Goal: Task Accomplishment & Management: Use online tool/utility

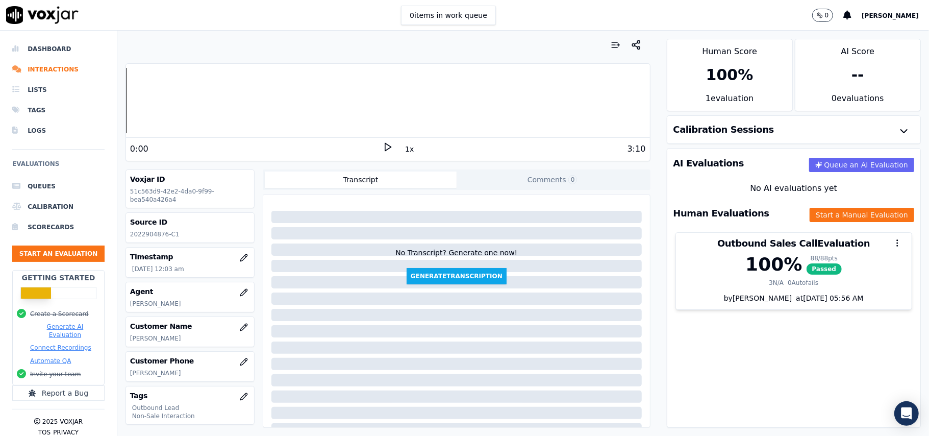
click at [19, 251] on button "Start an Evaluation" at bounding box center [58, 253] width 92 height 16
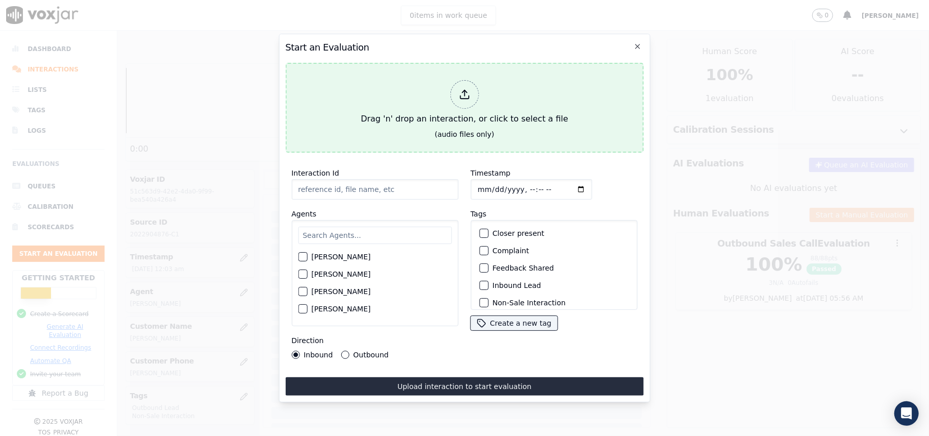
click at [471, 86] on div at bounding box center [464, 94] width 29 height 29
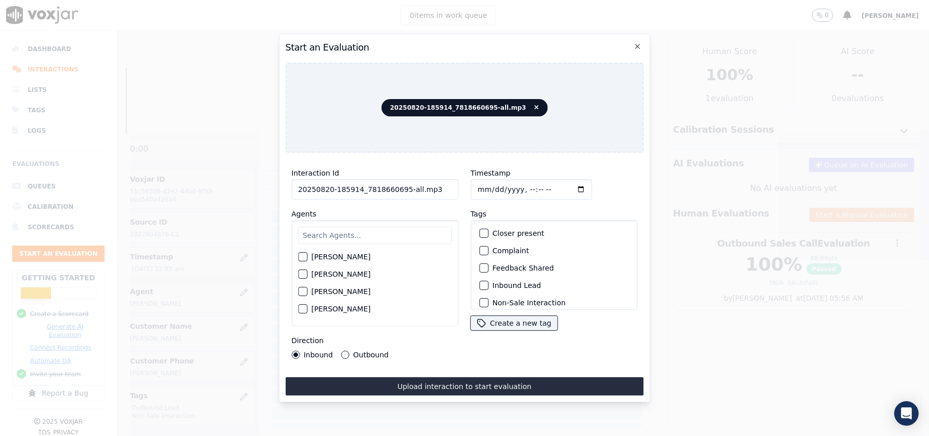
drag, startPoint x: 429, startPoint y: 182, endPoint x: 400, endPoint y: 193, distance: 31.0
click at [400, 193] on input "20250820-185914_7818660695-all.mp3" at bounding box center [374, 189] width 167 height 20
type input "20250820-185914_7818660695-C1"
click at [490, 183] on input "Timestamp" at bounding box center [531, 189] width 121 height 20
type input "[DATE]T15:47"
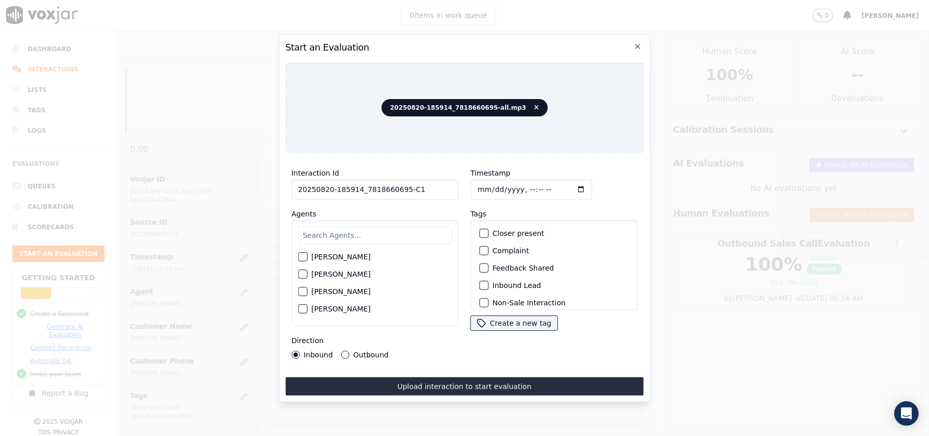
click at [379, 232] on input "text" at bounding box center [375, 235] width 154 height 17
paste input "[PERSON_NAME]"
type input "[PERSON_NAME]"
click at [305, 274] on div "button" at bounding box center [302, 277] width 7 height 7
click at [481, 282] on div "button" at bounding box center [483, 285] width 7 height 7
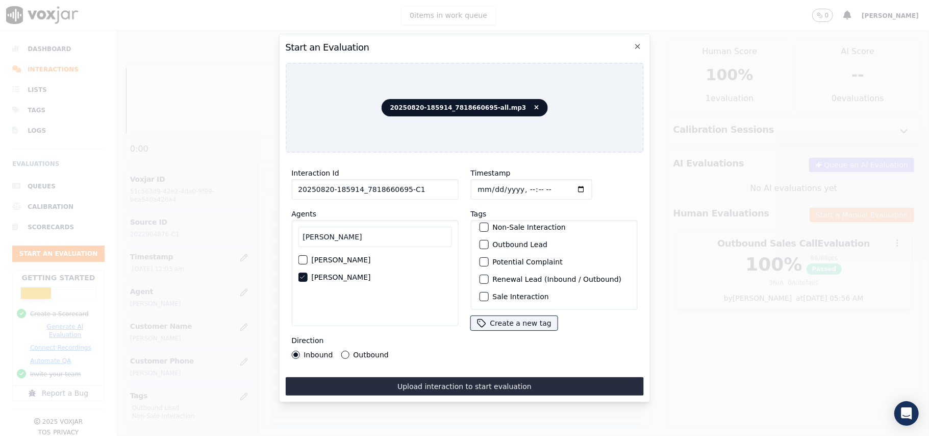
scroll to position [21, 0]
click at [480, 278] on div "button" at bounding box center [483, 281] width 7 height 7
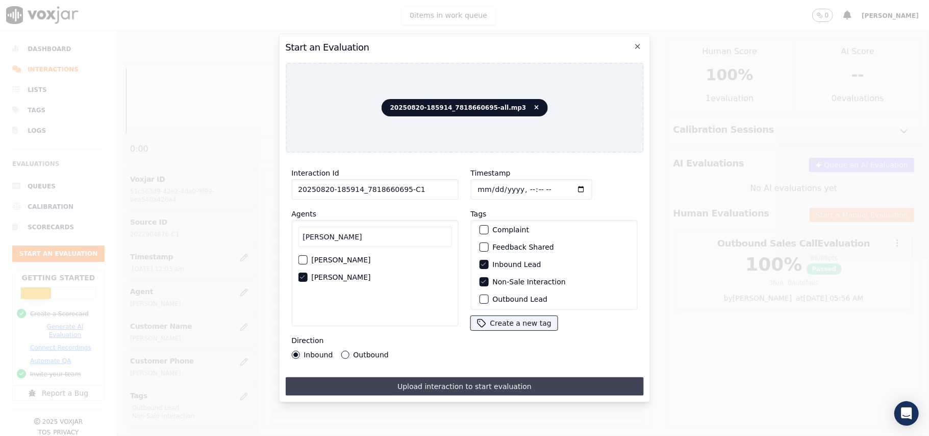
click at [406, 381] on button "Upload interaction to start evaluation" at bounding box center [464, 386] width 358 height 18
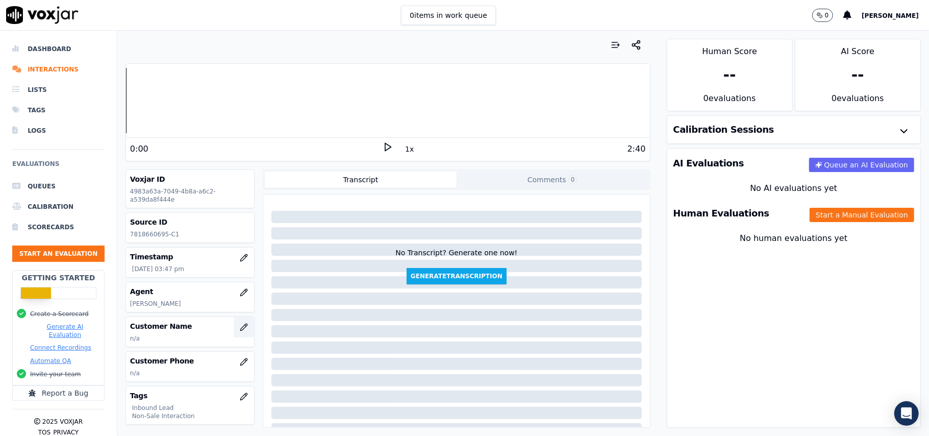
click at [234, 331] on button "button" at bounding box center [244, 327] width 20 height 20
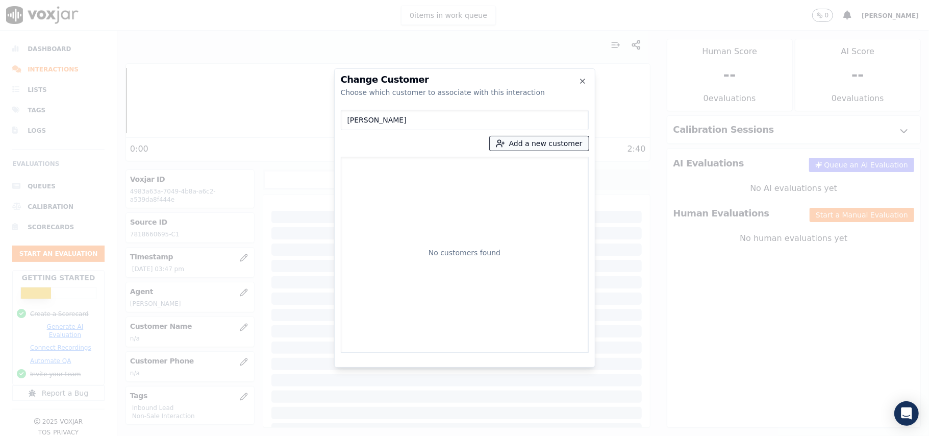
type input "[PERSON_NAME]"
click at [521, 143] on button "Add a new customer" at bounding box center [539, 143] width 99 height 14
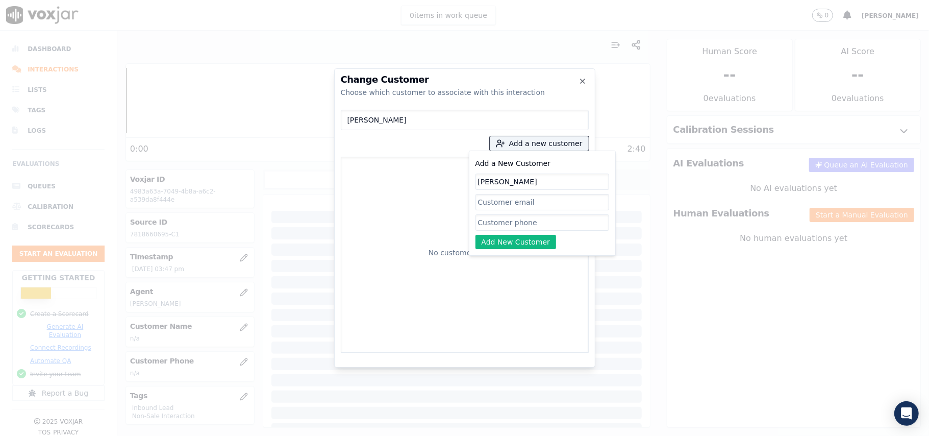
type input "[PERSON_NAME]"
click at [487, 227] on input "Add a New Customer" at bounding box center [543, 222] width 134 height 16
paste input "7818660695"
type input "7818660695"
click at [488, 241] on button "Add New Customer" at bounding box center [516, 242] width 81 height 14
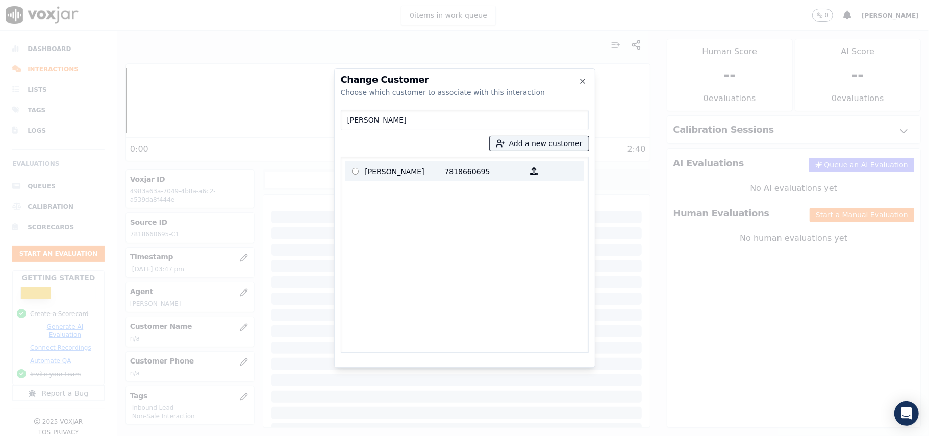
click at [429, 164] on label "[PERSON_NAME] 7818660695" at bounding box center [465, 171] width 239 height 20
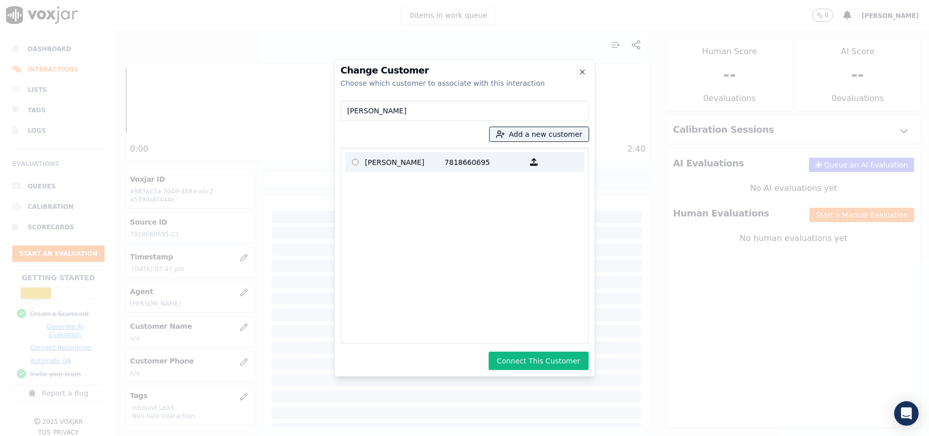
click at [428, 168] on p "[PERSON_NAME]" at bounding box center [405, 162] width 80 height 16
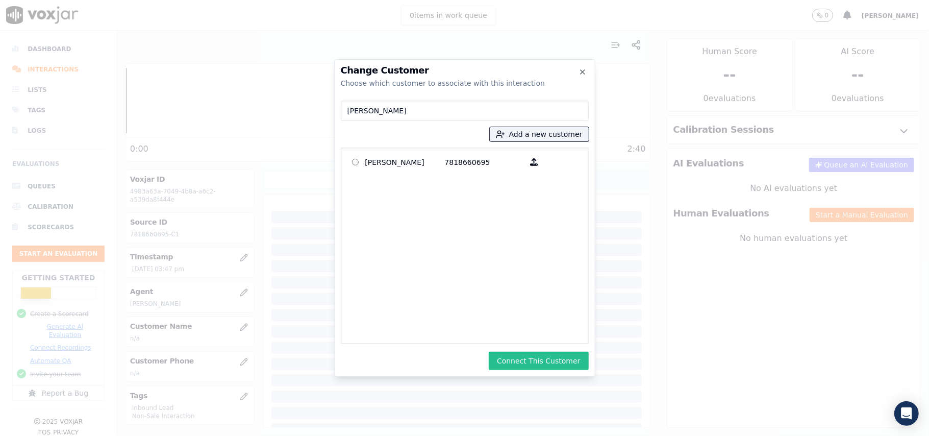
click at [556, 363] on button "Connect This Customer" at bounding box center [539, 361] width 100 height 18
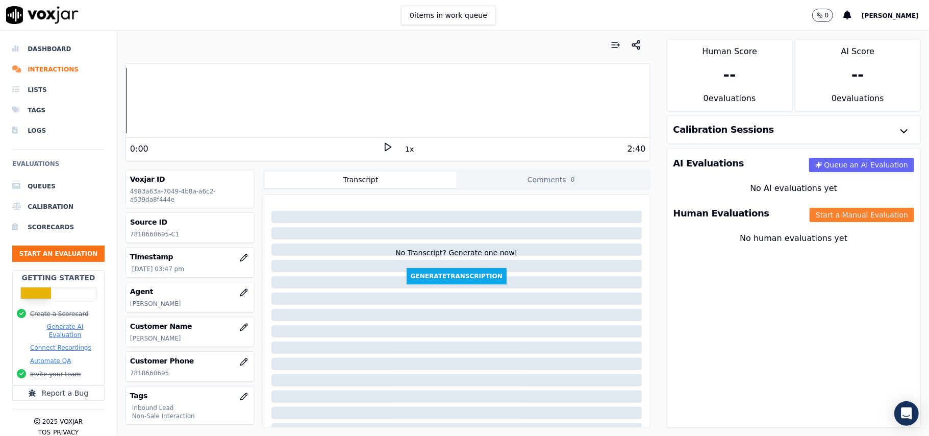
click at [810, 219] on button "Start a Manual Evaluation" at bounding box center [862, 215] width 105 height 14
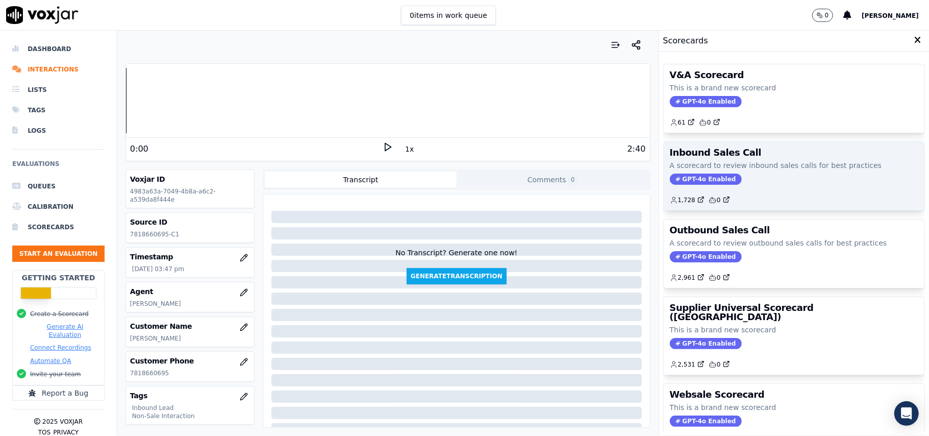
click at [682, 180] on span "GPT-4o Enabled" at bounding box center [706, 179] width 72 height 11
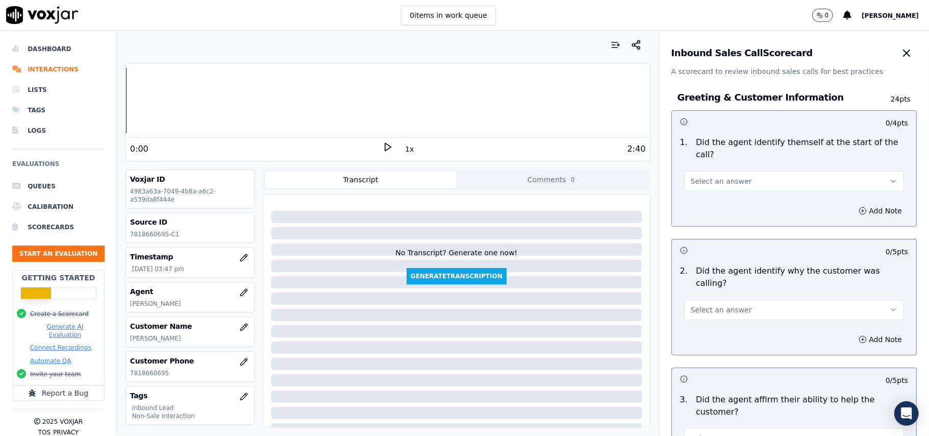
click at [701, 176] on span "Select an answer" at bounding box center [721, 181] width 61 height 10
click at [690, 198] on div "Yes" at bounding box center [773, 192] width 198 height 16
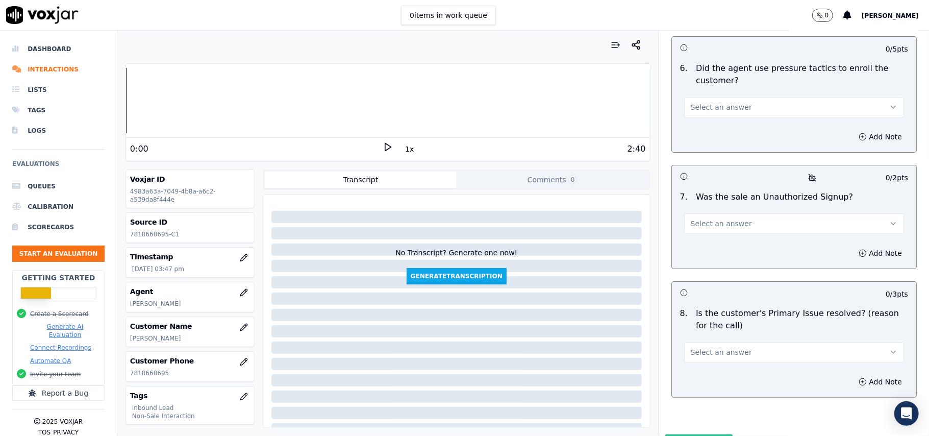
click at [766, 342] on button "Select an answer" at bounding box center [794, 352] width 220 height 20
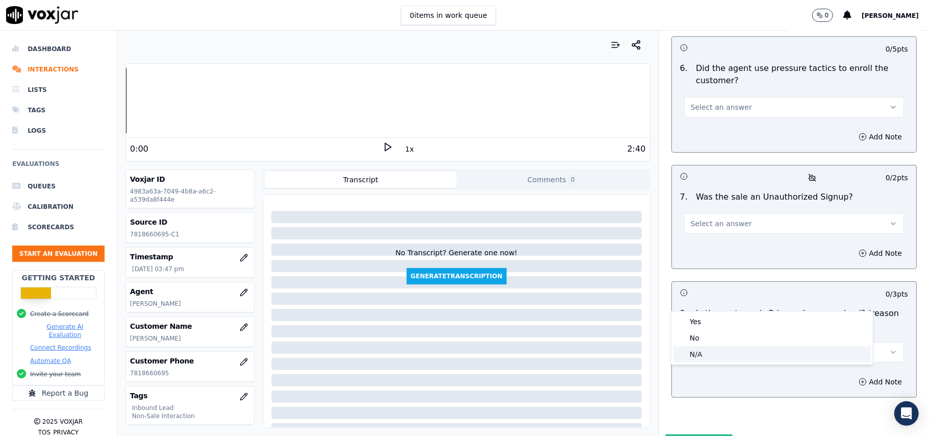
click at [697, 352] on div "N/A" at bounding box center [773, 354] width 198 height 16
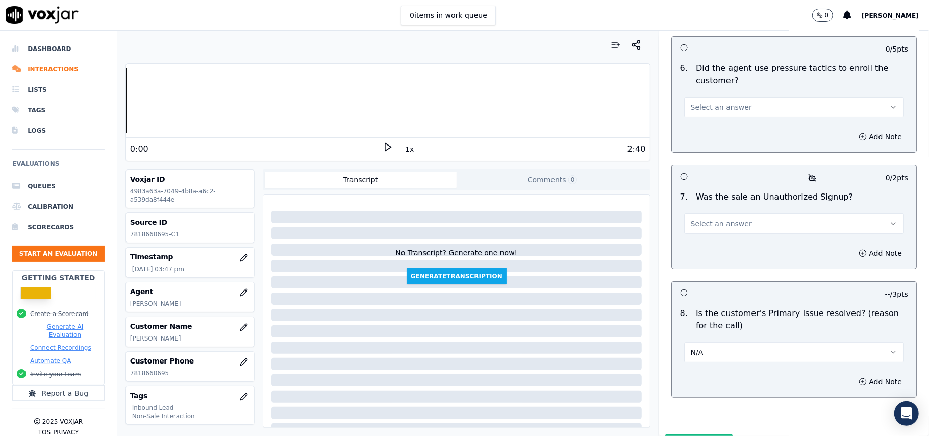
click at [730, 218] on span "Select an answer" at bounding box center [721, 223] width 61 height 10
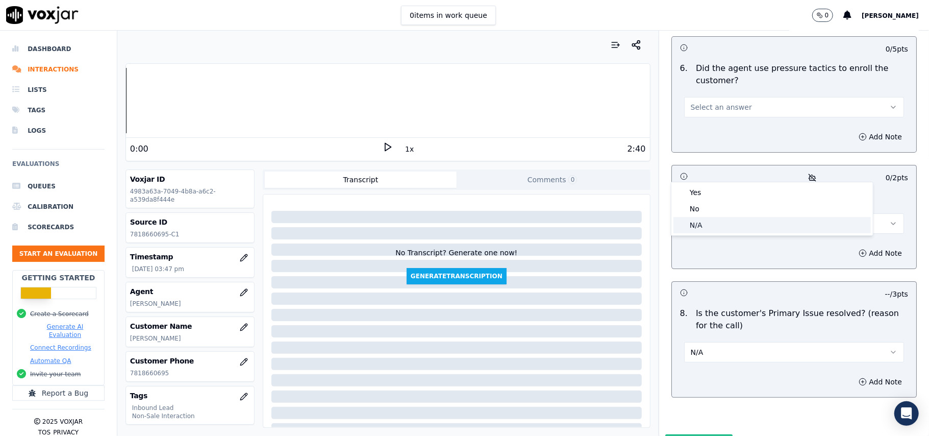
click at [712, 221] on div "N/A" at bounding box center [773, 225] width 198 height 16
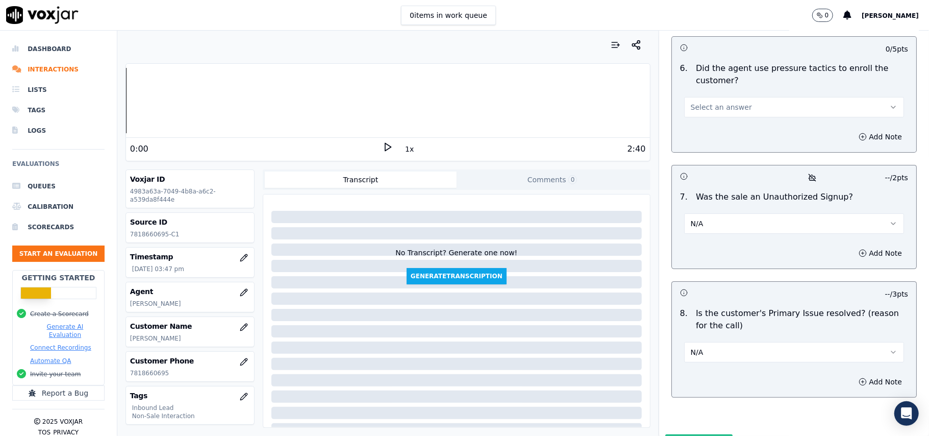
click at [708, 342] on button "N/A" at bounding box center [794, 352] width 220 height 20
click at [699, 318] on div "Yes" at bounding box center [773, 321] width 198 height 16
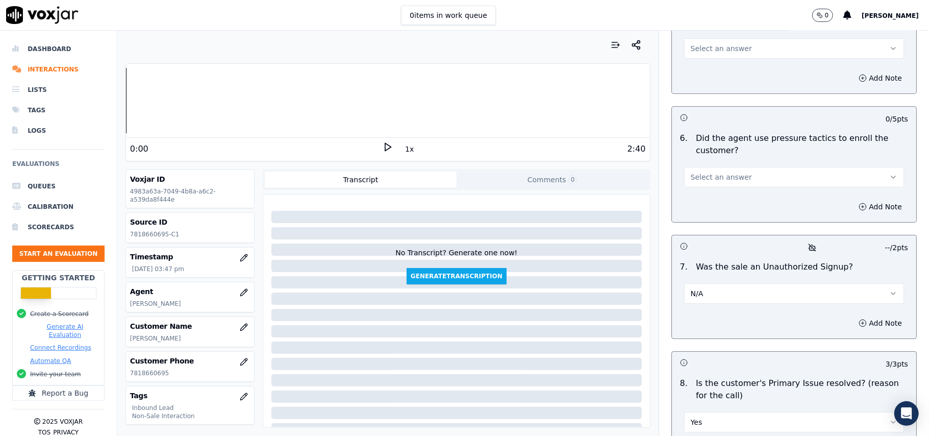
scroll to position [2720, 0]
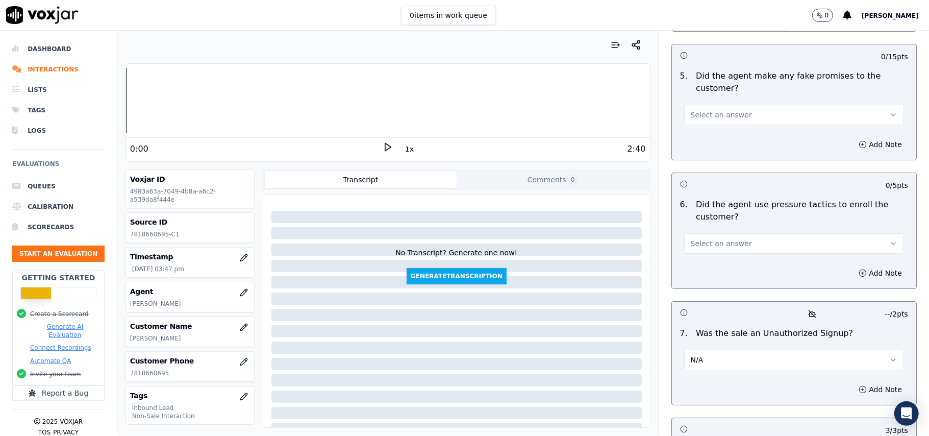
click at [713, 238] on span "Select an answer" at bounding box center [721, 243] width 61 height 10
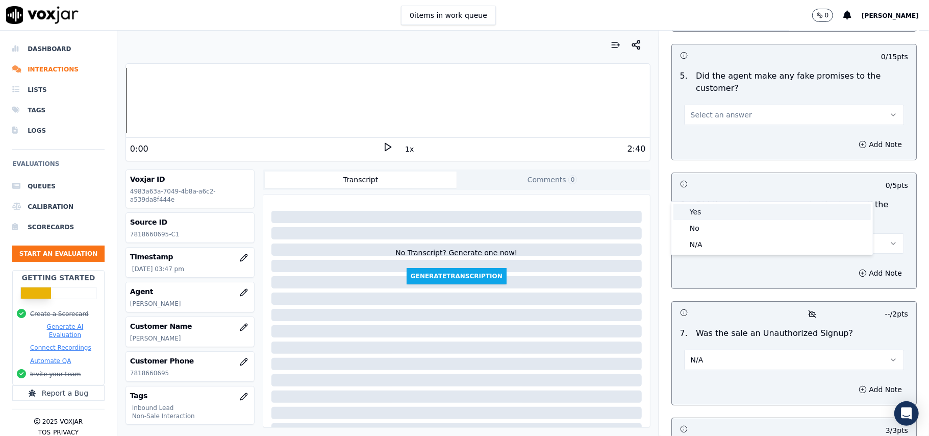
click at [704, 215] on div "Yes" at bounding box center [773, 212] width 198 height 16
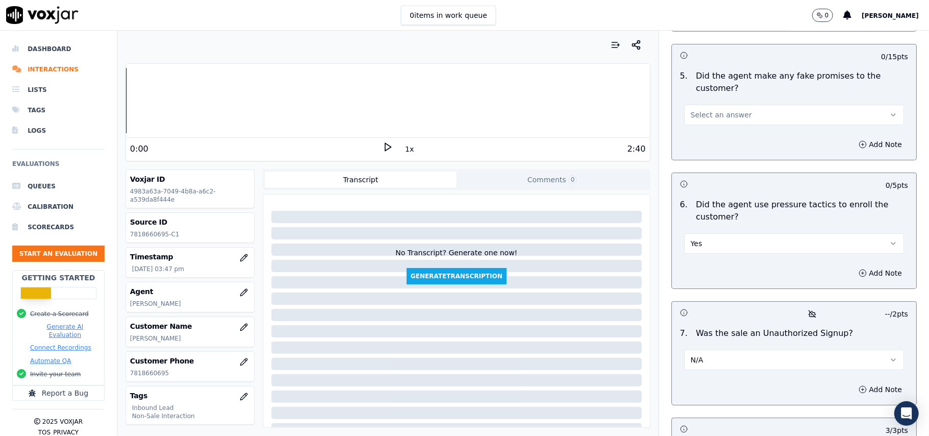
click at [704, 199] on div "6 . Did the agent use pressure tactics to enroll the customer? Yes" at bounding box center [794, 225] width 244 height 63
click at [706, 233] on button "Yes" at bounding box center [794, 243] width 220 height 20
click at [701, 229] on div "No" at bounding box center [773, 228] width 198 height 16
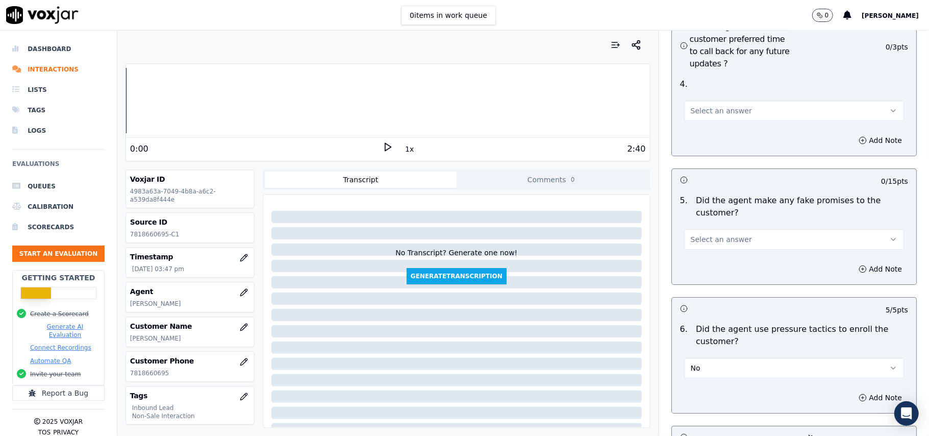
scroll to position [2584, 0]
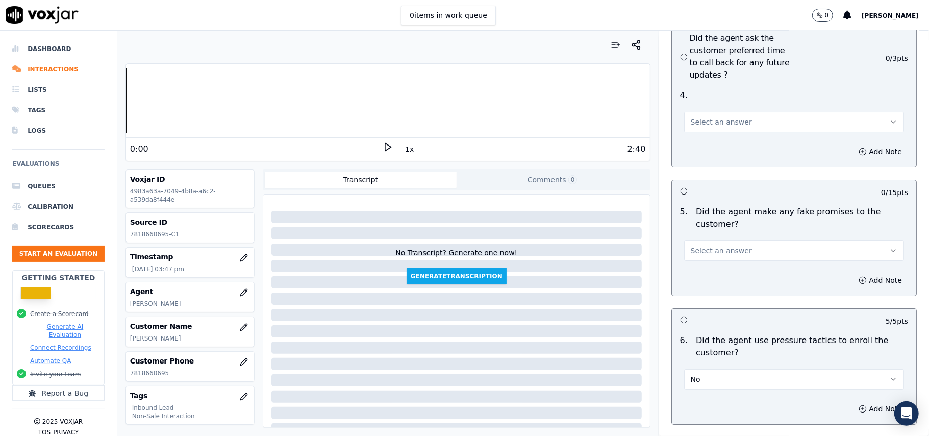
click at [725, 245] on span "Select an answer" at bounding box center [721, 250] width 61 height 10
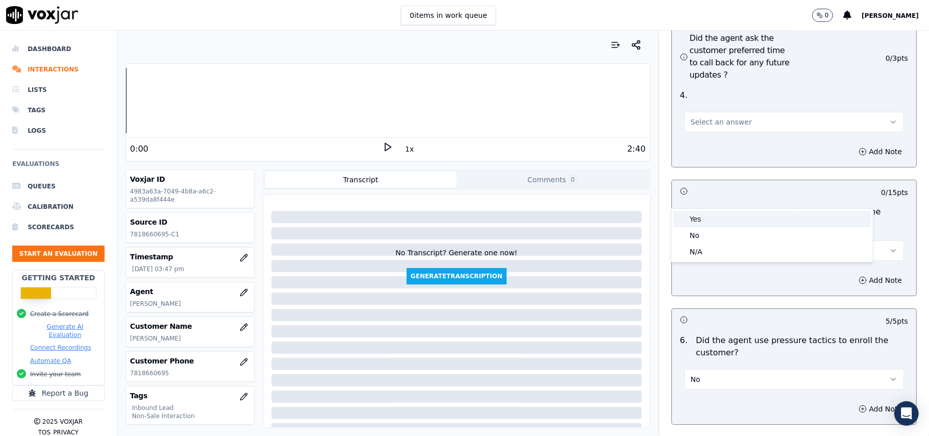
click at [711, 224] on div "Yes" at bounding box center [773, 219] width 198 height 16
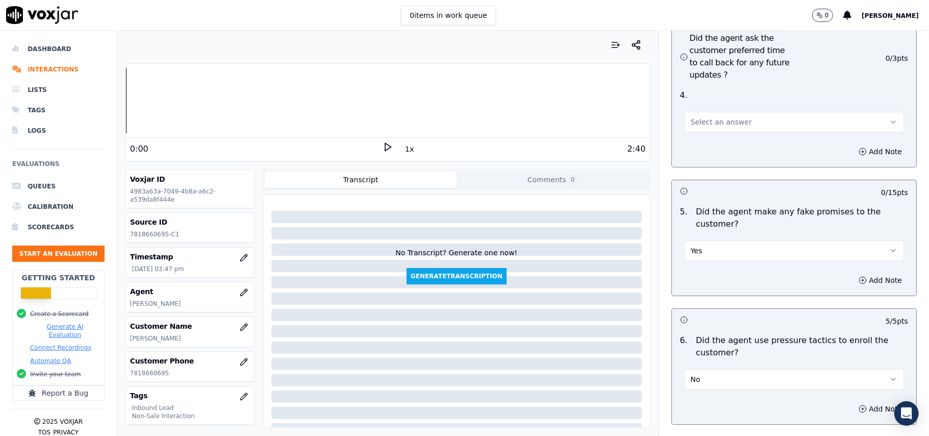
click at [711, 240] on button "Yes" at bounding box center [794, 250] width 220 height 20
click at [705, 239] on div "No" at bounding box center [773, 235] width 198 height 16
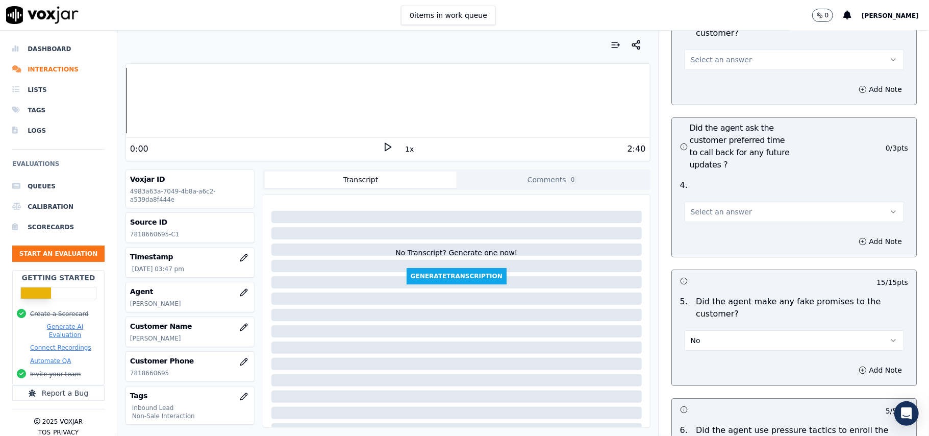
scroll to position [2380, 0]
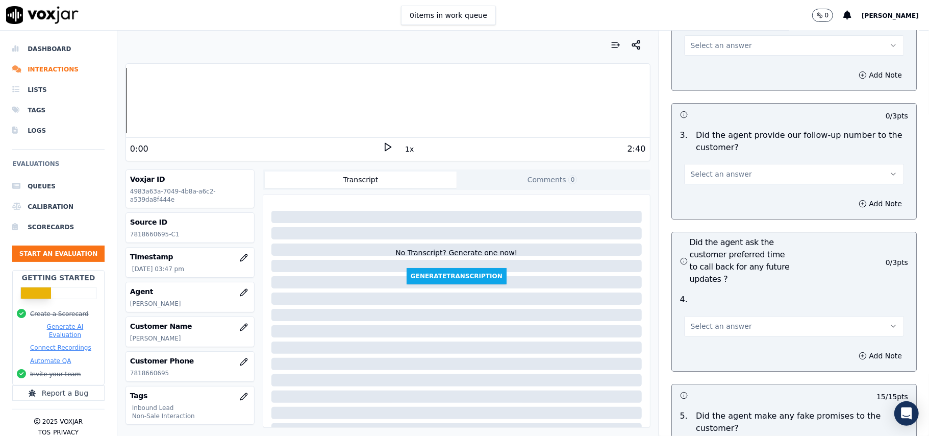
click at [708, 321] on span "Select an answer" at bounding box center [721, 326] width 61 height 10
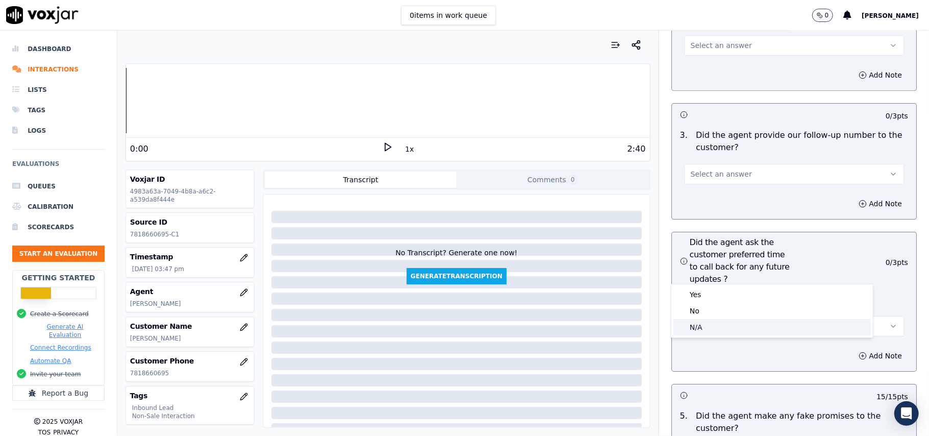
click at [702, 327] on div "N/A" at bounding box center [773, 327] width 198 height 16
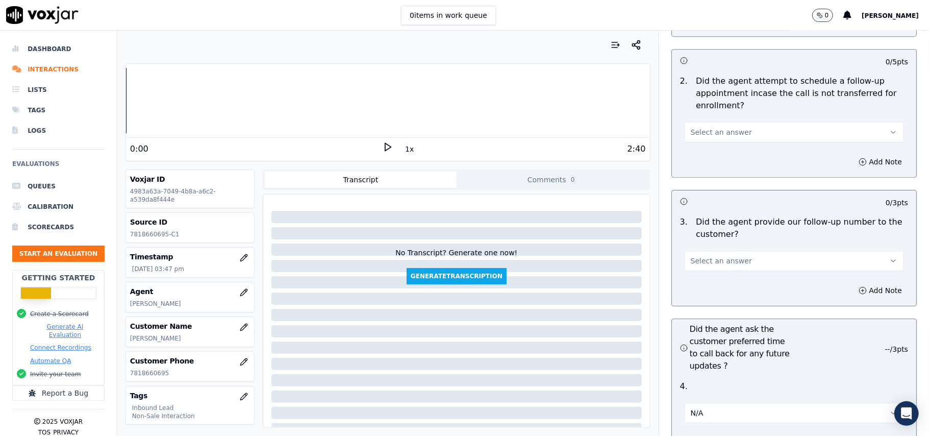
scroll to position [2244, 0]
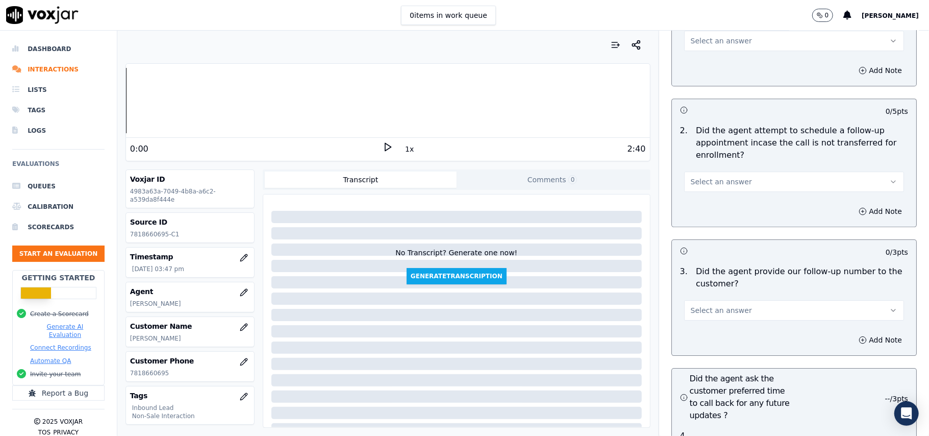
click at [712, 305] on span "Select an answer" at bounding box center [721, 310] width 61 height 10
click at [713, 286] on div "No" at bounding box center [773, 294] width 198 height 16
click at [712, 300] on button "No" at bounding box center [794, 310] width 220 height 20
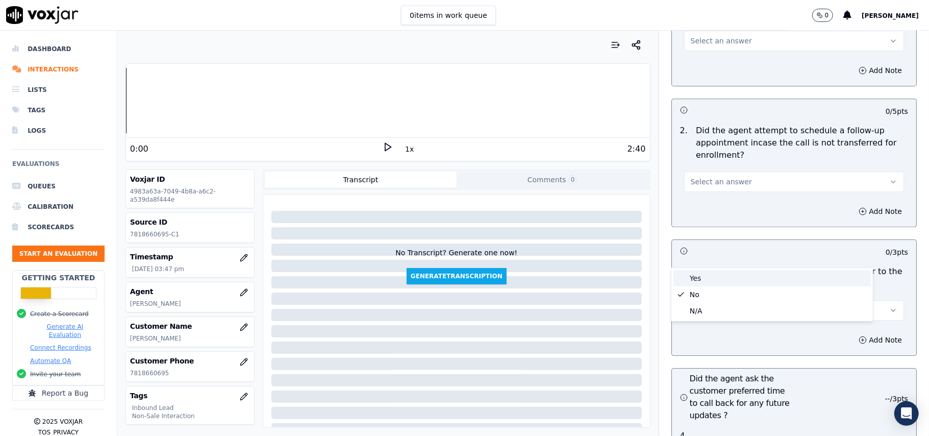
click at [702, 275] on div "Yes" at bounding box center [773, 278] width 198 height 16
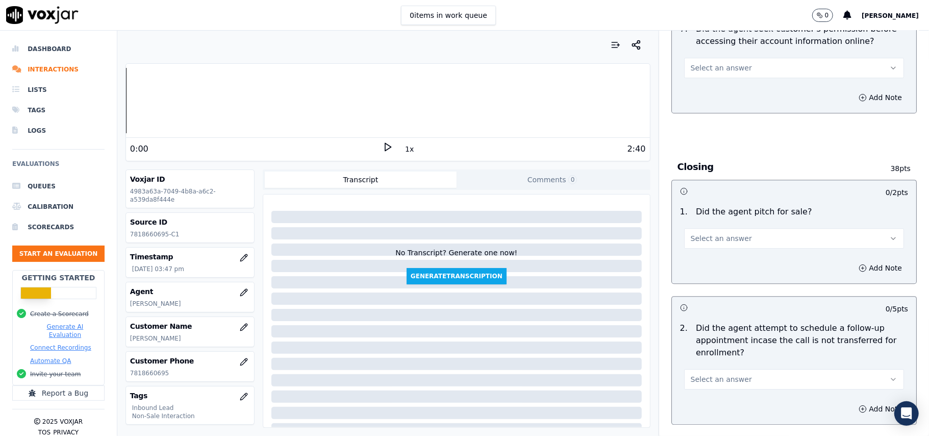
scroll to position [2040, 0]
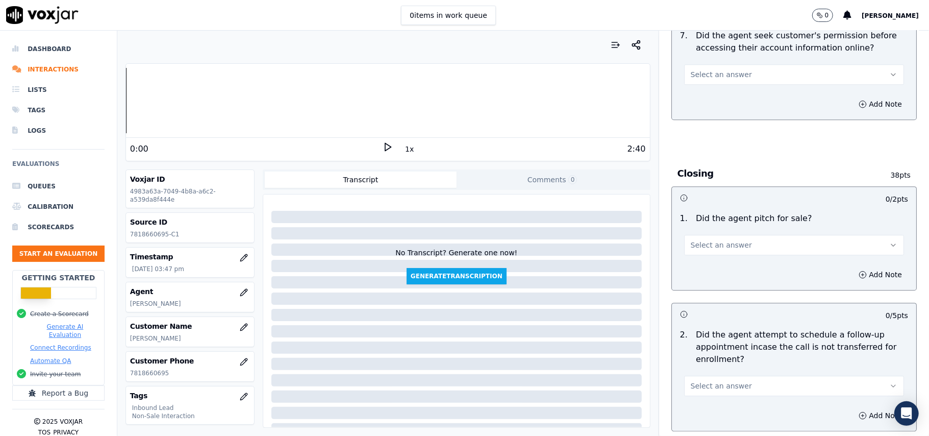
drag, startPoint x: 700, startPoint y: 328, endPoint x: 695, endPoint y: 327, distance: 5.1
click at [700, 376] on button "Select an answer" at bounding box center [794, 386] width 220 height 20
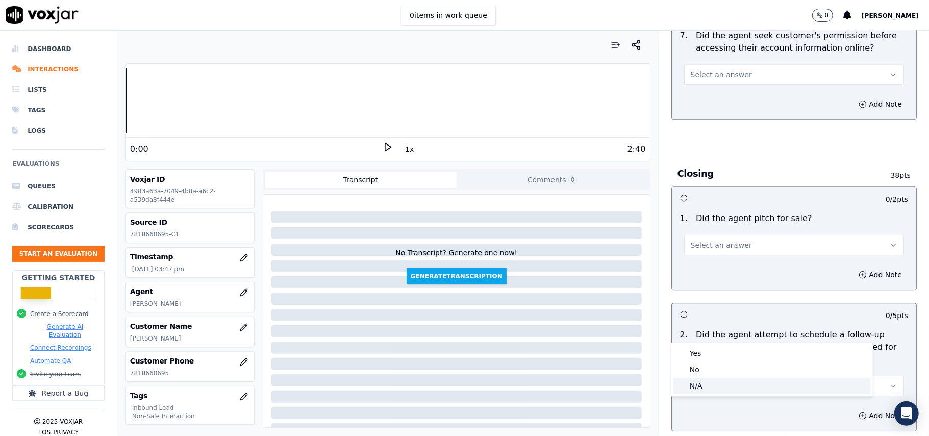
click at [695, 390] on div "N/A" at bounding box center [773, 386] width 198 height 16
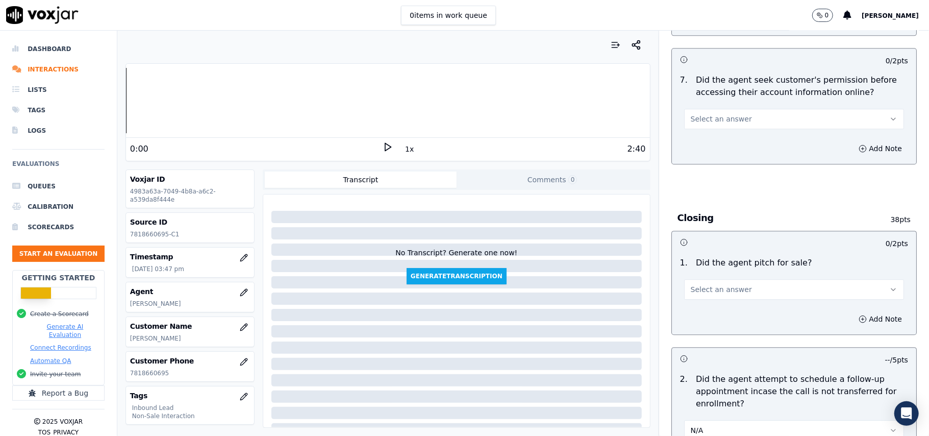
scroll to position [1972, 0]
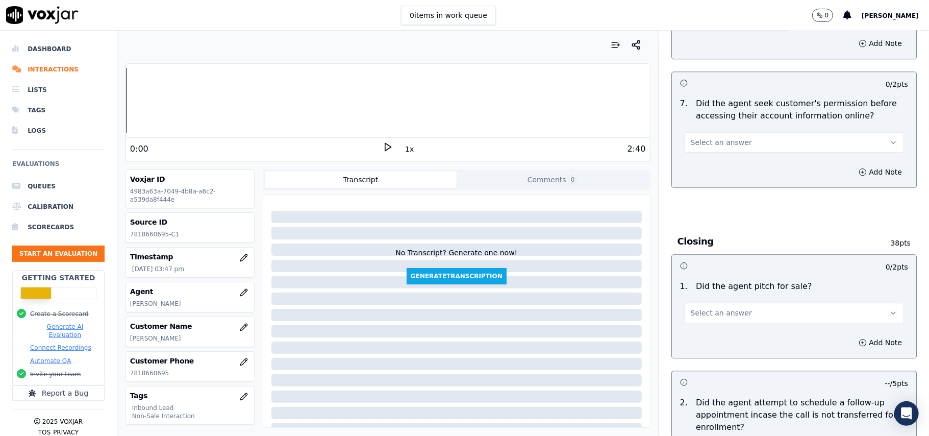
click at [691, 308] on span "Select an answer" at bounding box center [721, 313] width 61 height 10
click at [682, 284] on div "Yes" at bounding box center [773, 280] width 198 height 16
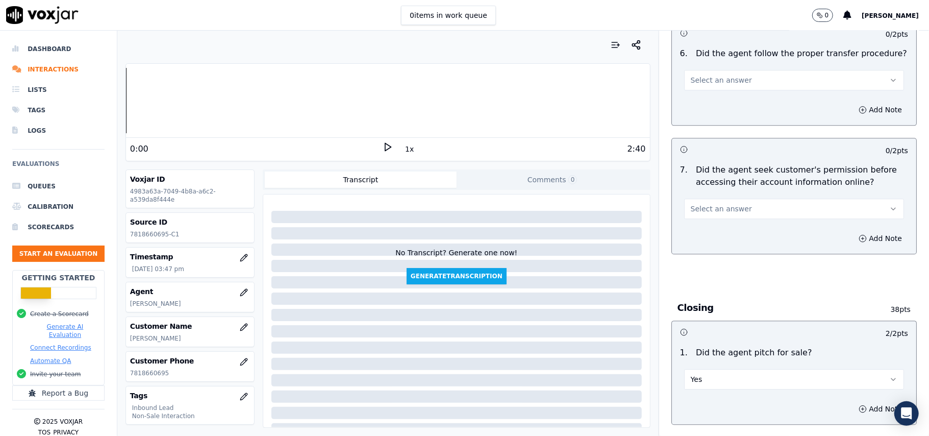
scroll to position [1836, 0]
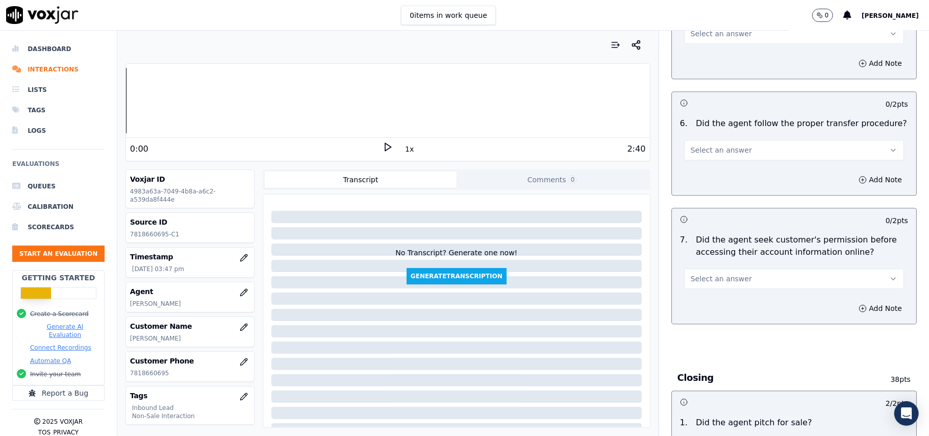
click at [713, 274] on span "Select an answer" at bounding box center [721, 279] width 61 height 10
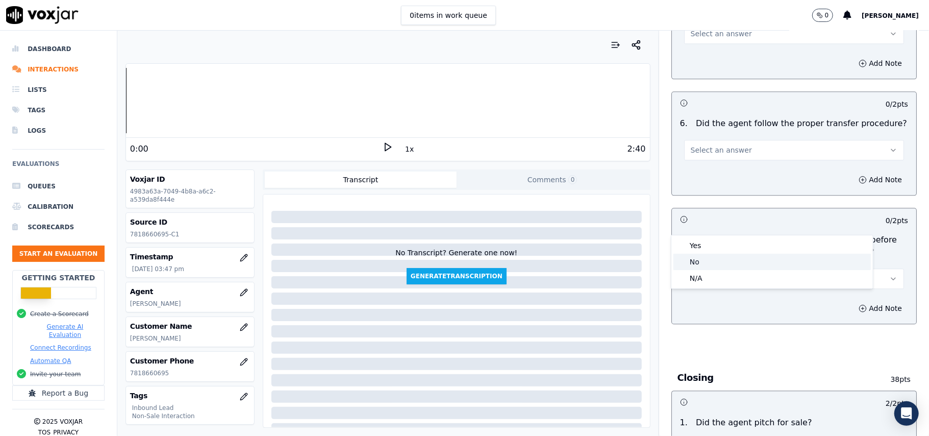
click at [717, 260] on div "No" at bounding box center [773, 262] width 198 height 16
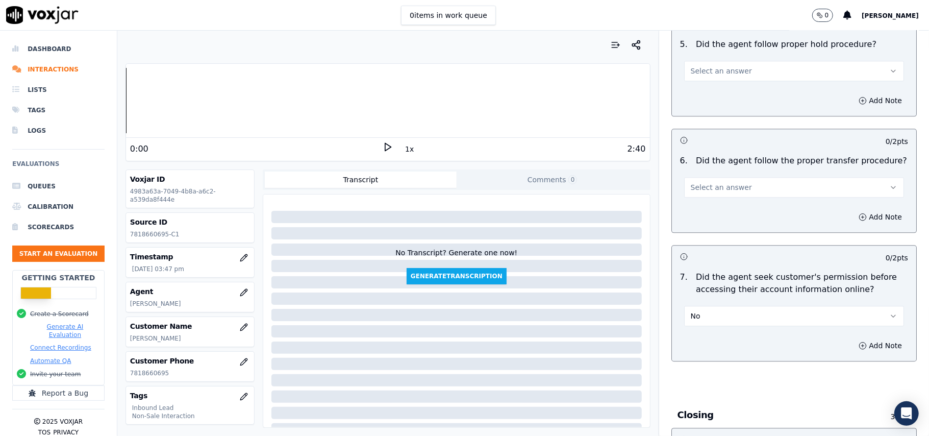
scroll to position [1768, 0]
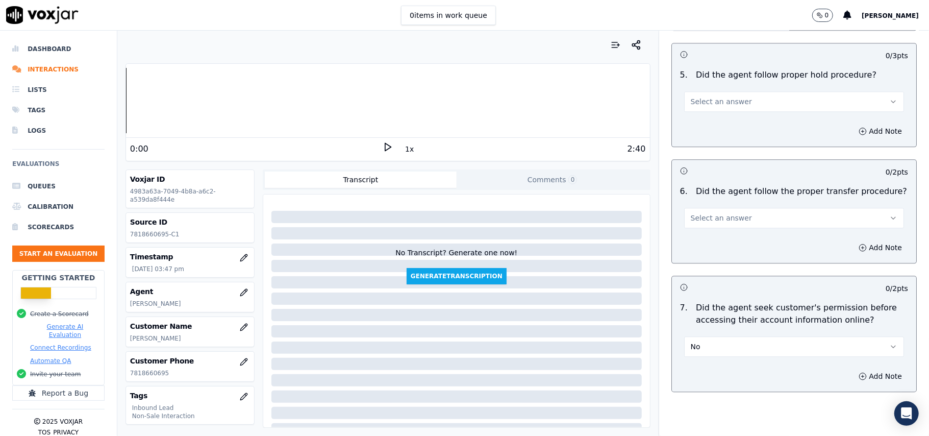
click at [703, 336] on button "No" at bounding box center [794, 346] width 220 height 20
click at [697, 310] on div "Yes" at bounding box center [773, 313] width 198 height 16
click at [705, 213] on span "Select an answer" at bounding box center [721, 218] width 61 height 10
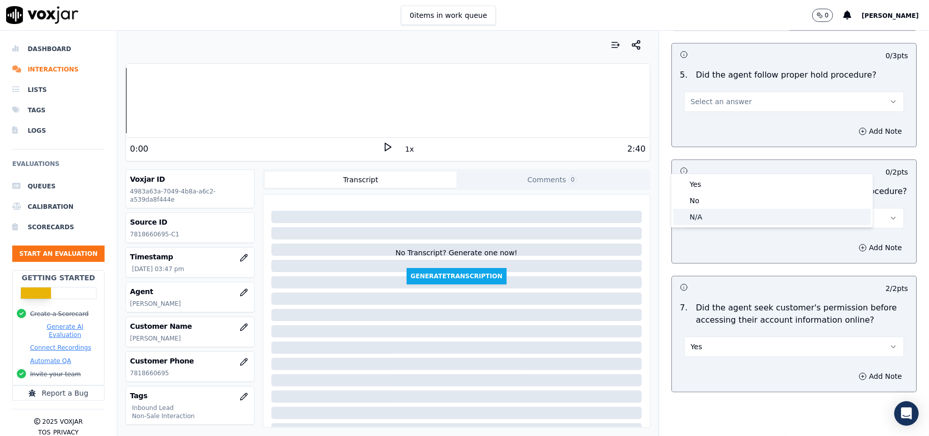
drag, startPoint x: 687, startPoint y: 217, endPoint x: 698, endPoint y: 215, distance: 11.4
click at [687, 217] on div "N/A" at bounding box center [773, 217] width 198 height 16
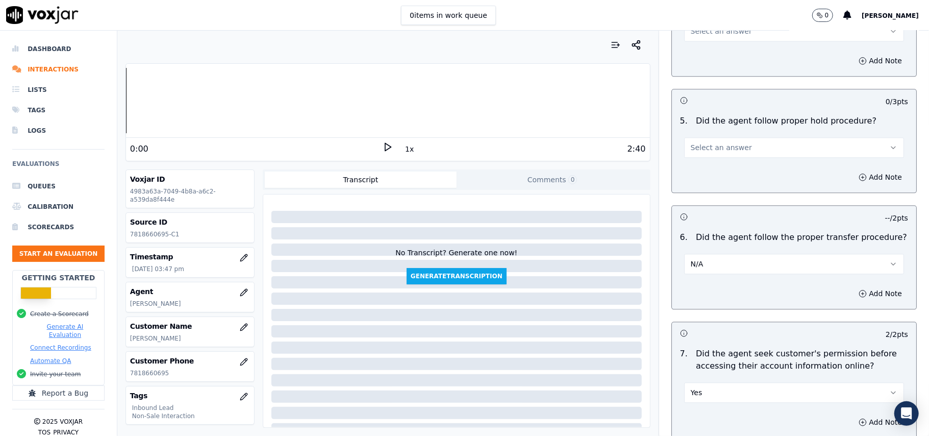
scroll to position [1699, 0]
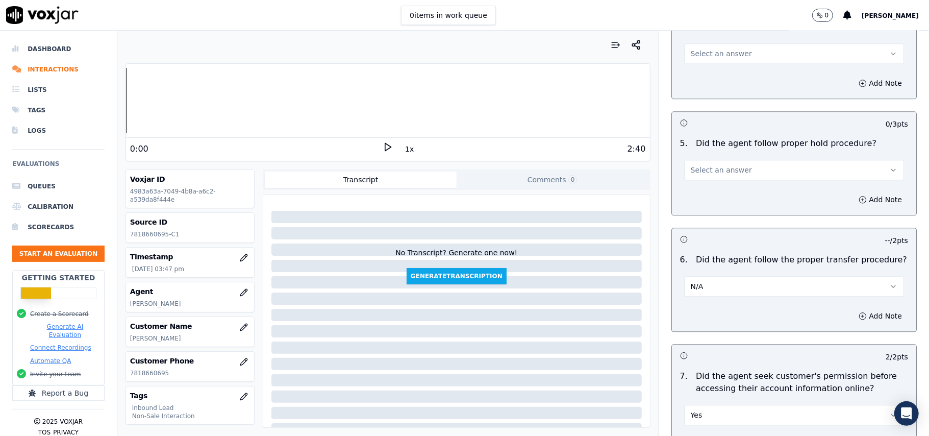
click at [715, 165] on span "Select an answer" at bounding box center [721, 170] width 61 height 10
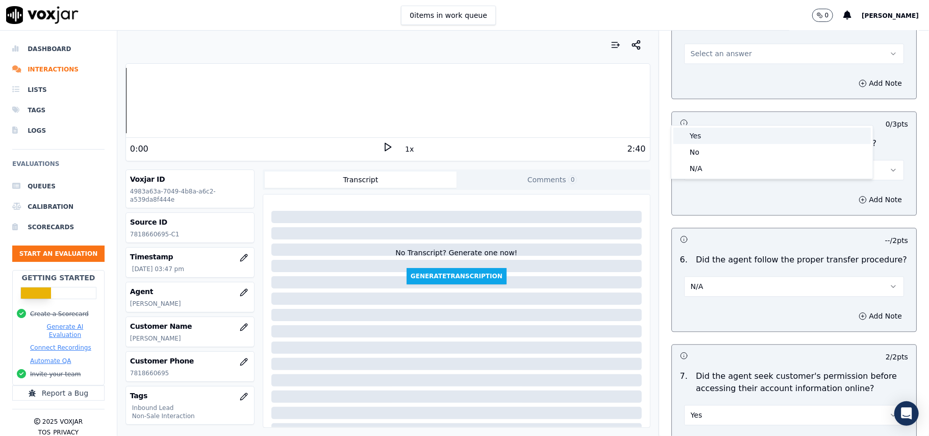
click at [708, 133] on div "Yes" at bounding box center [773, 136] width 198 height 16
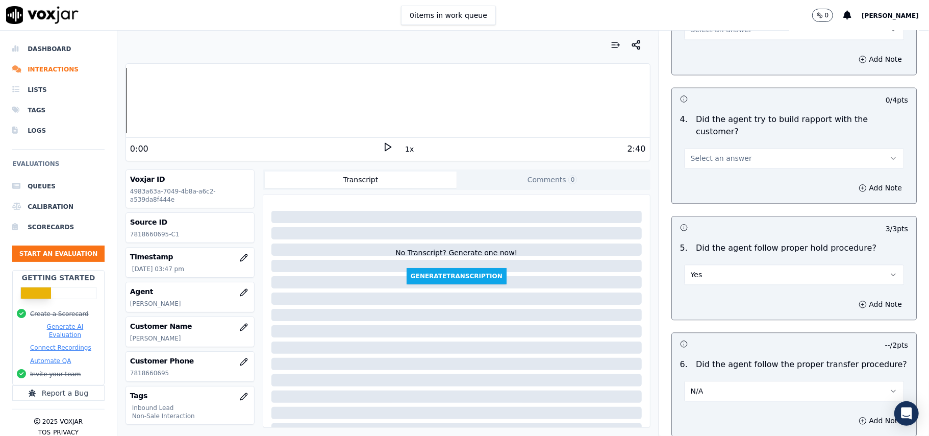
scroll to position [1495, 0]
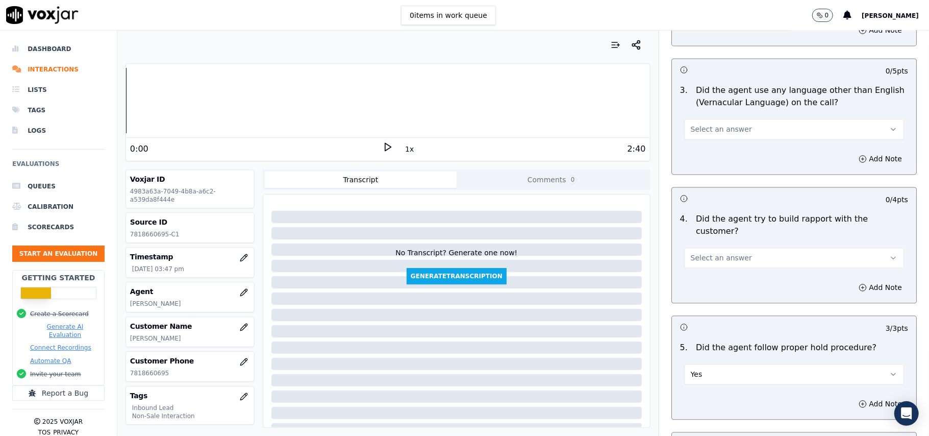
click at [701, 253] on span "Select an answer" at bounding box center [721, 258] width 61 height 10
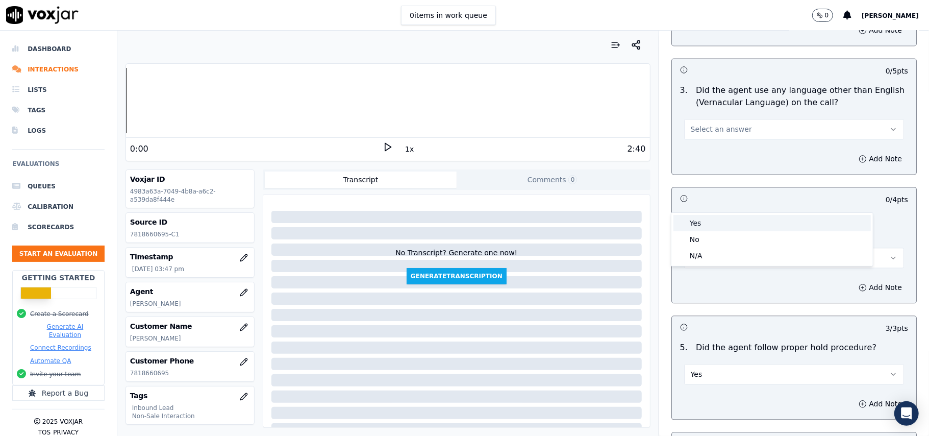
click at [700, 228] on div "Yes" at bounding box center [773, 223] width 198 height 16
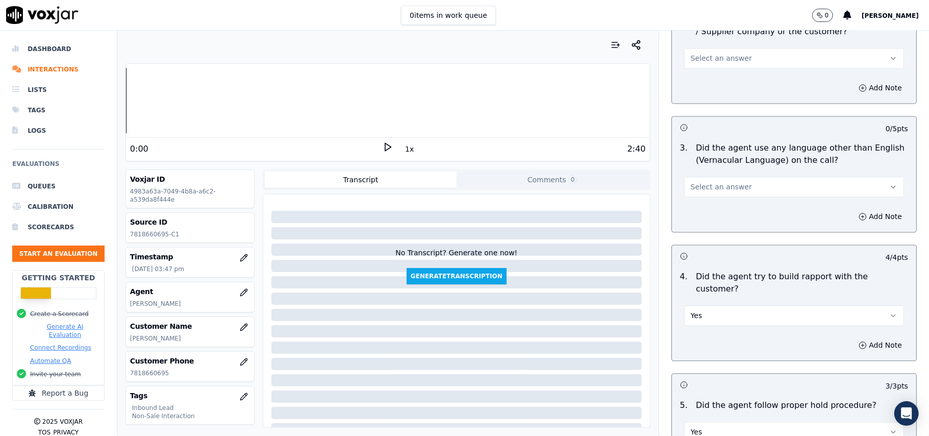
scroll to position [1360, 0]
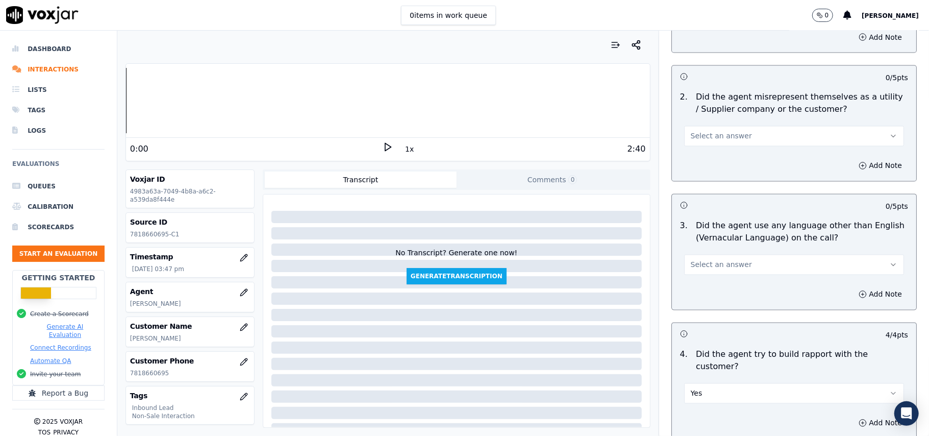
click at [697, 255] on button "Select an answer" at bounding box center [794, 265] width 220 height 20
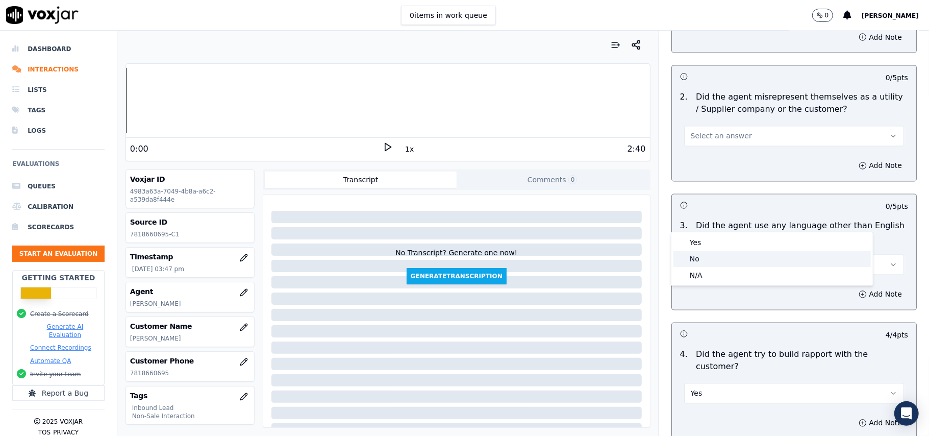
click at [696, 260] on div "No" at bounding box center [773, 259] width 198 height 16
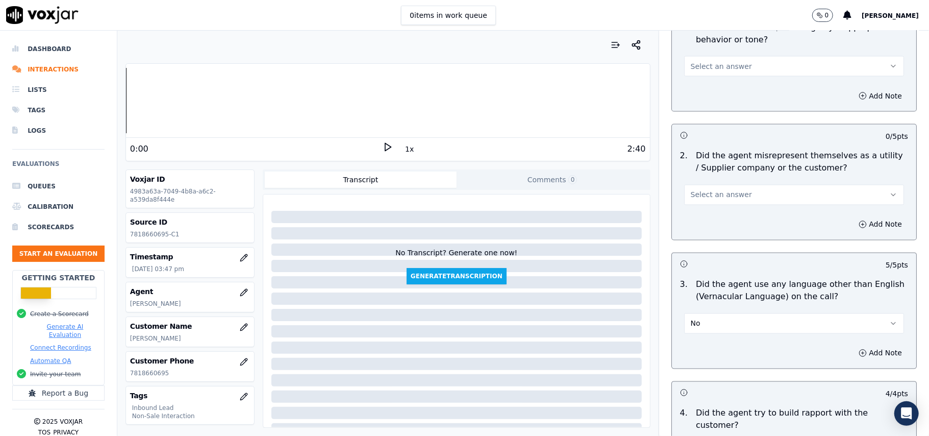
scroll to position [1223, 0]
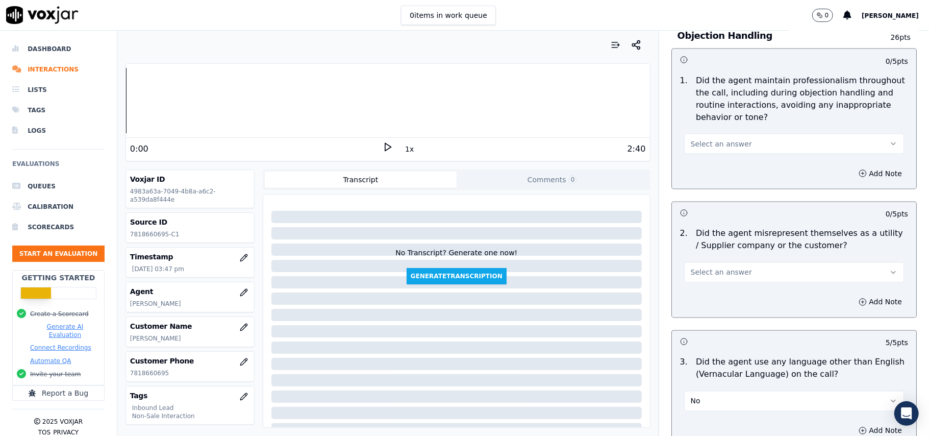
drag, startPoint x: 701, startPoint y: 223, endPoint x: 702, endPoint y: 233, distance: 10.3
click at [701, 267] on span "Select an answer" at bounding box center [721, 272] width 61 height 10
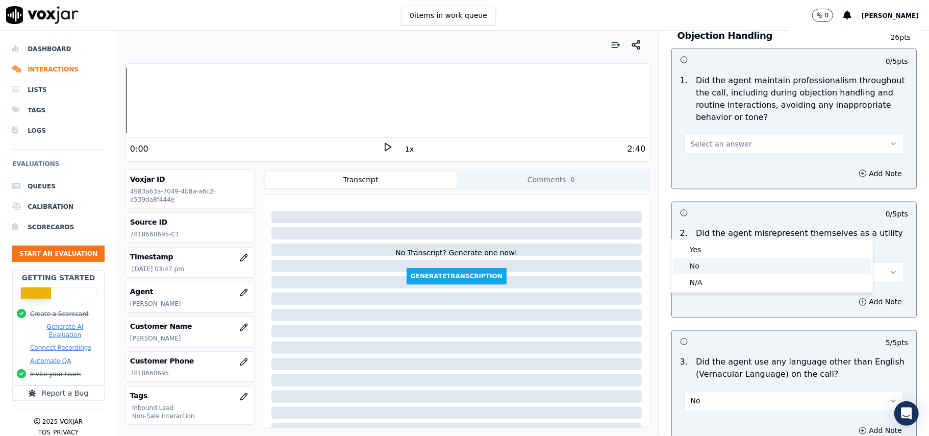
drag, startPoint x: 702, startPoint y: 264, endPoint x: 706, endPoint y: 239, distance: 25.8
click at [703, 264] on div "No" at bounding box center [773, 266] width 198 height 16
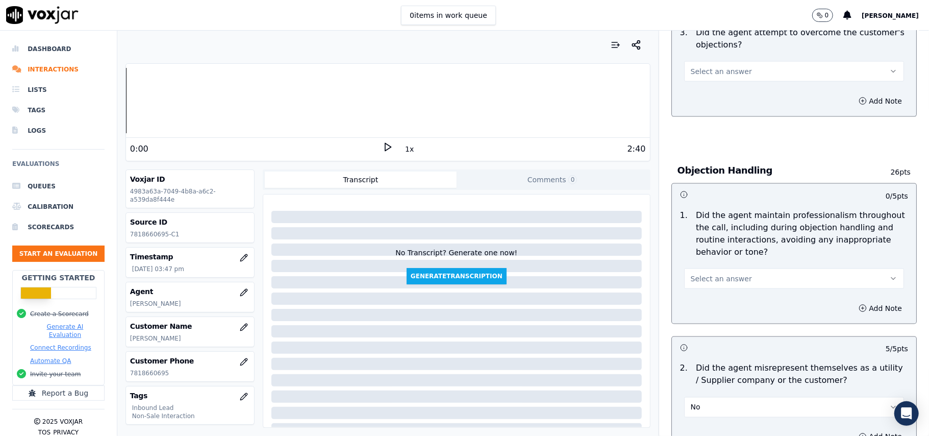
scroll to position [1087, 0]
click at [708, 270] on button "Select an answer" at bounding box center [794, 280] width 220 height 20
click at [700, 254] on div "Yes" at bounding box center [773, 257] width 198 height 16
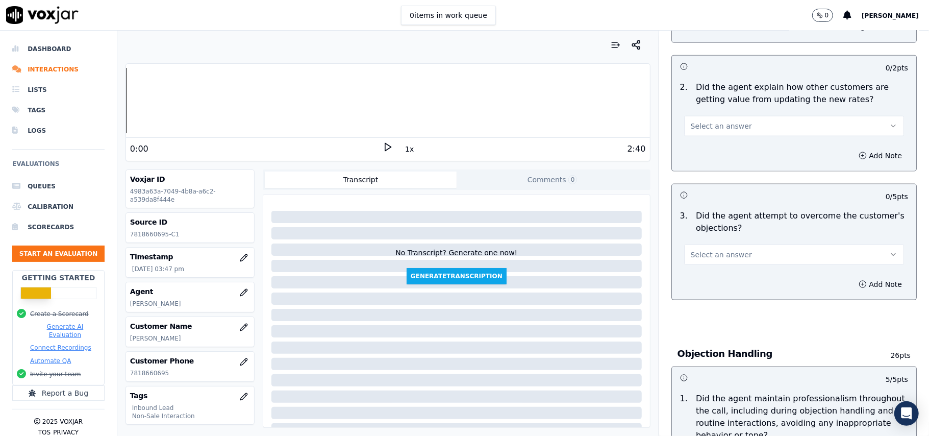
scroll to position [883, 0]
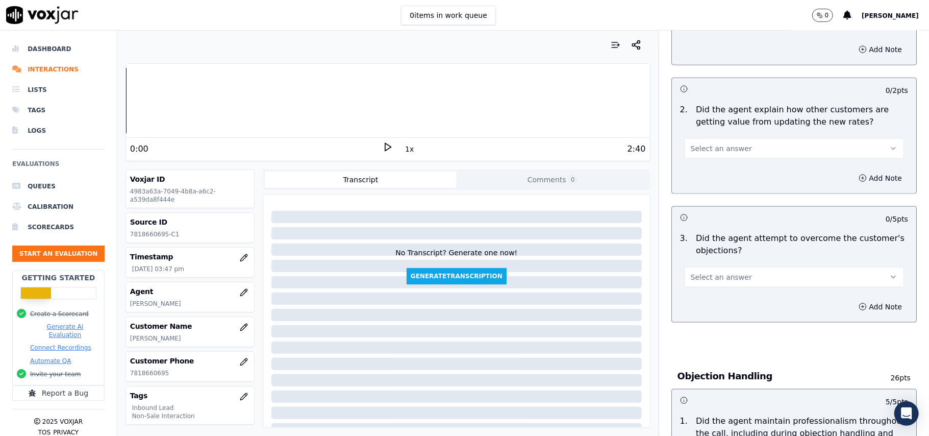
click at [717, 241] on div "3 . Did the agent attempt to overcome the customer's objections? Select an answ…" at bounding box center [794, 259] width 244 height 63
click at [697, 272] on span "Select an answer" at bounding box center [721, 277] width 61 height 10
click at [698, 256] on div "Yes" at bounding box center [773, 253] width 198 height 16
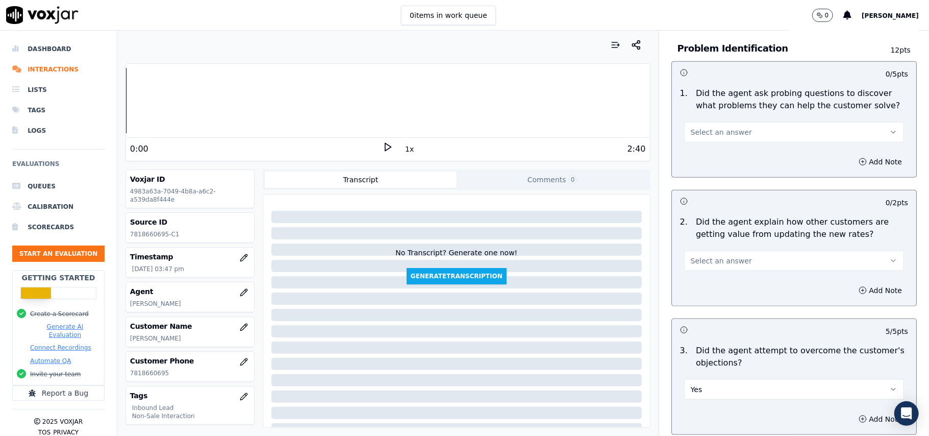
scroll to position [747, 0]
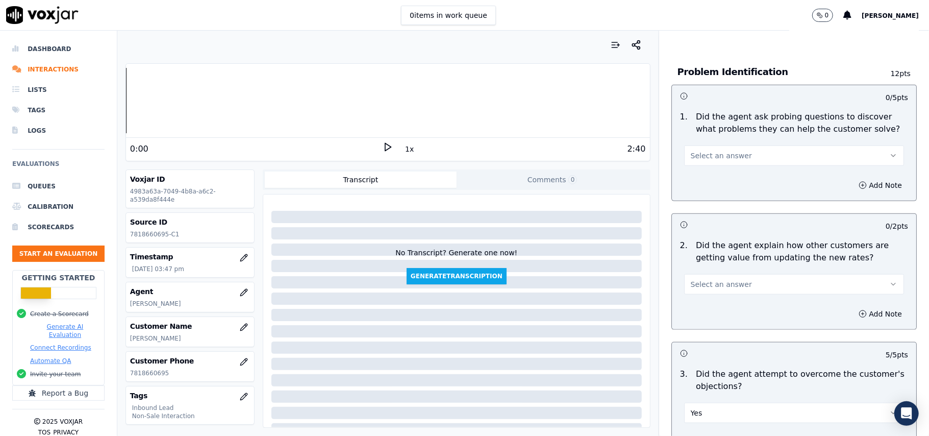
click at [705, 279] on span "Select an answer" at bounding box center [721, 284] width 61 height 10
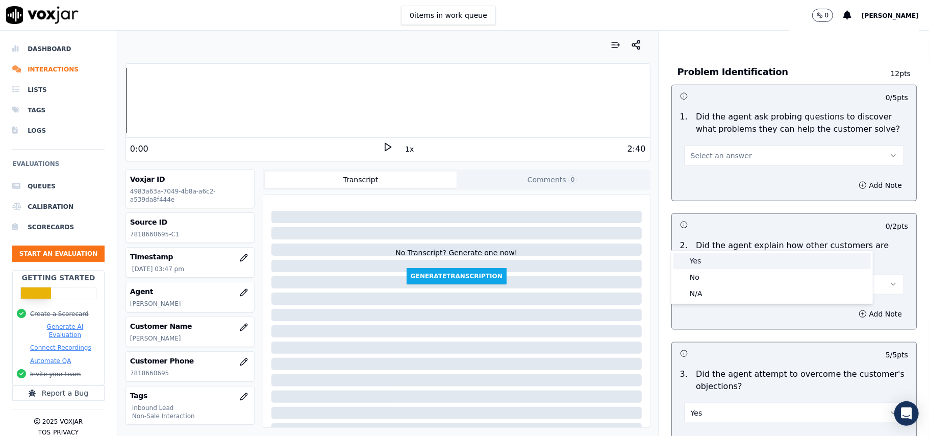
click at [702, 254] on div "Yes" at bounding box center [773, 261] width 198 height 16
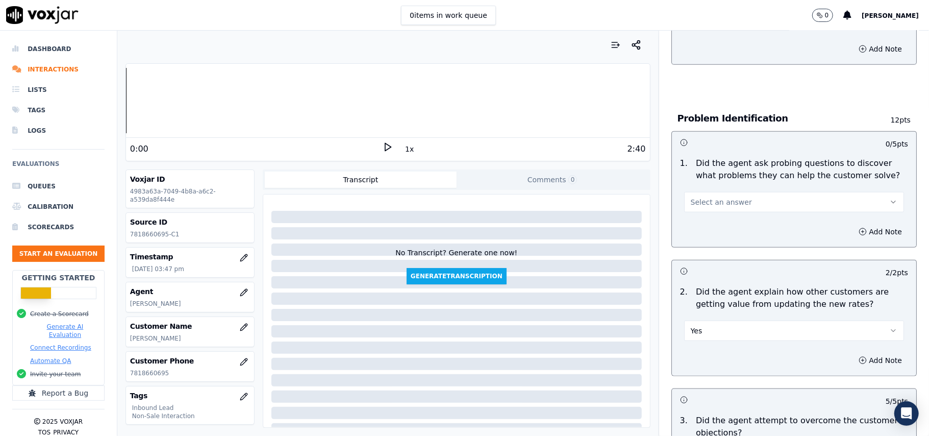
scroll to position [679, 0]
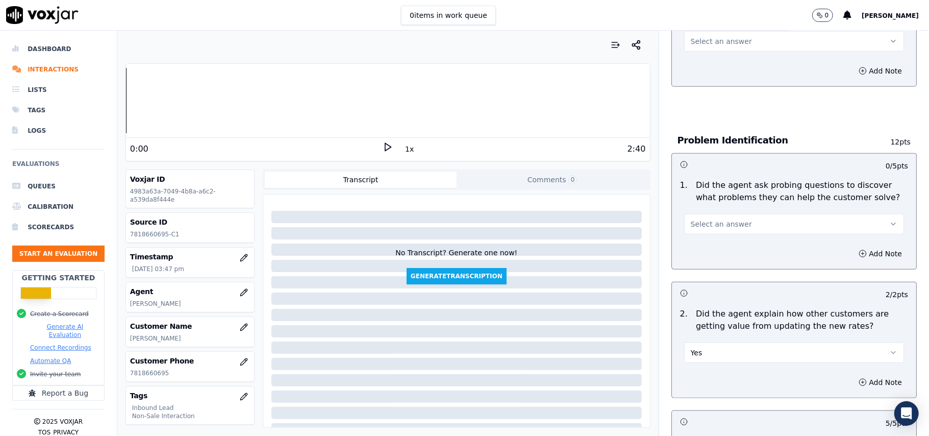
click at [691, 214] on button "Select an answer" at bounding box center [794, 224] width 220 height 20
click at [688, 194] on div "Yes" at bounding box center [773, 199] width 198 height 16
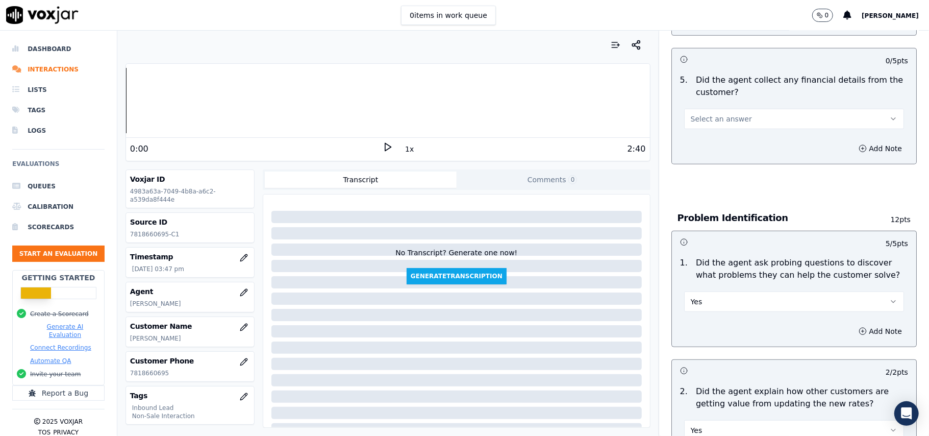
scroll to position [475, 0]
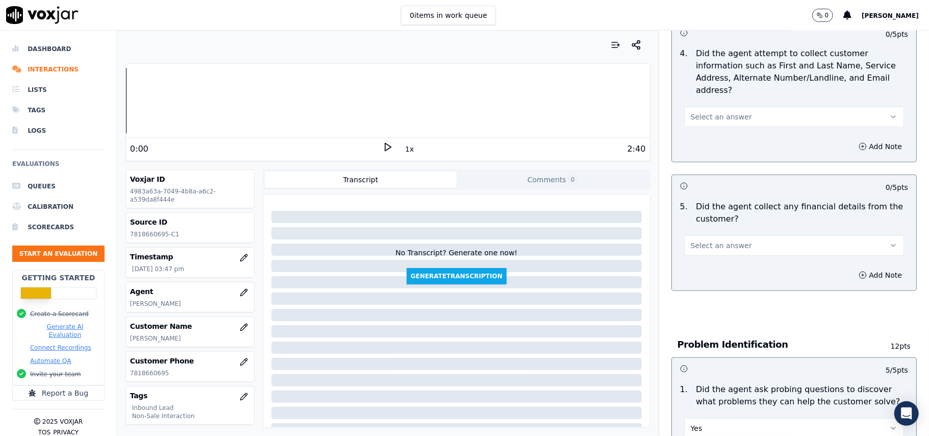
click at [701, 240] on span "Select an answer" at bounding box center [721, 245] width 61 height 10
click at [700, 223] on div "Yes" at bounding box center [773, 221] width 198 height 16
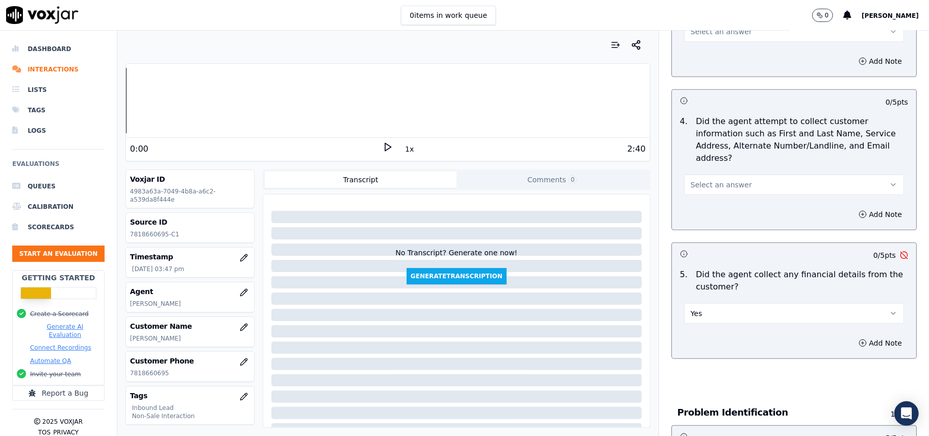
click at [707, 303] on button "Yes" at bounding box center [794, 313] width 220 height 20
click at [692, 312] on div "No" at bounding box center [773, 305] width 198 height 16
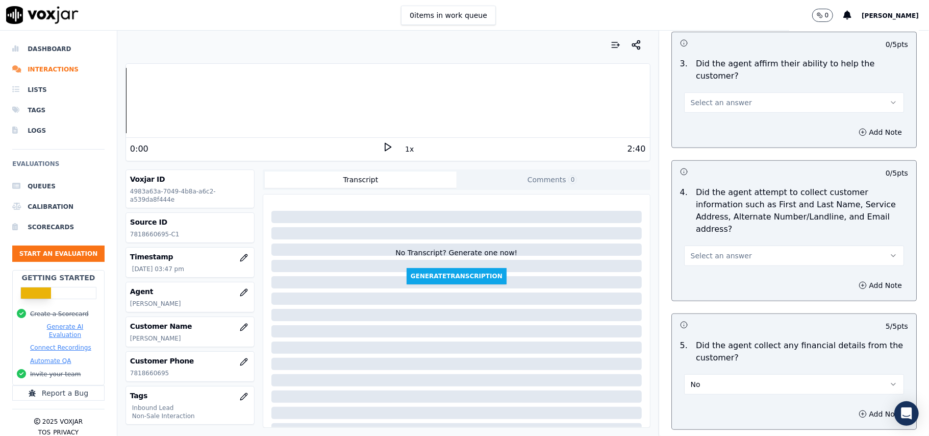
scroll to position [270, 0]
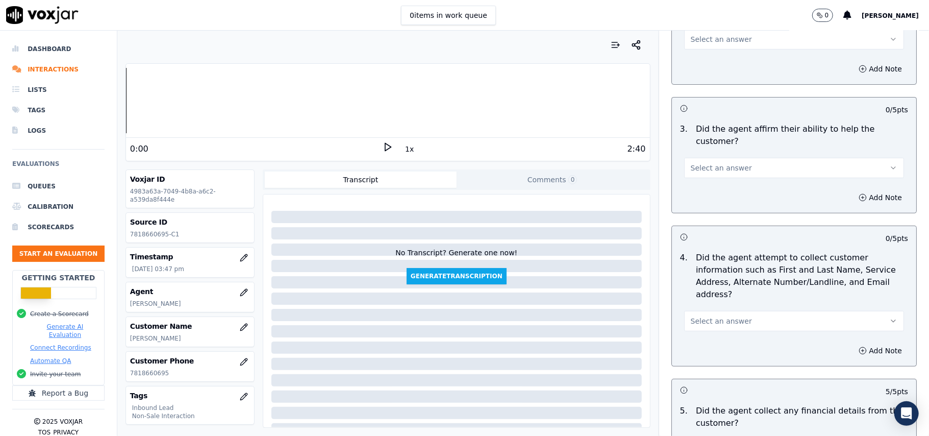
click at [699, 311] on button "Select an answer" at bounding box center [794, 321] width 220 height 20
click at [696, 290] on div "Yes" at bounding box center [773, 296] width 198 height 16
click at [718, 163] on span "Select an answer" at bounding box center [721, 168] width 61 height 10
click at [709, 156] on div "Yes" at bounding box center [773, 154] width 198 height 16
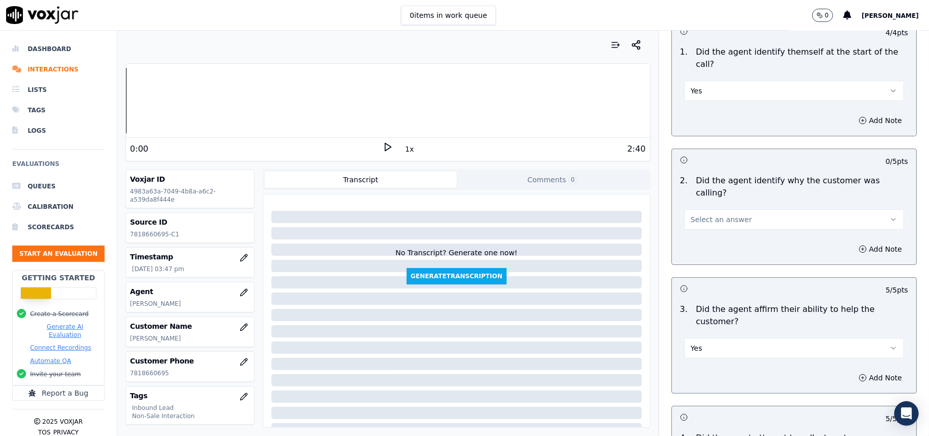
scroll to position [66, 0]
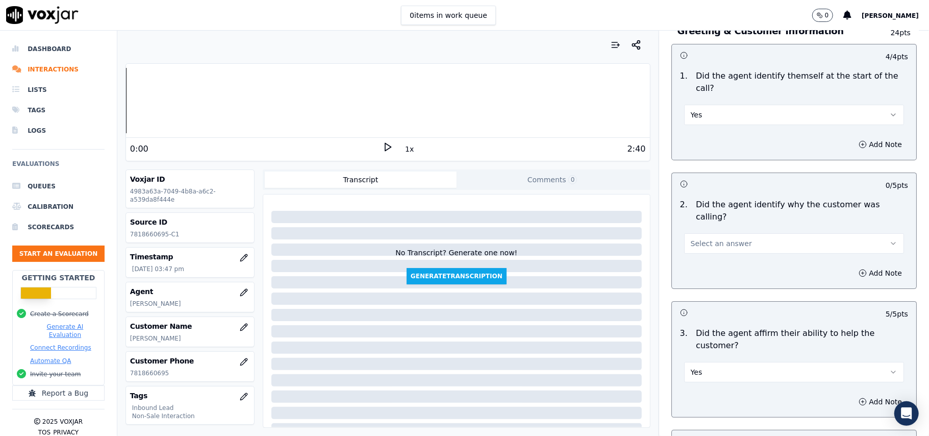
drag, startPoint x: 713, startPoint y: 207, endPoint x: 712, endPoint y: 223, distance: 15.9
click at [713, 231] on div "Select an answer" at bounding box center [794, 242] width 220 height 22
click at [711, 238] on span "Select an answer" at bounding box center [721, 243] width 61 height 10
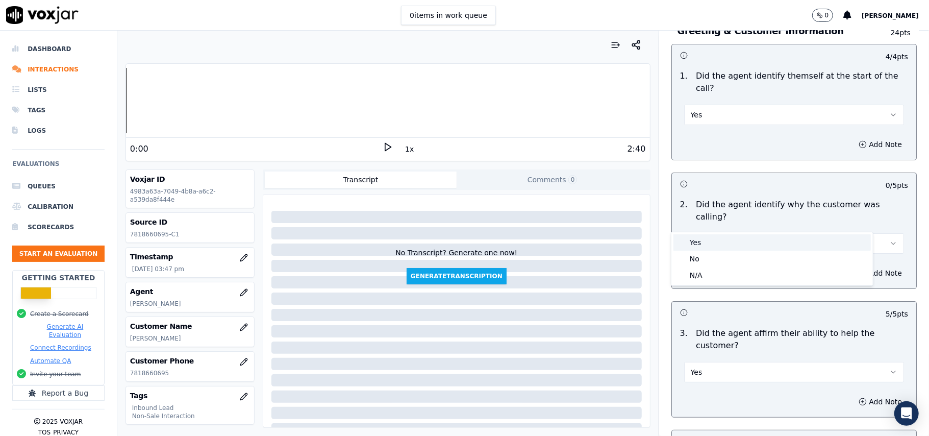
click at [705, 239] on div "Yes" at bounding box center [773, 242] width 198 height 16
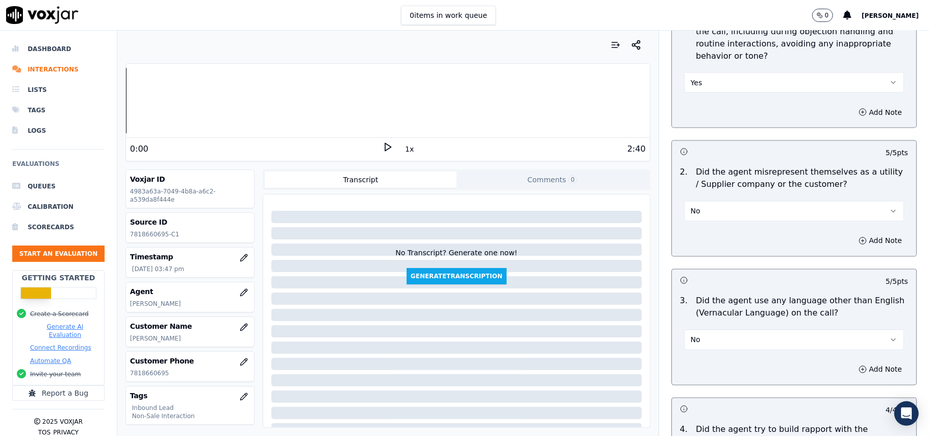
scroll to position [2856, 0]
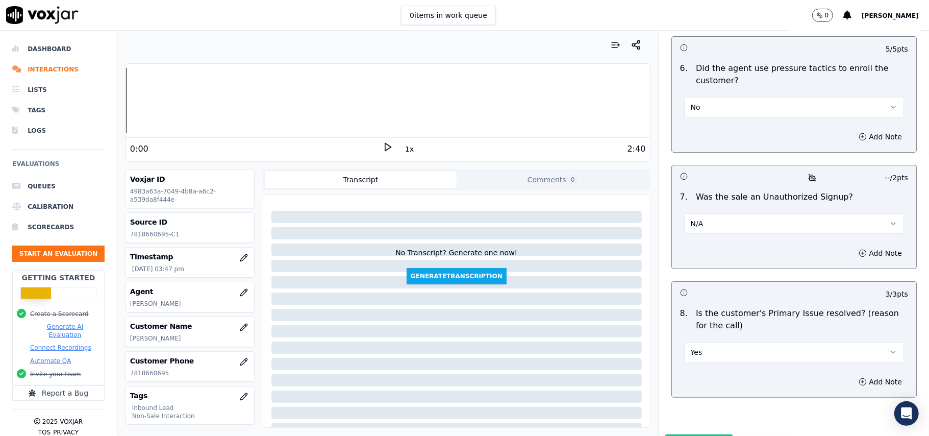
click at [674, 434] on button "Submit Scores" at bounding box center [700, 443] width 68 height 18
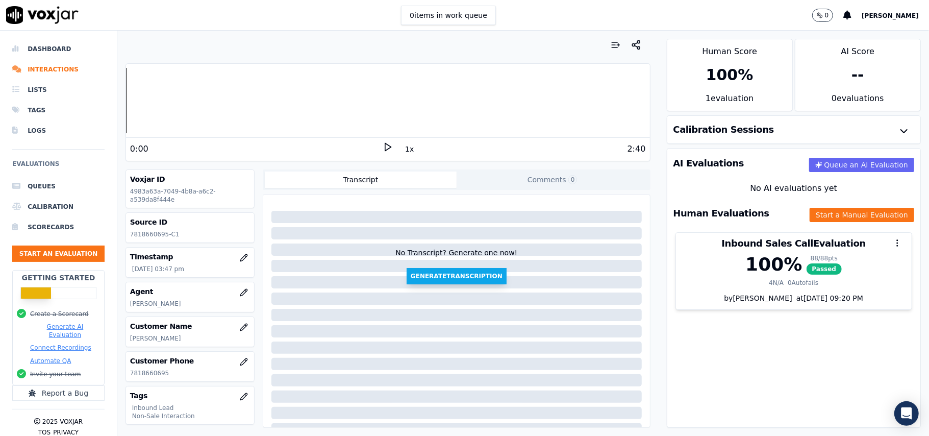
click at [423, 272] on button "Generate Transcription" at bounding box center [457, 276] width 100 height 16
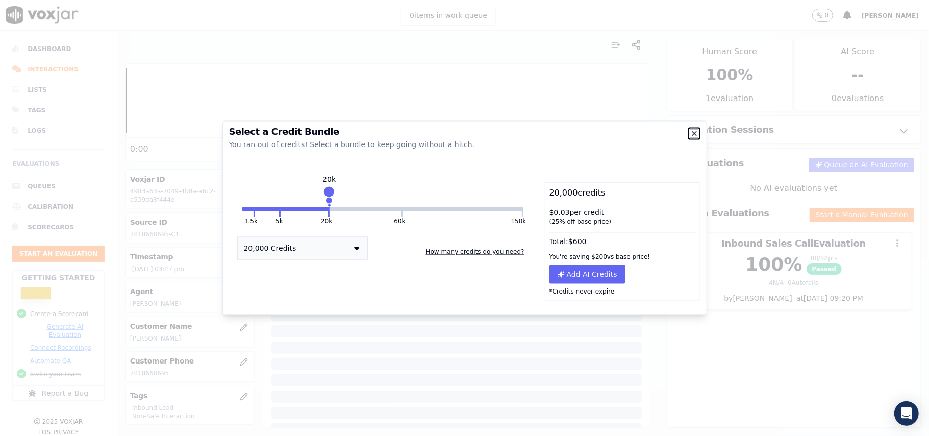
click at [695, 133] on icon "button" at bounding box center [695, 134] width 8 height 8
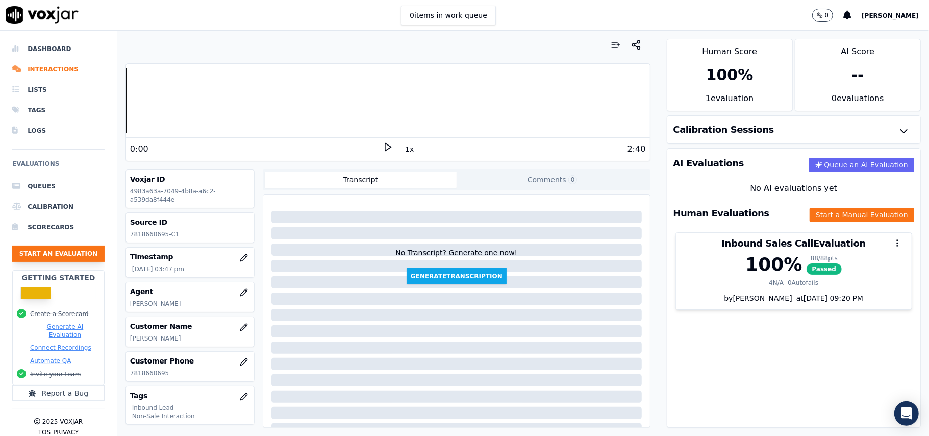
click at [71, 250] on button "Start an Evaluation" at bounding box center [58, 253] width 92 height 16
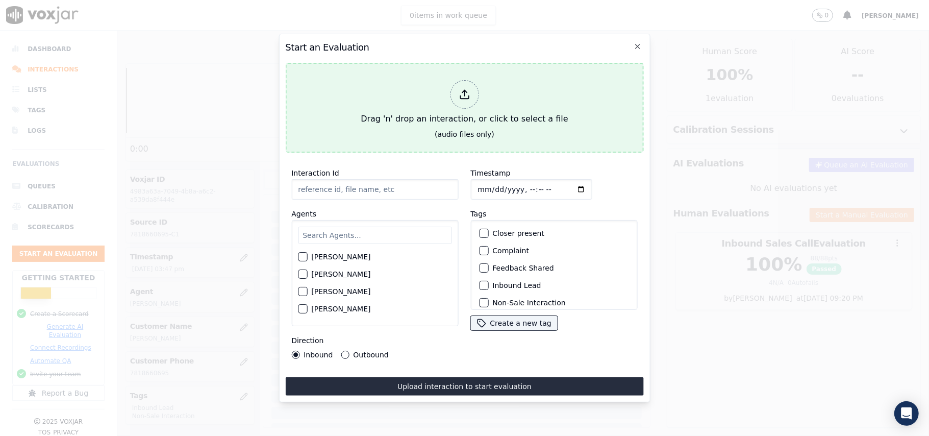
click at [466, 96] on div at bounding box center [464, 94] width 29 height 29
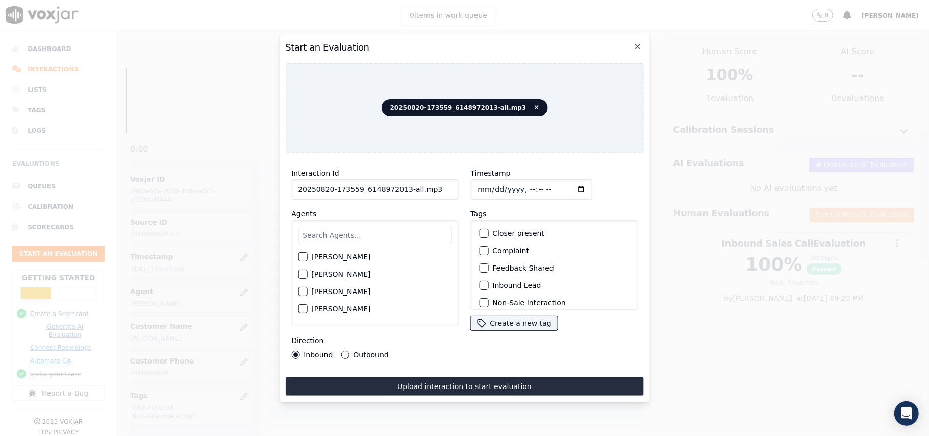
drag, startPoint x: 434, startPoint y: 182, endPoint x: 399, endPoint y: 186, distance: 34.9
click at [399, 186] on input "20250820-173559_6148972013-all.mp3" at bounding box center [374, 189] width 167 height 20
type input "20250820-173559_6148972013-C1"
click at [492, 185] on input "Timestamp" at bounding box center [531, 189] width 121 height 20
click at [488, 185] on input "Timestamp" at bounding box center [531, 189] width 121 height 20
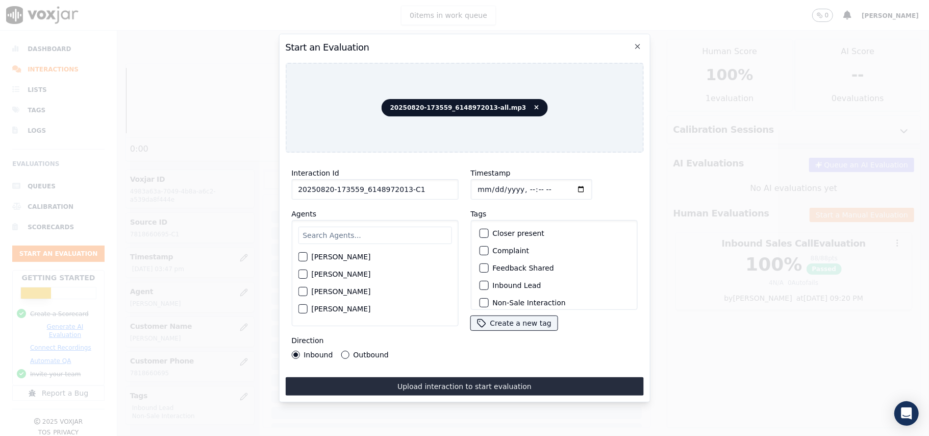
type input "[DATE]T15:50"
type input "[DATE]T15:48"
click at [394, 237] on input "text" at bounding box center [375, 235] width 154 height 17
type input "kel"
click at [304, 256] on div "button" at bounding box center [302, 259] width 7 height 7
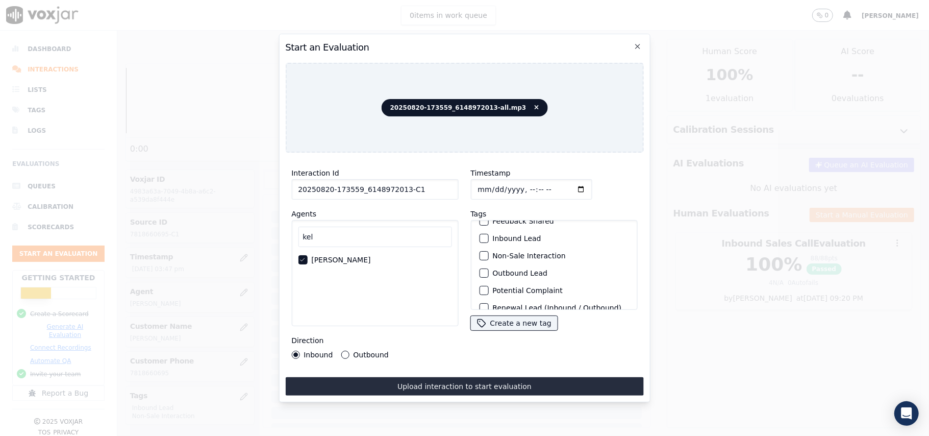
scroll to position [68, 0]
click at [480, 250] on div "button" at bounding box center [483, 252] width 7 height 7
click at [479, 230] on button "Non-Sale Interaction" at bounding box center [483, 234] width 9 height 9
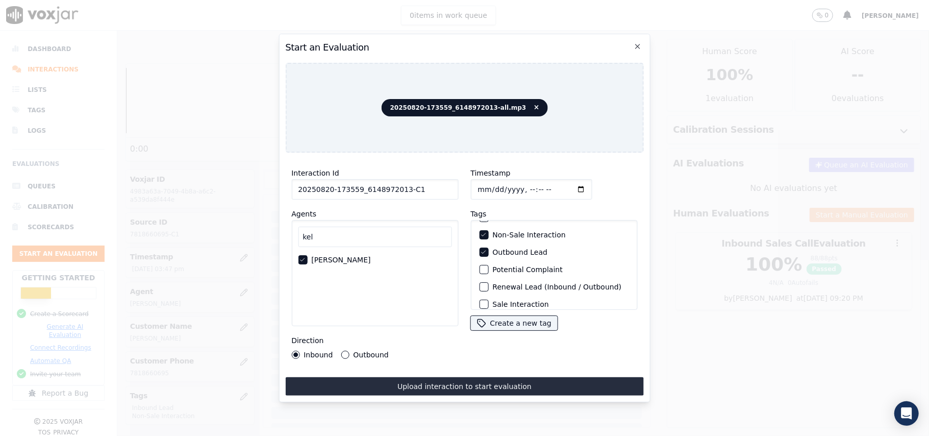
click at [348, 351] on div "Outbound" at bounding box center [364, 355] width 47 height 8
click at [343, 354] on div "Interaction Id 20250820-173559_6148972013-C1 Agents [PERSON_NAME] Direction Inb…" at bounding box center [374, 263] width 179 height 204
click at [341, 351] on button "Outbound" at bounding box center [345, 355] width 8 height 8
drag, startPoint x: 418, startPoint y: 382, endPoint x: 386, endPoint y: 355, distance: 42.4
click at [419, 382] on button "Upload interaction to start evaluation" at bounding box center [464, 386] width 358 height 18
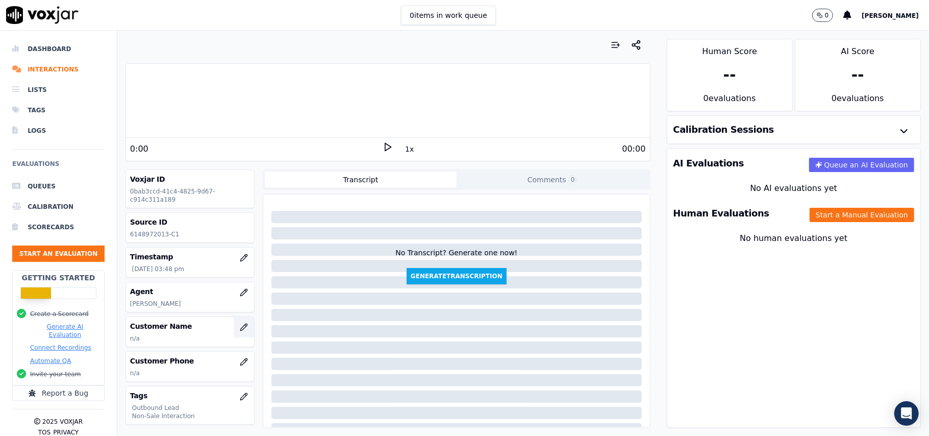
click at [240, 329] on icon "button" at bounding box center [244, 327] width 8 height 8
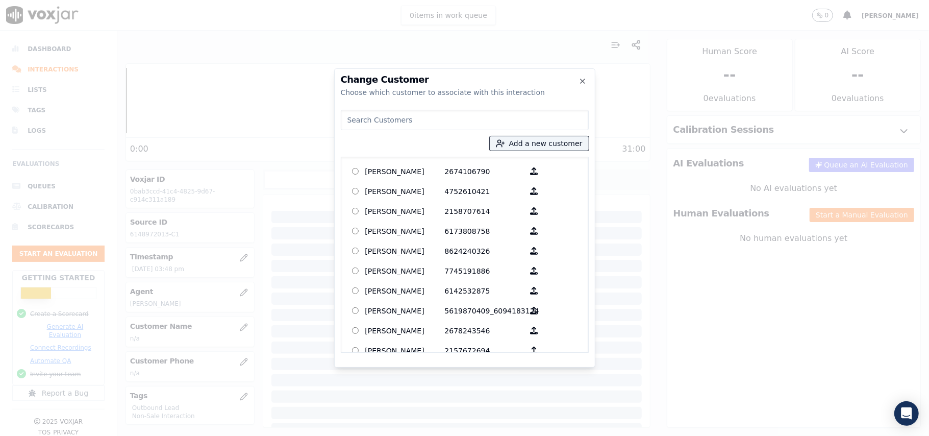
paste input "[PERSON_NAME]"
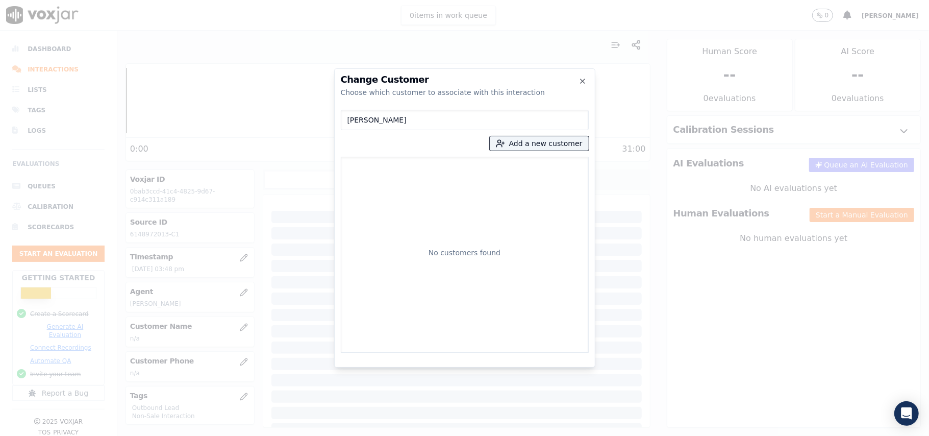
click at [350, 120] on input "[PERSON_NAME]" at bounding box center [465, 120] width 248 height 20
type input "[PERSON_NAME]"
click at [524, 138] on button "Add a new customer" at bounding box center [539, 143] width 99 height 14
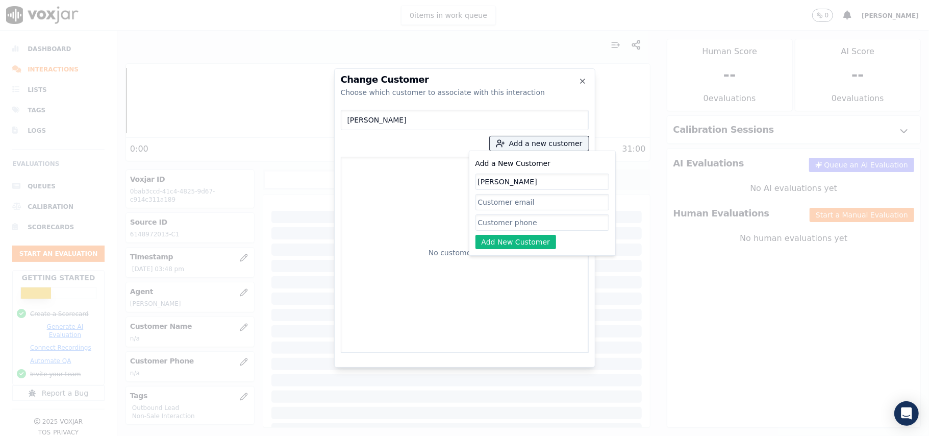
type input "[PERSON_NAME]"
click at [502, 230] on input "Add a New Customer" at bounding box center [543, 222] width 134 height 16
paste input "6148972013"
type input "6148972013"
click at [521, 244] on button "Add New Customer" at bounding box center [516, 242] width 81 height 14
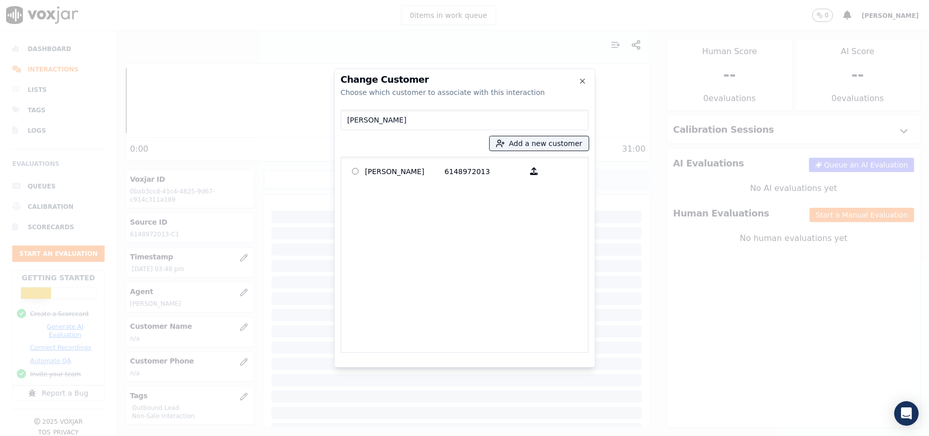
drag, startPoint x: 430, startPoint y: 174, endPoint x: 431, endPoint y: 205, distance: 30.6
click at [431, 174] on p "[PERSON_NAME]" at bounding box center [405, 171] width 80 height 16
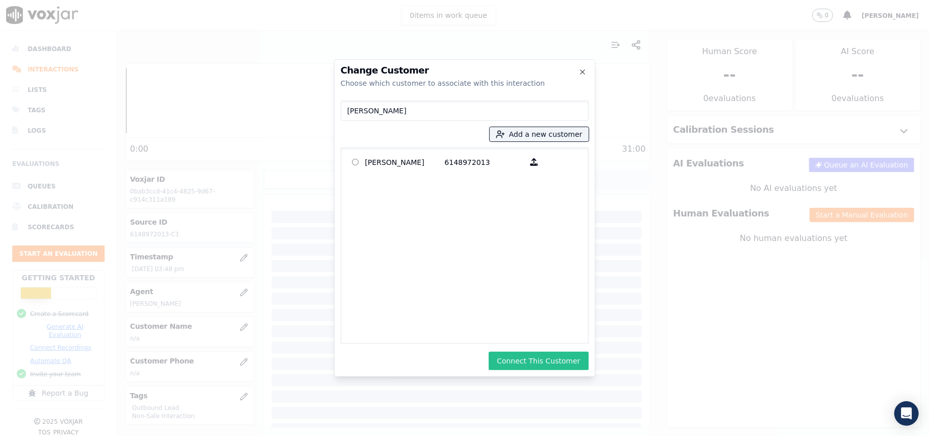
click at [513, 359] on button "Connect This Customer" at bounding box center [539, 361] width 100 height 18
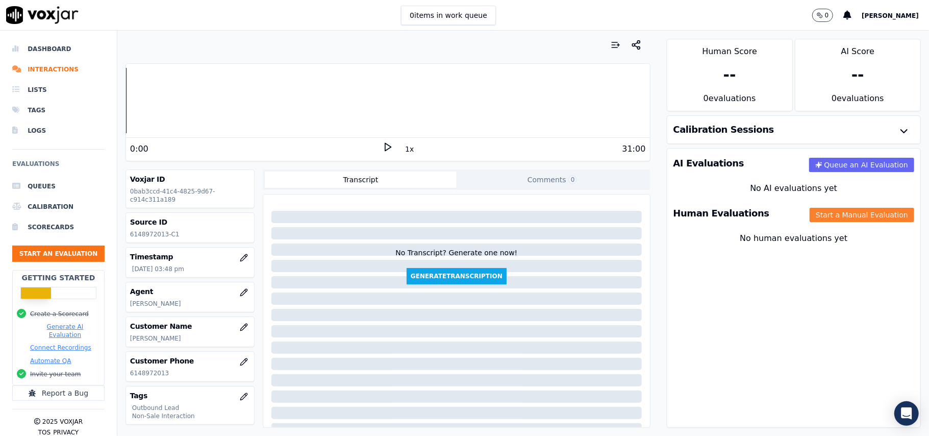
click at [817, 211] on button "Start a Manual Evaluation" at bounding box center [862, 215] width 105 height 14
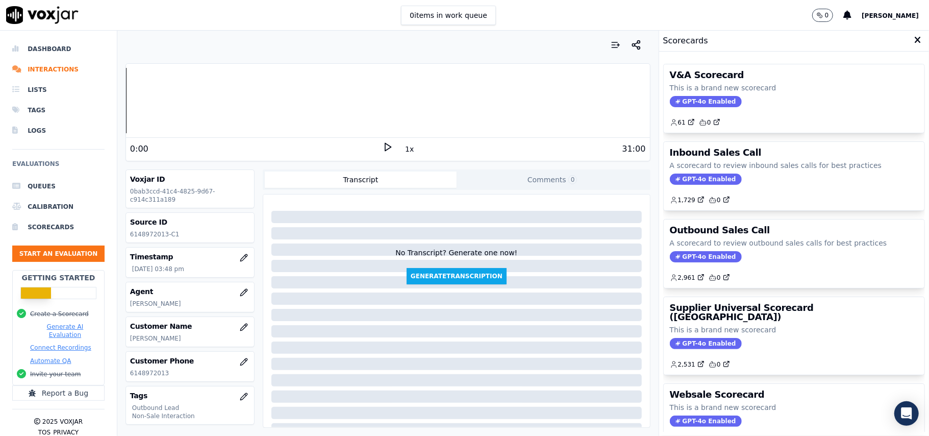
click at [682, 266] on div "Outbound Sales Call A scorecard to review outbound sales calls for best practic…" at bounding box center [794, 253] width 261 height 68
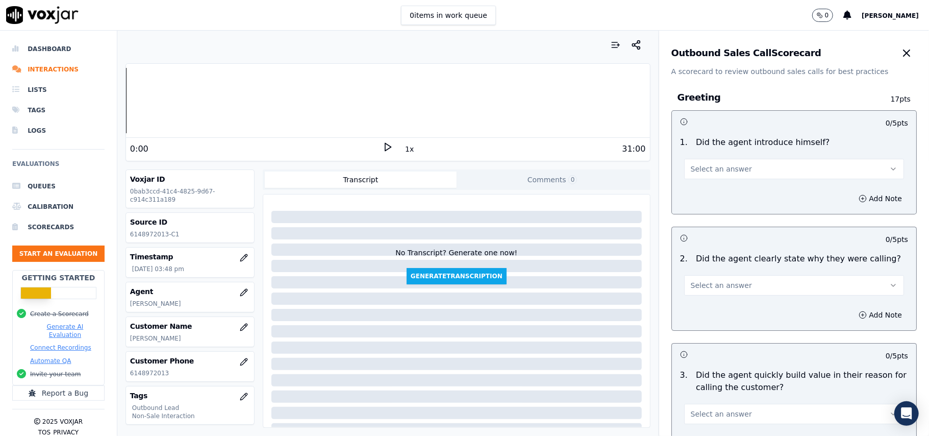
click at [716, 166] on span "Select an answer" at bounding box center [721, 169] width 61 height 10
click at [709, 194] on div "Yes" at bounding box center [773, 192] width 198 height 16
click at [701, 273] on div "Select an answer" at bounding box center [794, 280] width 236 height 31
click at [701, 277] on button "Select an answer" at bounding box center [794, 285] width 220 height 20
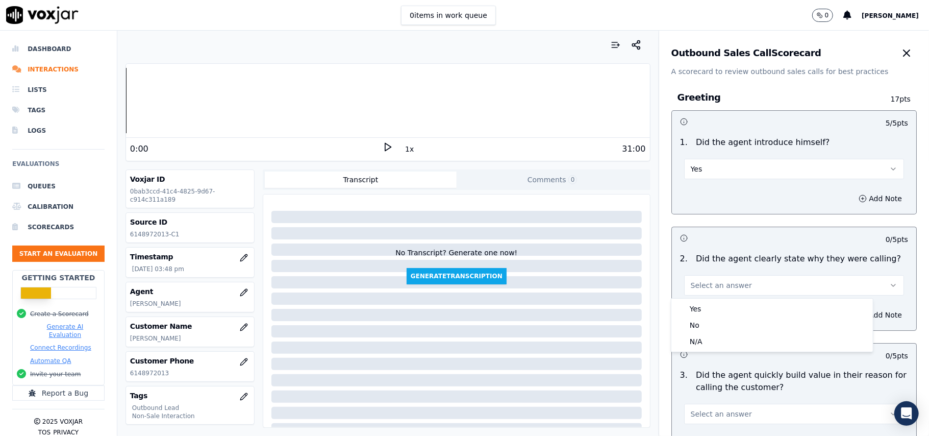
click at [702, 294] on button "Select an answer" at bounding box center [794, 285] width 220 height 20
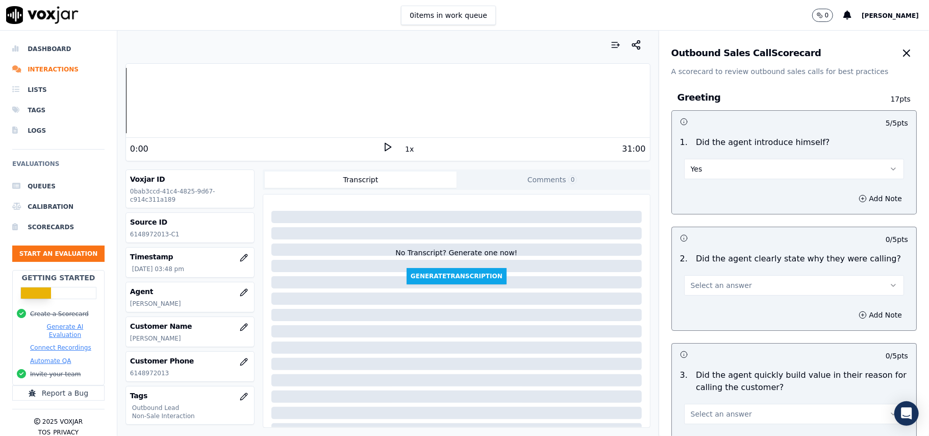
click at [711, 283] on span "Select an answer" at bounding box center [721, 285] width 61 height 10
click at [711, 302] on div "Yes" at bounding box center [773, 309] width 198 height 16
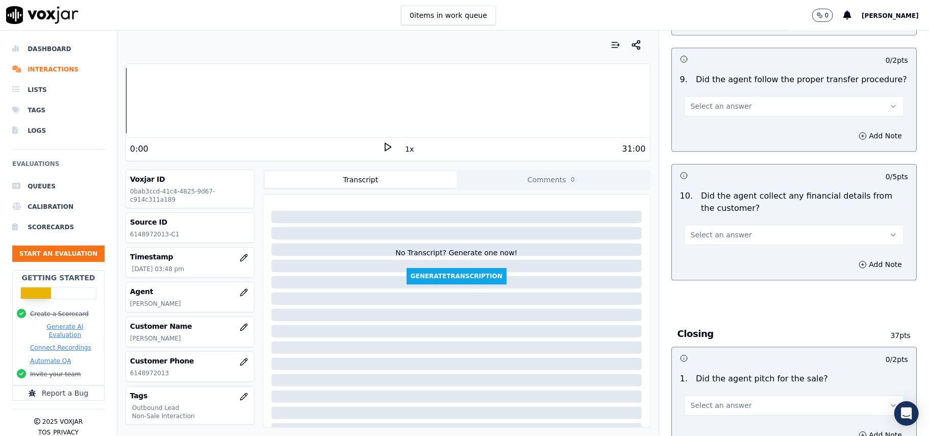
scroll to position [2546, 0]
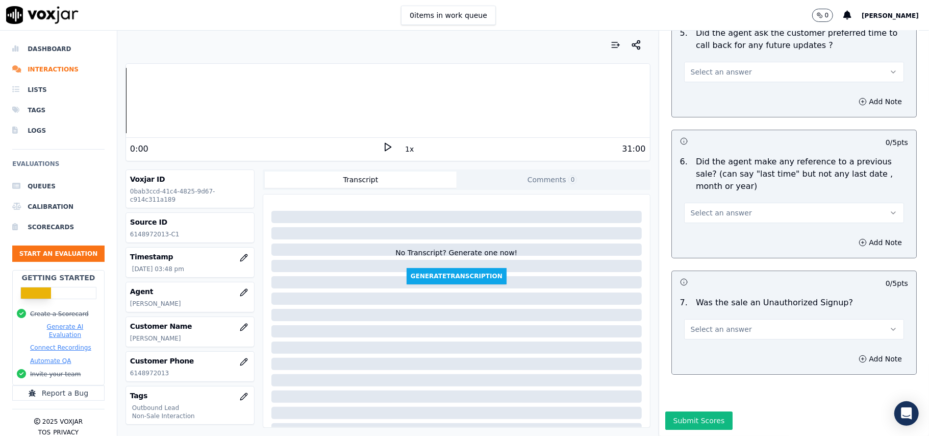
click at [707, 324] on span "Select an answer" at bounding box center [721, 329] width 61 height 10
click at [702, 351] on div "N/A" at bounding box center [773, 354] width 198 height 16
click at [727, 319] on button "N/A" at bounding box center [794, 329] width 220 height 20
click at [710, 341] on div "No" at bounding box center [773, 338] width 198 height 16
click at [709, 319] on button "No" at bounding box center [794, 329] width 220 height 20
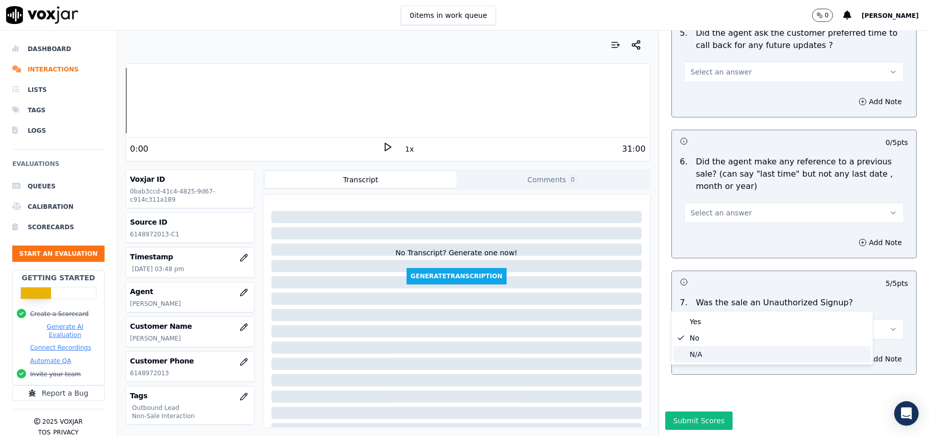
click at [695, 356] on div "N/A" at bounding box center [773, 354] width 198 height 16
click at [705, 201] on div "Select an answer" at bounding box center [794, 212] width 220 height 22
click at [703, 203] on button "Select an answer" at bounding box center [794, 213] width 220 height 20
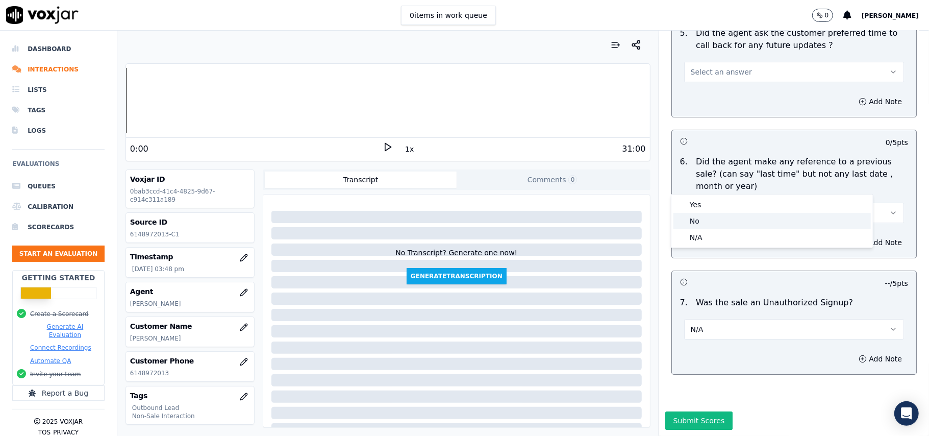
click at [704, 224] on div "No" at bounding box center [773, 221] width 198 height 16
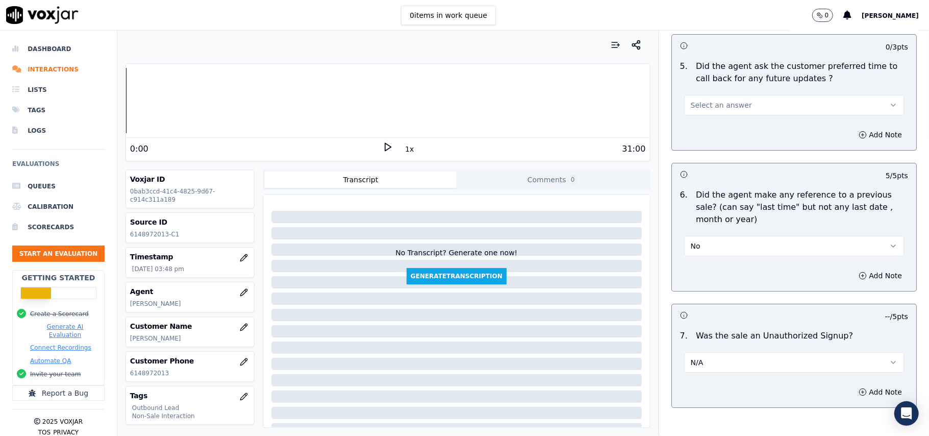
scroll to position [2409, 0]
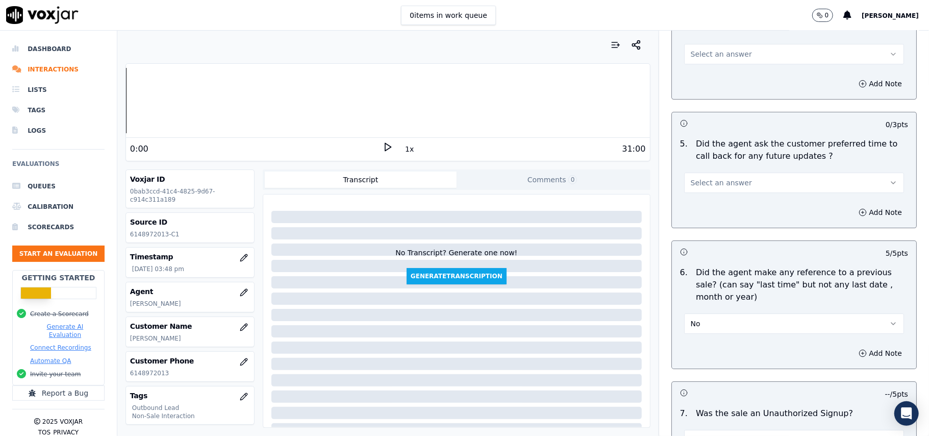
click at [707, 178] on span "Select an answer" at bounding box center [721, 183] width 61 height 10
click at [704, 201] on div "Yes" at bounding box center [773, 199] width 198 height 16
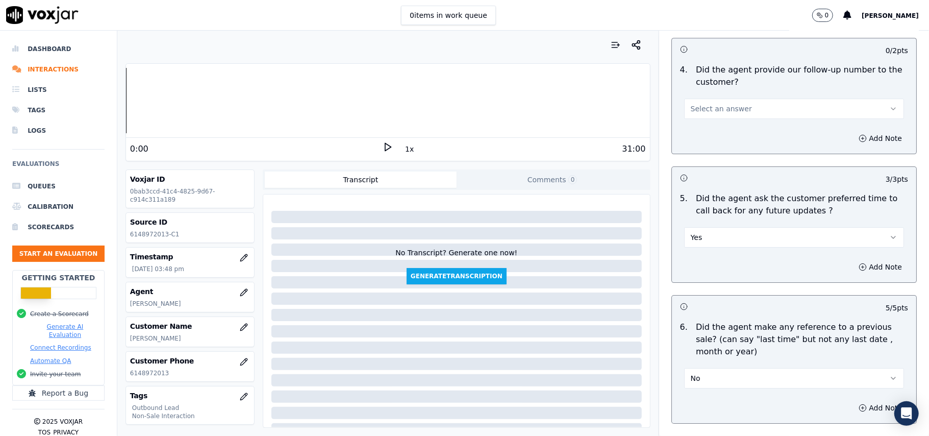
scroll to position [2205, 0]
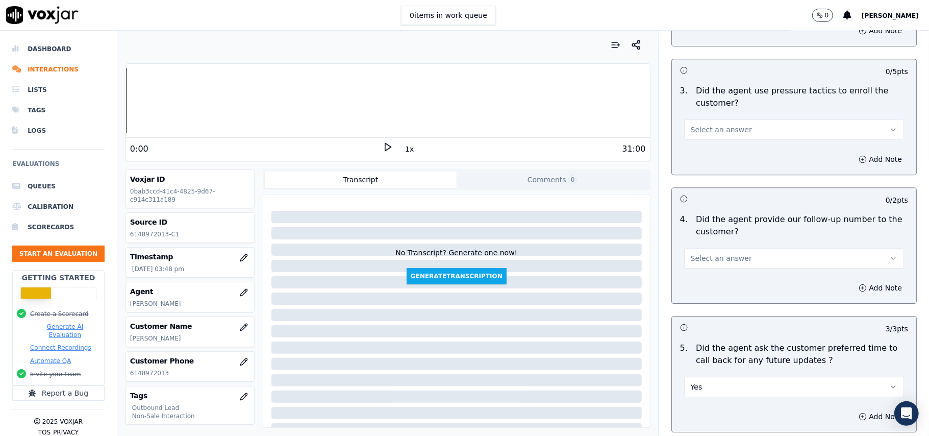
click at [707, 248] on button "Select an answer" at bounding box center [794, 258] width 220 height 20
click at [703, 305] on div "N/A" at bounding box center [773, 308] width 198 height 16
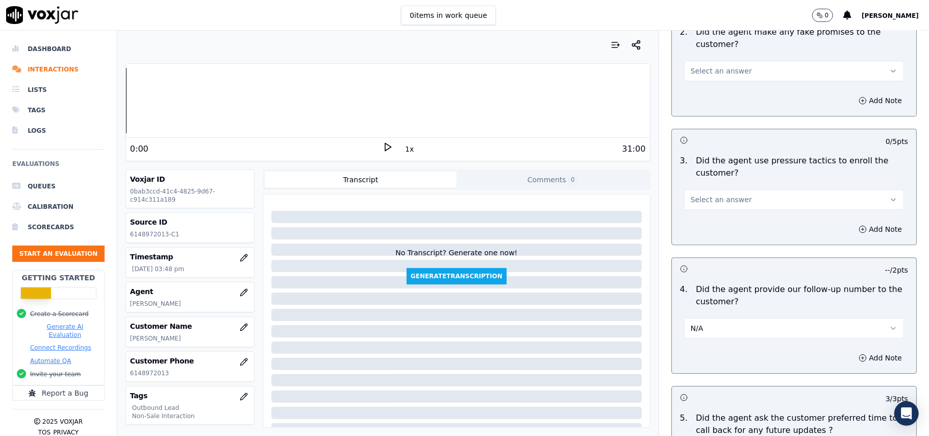
scroll to position [2069, 0]
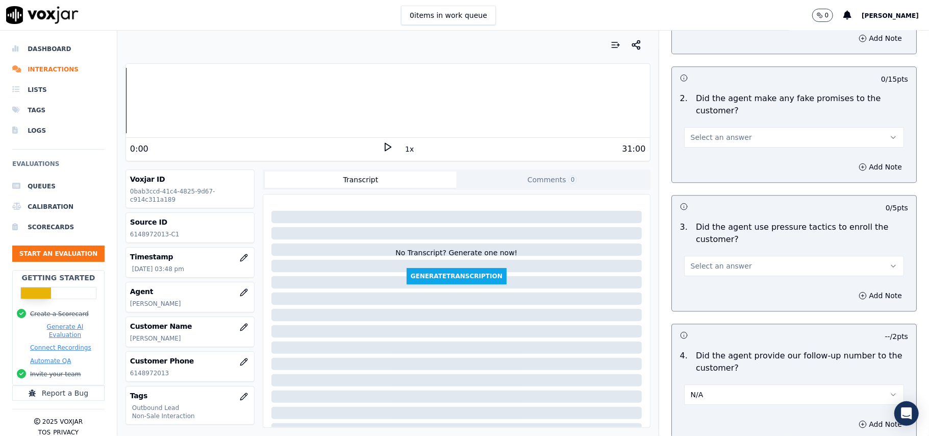
click at [741, 392] on button "N/A" at bounding box center [794, 394] width 220 height 20
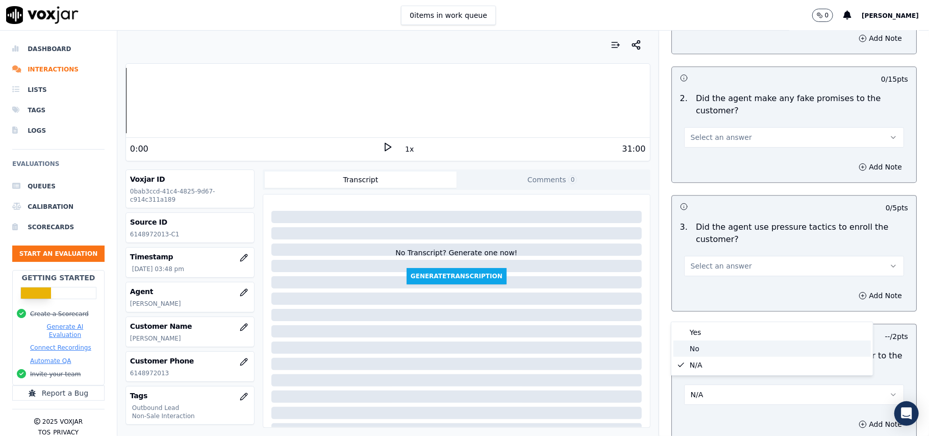
click at [713, 348] on div "No" at bounding box center [773, 348] width 198 height 16
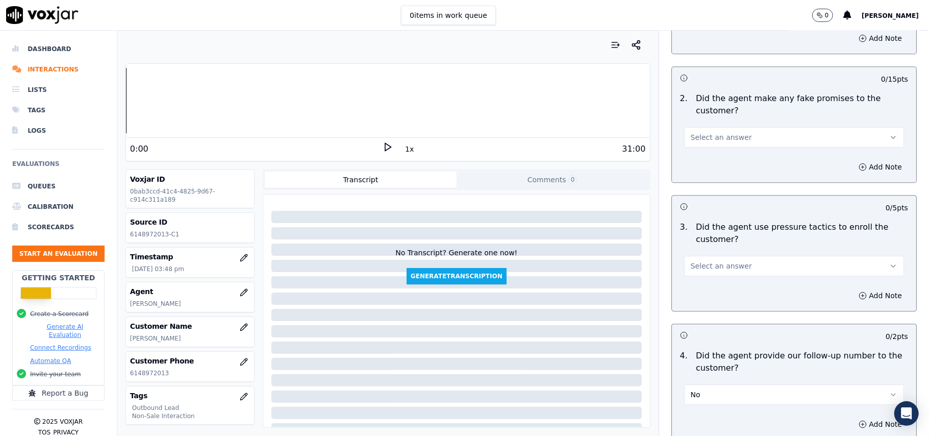
click at [719, 261] on span "Select an answer" at bounding box center [721, 266] width 61 height 10
click at [719, 293] on div "No" at bounding box center [773, 298] width 198 height 16
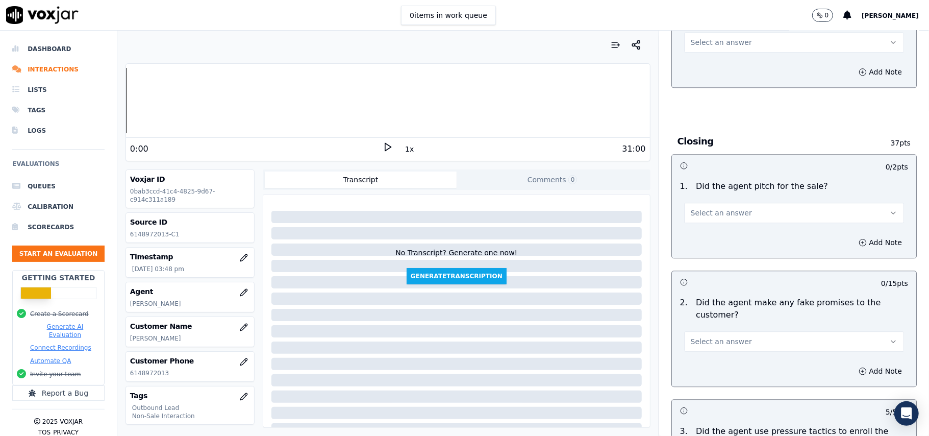
click at [717, 336] on span "Select an answer" at bounding box center [721, 341] width 61 height 10
drag, startPoint x: 704, startPoint y: 376, endPoint x: 707, endPoint y: 292, distance: 83.2
click at [705, 375] on div "No" at bounding box center [773, 373] width 198 height 16
click at [743, 203] on button "Select an answer" at bounding box center [794, 213] width 220 height 20
click at [695, 228] on div "Yes" at bounding box center [773, 228] width 198 height 16
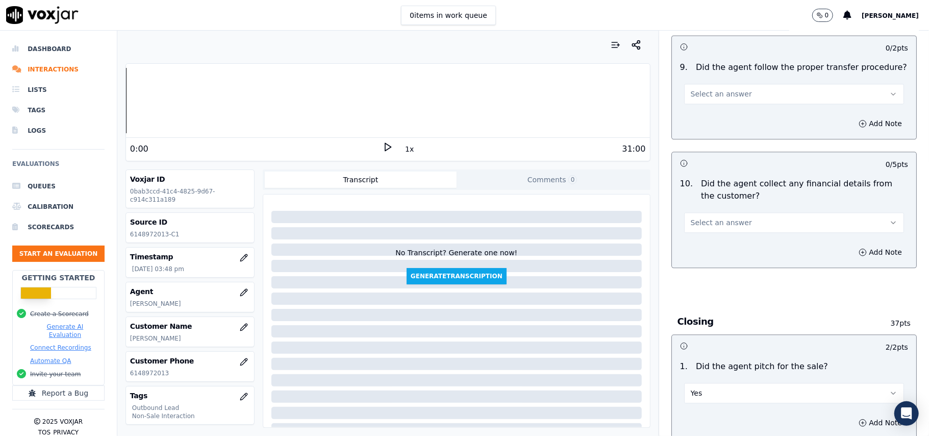
scroll to position [1661, 0]
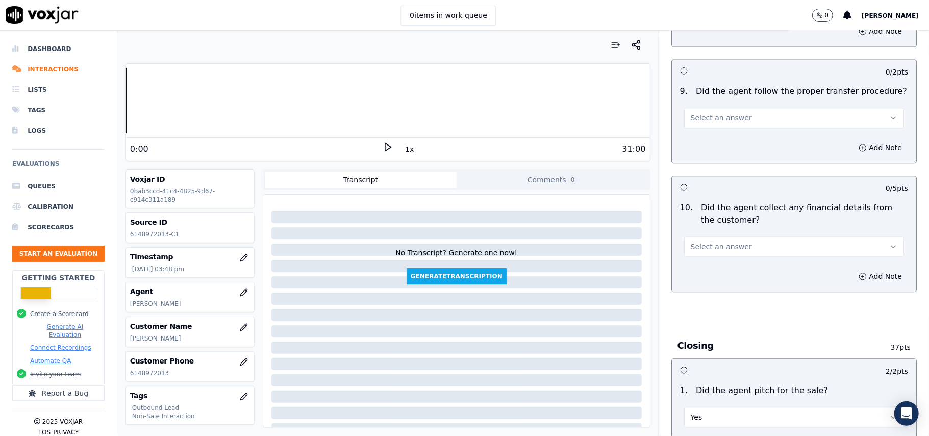
click at [712, 250] on div "10 . Did the agent collect any financial details from the customer? Select an a…" at bounding box center [794, 229] width 244 height 63
click at [720, 241] on span "Select an answer" at bounding box center [721, 246] width 61 height 10
click at [711, 275] on div "No" at bounding box center [773, 278] width 198 height 16
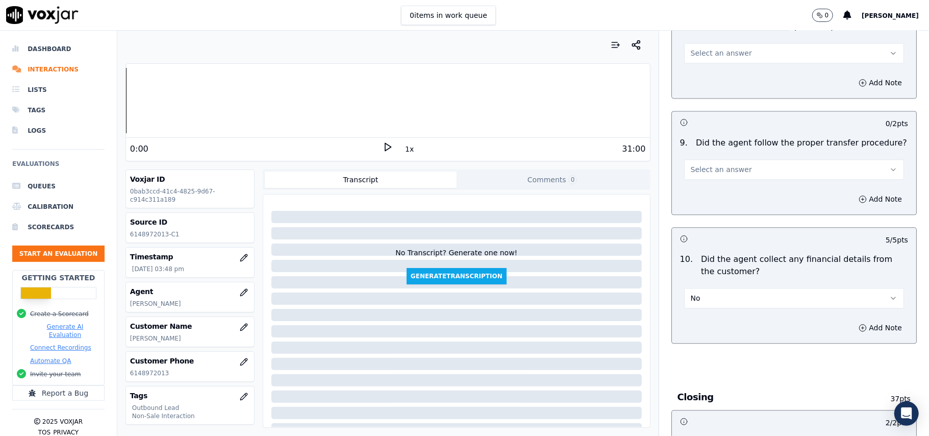
scroll to position [1525, 0]
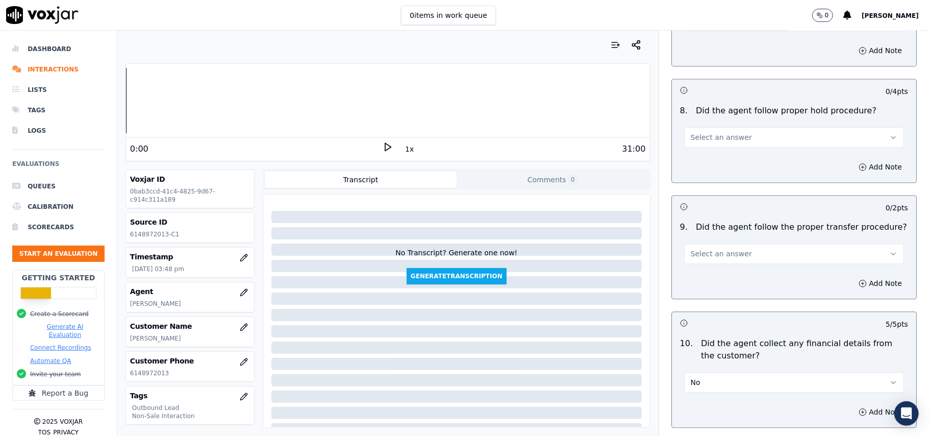
click at [732, 243] on button "Select an answer" at bounding box center [794, 253] width 220 height 20
click at [694, 270] on div "Yes" at bounding box center [773, 269] width 198 height 16
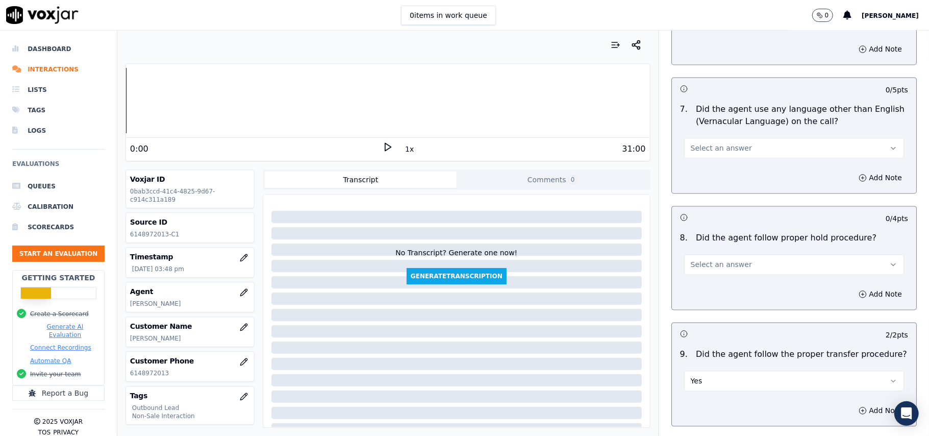
scroll to position [1389, 0]
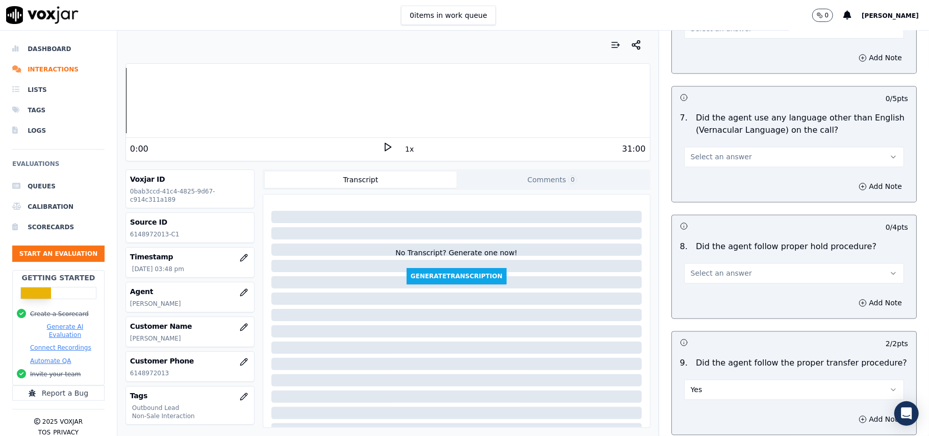
click at [711, 268] on span "Select an answer" at bounding box center [721, 273] width 61 height 10
click at [699, 299] on div "No" at bounding box center [773, 305] width 198 height 16
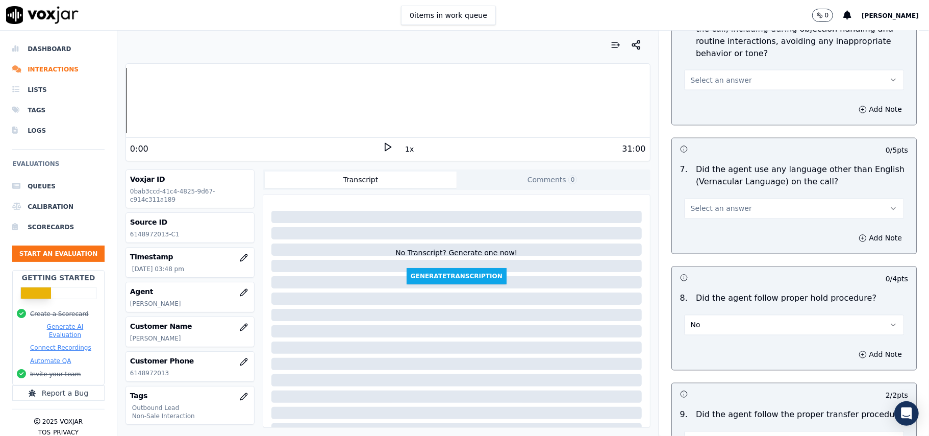
scroll to position [1252, 0]
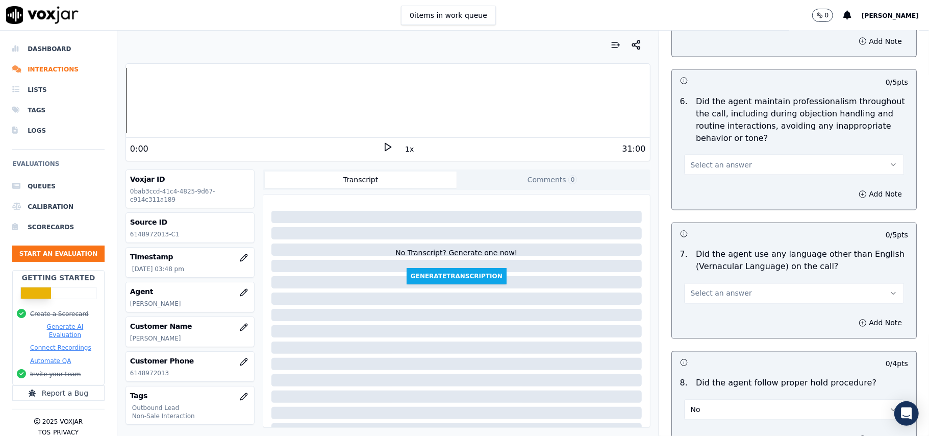
click at [717, 283] on button "Select an answer" at bounding box center [794, 293] width 220 height 20
click at [707, 329] on div "No" at bounding box center [773, 324] width 198 height 16
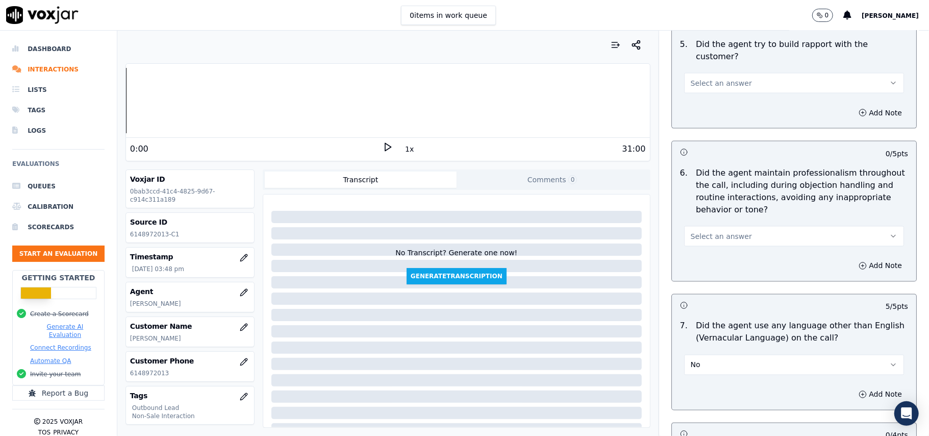
scroll to position [1117, 0]
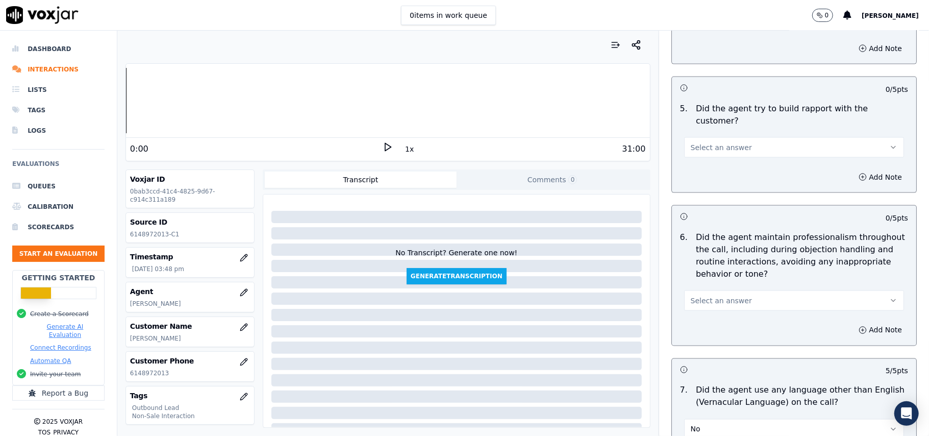
click at [712, 288] on div "Select an answer" at bounding box center [794, 299] width 220 height 22
click at [711, 295] on span "Select an answer" at bounding box center [721, 300] width 61 height 10
click at [696, 311] on div "Yes" at bounding box center [773, 315] width 198 height 16
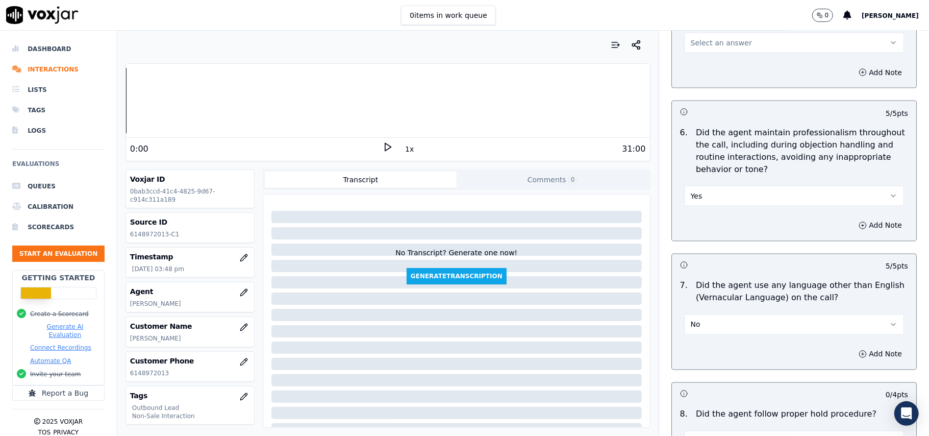
scroll to position [1252, 0]
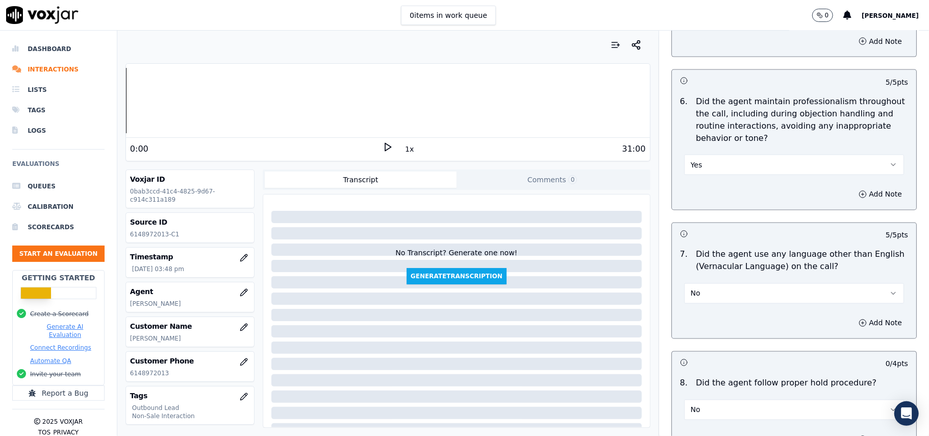
click at [734, 286] on button "No" at bounding box center [794, 293] width 220 height 20
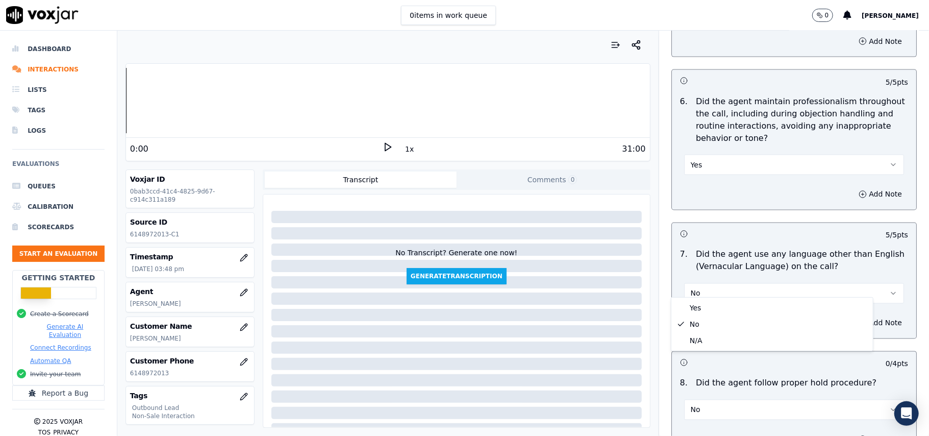
click at [676, 253] on p "7 ." at bounding box center [684, 261] width 16 height 24
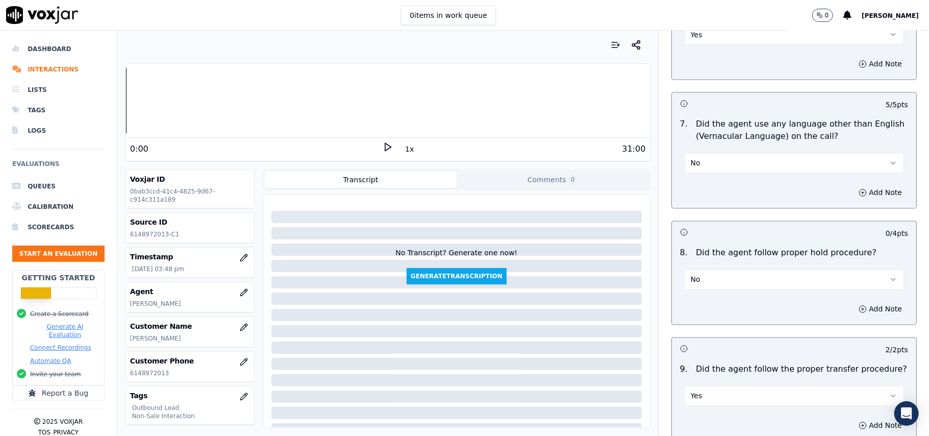
scroll to position [1457, 0]
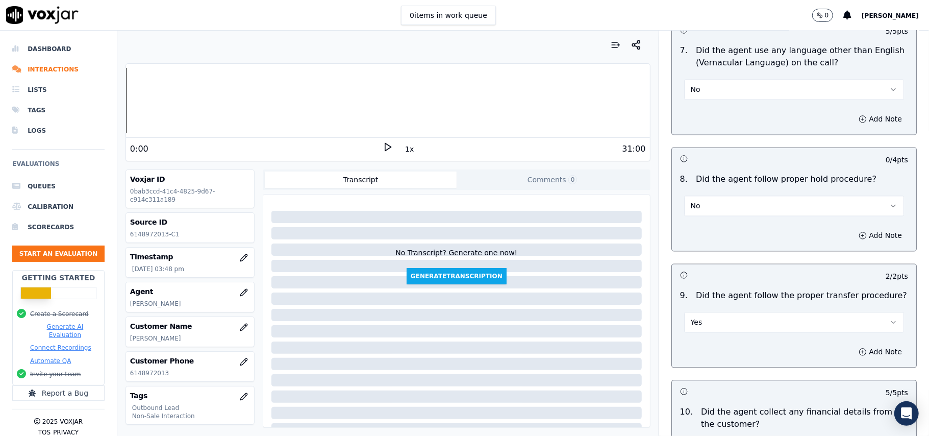
click at [703, 201] on button "No" at bounding box center [794, 205] width 220 height 20
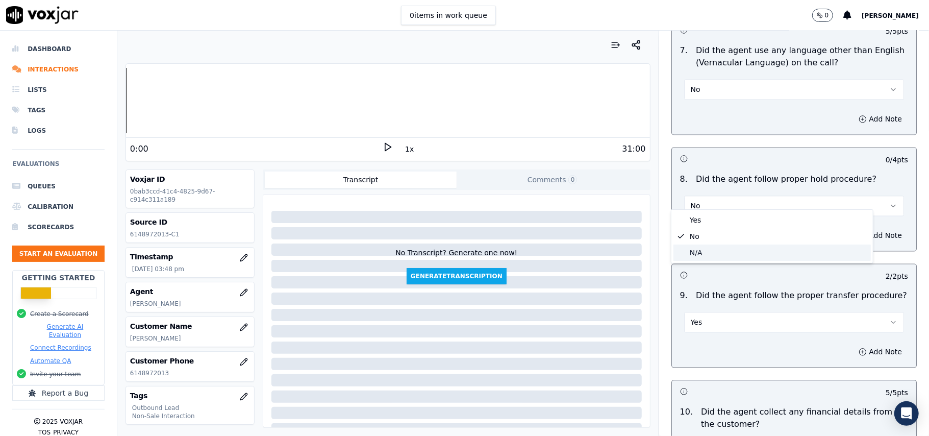
click at [688, 253] on div "N/A" at bounding box center [773, 252] width 198 height 16
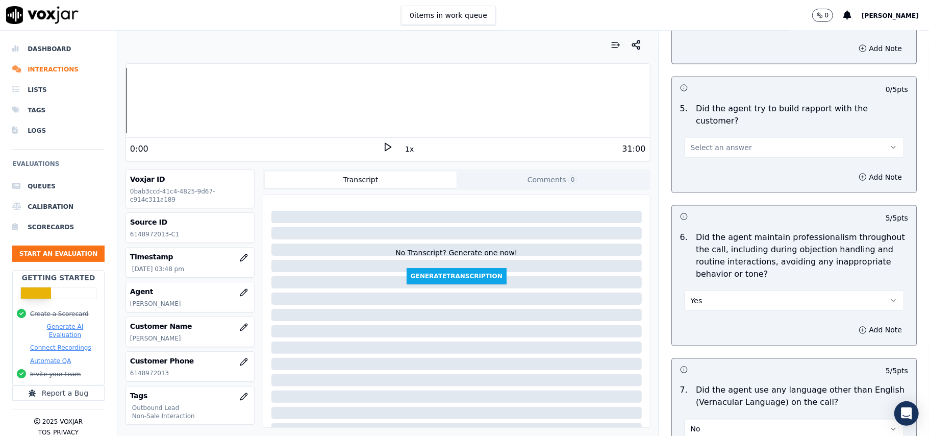
scroll to position [980, 0]
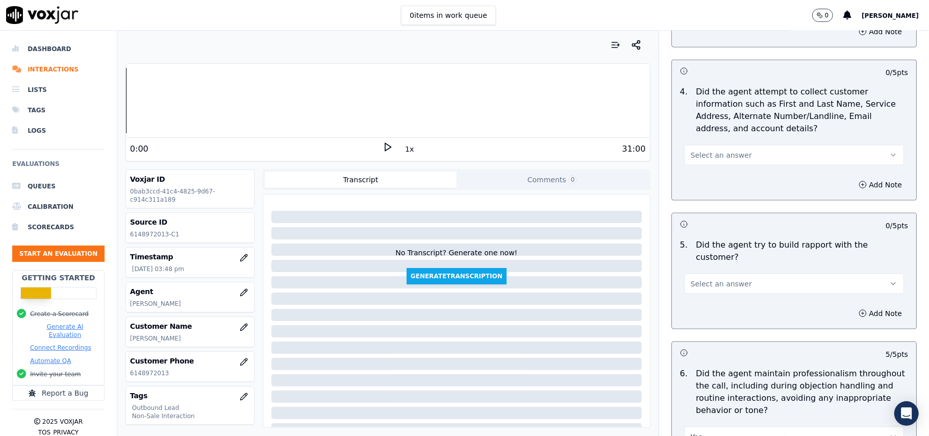
click at [718, 279] on span "Select an answer" at bounding box center [721, 284] width 61 height 10
click at [712, 297] on div "Yes" at bounding box center [773, 297] width 198 height 16
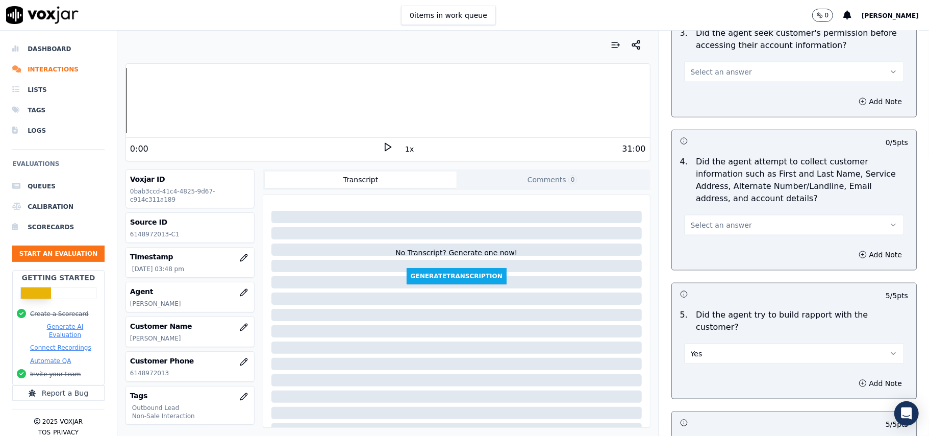
scroll to position [844, 0]
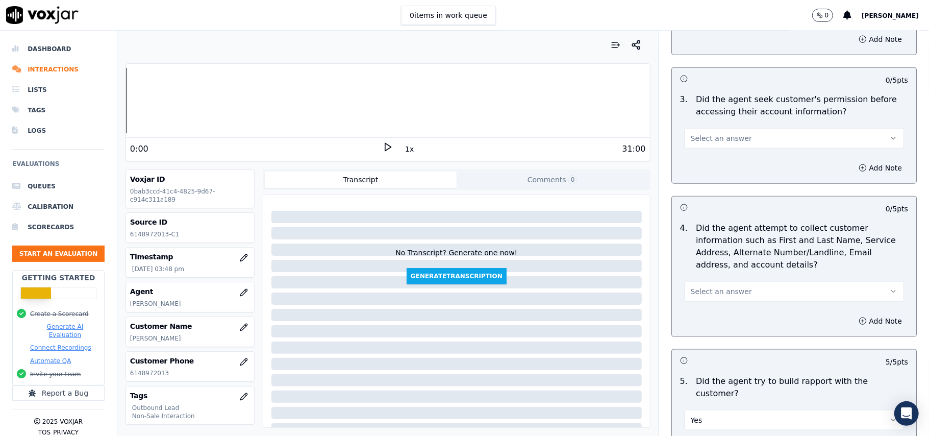
click at [705, 290] on span "Select an answer" at bounding box center [721, 291] width 61 height 10
click at [705, 319] on div "Yes" at bounding box center [773, 317] width 198 height 16
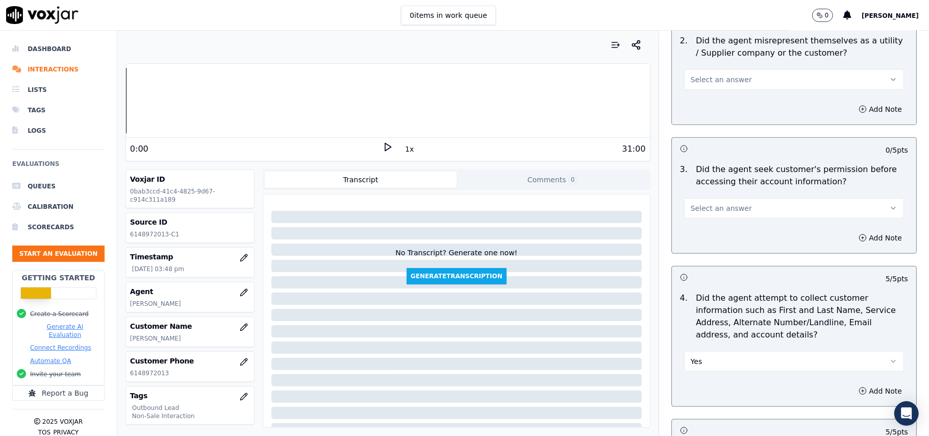
scroll to position [708, 0]
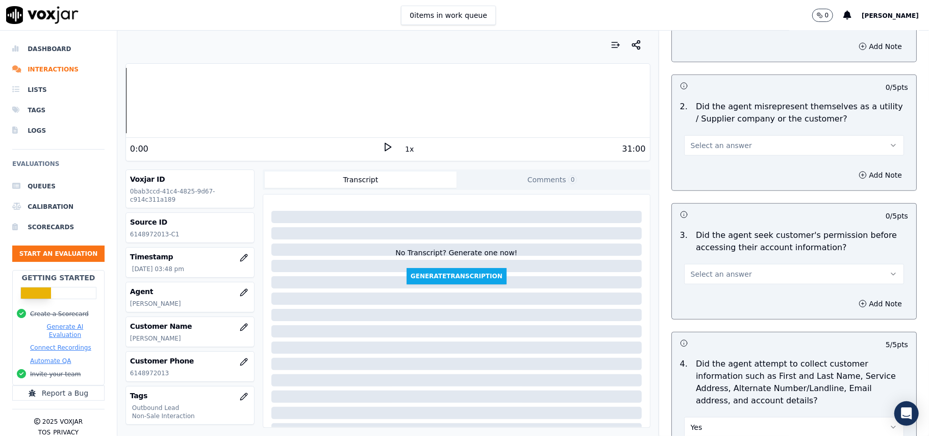
click at [723, 278] on span "Select an answer" at bounding box center [721, 274] width 61 height 10
click at [715, 297] on div "Yes" at bounding box center [773, 299] width 198 height 16
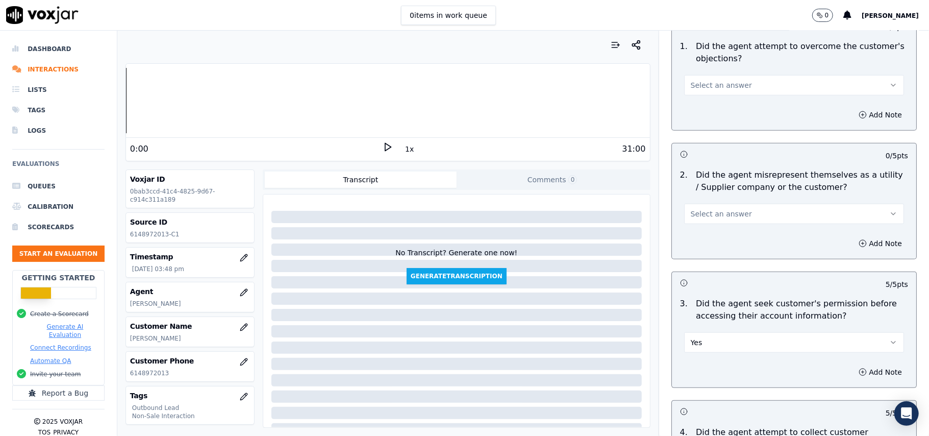
click at [740, 208] on button "Select an answer" at bounding box center [794, 214] width 220 height 20
click at [715, 250] on div "No" at bounding box center [773, 255] width 198 height 16
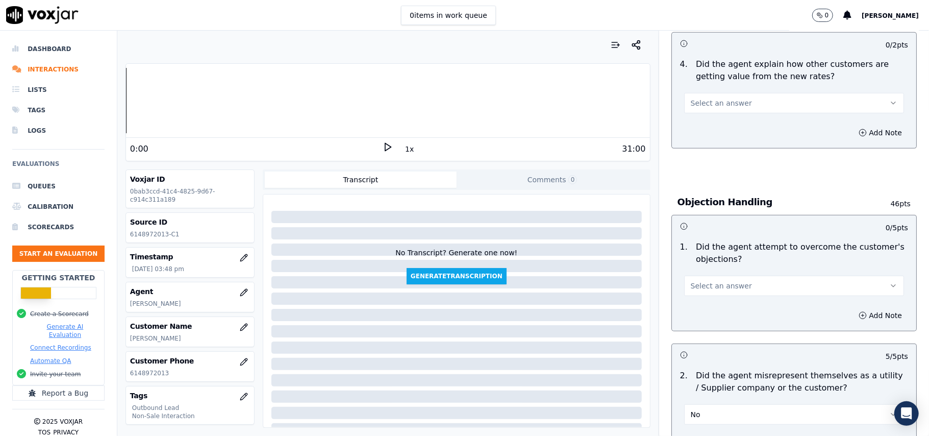
scroll to position [436, 0]
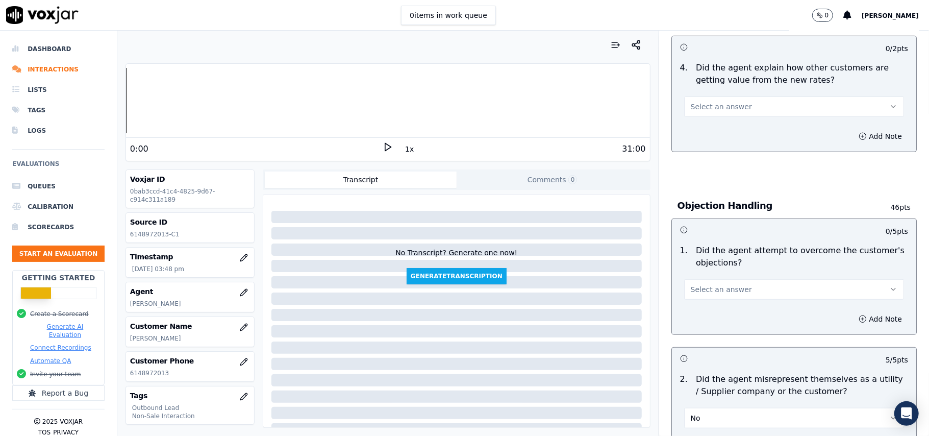
click at [706, 290] on span "Select an answer" at bounding box center [721, 289] width 61 height 10
click at [711, 311] on div "Yes" at bounding box center [773, 314] width 198 height 16
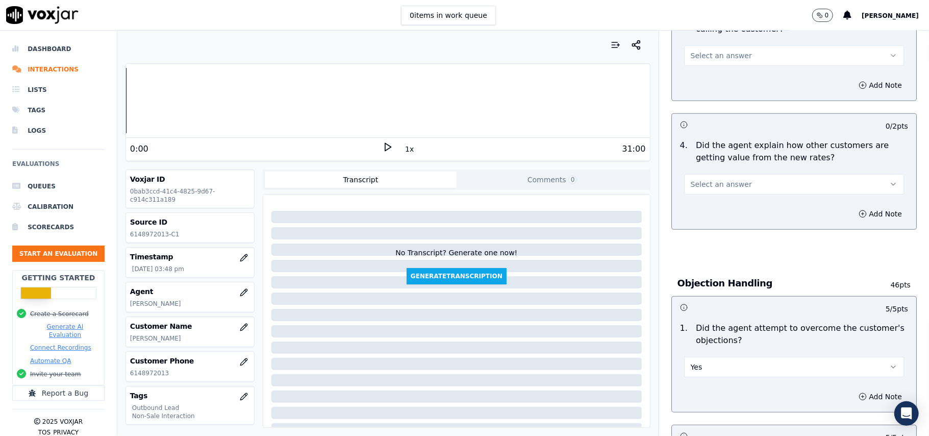
scroll to position [300, 0]
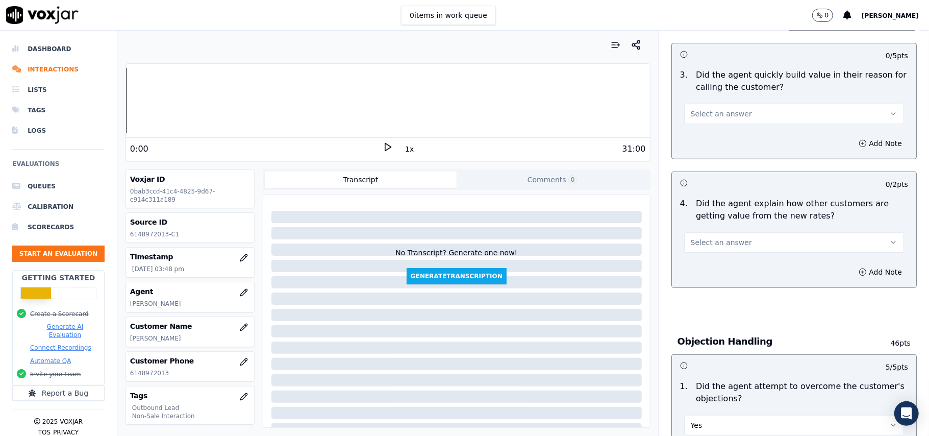
click at [725, 245] on span "Select an answer" at bounding box center [721, 242] width 61 height 10
click at [725, 268] on div "Yes" at bounding box center [773, 267] width 198 height 16
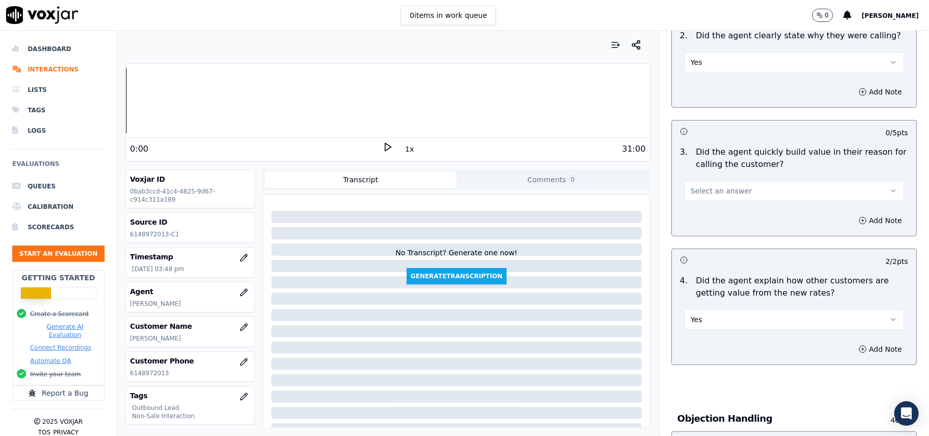
scroll to position [96, 0]
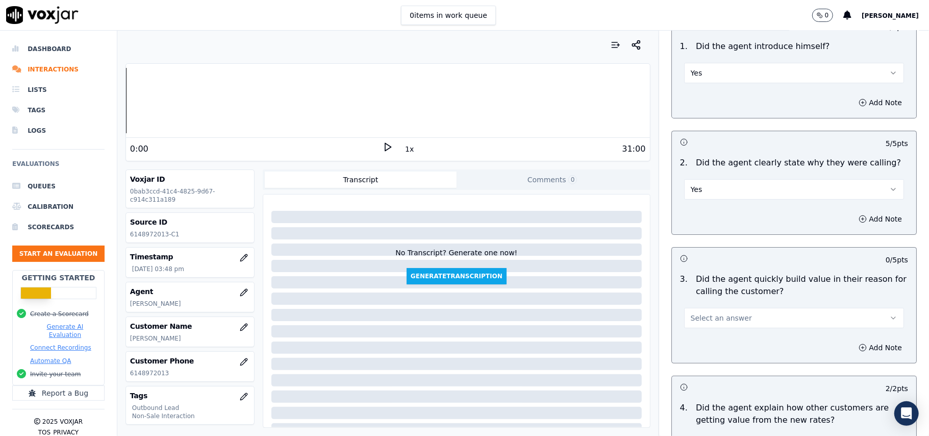
click at [717, 308] on button "Select an answer" at bounding box center [794, 318] width 220 height 20
click at [715, 336] on div "Yes" at bounding box center [773, 342] width 198 height 16
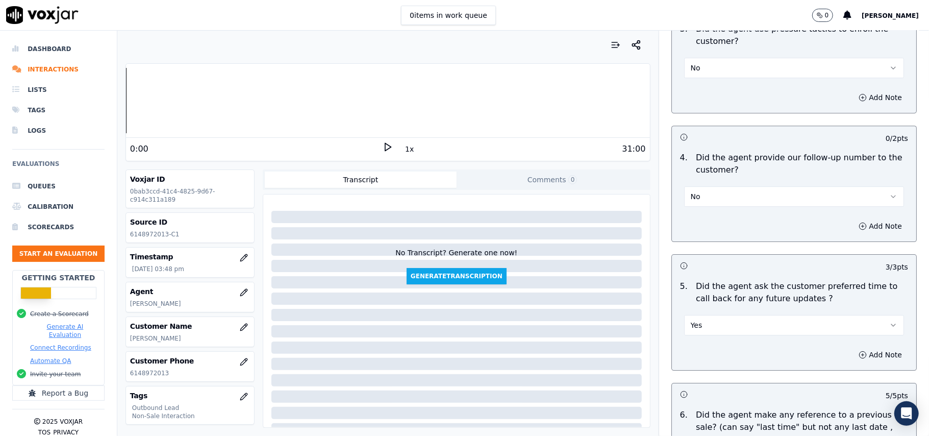
scroll to position [2546, 0]
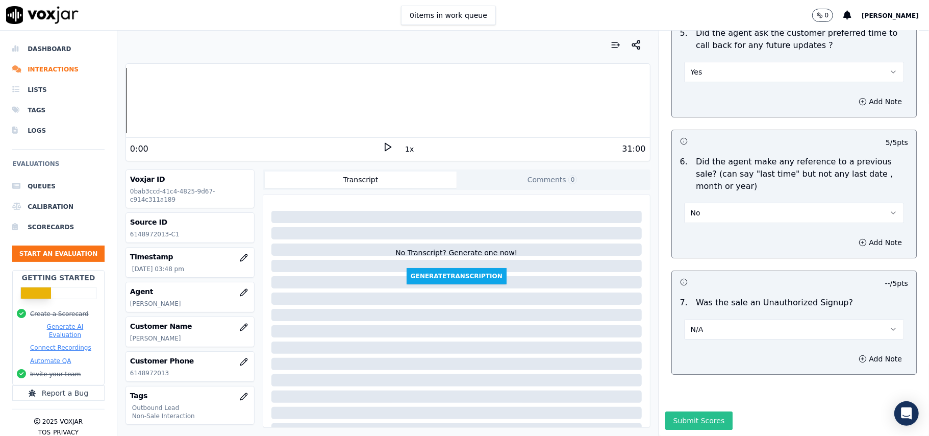
click at [676, 411] on button "Submit Scores" at bounding box center [700, 420] width 68 height 18
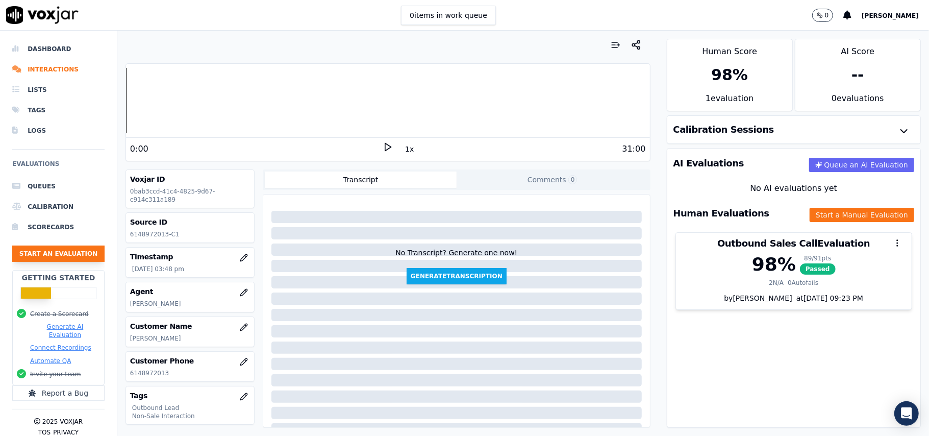
click at [30, 250] on button "Start an Evaluation" at bounding box center [58, 253] width 92 height 16
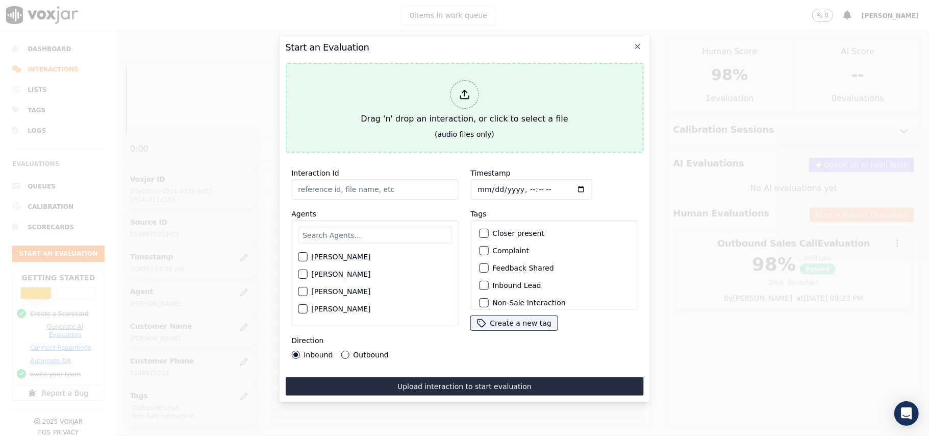
click at [466, 97] on div at bounding box center [464, 94] width 29 height 29
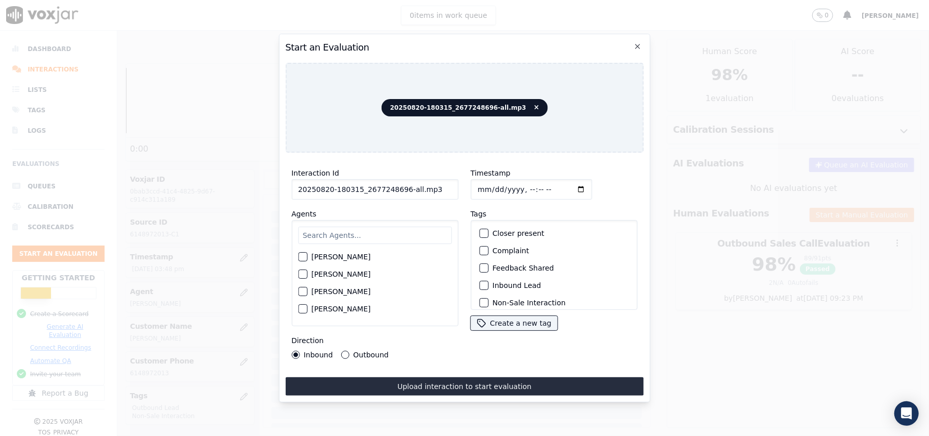
drag, startPoint x: 425, startPoint y: 184, endPoint x: 400, endPoint y: 184, distance: 25.0
click at [400, 184] on input "20250820-180315_2677248696-all.mp3" at bounding box center [374, 189] width 167 height 20
type input "20250820-180315_2677248696-C1"
click at [487, 186] on input "Timestamp" at bounding box center [531, 189] width 121 height 20
click at [488, 185] on input "Timestamp" at bounding box center [531, 189] width 121 height 20
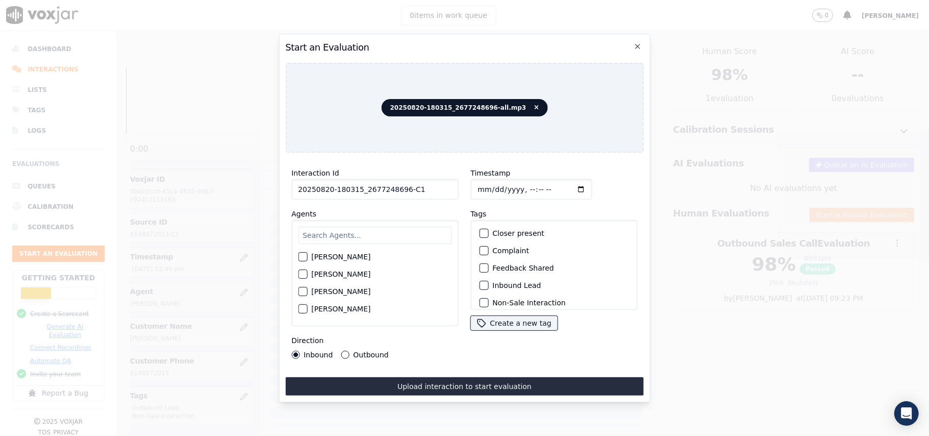
type input "[DATE]T15:53"
click at [371, 233] on input "text" at bounding box center [375, 235] width 154 height 17
type input "Chri"
click at [330, 274] on label "[PERSON_NAME]" at bounding box center [340, 277] width 59 height 7
click at [307, 273] on button "[PERSON_NAME]" at bounding box center [302, 277] width 9 height 9
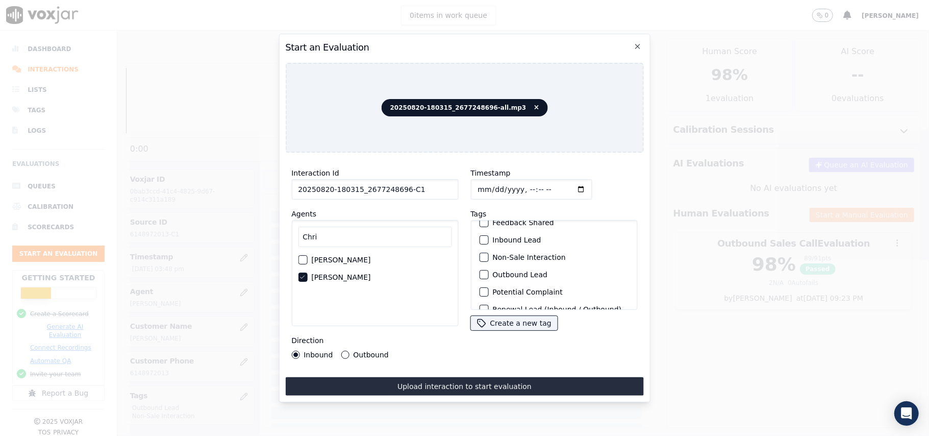
scroll to position [68, 0]
click at [483, 226] on div "Non-Sale Interaction" at bounding box center [554, 234] width 158 height 17
click at [482, 231] on div "button" at bounding box center [483, 234] width 7 height 7
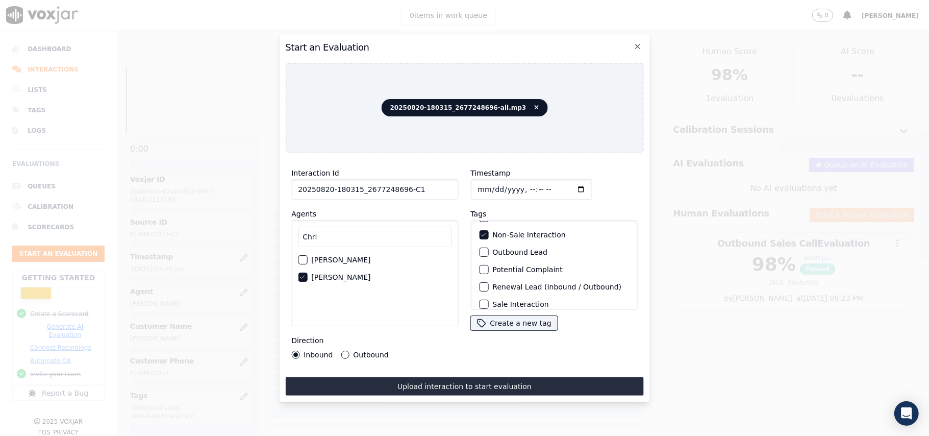
click at [480, 249] on div "button" at bounding box center [483, 252] width 7 height 7
click at [356, 351] on label "Outbound" at bounding box center [370, 354] width 35 height 7
click at [349, 351] on button "Outbound" at bounding box center [345, 355] width 8 height 8
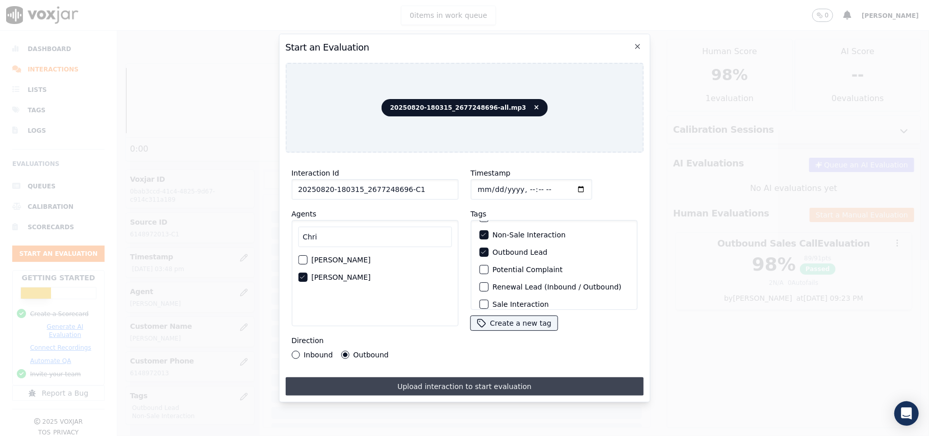
click at [413, 389] on button "Upload interaction to start evaluation" at bounding box center [464, 386] width 358 height 18
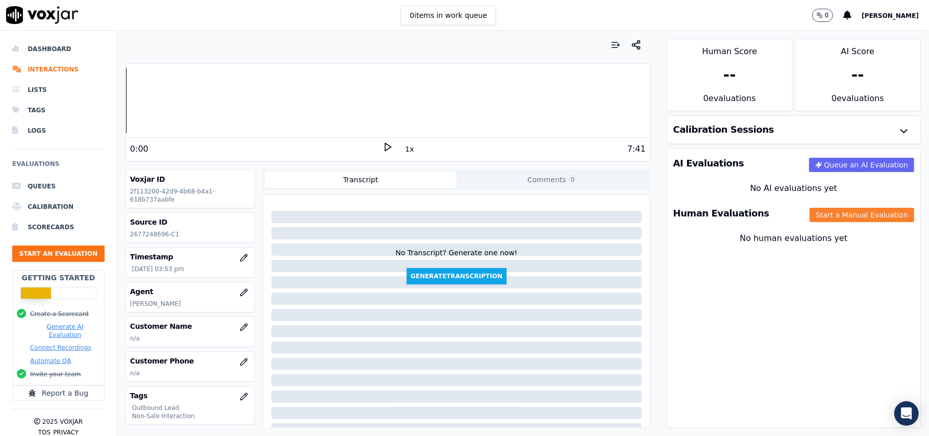
click at [811, 222] on button "Start a Manual Evaluation" at bounding box center [862, 215] width 105 height 14
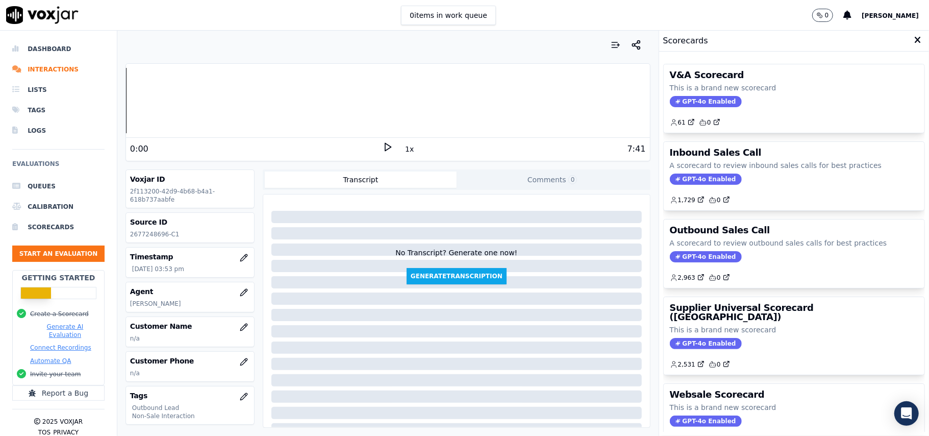
drag, startPoint x: 705, startPoint y: 260, endPoint x: 700, endPoint y: 248, distance: 13.1
click at [705, 262] on span "GPT-4o Enabled" at bounding box center [706, 256] width 72 height 11
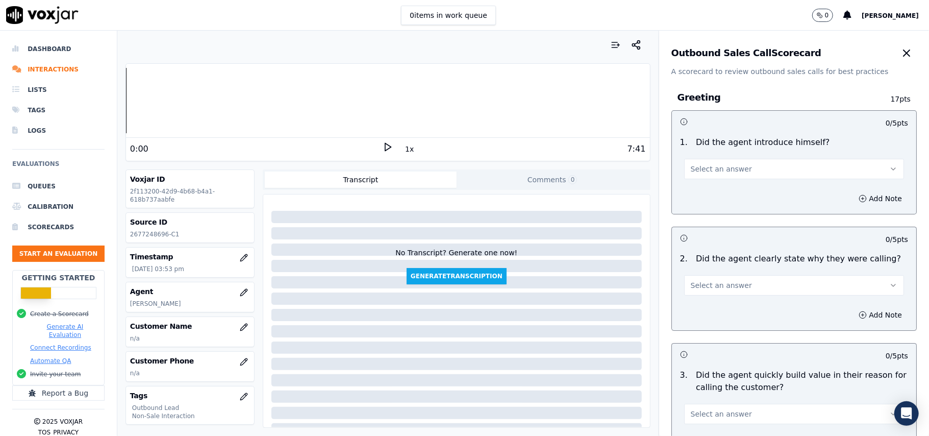
scroll to position [728, 0]
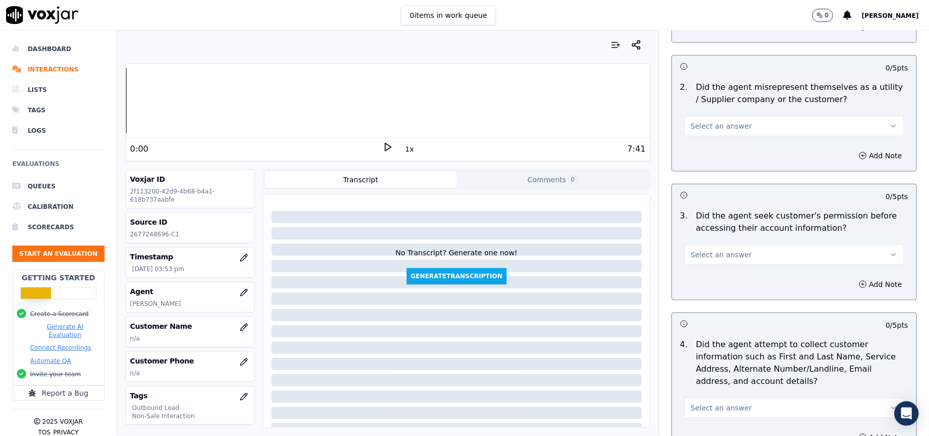
click at [727, 254] on span "Select an answer" at bounding box center [721, 255] width 61 height 10
click at [705, 297] on div "No" at bounding box center [773, 296] width 198 height 16
click at [853, 288] on button "Add Note" at bounding box center [881, 284] width 56 height 14
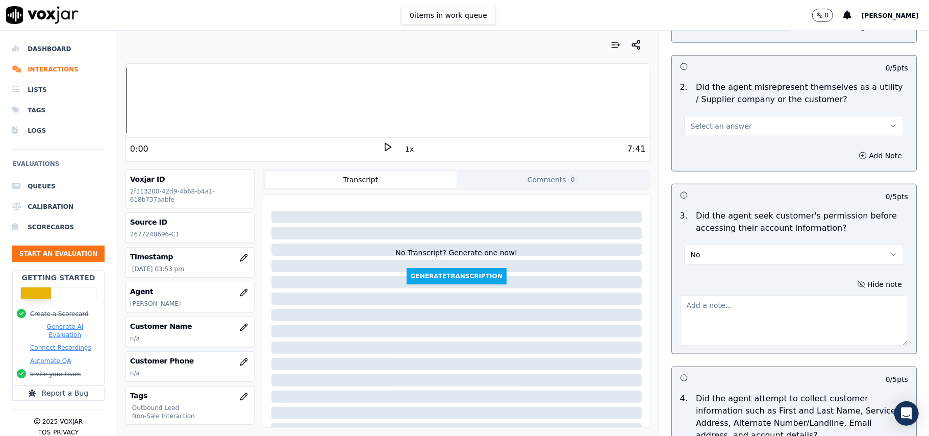
click at [721, 317] on textarea at bounding box center [794, 320] width 228 height 50
paste textarea "@01:40 – The agent accessed the customer’s account without taking prior permiss…"
click at [690, 303] on textarea "@01:40 – The agent accessed the customer’s account without taking prior permiss…" at bounding box center [794, 320] width 228 height 50
paste textarea "Call ID: 180315"
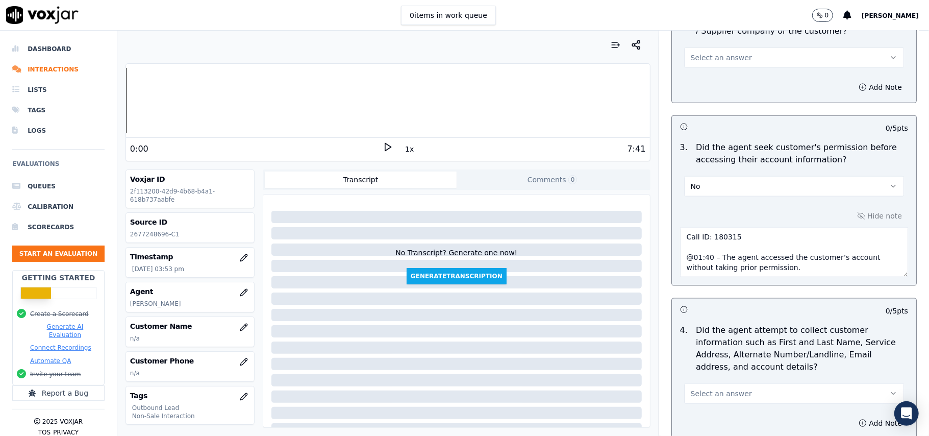
scroll to position [2600, 0]
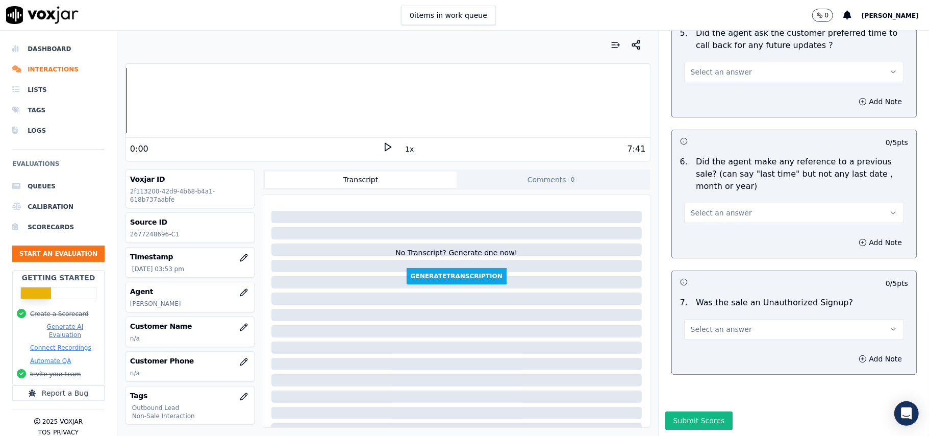
type textarea "Call ID: 180315 @01:40 – The agent accessed the customer’s account without taki…"
click at [712, 324] on span "Select an answer" at bounding box center [721, 329] width 61 height 10
click at [688, 348] on div "N/A" at bounding box center [773, 354] width 198 height 16
click at [692, 203] on button "Select an answer" at bounding box center [794, 213] width 220 height 20
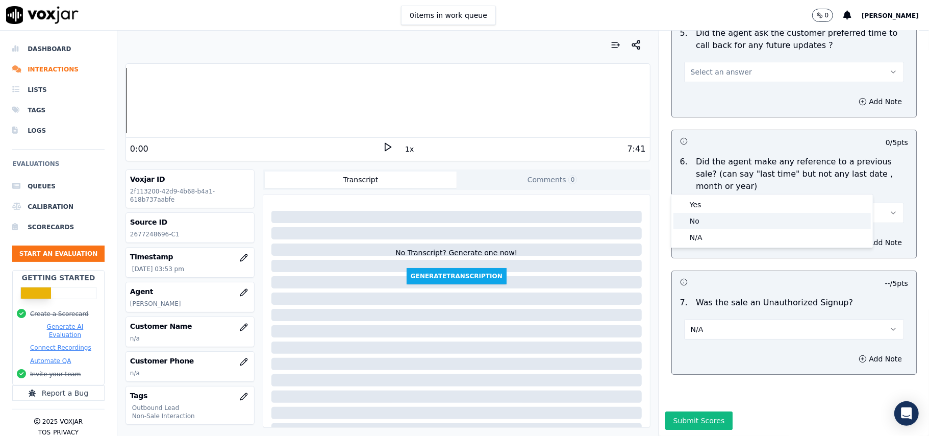
click at [684, 224] on span at bounding box center [681, 220] width 7 height 7
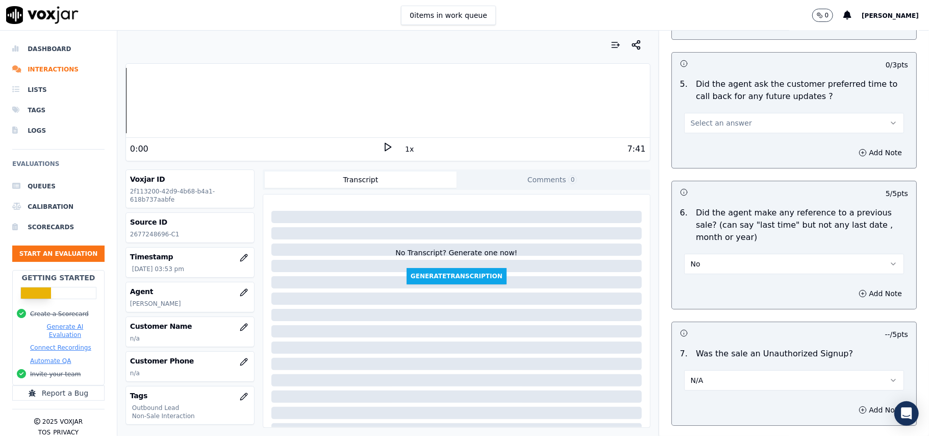
scroll to position [2464, 0]
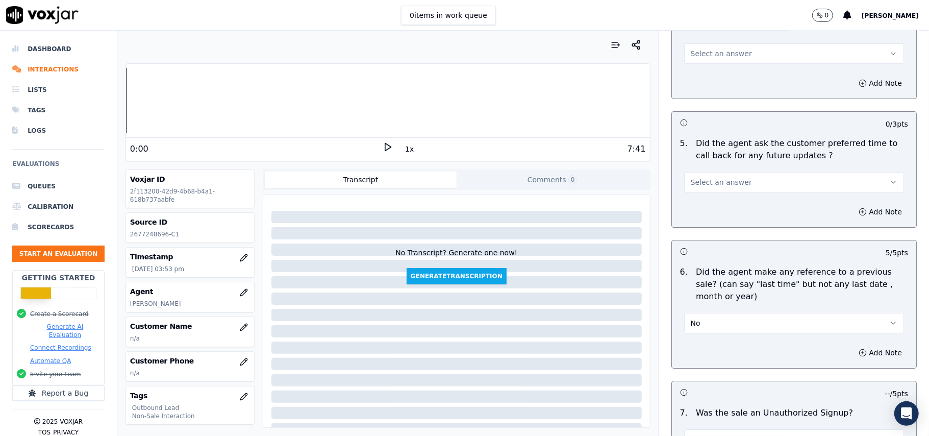
drag, startPoint x: 707, startPoint y: 170, endPoint x: 709, endPoint y: 184, distance: 13.5
click at [707, 172] on button "Select an answer" at bounding box center [794, 182] width 220 height 20
click at [701, 215] on div "No" at bounding box center [773, 216] width 198 height 16
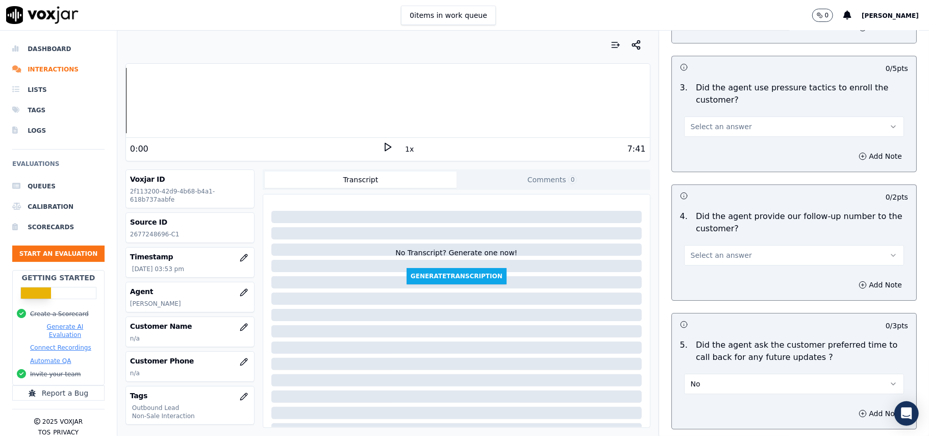
scroll to position [2328, 0]
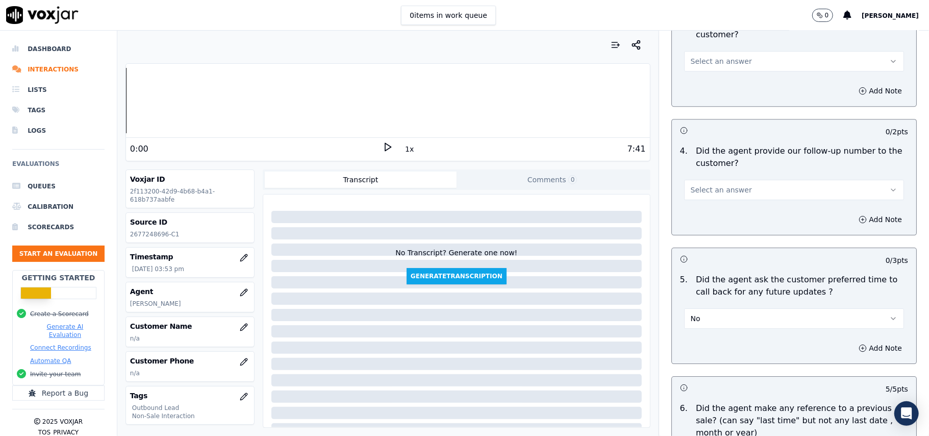
click at [705, 188] on span "Select an answer" at bounding box center [721, 190] width 61 height 10
click at [702, 205] on div "Yes" at bounding box center [773, 207] width 198 height 16
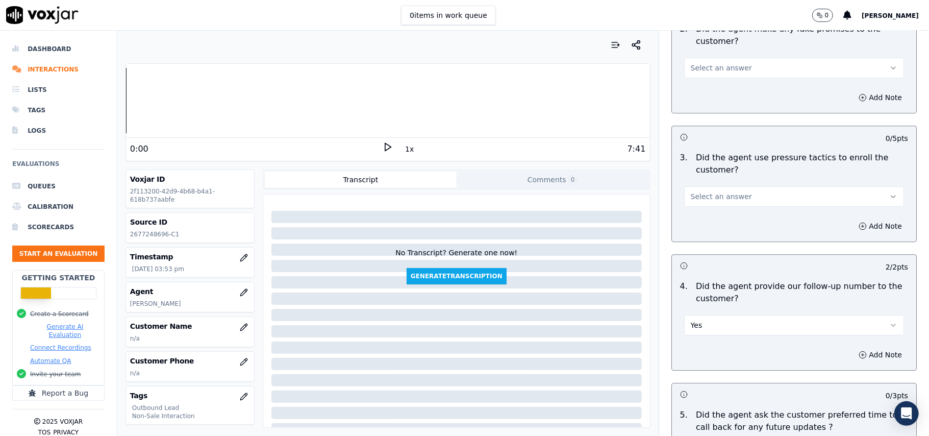
scroll to position [2191, 0]
click at [711, 187] on button "Select an answer" at bounding box center [794, 197] width 220 height 20
click at [700, 230] on div "No" at bounding box center [773, 230] width 198 height 16
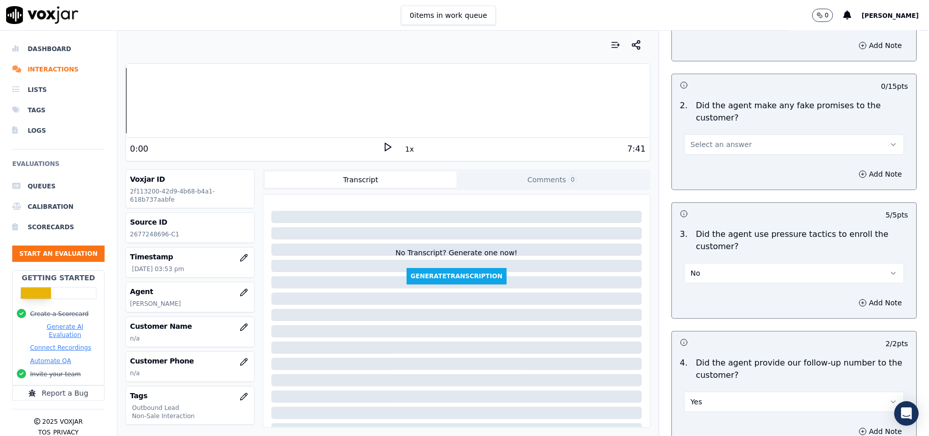
scroll to position [1987, 0]
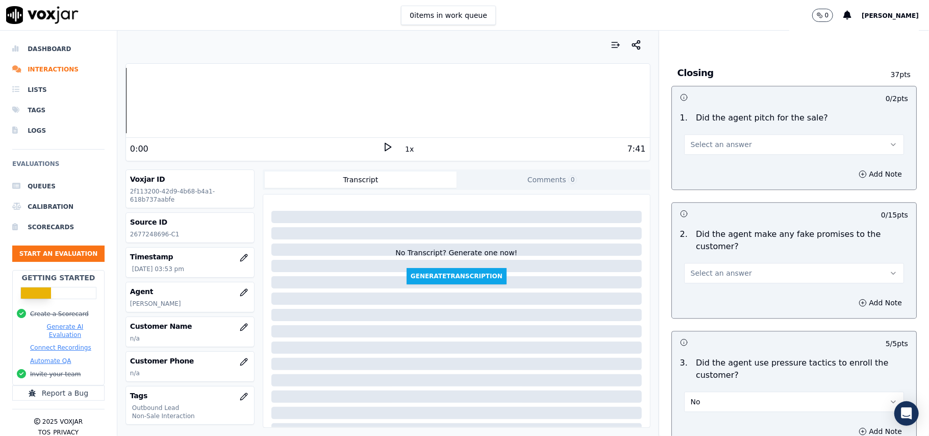
click at [697, 268] on span "Select an answer" at bounding box center [721, 273] width 61 height 10
click at [691, 302] on div "No" at bounding box center [773, 306] width 198 height 16
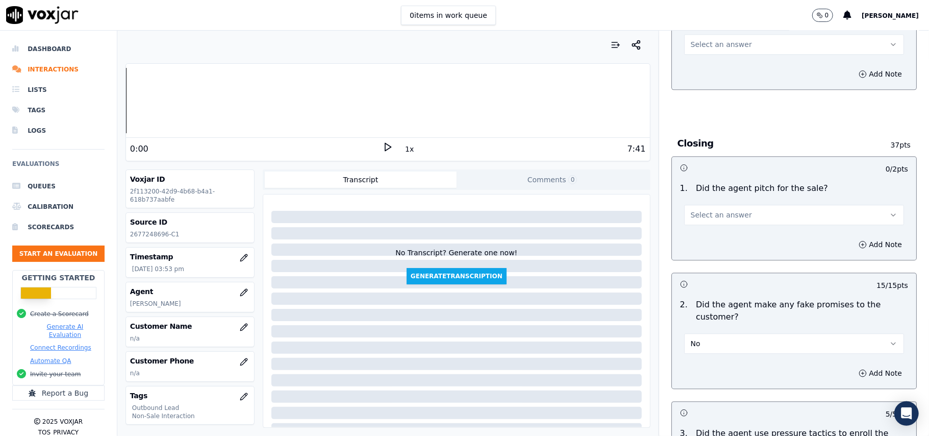
scroll to position [1852, 0]
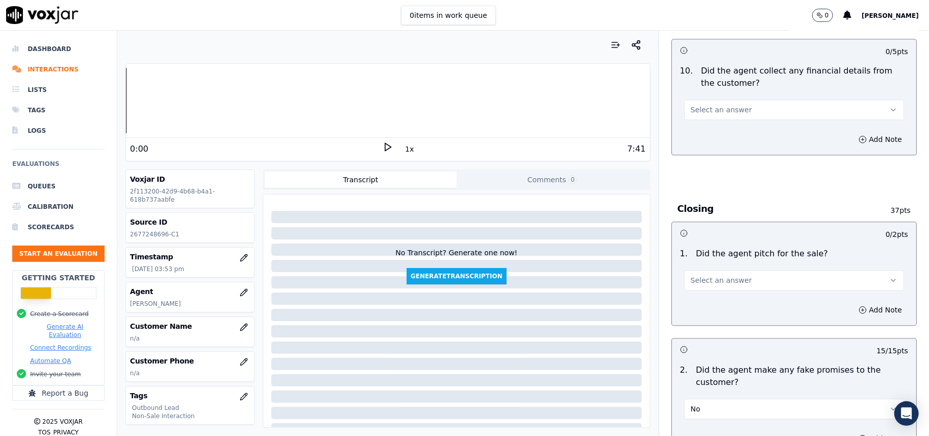
click at [711, 276] on span "Select an answer" at bounding box center [721, 280] width 61 height 10
click at [711, 299] on div "Yes" at bounding box center [773, 296] width 198 height 16
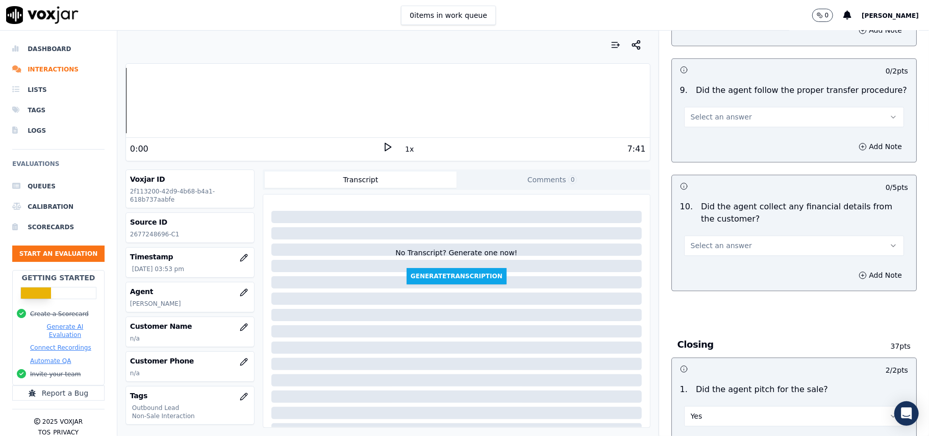
scroll to position [1715, 0]
click at [715, 241] on span "Select an answer" at bounding box center [721, 246] width 61 height 10
click at [715, 274] on div "No" at bounding box center [773, 278] width 198 height 16
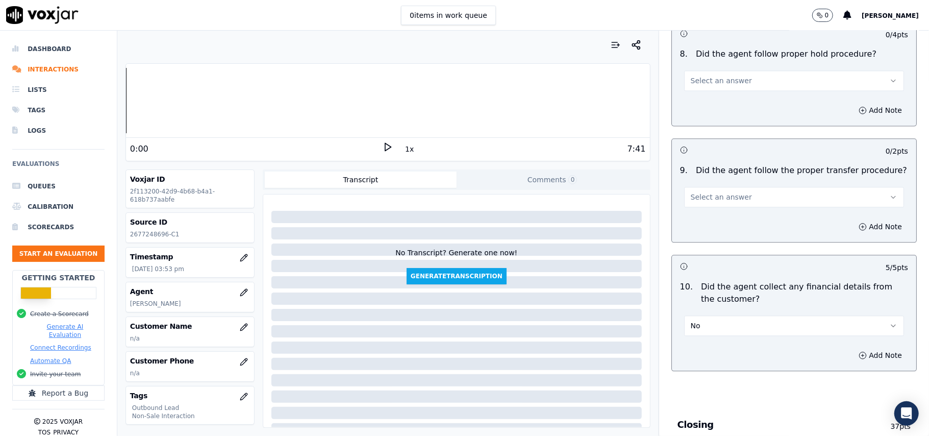
scroll to position [1511, 0]
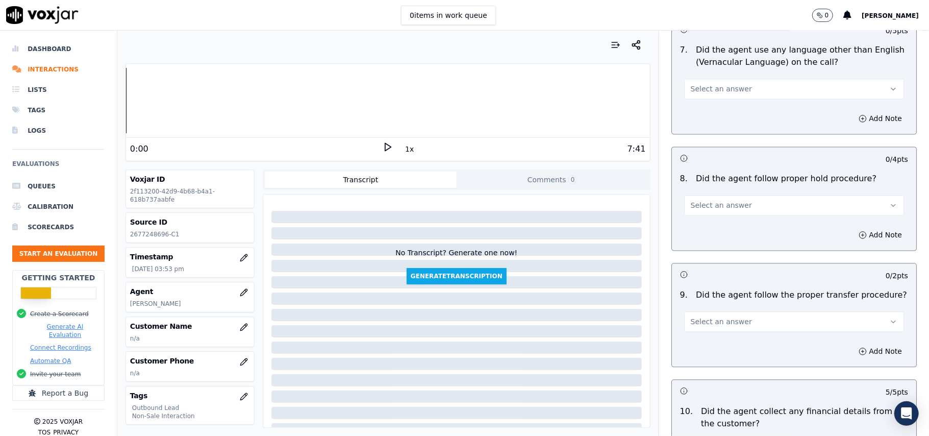
click at [721, 316] on span "Select an answer" at bounding box center [721, 321] width 61 height 10
click at [709, 338] on div "Yes" at bounding box center [773, 337] width 198 height 16
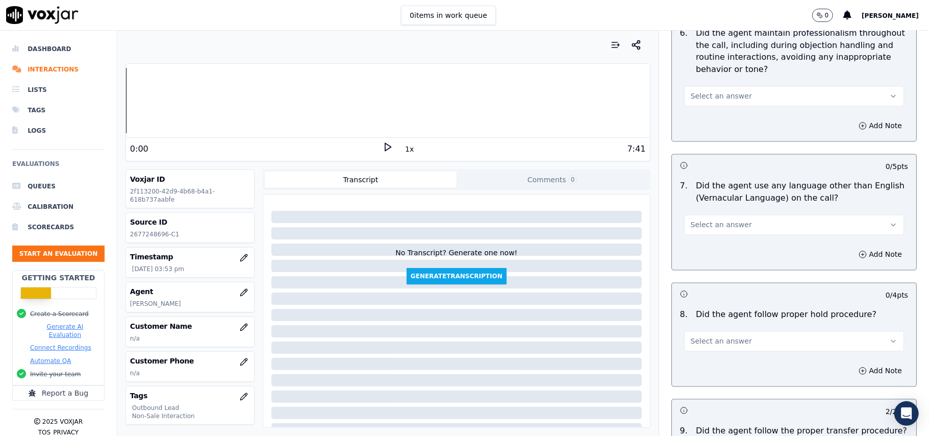
click at [746, 332] on button "Select an answer" at bounding box center [794, 341] width 220 height 20
click at [709, 382] on div "N/A" at bounding box center [773, 389] width 198 height 16
click at [712, 339] on button "N/A" at bounding box center [794, 341] width 220 height 20
click at [707, 357] on div "Yes" at bounding box center [773, 356] width 198 height 16
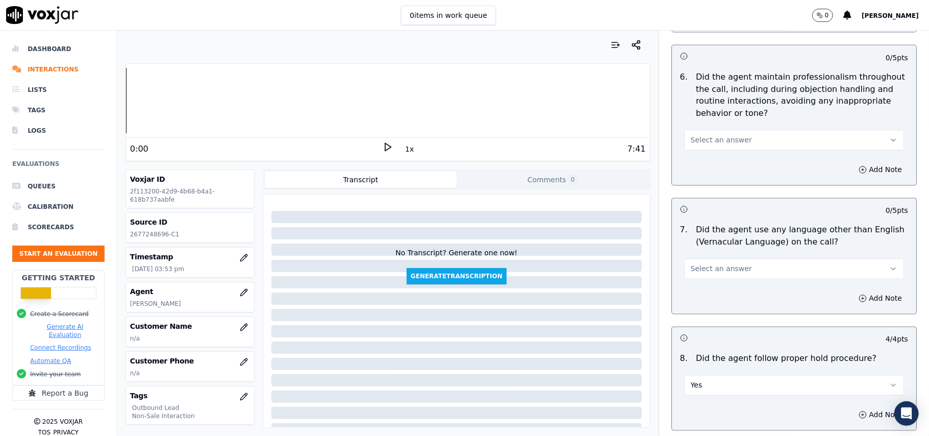
scroll to position [1307, 0]
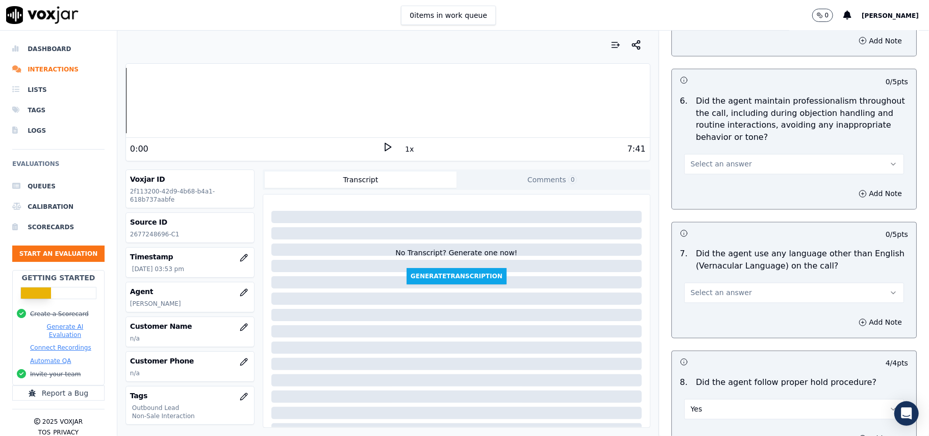
click at [701, 288] on span "Select an answer" at bounding box center [721, 293] width 61 height 10
click at [701, 329] on div "No" at bounding box center [773, 324] width 198 height 16
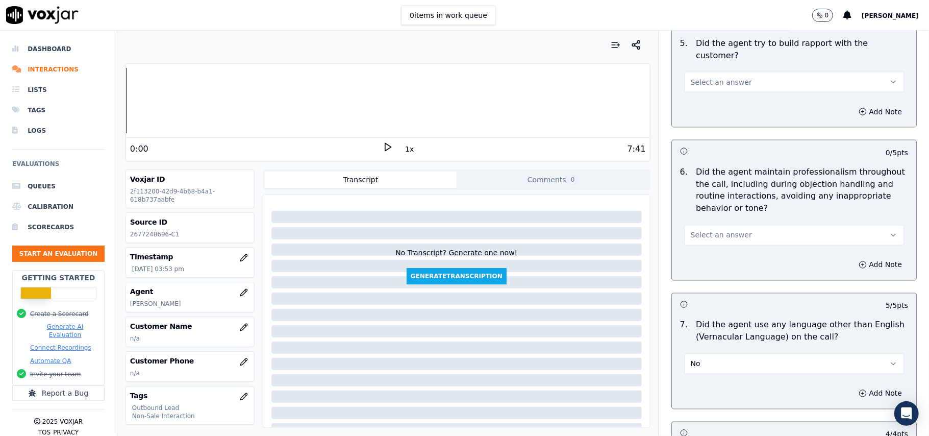
scroll to position [1171, 0]
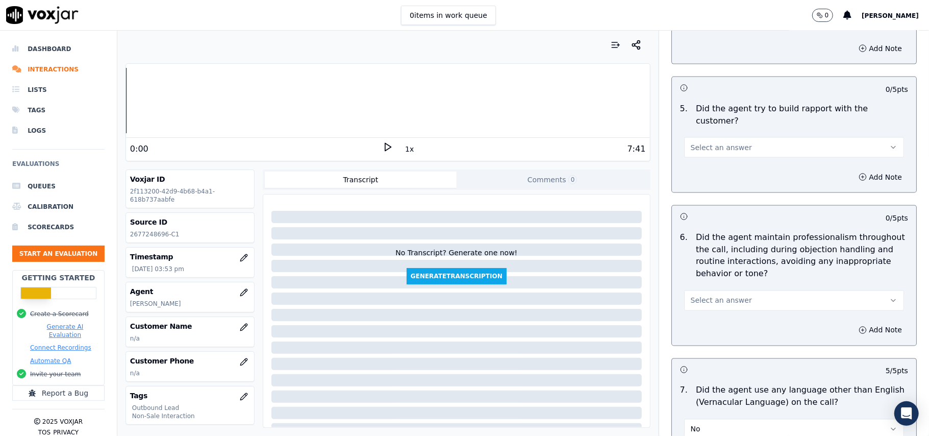
click at [699, 295] on span "Select an answer" at bounding box center [721, 300] width 61 height 10
click at [697, 311] on div "Yes" at bounding box center [773, 315] width 198 height 16
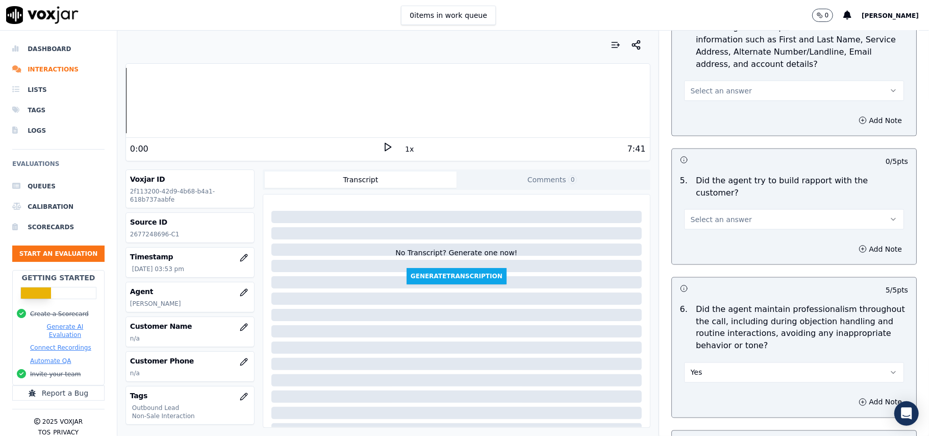
scroll to position [1035, 0]
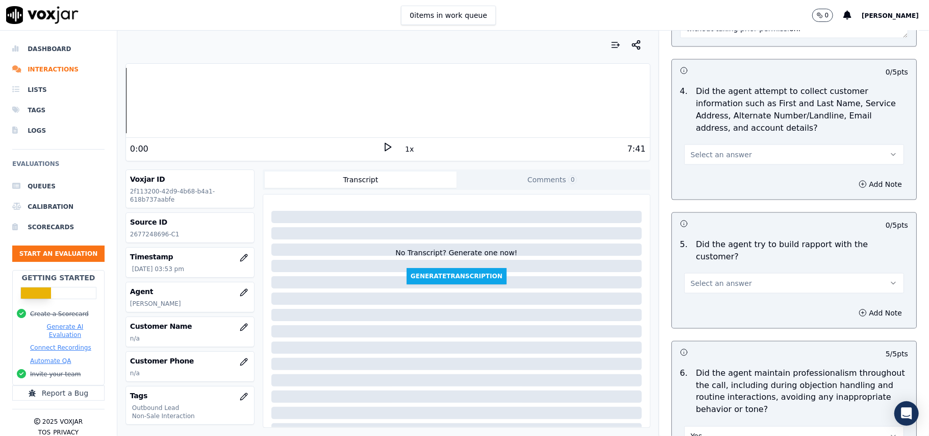
click at [705, 278] on span "Select an answer" at bounding box center [721, 283] width 61 height 10
click at [709, 307] on div "No" at bounding box center [773, 314] width 198 height 16
click at [709, 280] on button "No" at bounding box center [794, 283] width 220 height 20
click at [706, 297] on div "Yes" at bounding box center [773, 297] width 198 height 16
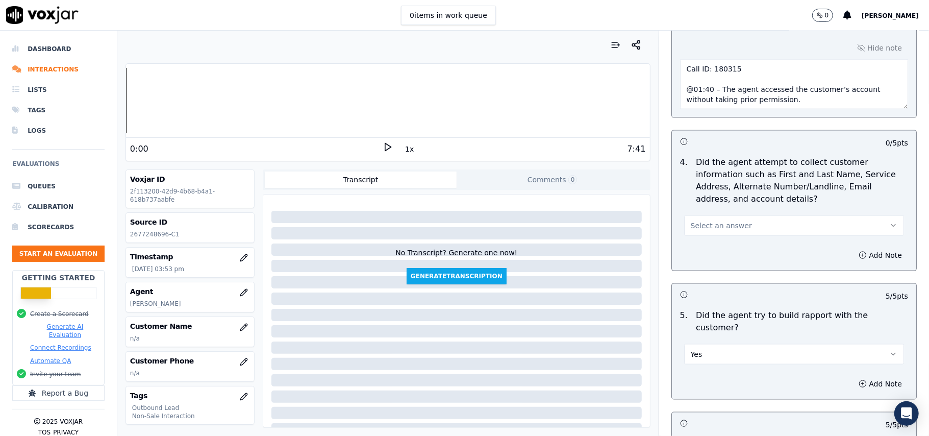
scroll to position [899, 0]
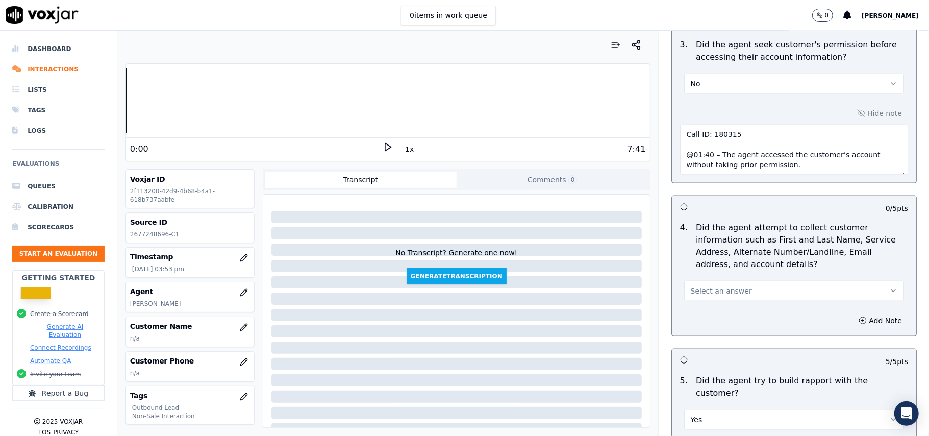
click at [712, 292] on span "Select an answer" at bounding box center [721, 291] width 61 height 10
drag, startPoint x: 713, startPoint y: 347, endPoint x: 711, endPoint y: 341, distance: 6.0
click at [713, 347] on div "N/A" at bounding box center [773, 349] width 198 height 16
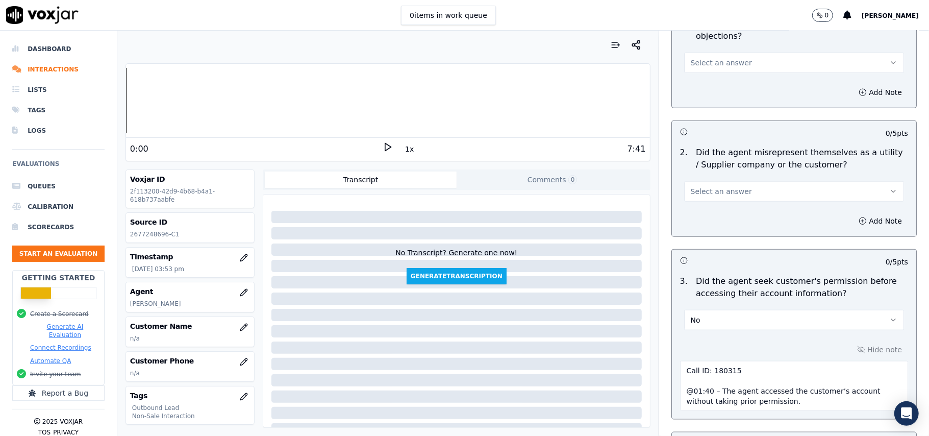
scroll to position [558, 0]
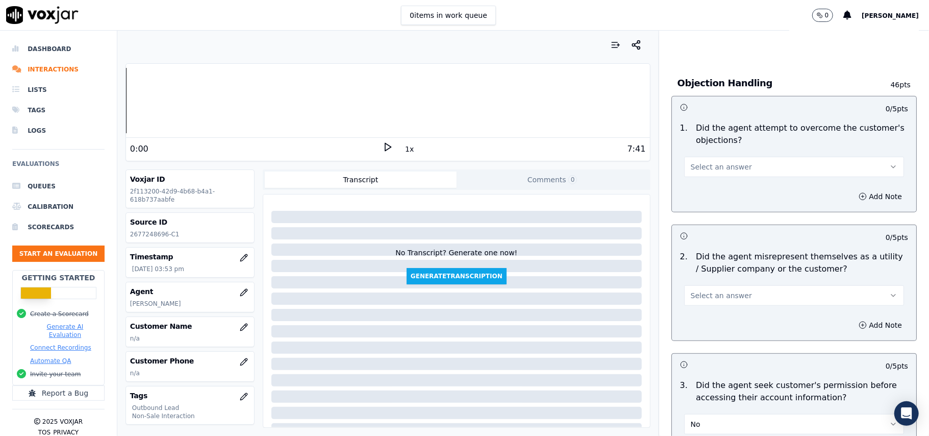
click at [719, 298] on span "Select an answer" at bounding box center [721, 295] width 61 height 10
click at [713, 319] on div "Yes" at bounding box center [773, 320] width 198 height 16
click at [744, 297] on button "Yes" at bounding box center [794, 295] width 220 height 20
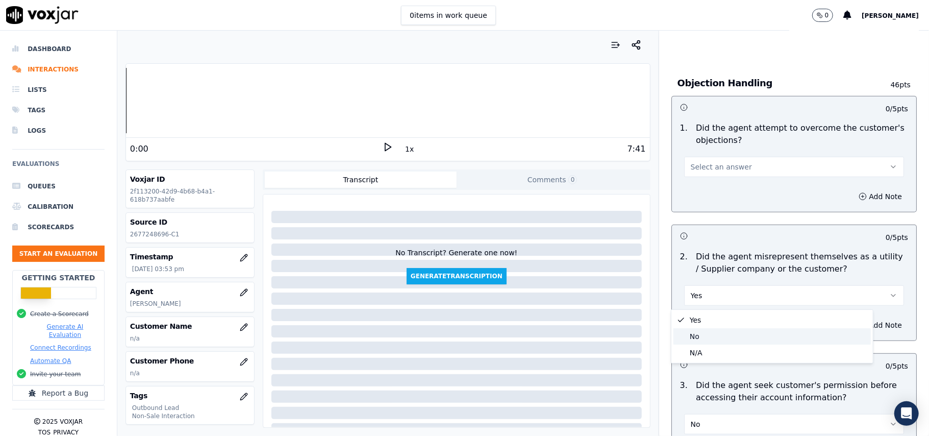
click at [710, 338] on div "No" at bounding box center [773, 336] width 198 height 16
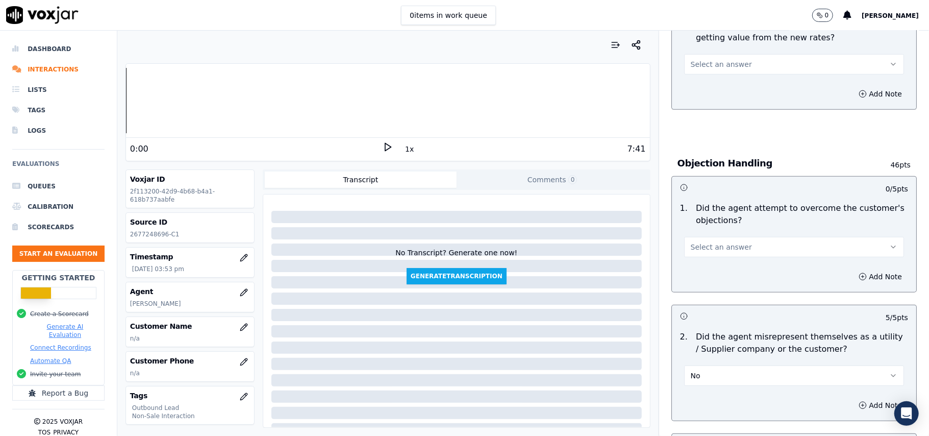
scroll to position [354, 0]
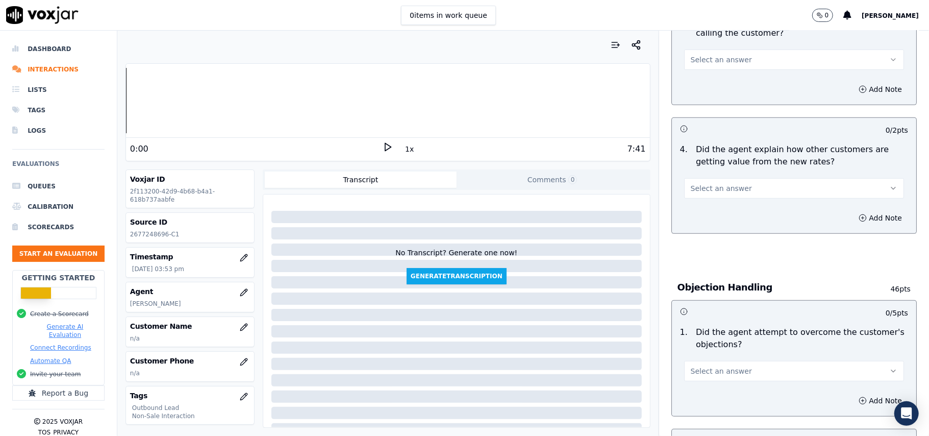
click at [716, 362] on button "Select an answer" at bounding box center [794, 371] width 220 height 20
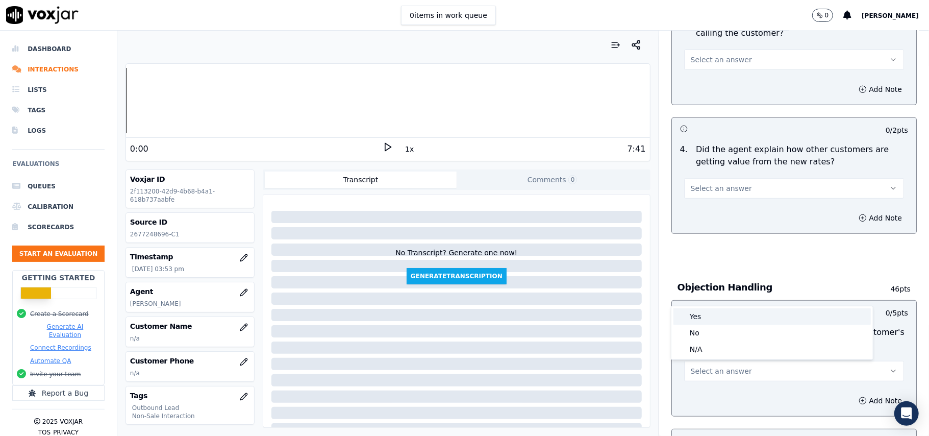
click at [720, 317] on div "Yes" at bounding box center [773, 316] width 198 height 16
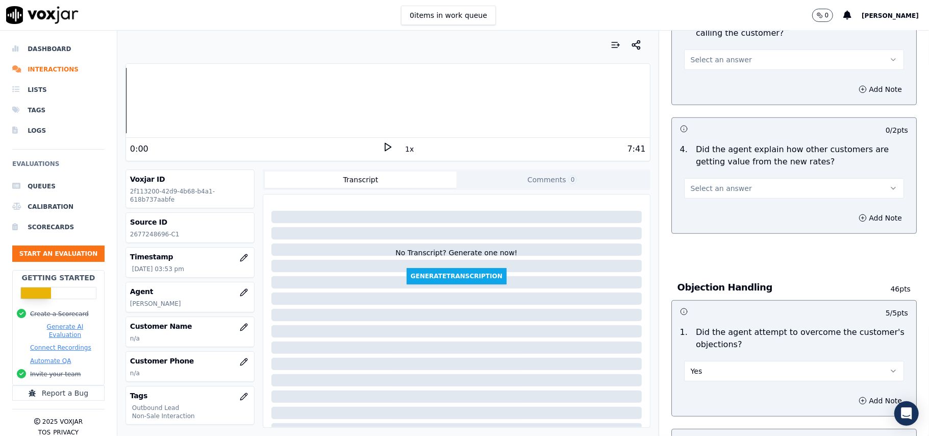
scroll to position [218, 0]
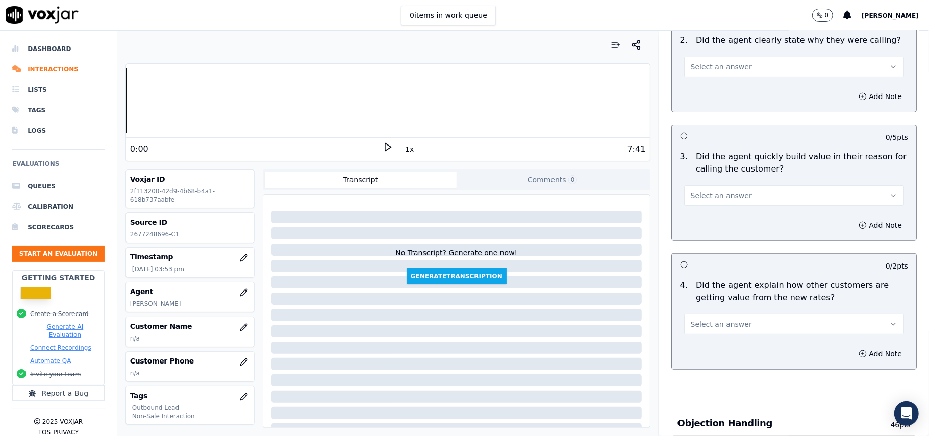
click at [750, 326] on button "Select an answer" at bounding box center [794, 324] width 220 height 20
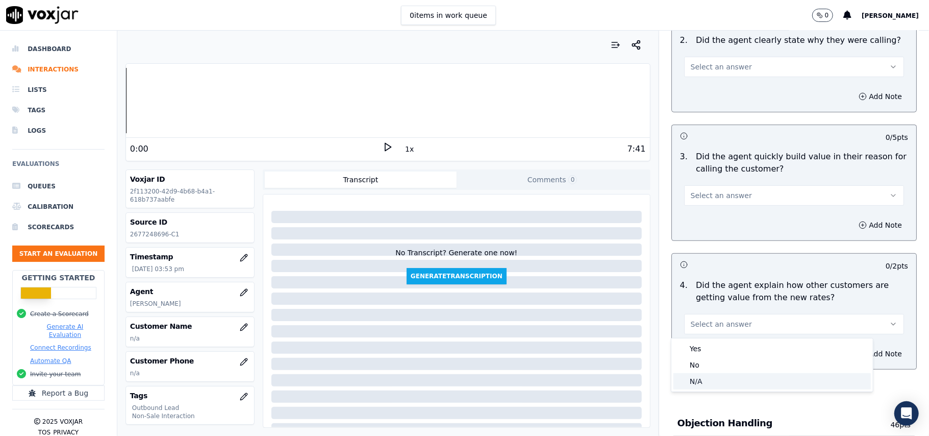
click at [705, 379] on div "N/A" at bounding box center [773, 381] width 198 height 16
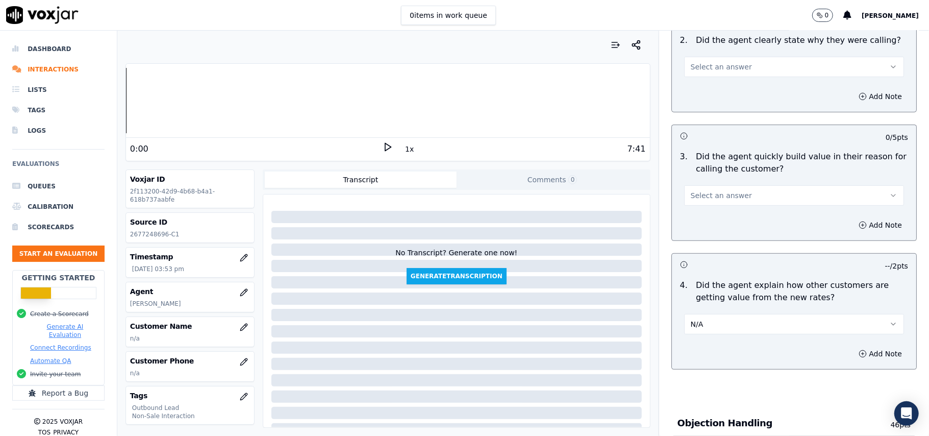
click at [705, 203] on button "Select an answer" at bounding box center [794, 195] width 220 height 20
click at [701, 256] on div "N/A" at bounding box center [773, 252] width 198 height 16
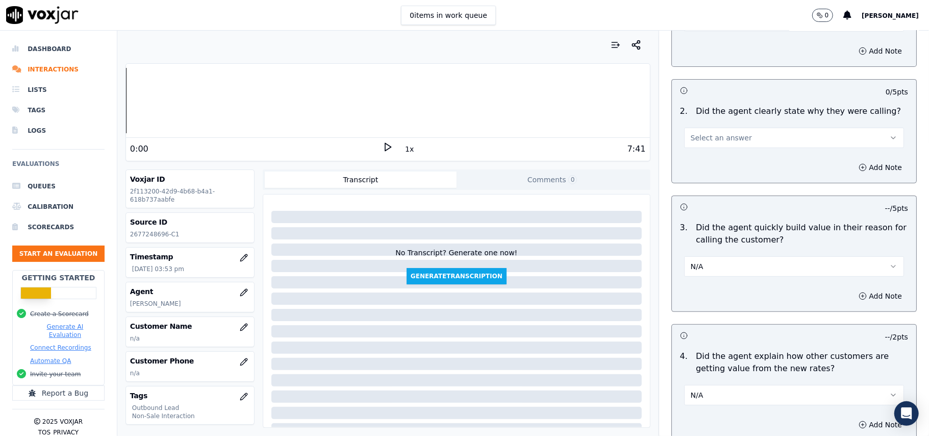
scroll to position [82, 0]
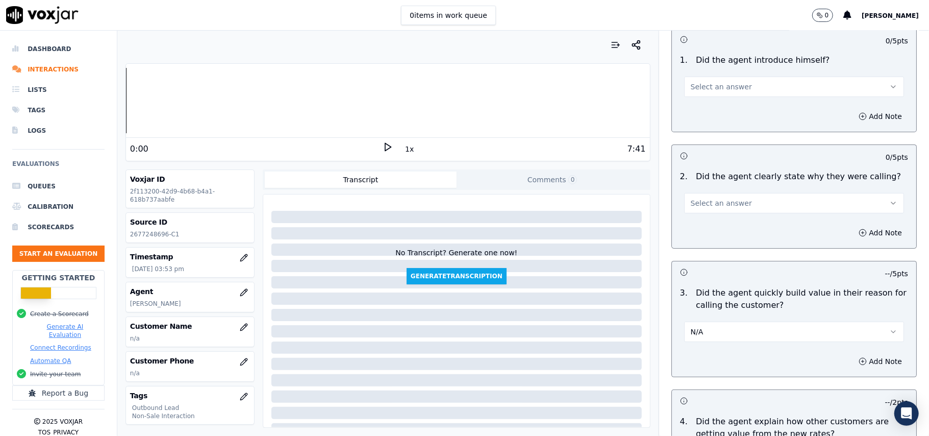
drag, startPoint x: 720, startPoint y: 194, endPoint x: 721, endPoint y: 211, distance: 16.4
click at [721, 194] on button "Select an answer" at bounding box center [794, 203] width 220 height 20
click at [703, 231] on div "Yes" at bounding box center [773, 226] width 198 height 16
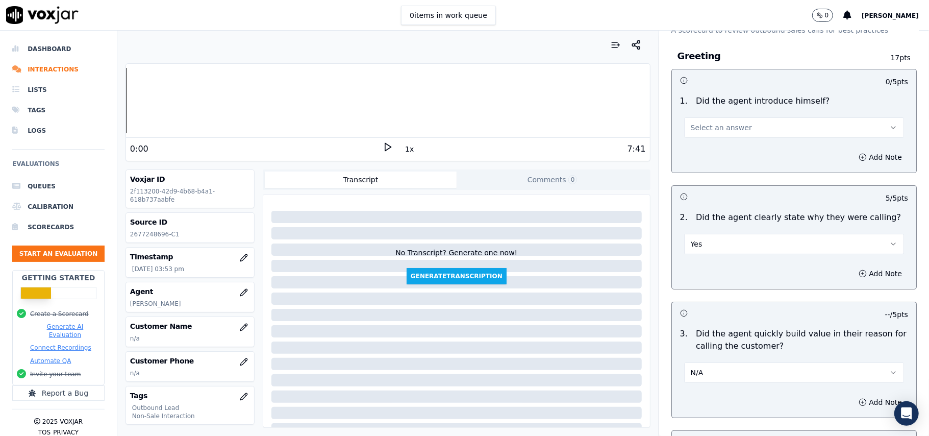
scroll to position [0, 0]
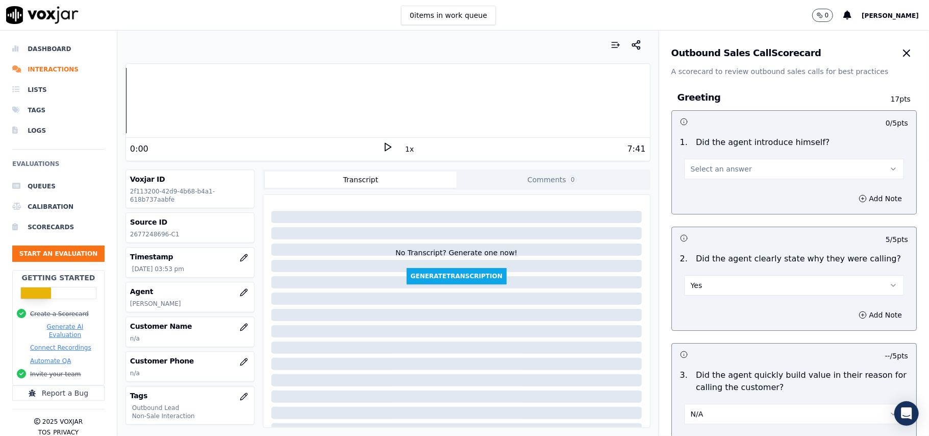
click at [725, 174] on span "Select an answer" at bounding box center [721, 169] width 61 height 10
click at [717, 190] on div "Yes" at bounding box center [773, 192] width 198 height 16
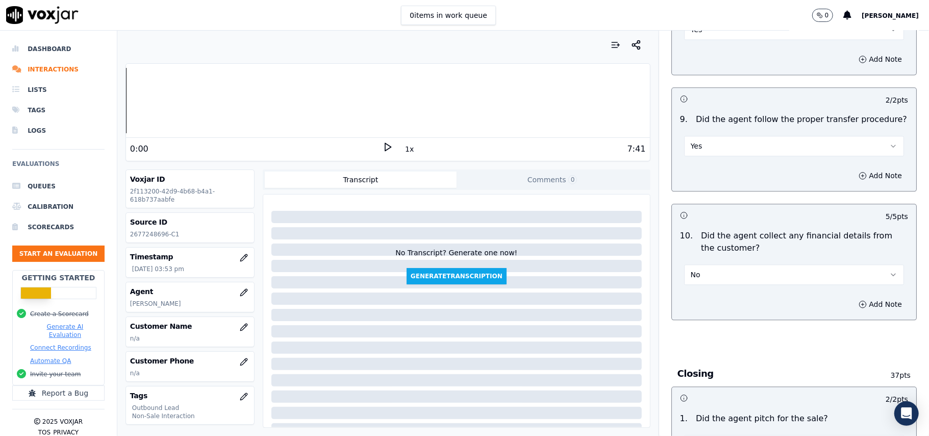
scroll to position [2600, 0]
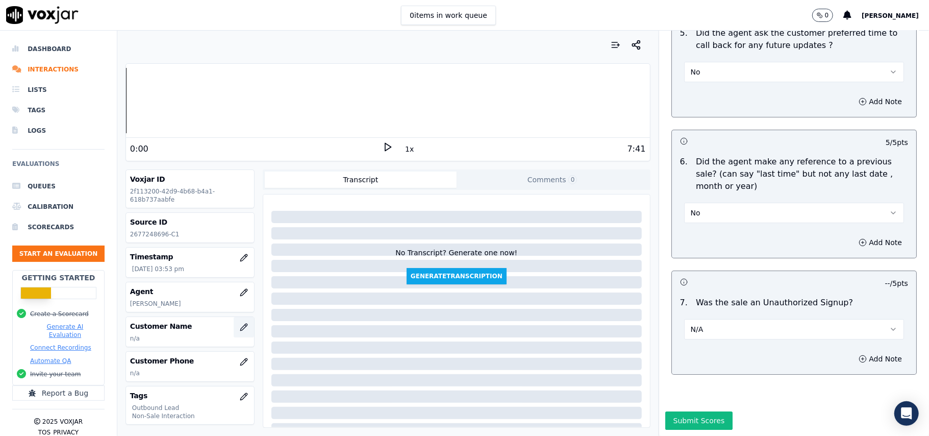
click at [234, 329] on button "button" at bounding box center [244, 327] width 20 height 20
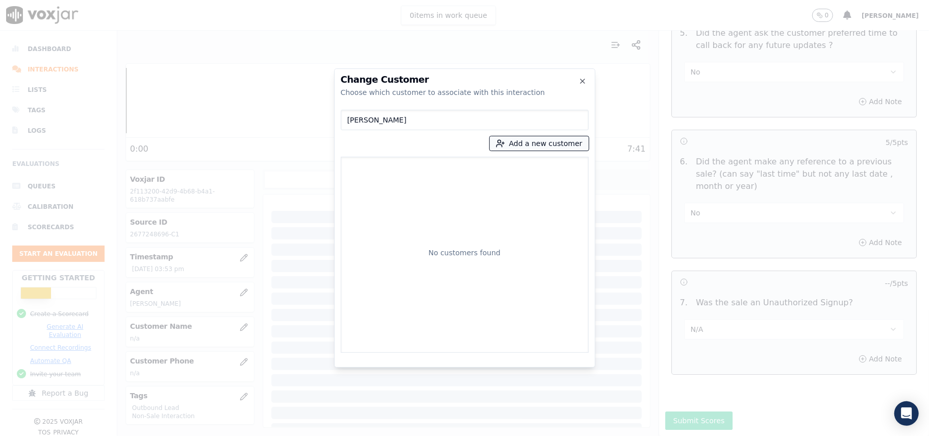
type input "[PERSON_NAME]"
click at [546, 146] on button "Add a new customer" at bounding box center [539, 143] width 99 height 14
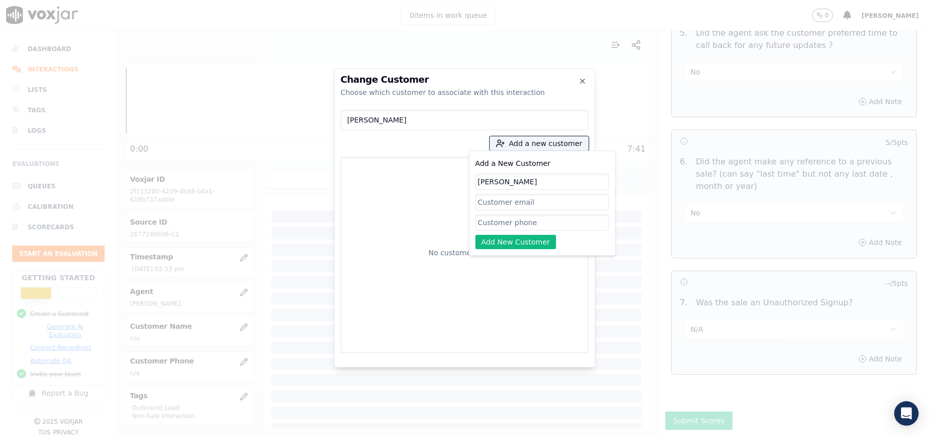
type input "[PERSON_NAME]"
click at [539, 227] on input "Add a New Customer" at bounding box center [543, 222] width 134 height 16
paste input "2677248696"
type input "2677248696"
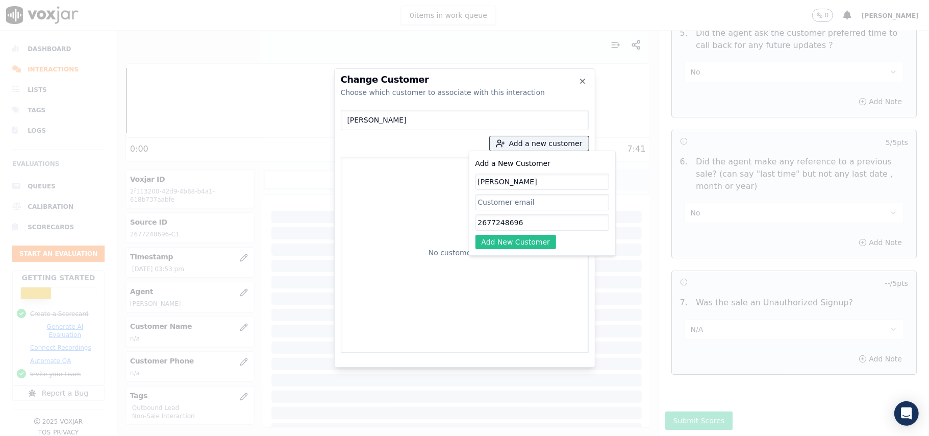
click at [497, 240] on button "Add New Customer" at bounding box center [516, 242] width 81 height 14
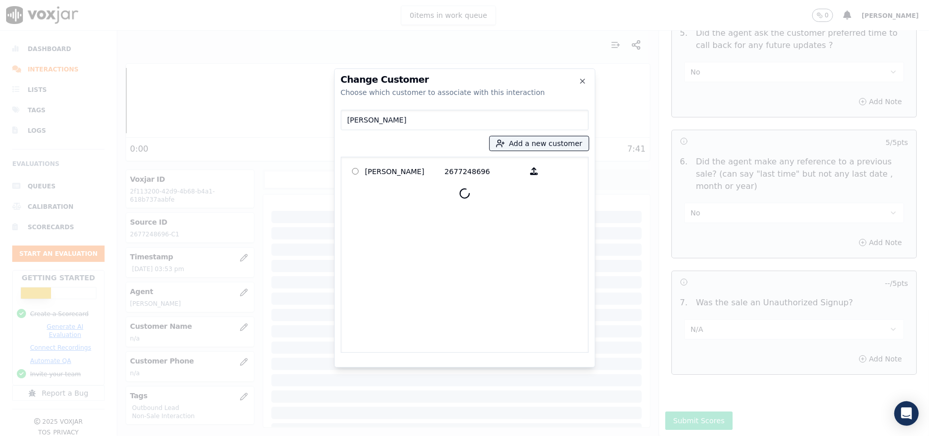
click at [388, 167] on p "[PERSON_NAME]" at bounding box center [405, 171] width 80 height 16
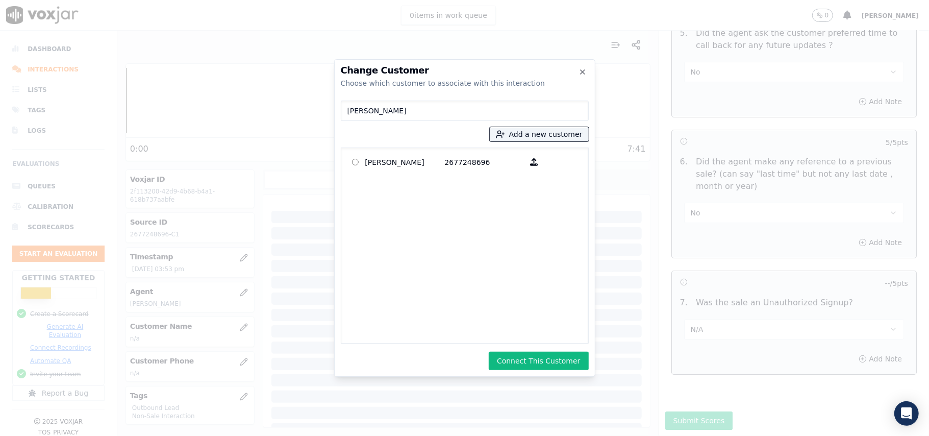
drag, startPoint x: 506, startPoint y: 354, endPoint x: 602, endPoint y: 374, distance: 98.1
click at [507, 354] on button "Connect This Customer" at bounding box center [539, 361] width 100 height 18
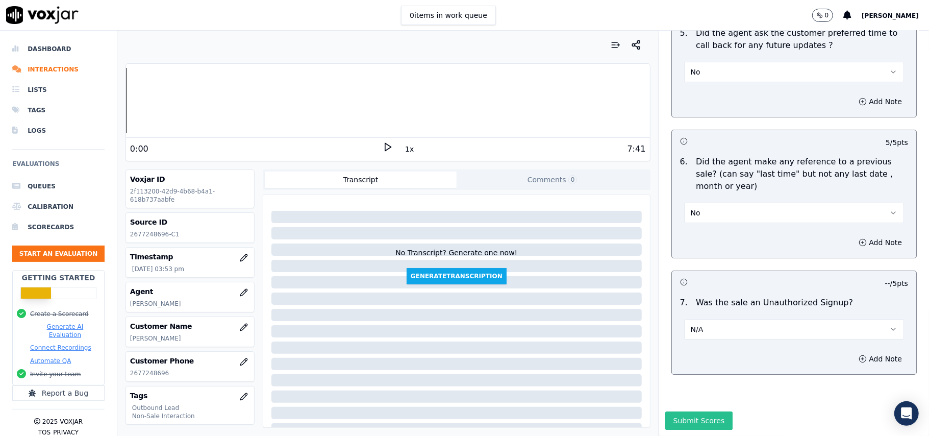
click at [688, 411] on button "Submit Scores" at bounding box center [700, 420] width 68 height 18
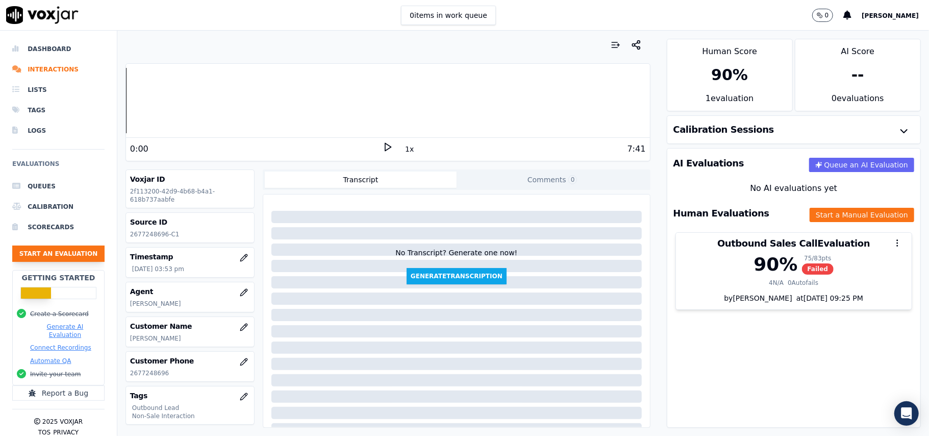
click at [37, 260] on button "Start an Evaluation" at bounding box center [58, 253] width 92 height 16
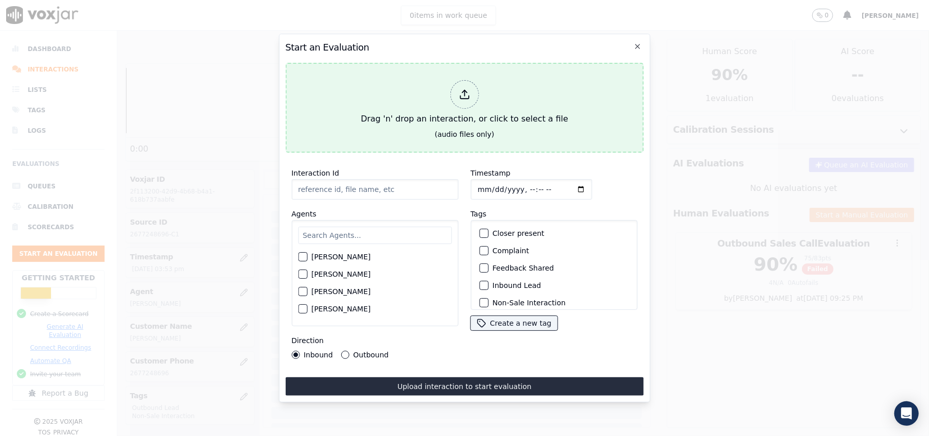
click at [460, 96] on icon at bounding box center [464, 97] width 9 height 3
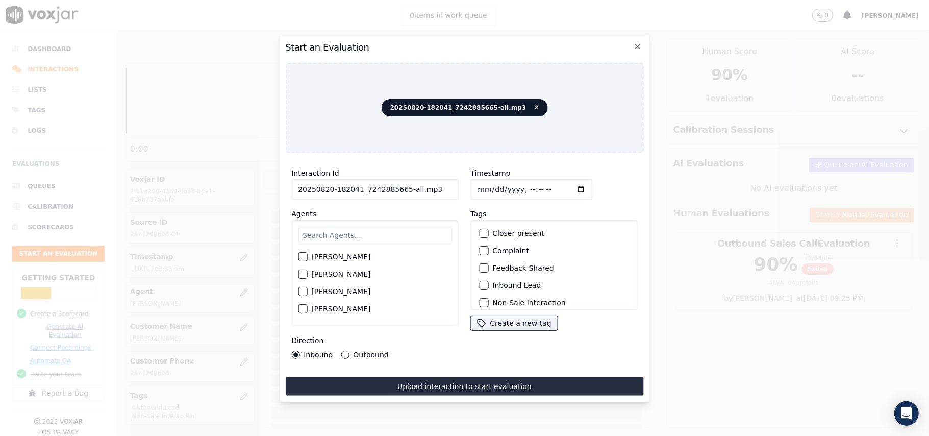
drag, startPoint x: 429, startPoint y: 185, endPoint x: 399, endPoint y: 190, distance: 30.0
click at [399, 190] on input "20250820-182041_7242885665-all.mp3" at bounding box center [374, 189] width 167 height 20
type input "20250820-182041_7242885665-C1"
click at [490, 183] on input "Timestamp" at bounding box center [531, 189] width 121 height 20
type input "[DATE]T15:58"
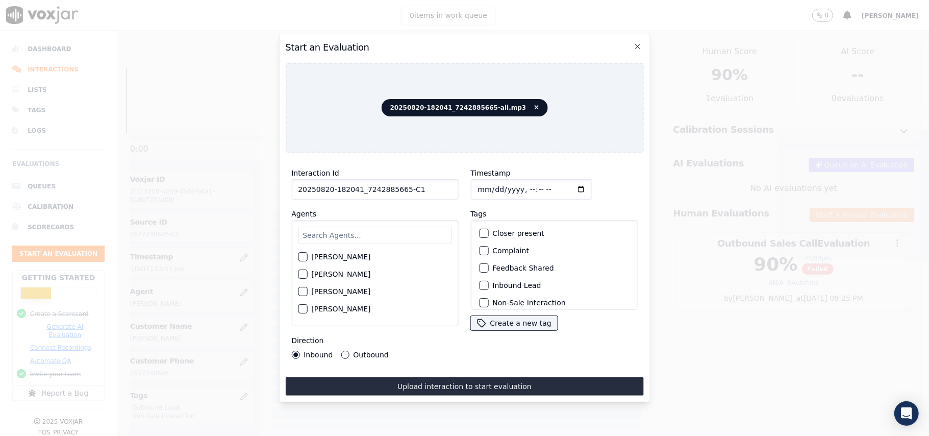
click at [368, 241] on div "[PERSON_NAME] [PERSON_NAME] [PERSON_NAME] [PERSON_NAME] [PERSON_NAME] [PERSON_N…" at bounding box center [374, 273] width 167 height 106
click at [327, 237] on input "text" at bounding box center [375, 235] width 154 height 17
type input "Eth"
click at [297, 259] on div "Eth [PERSON_NAME] [PERSON_NAME]" at bounding box center [374, 273] width 167 height 106
click at [300, 256] on div "button" at bounding box center [302, 259] width 7 height 7
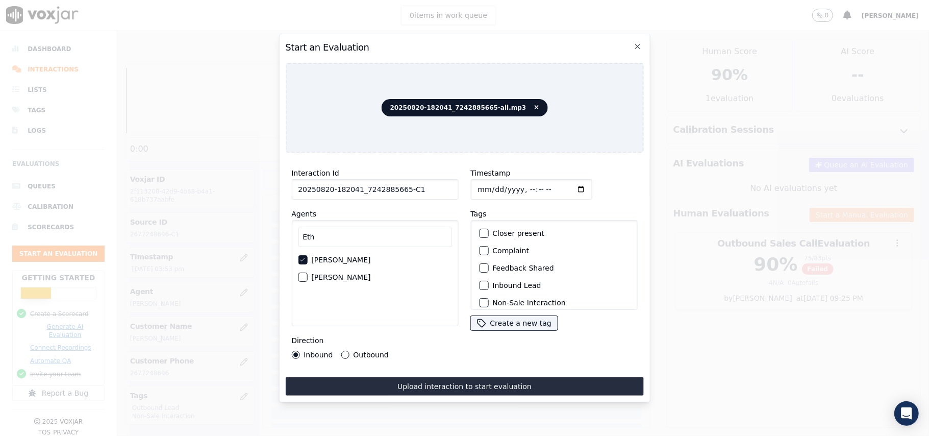
click at [480, 282] on div "button" at bounding box center [483, 285] width 7 height 7
click at [480, 231] on div "button" at bounding box center [483, 234] width 7 height 7
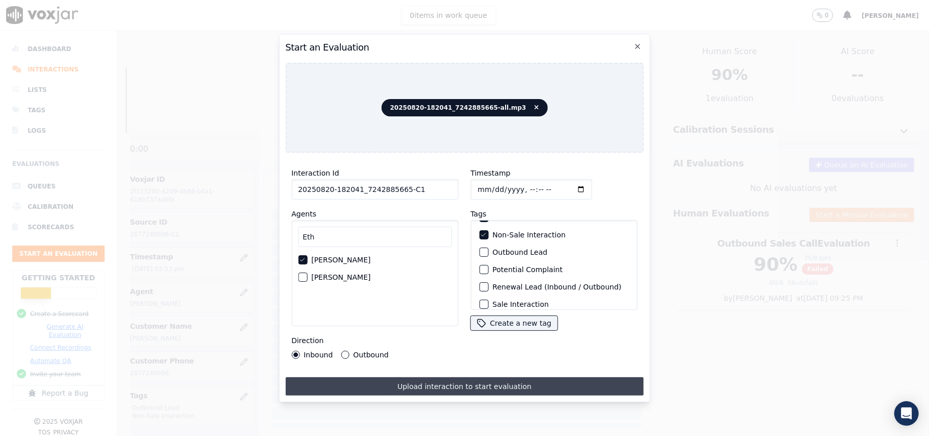
click at [421, 382] on button "Upload interaction to start evaluation" at bounding box center [464, 386] width 358 height 18
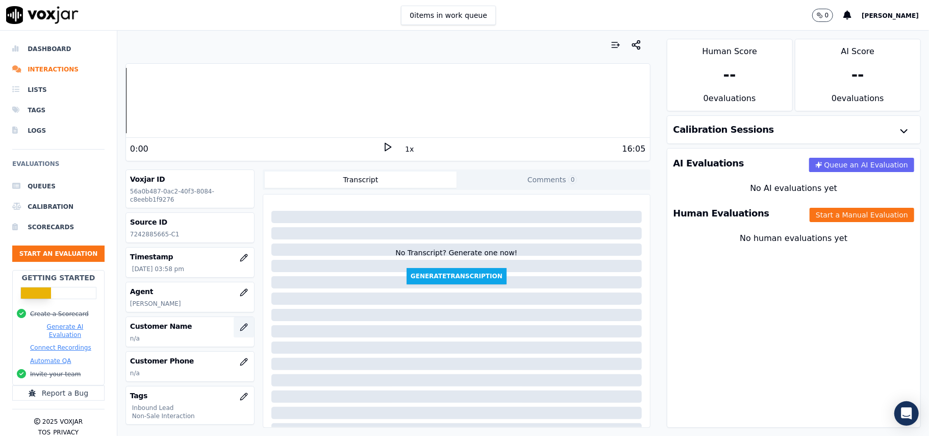
click at [240, 330] on icon "button" at bounding box center [243, 327] width 7 height 7
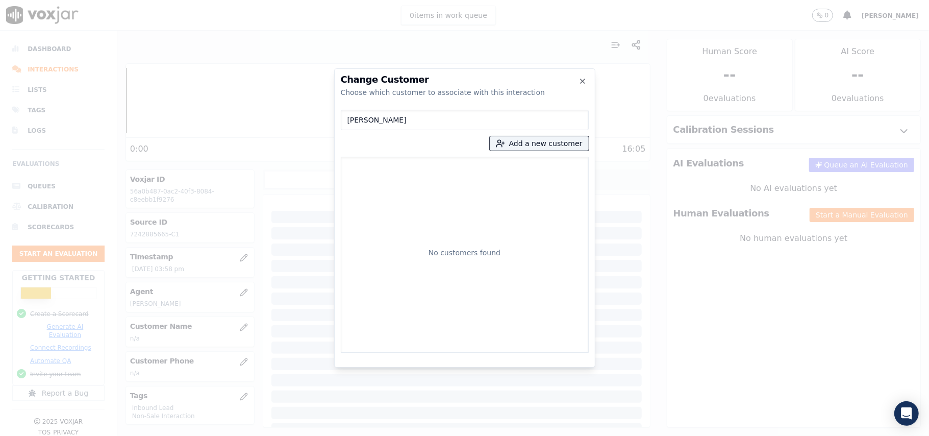
click at [349, 122] on input "[PERSON_NAME]" at bounding box center [465, 120] width 248 height 20
type input "[PERSON_NAME]"
click at [518, 148] on button "Add a new customer" at bounding box center [539, 143] width 99 height 14
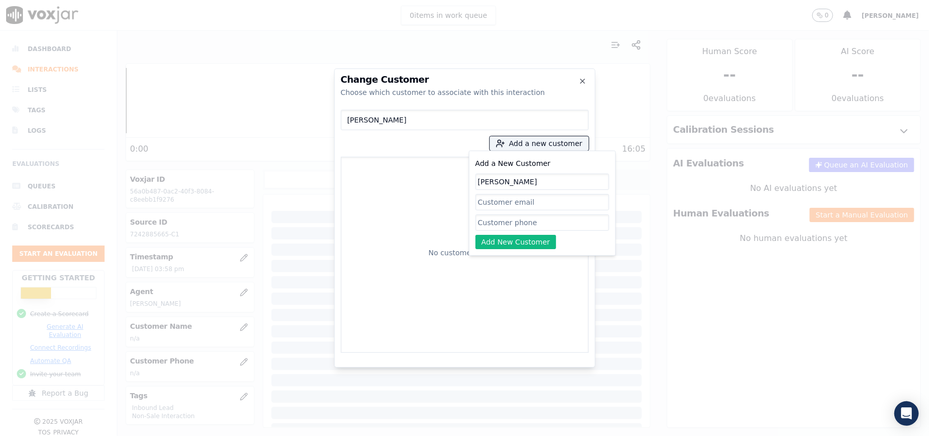
type input "[PERSON_NAME]"
click at [505, 225] on input "Add a New Customer" at bounding box center [543, 222] width 134 height 16
paste input "7242885665"
type input "7242885665"
click at [495, 237] on button "Add New Customer" at bounding box center [516, 242] width 81 height 14
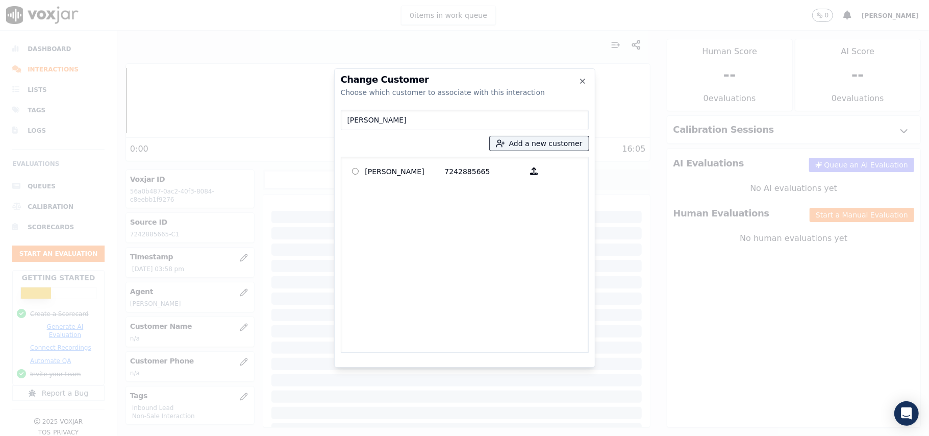
click at [423, 182] on div "[PERSON_NAME] 7242885665" at bounding box center [465, 255] width 248 height 196
click at [422, 176] on p "[PERSON_NAME]" at bounding box center [405, 171] width 80 height 16
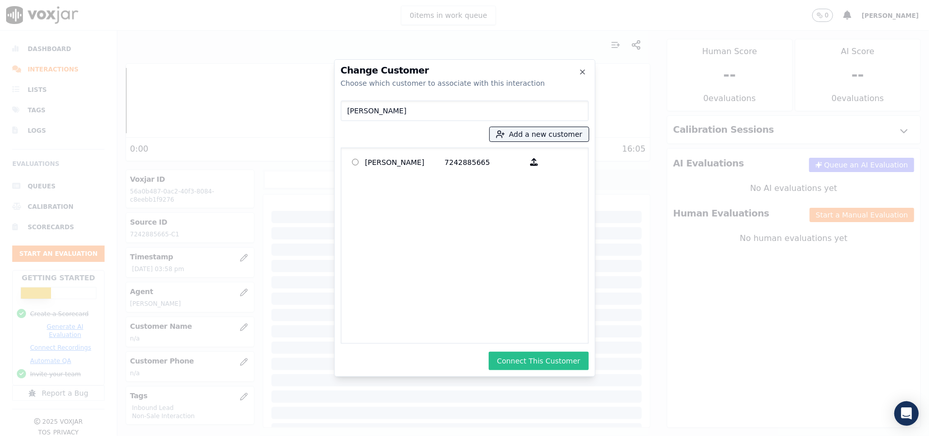
click at [553, 352] on button "Connect This Customer" at bounding box center [539, 361] width 100 height 18
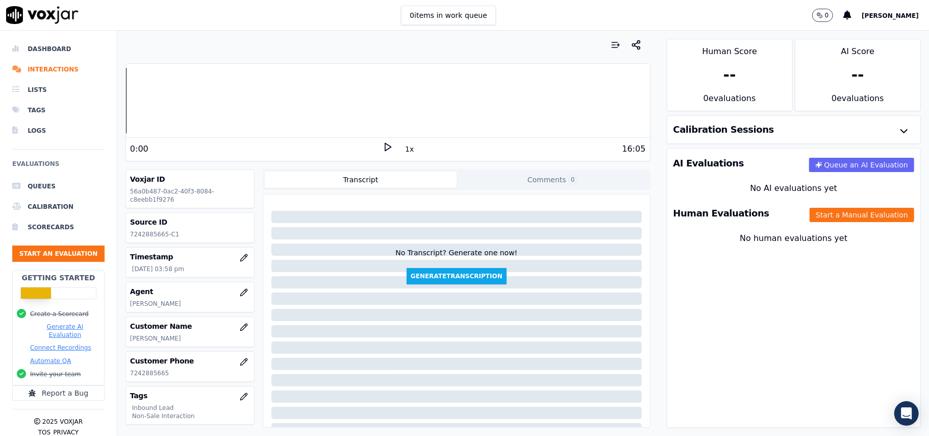
click at [815, 224] on div "Human Evaluations Start a Manual Evaluation" at bounding box center [794, 214] width 253 height 30
click at [817, 215] on button "Start a Manual Evaluation" at bounding box center [862, 215] width 105 height 14
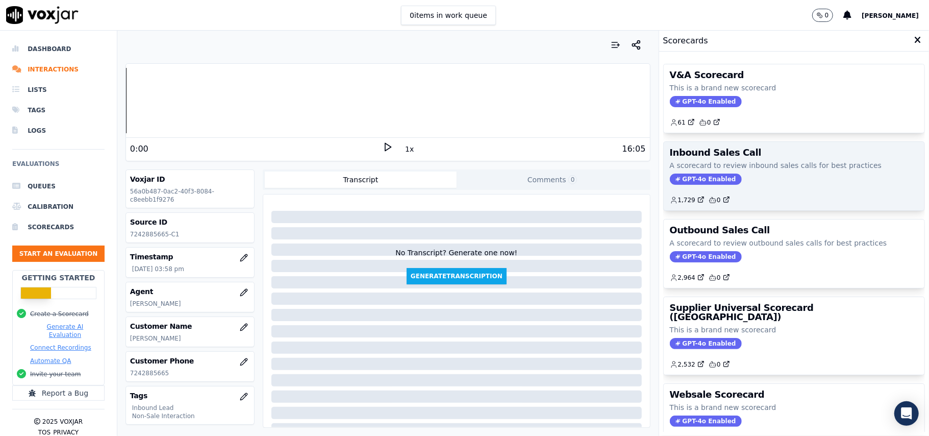
click at [671, 182] on span "GPT-4o Enabled" at bounding box center [706, 179] width 72 height 11
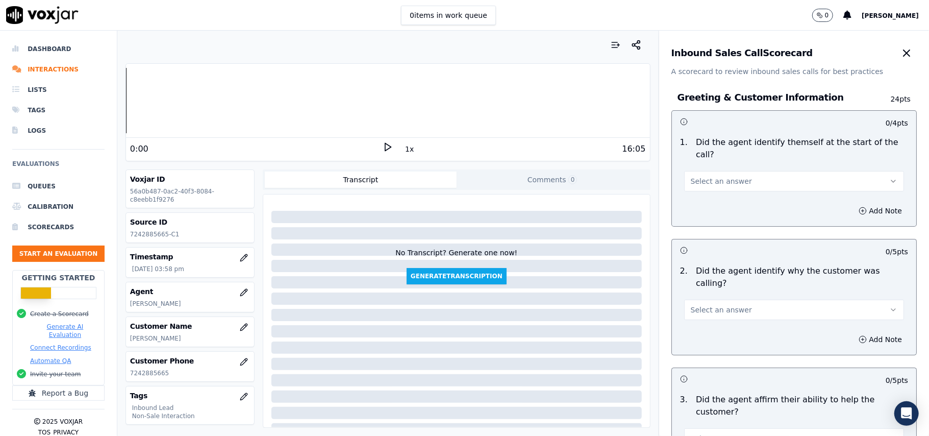
click at [697, 176] on span "Select an answer" at bounding box center [721, 181] width 61 height 10
click at [707, 191] on div "Yes" at bounding box center [773, 192] width 198 height 16
click at [693, 305] on span "Select an answer" at bounding box center [721, 310] width 61 height 10
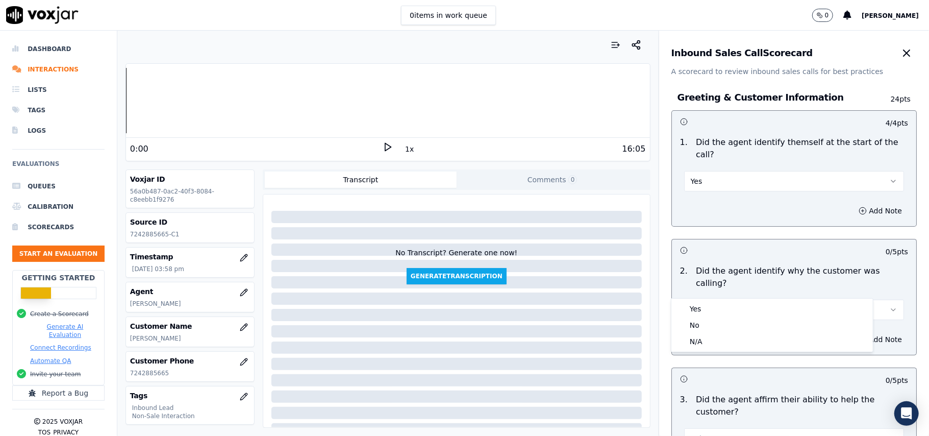
click at [693, 300] on button "Select an answer" at bounding box center [794, 310] width 220 height 20
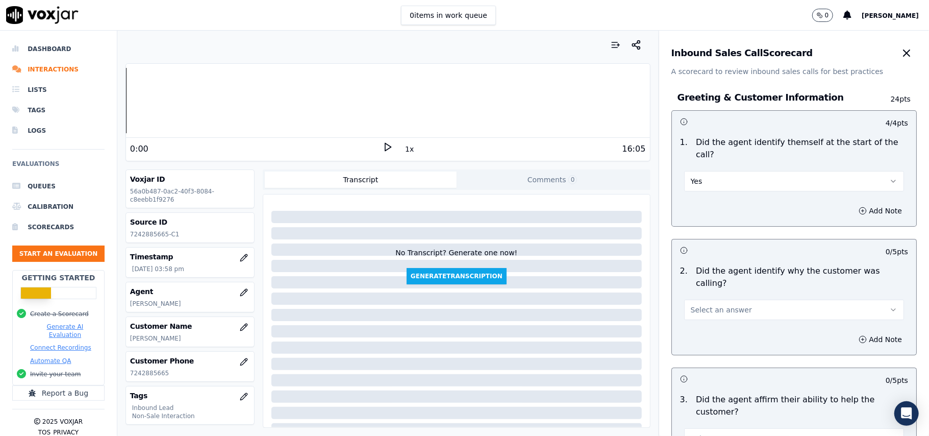
click at [693, 324] on div "Add Note" at bounding box center [794, 339] width 244 height 31
click at [696, 305] on span "Select an answer" at bounding box center [721, 310] width 61 height 10
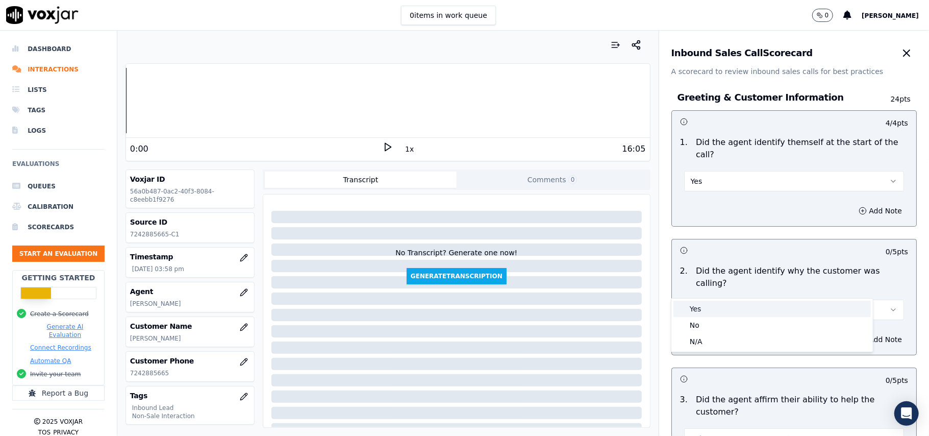
click at [695, 309] on div "Yes" at bounding box center [773, 309] width 198 height 16
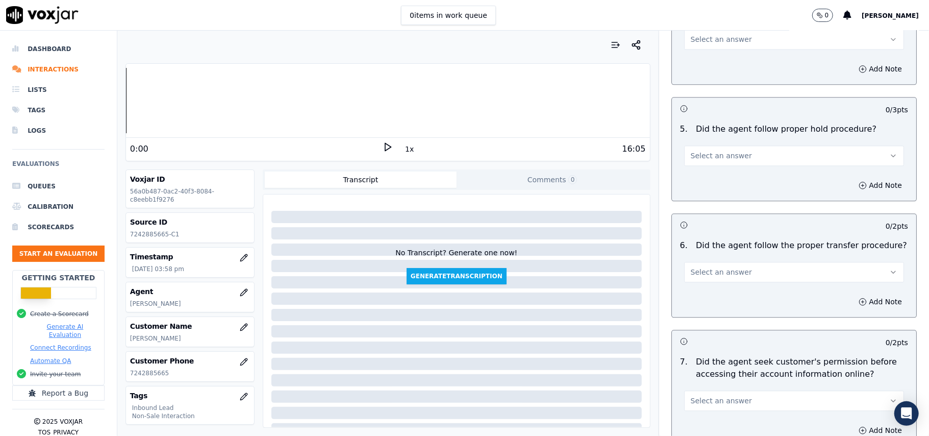
scroll to position [2856, 0]
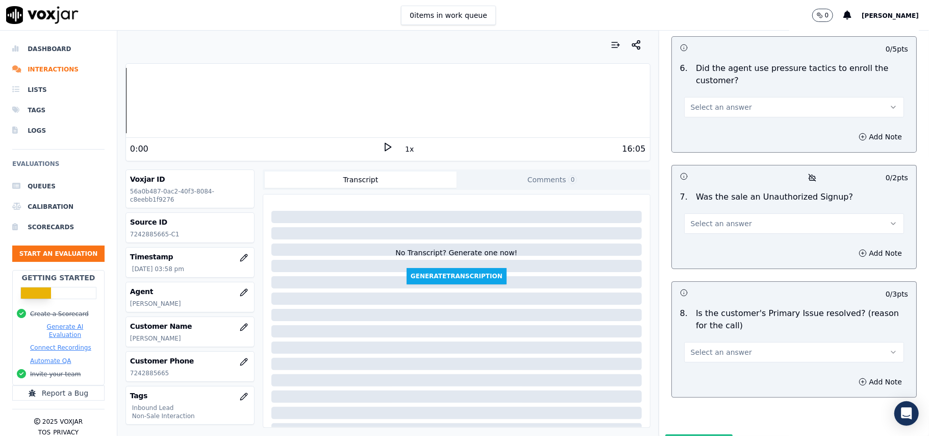
click at [735, 342] on button "Select an answer" at bounding box center [794, 352] width 220 height 20
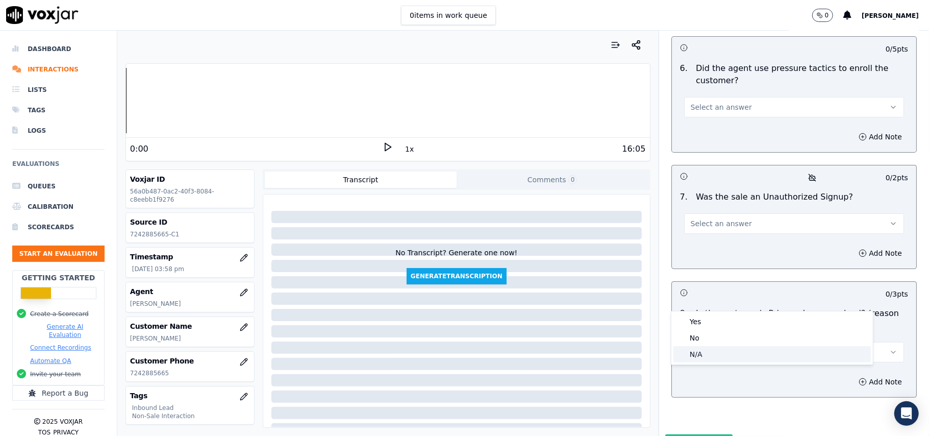
click at [690, 354] on div "N/A" at bounding box center [773, 354] width 198 height 16
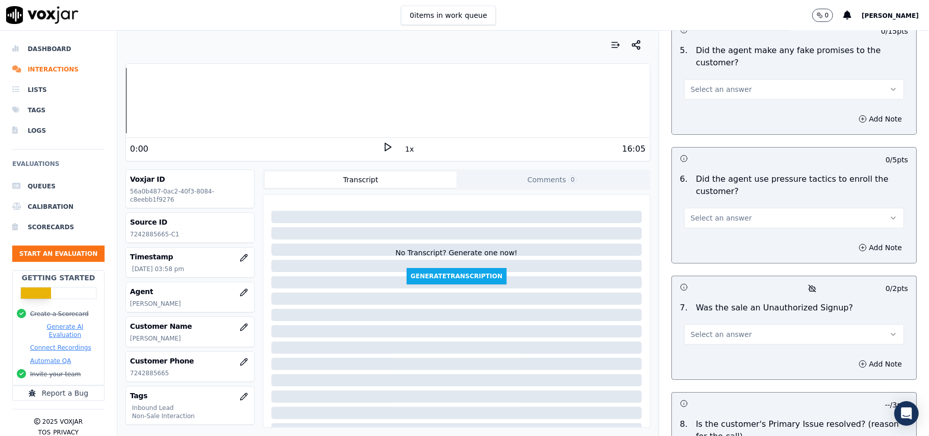
scroll to position [2789, 0]
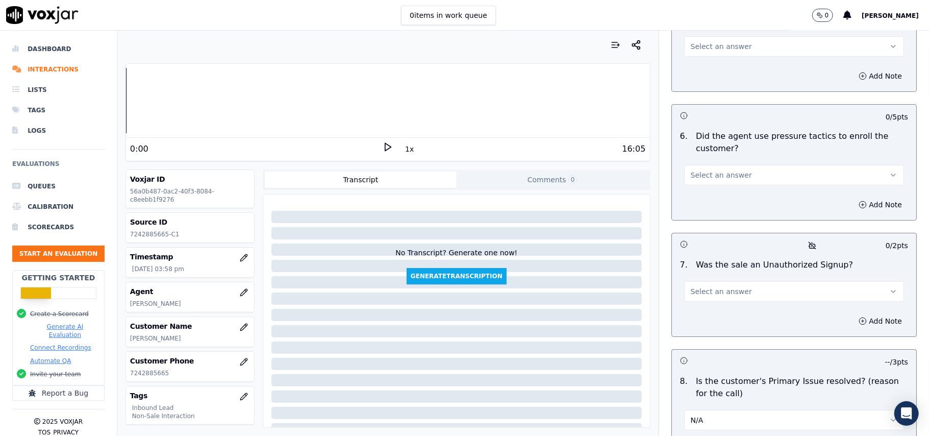
click at [717, 286] on span "Select an answer" at bounding box center [721, 291] width 61 height 10
click at [704, 276] on div "No" at bounding box center [773, 277] width 198 height 16
click at [699, 281] on button "No" at bounding box center [794, 291] width 220 height 20
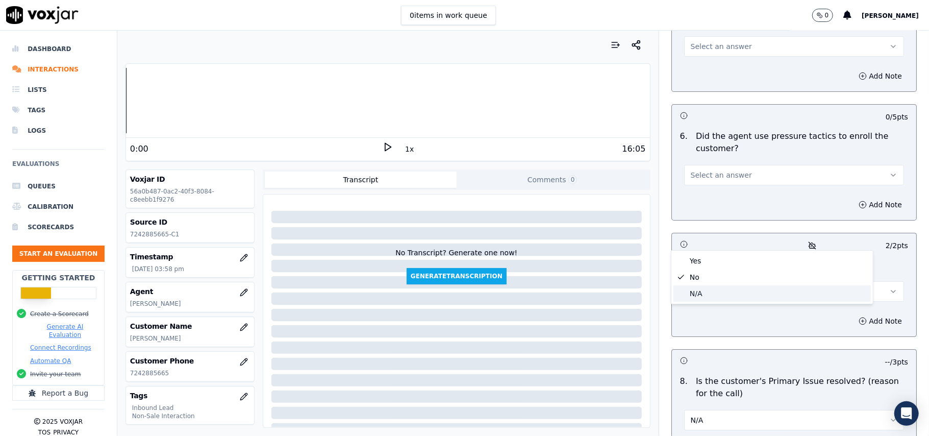
click at [695, 291] on div "N/A" at bounding box center [773, 293] width 198 height 16
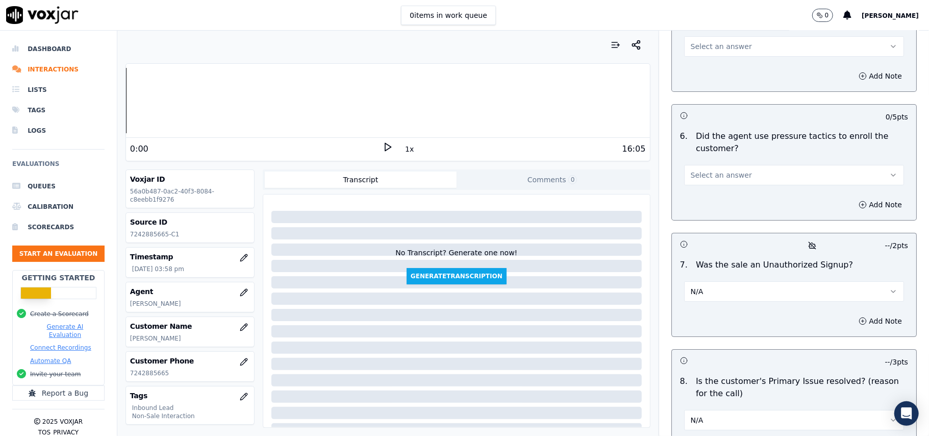
click at [699, 408] on div "N/A" at bounding box center [794, 419] width 220 height 22
click at [694, 410] on button "N/A" at bounding box center [794, 420] width 220 height 20
click at [692, 389] on div "Yes" at bounding box center [773, 389] width 198 height 16
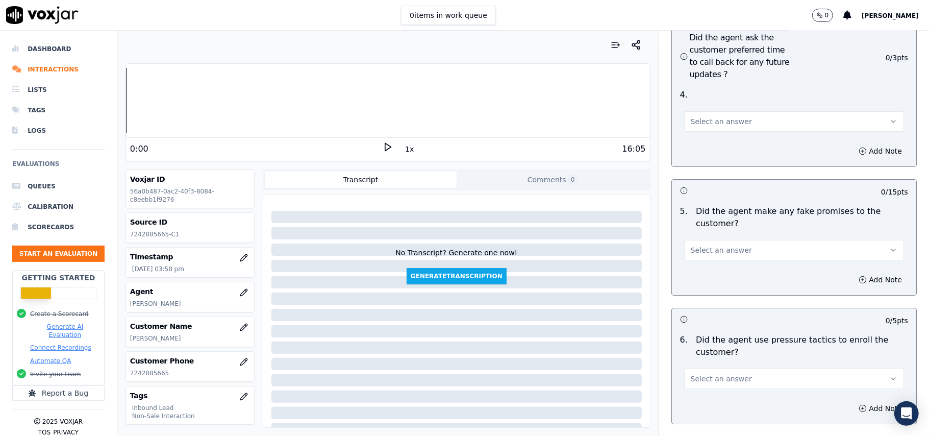
scroll to position [2584, 0]
click at [705, 374] on span "Select an answer" at bounding box center [721, 379] width 61 height 10
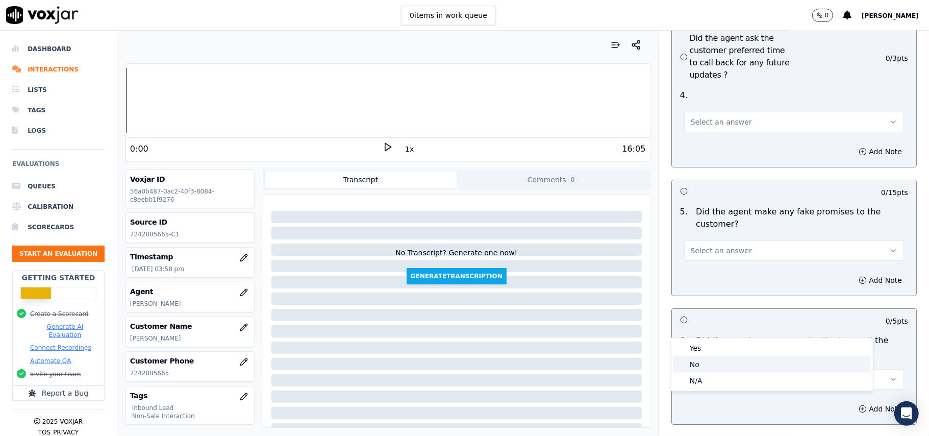
click at [695, 364] on div "No" at bounding box center [773, 364] width 198 height 16
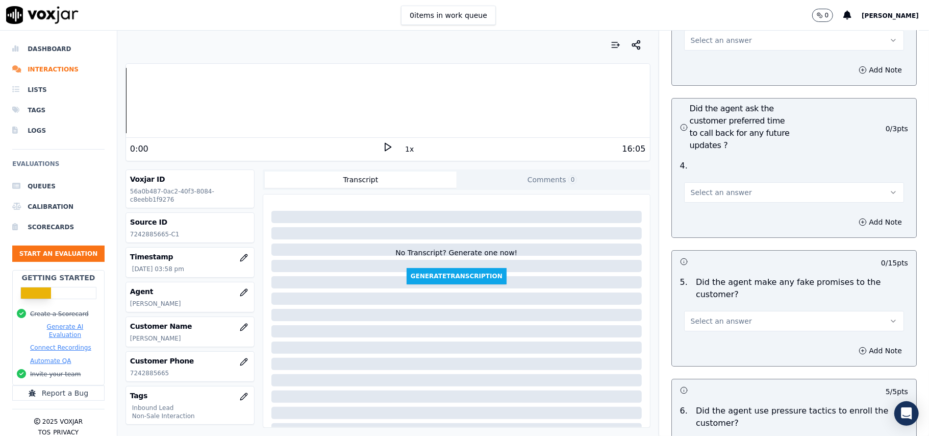
scroll to position [2448, 0]
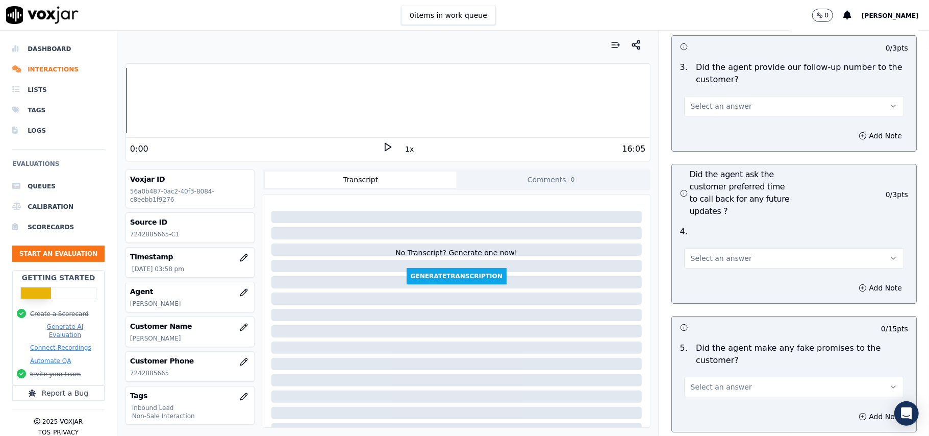
click at [691, 382] on span "Select an answer" at bounding box center [721, 387] width 61 height 10
click at [696, 364] on div "No" at bounding box center [773, 371] width 198 height 16
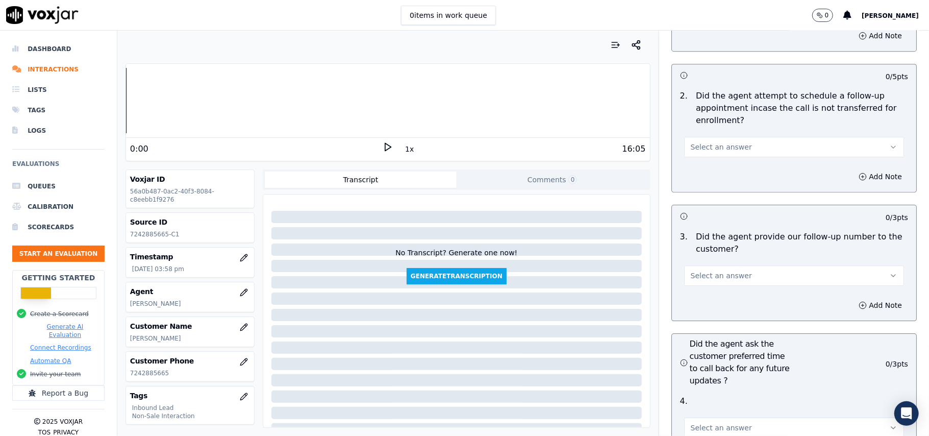
scroll to position [2312, 0]
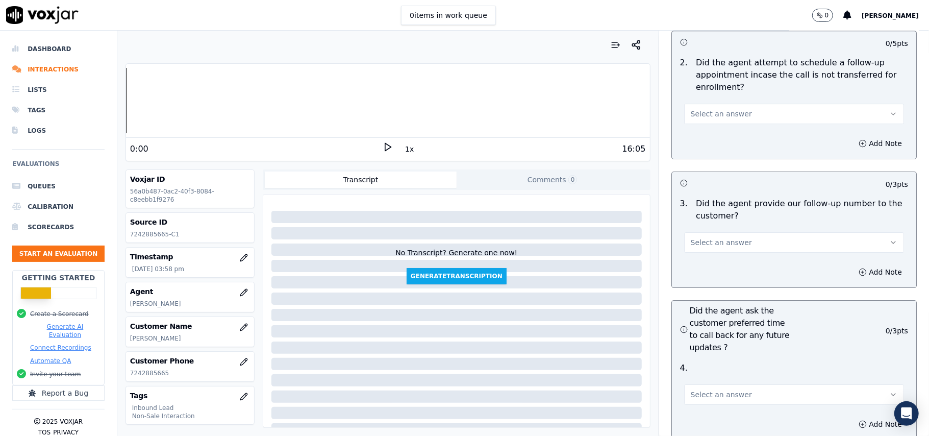
click at [691, 384] on button "Select an answer" at bounding box center [794, 394] width 220 height 20
click at [690, 360] on div "Yes" at bounding box center [773, 362] width 198 height 16
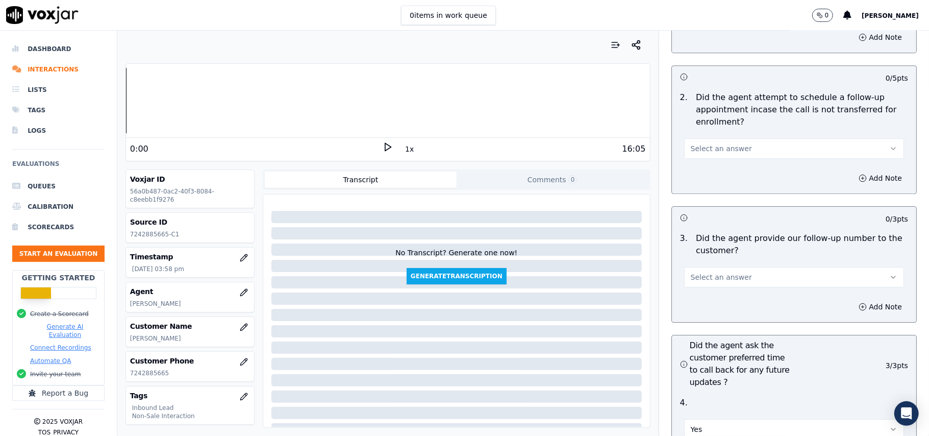
scroll to position [2244, 0]
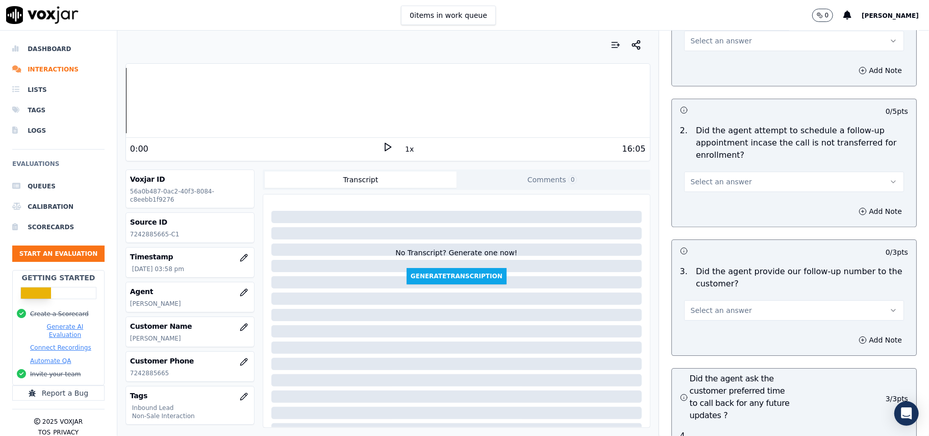
click at [697, 305] on span "Select an answer" at bounding box center [721, 310] width 61 height 10
click at [695, 288] on div "No" at bounding box center [773, 294] width 198 height 16
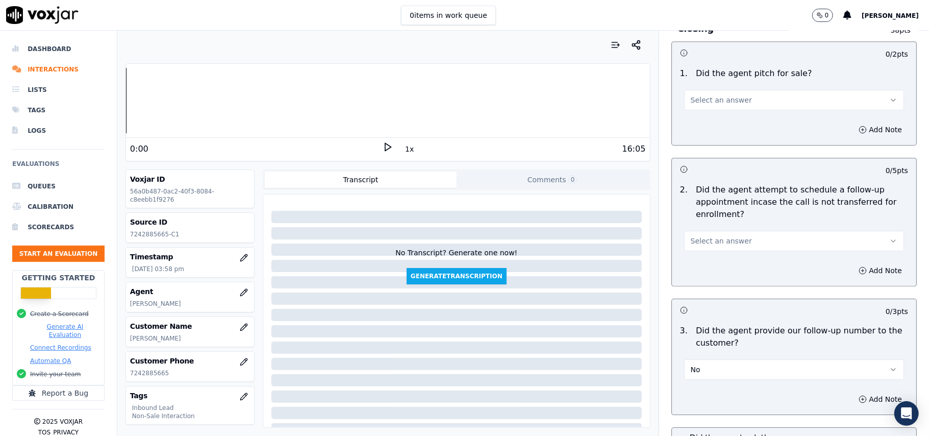
scroll to position [2108, 0]
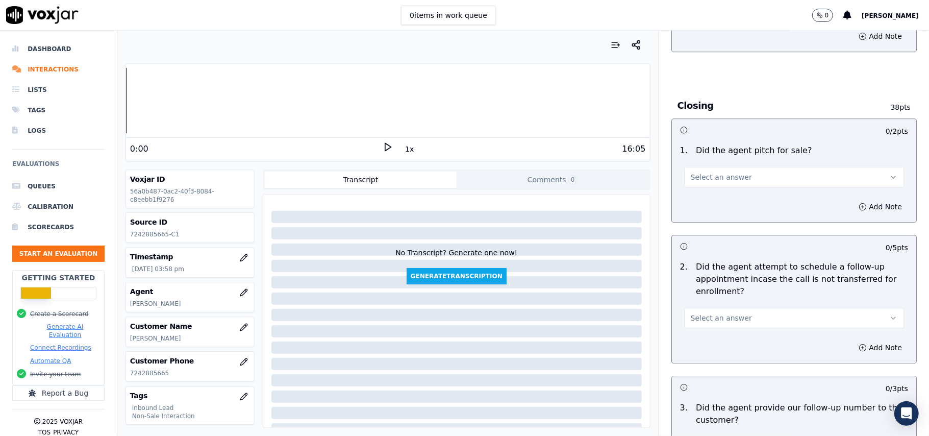
click at [697, 308] on button "Select an answer" at bounding box center [794, 318] width 220 height 20
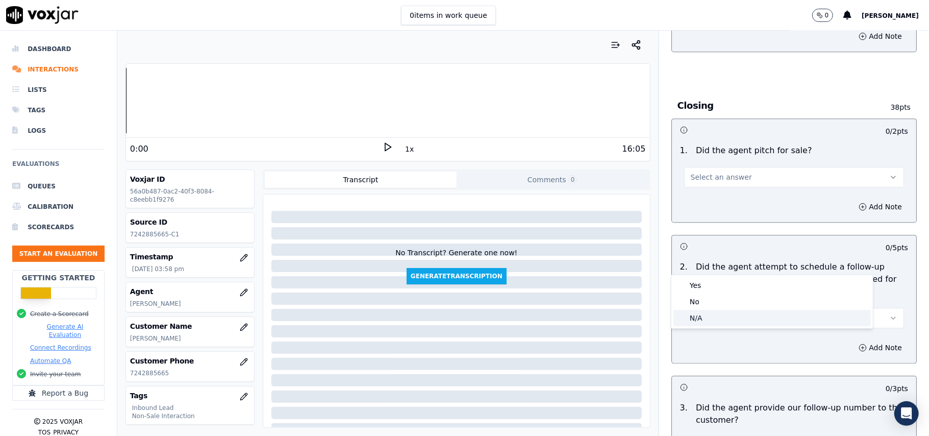
click at [694, 322] on div "N/A" at bounding box center [773, 318] width 198 height 16
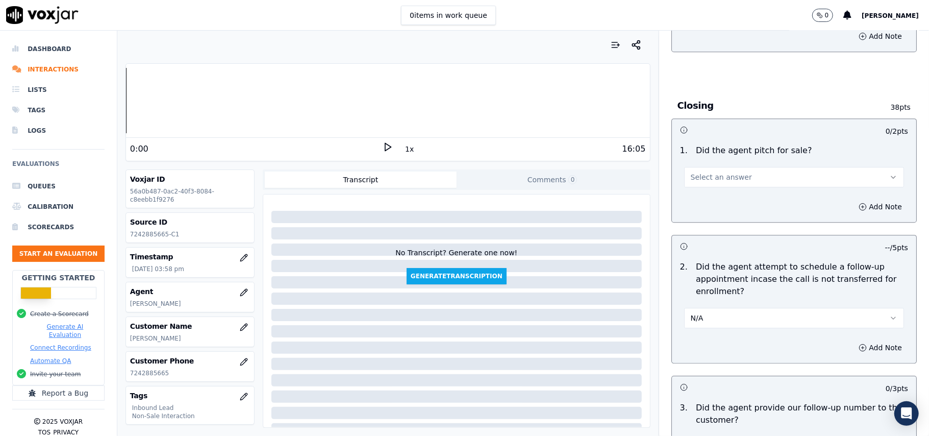
scroll to position [1904, 0]
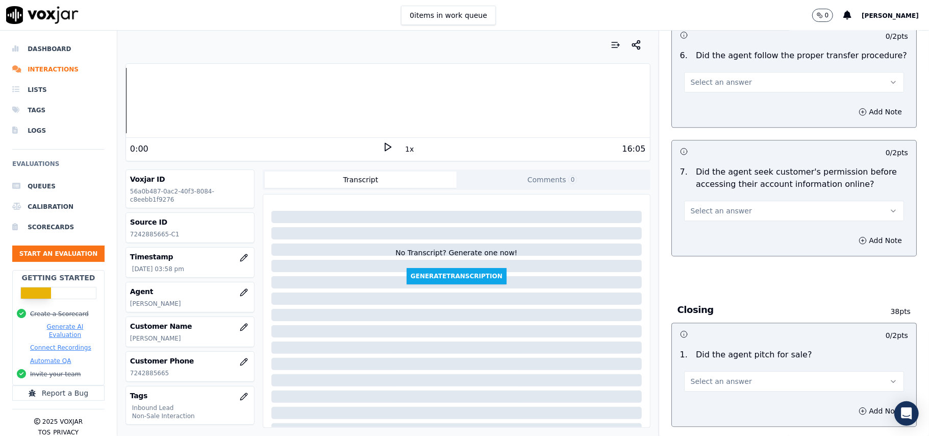
click at [694, 376] on span "Select an answer" at bounding box center [721, 381] width 61 height 10
click at [694, 347] on div "Yes" at bounding box center [773, 348] width 198 height 16
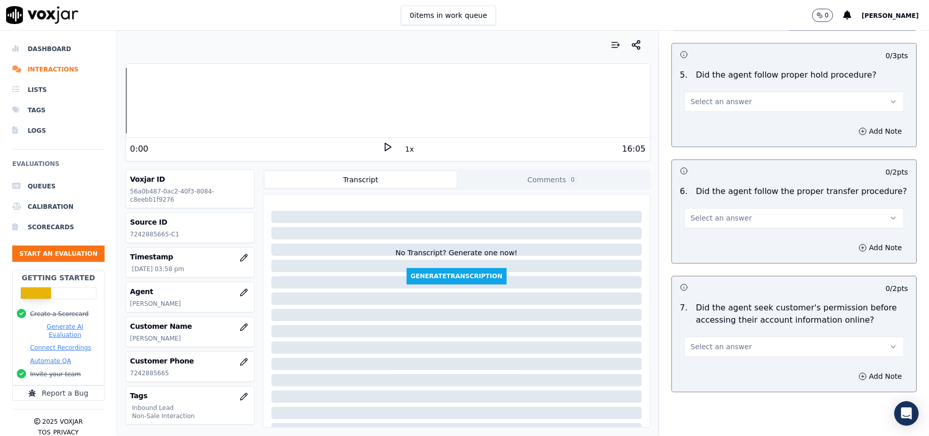
click at [735, 336] on button "Select an answer" at bounding box center [794, 346] width 220 height 20
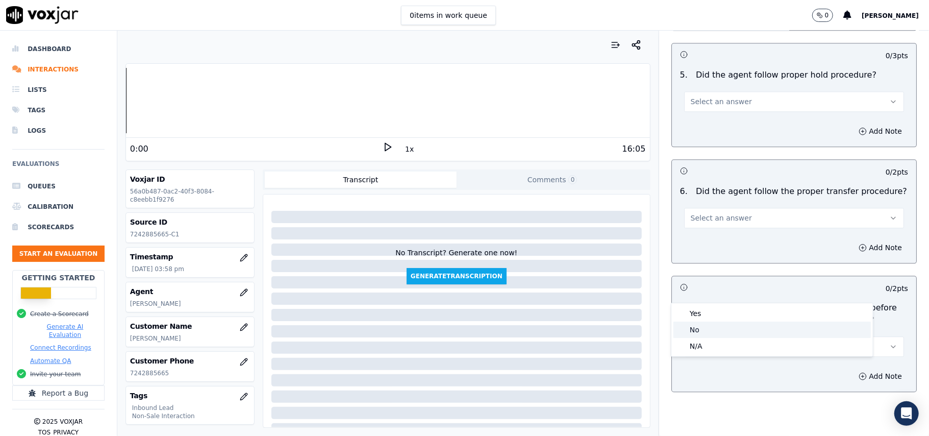
click at [705, 313] on div "Yes" at bounding box center [773, 313] width 198 height 16
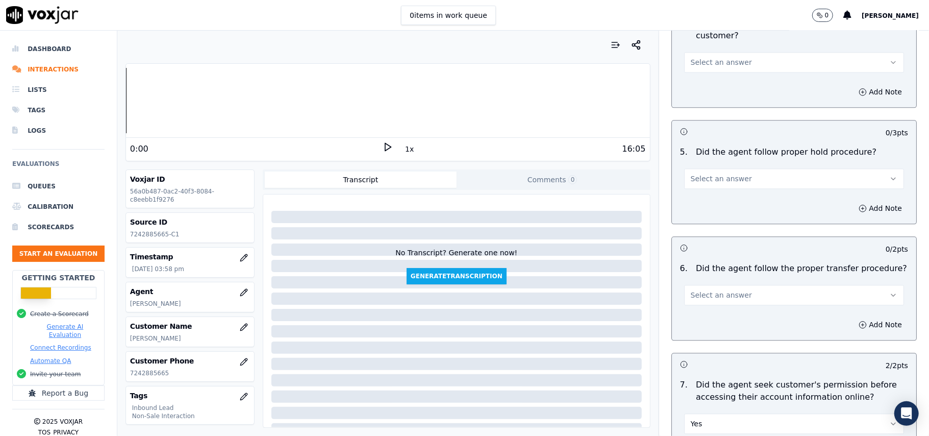
scroll to position [1632, 0]
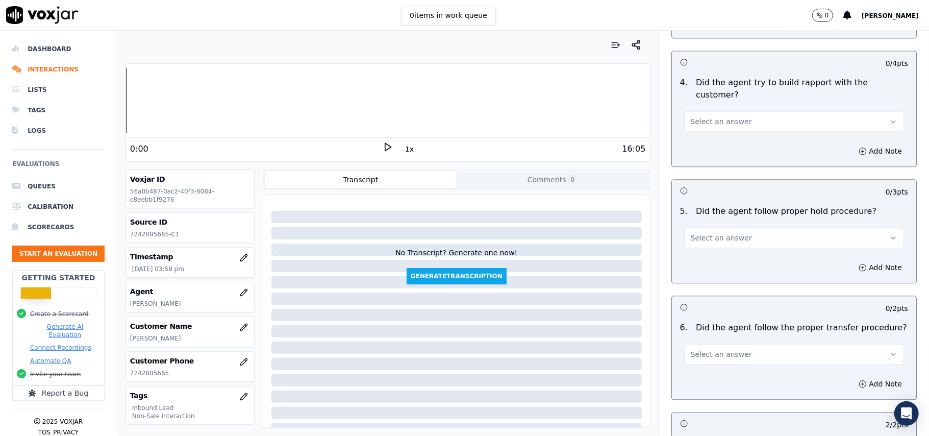
click at [716, 349] on span "Select an answer" at bounding box center [721, 354] width 61 height 10
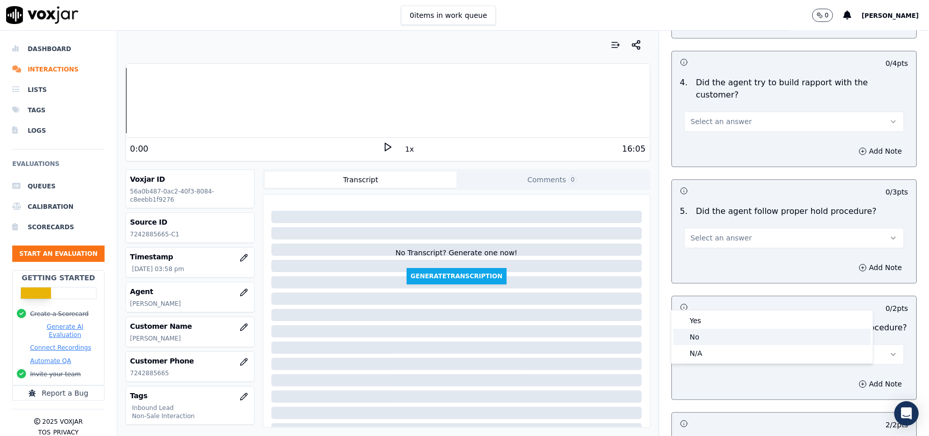
click at [709, 329] on div "No" at bounding box center [773, 337] width 198 height 16
click at [707, 344] on button "No" at bounding box center [794, 354] width 220 height 20
click at [695, 356] on div "N/A" at bounding box center [773, 353] width 198 height 16
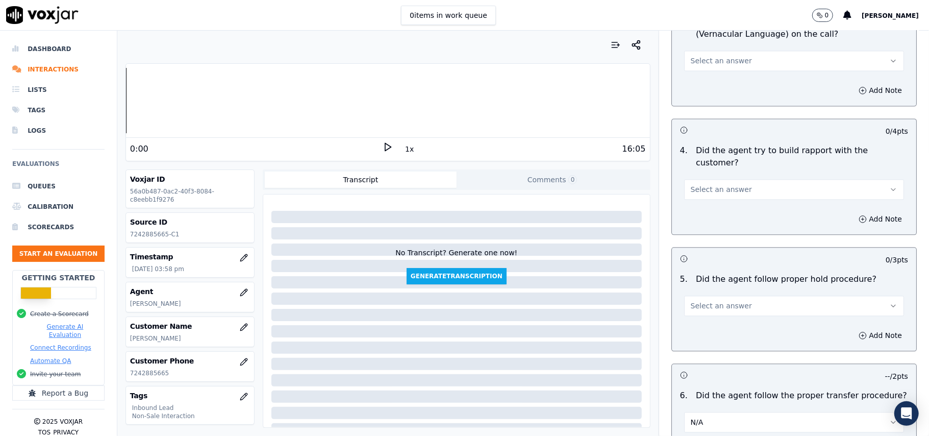
click at [730, 301] on span "Select an answer" at bounding box center [721, 306] width 61 height 10
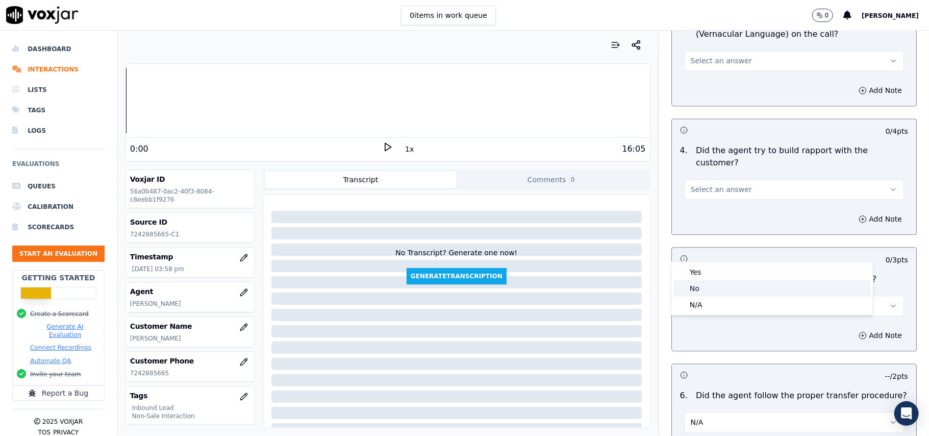
click at [707, 278] on div "Yes" at bounding box center [773, 272] width 198 height 16
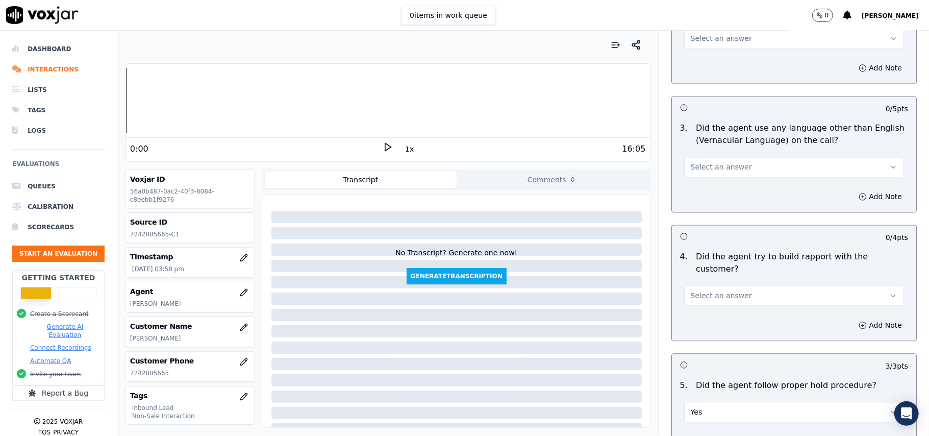
scroll to position [1427, 0]
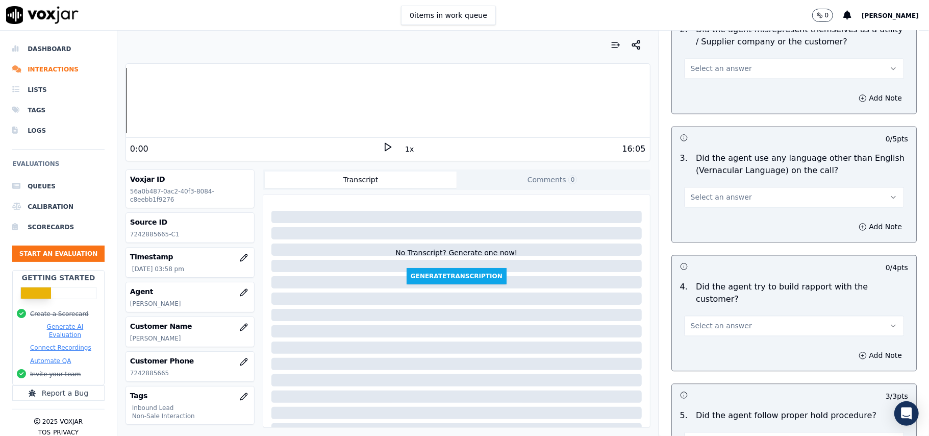
click at [703, 315] on button "Select an answer" at bounding box center [794, 325] width 220 height 20
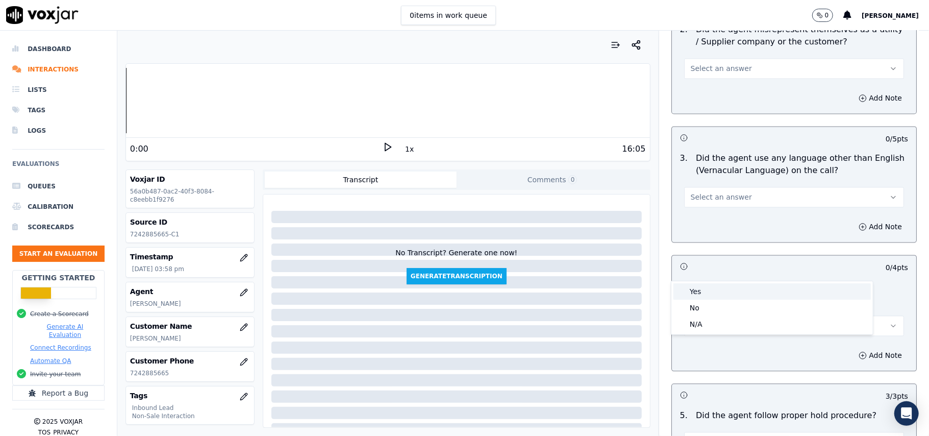
click at [698, 286] on div "Yes" at bounding box center [773, 291] width 198 height 16
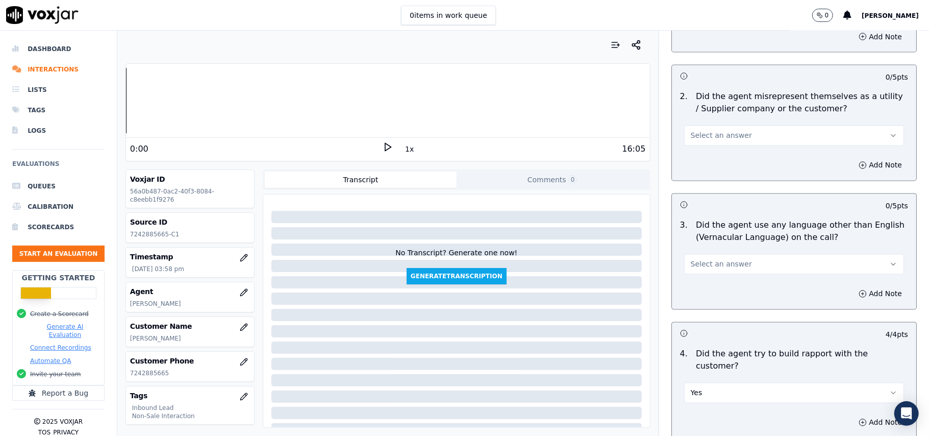
scroll to position [1291, 0]
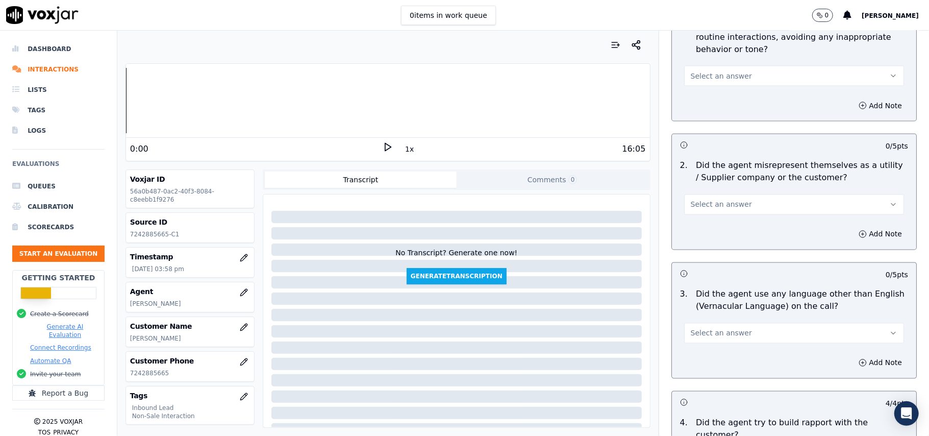
click at [720, 328] on span "Select an answer" at bounding box center [721, 333] width 61 height 10
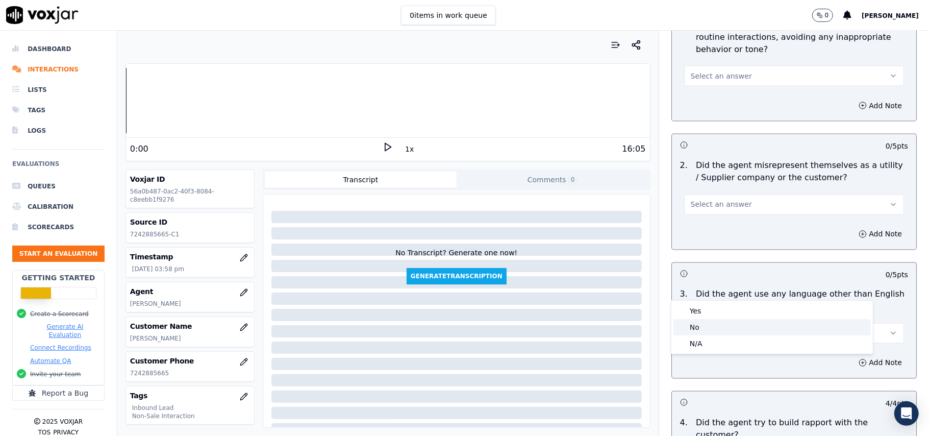
click at [712, 321] on div "No" at bounding box center [773, 327] width 198 height 16
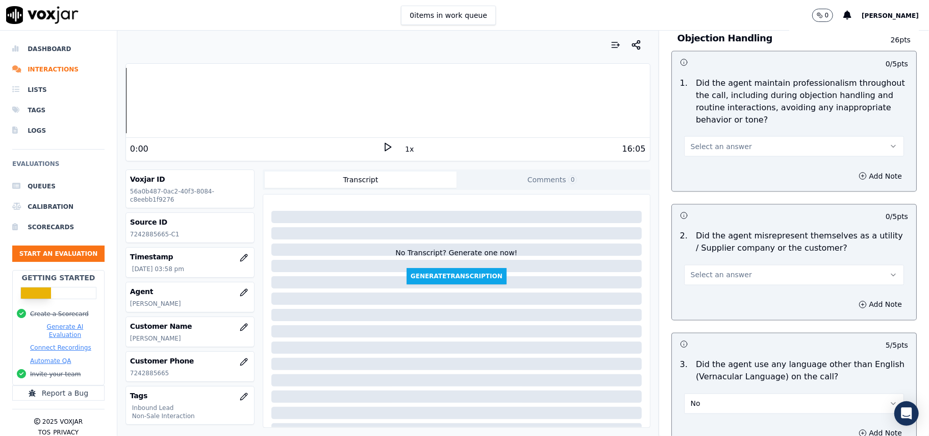
scroll to position [1155, 0]
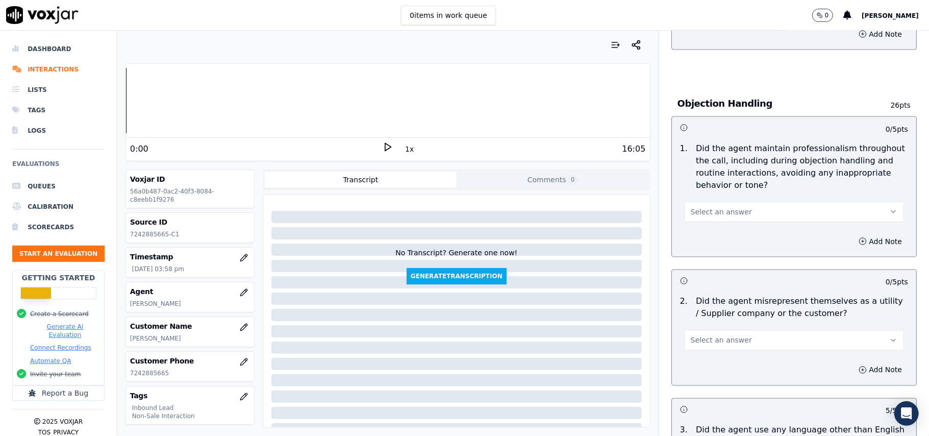
click at [705, 330] on button "Select an answer" at bounding box center [794, 340] width 220 height 20
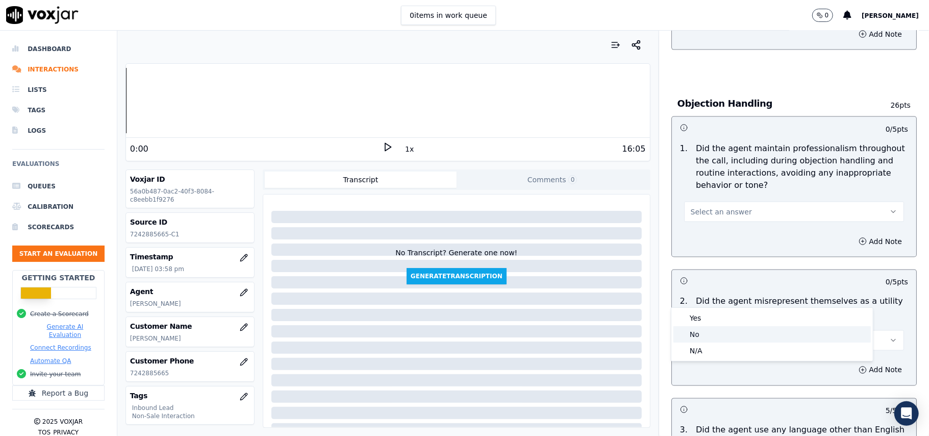
click at [697, 339] on div "No" at bounding box center [773, 334] width 198 height 16
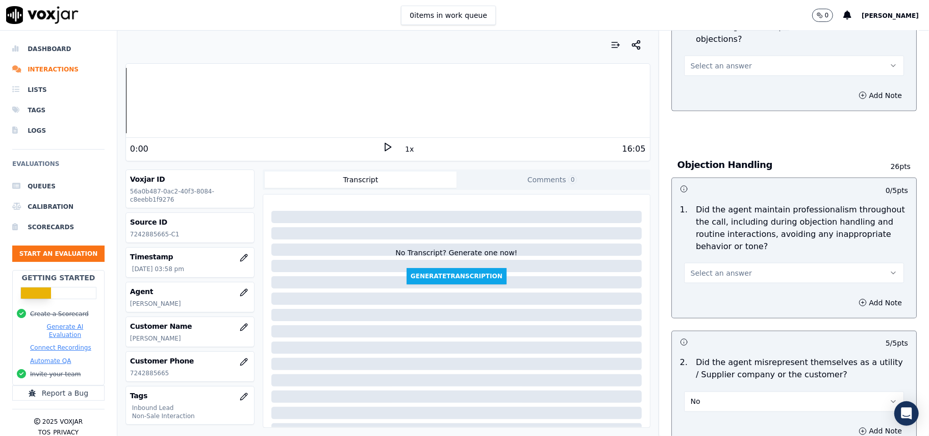
scroll to position [1019, 0]
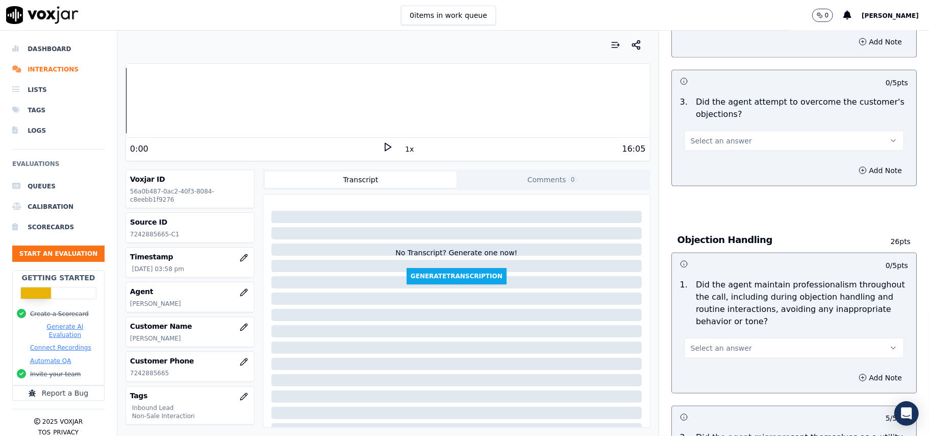
click at [694, 343] on span "Select an answer" at bounding box center [721, 348] width 61 height 10
click at [694, 325] on div "Yes" at bounding box center [773, 325] width 198 height 16
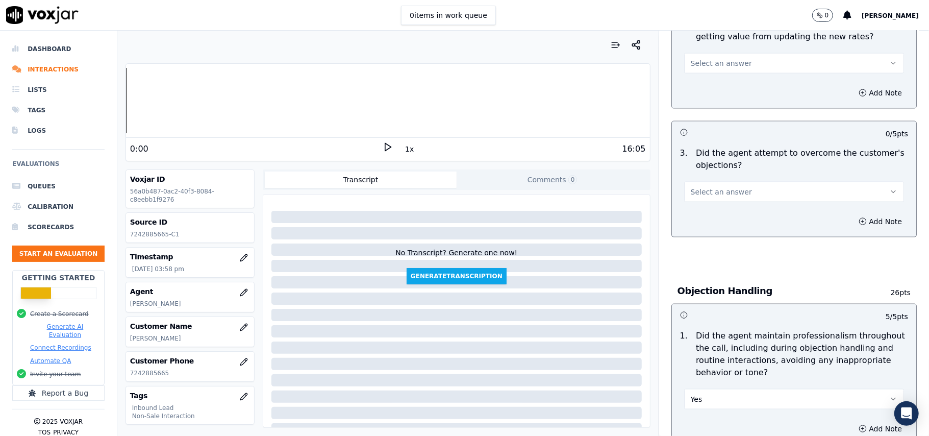
scroll to position [883, 0]
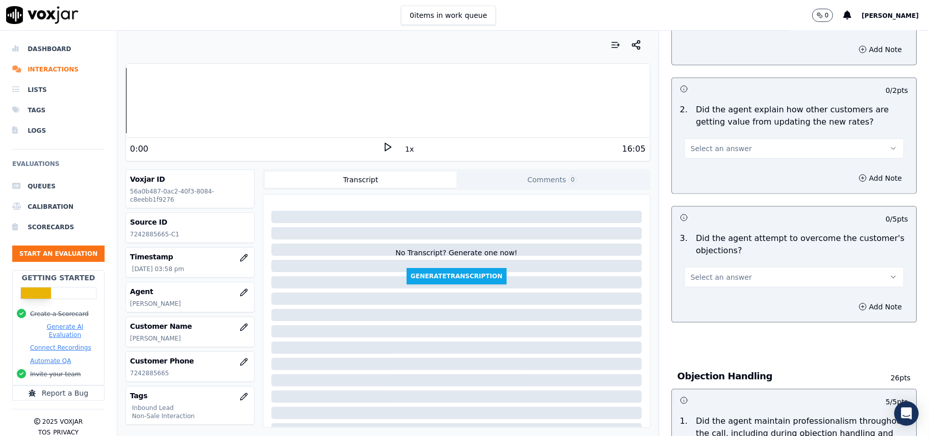
click at [706, 272] on span "Select an answer" at bounding box center [721, 277] width 61 height 10
click at [706, 262] on div "No" at bounding box center [773, 270] width 198 height 16
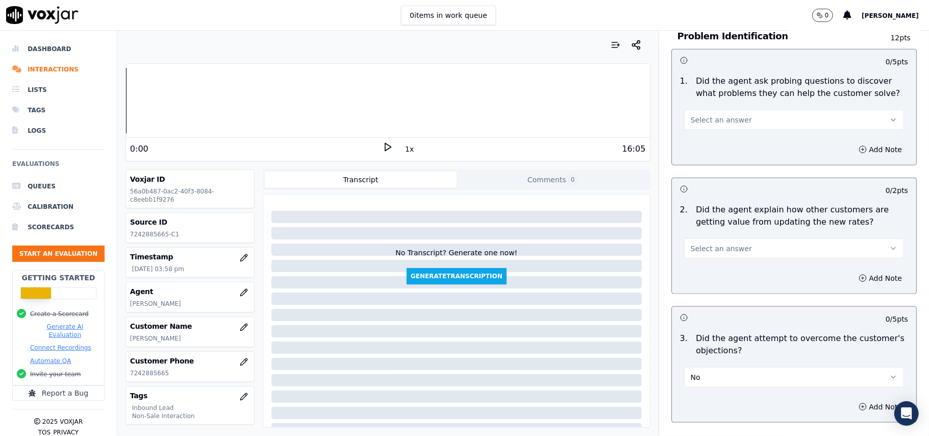
scroll to position [679, 0]
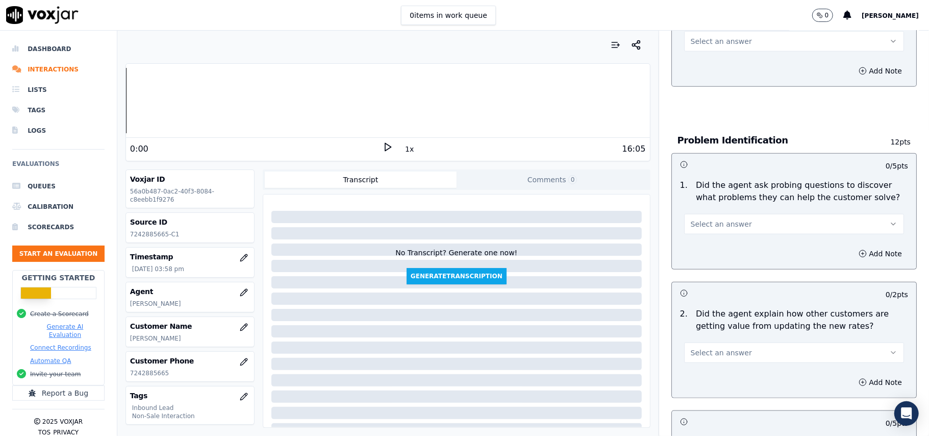
click at [699, 348] on span "Select an answer" at bounding box center [721, 353] width 61 height 10
click at [687, 326] on div "Yes" at bounding box center [773, 329] width 198 height 16
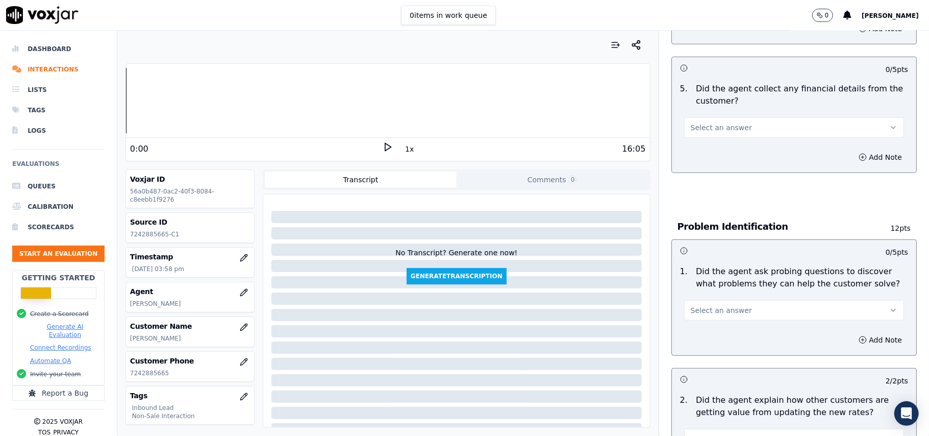
scroll to position [543, 0]
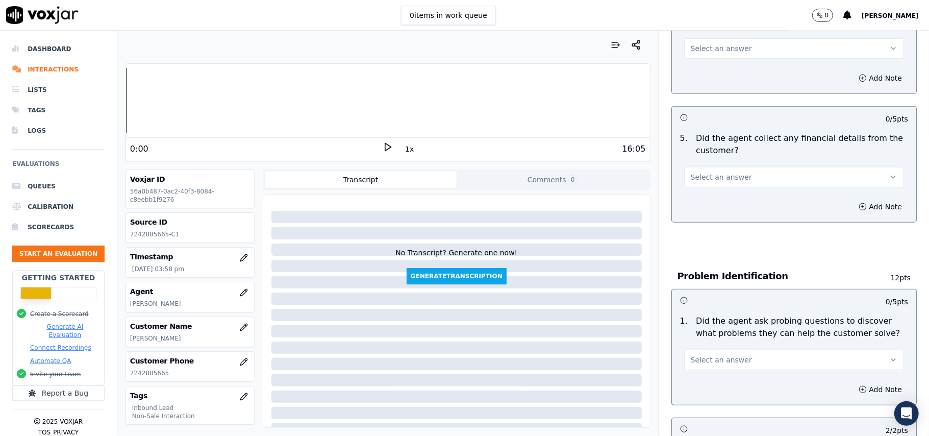
click at [697, 350] on button "Select an answer" at bounding box center [794, 360] width 220 height 20
click at [697, 337] on div "Yes" at bounding box center [773, 336] width 198 height 16
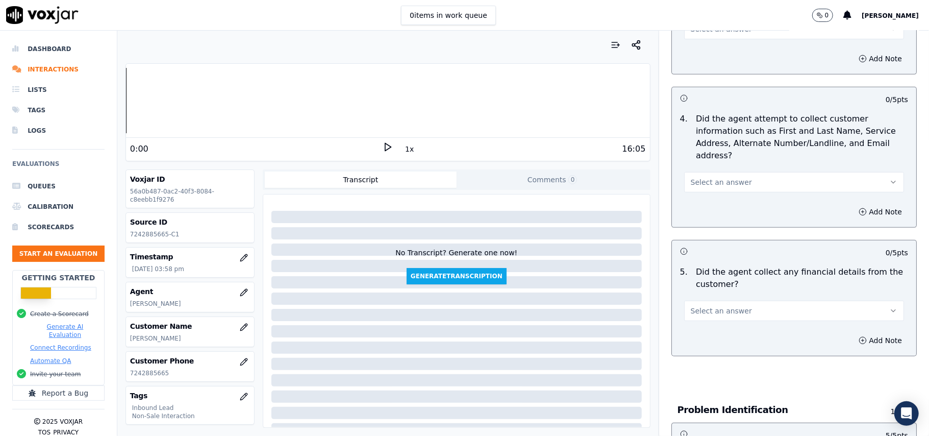
scroll to position [339, 0]
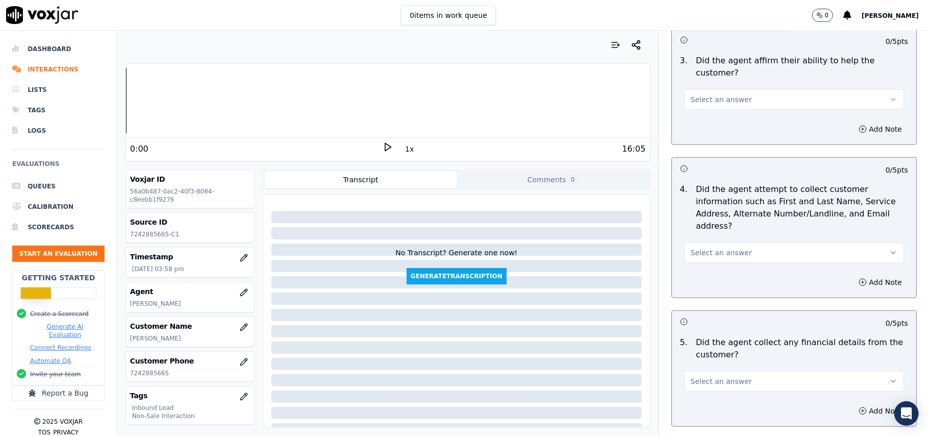
click at [715, 371] on button "Select an answer" at bounding box center [794, 381] width 220 height 20
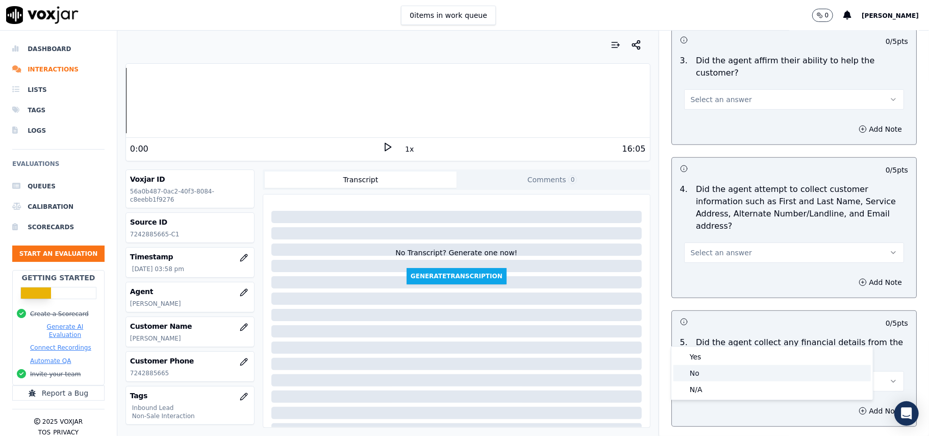
click at [701, 375] on div "No" at bounding box center [773, 373] width 198 height 16
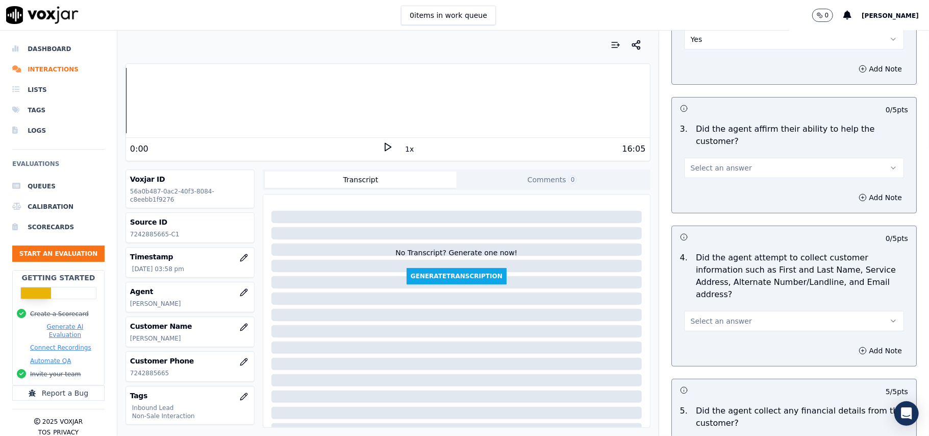
click at [770, 311] on button "Select an answer" at bounding box center [794, 321] width 220 height 20
click at [689, 286] on div "Yes No N/A" at bounding box center [773, 312] width 202 height 53
click at [694, 294] on div "Yes" at bounding box center [773, 296] width 198 height 16
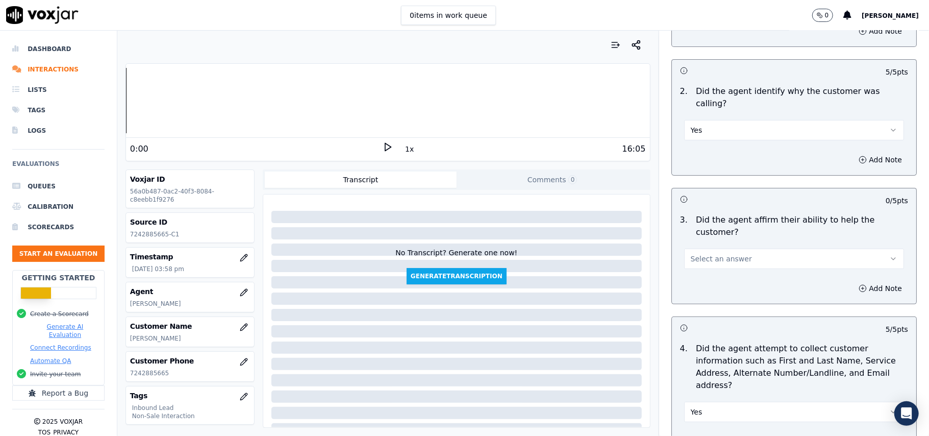
scroll to position [66, 0]
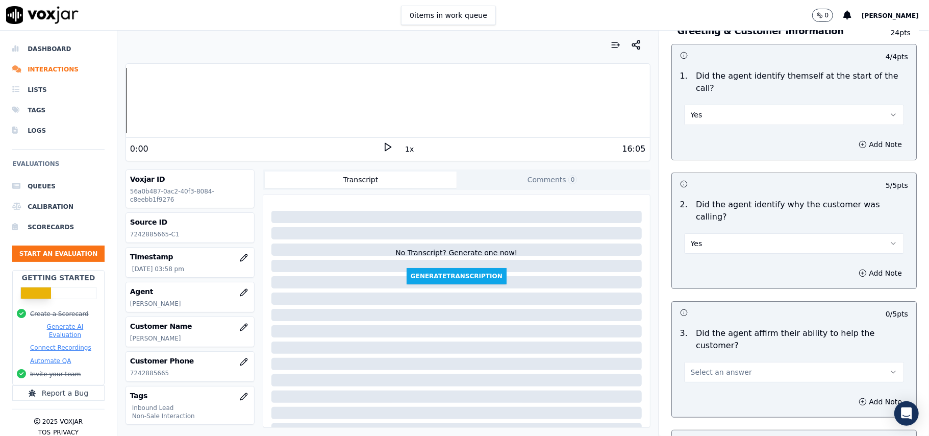
click at [691, 367] on span "Select an answer" at bounding box center [721, 372] width 61 height 10
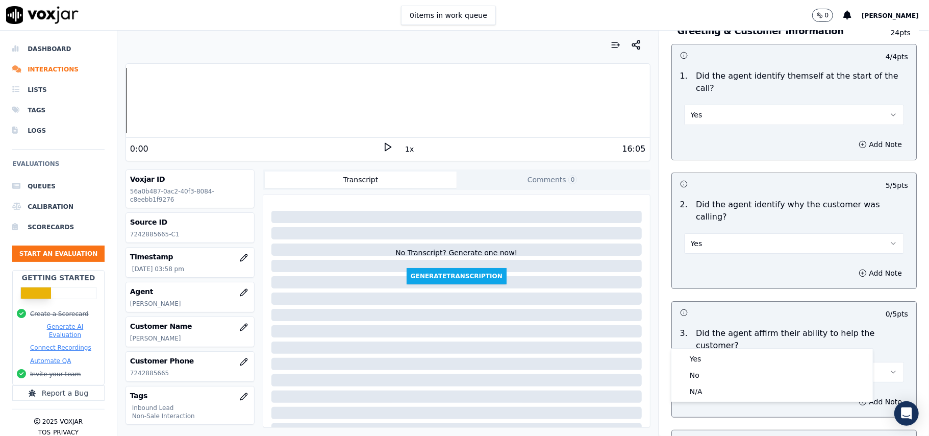
click at [695, 351] on div "Yes" at bounding box center [773, 359] width 198 height 16
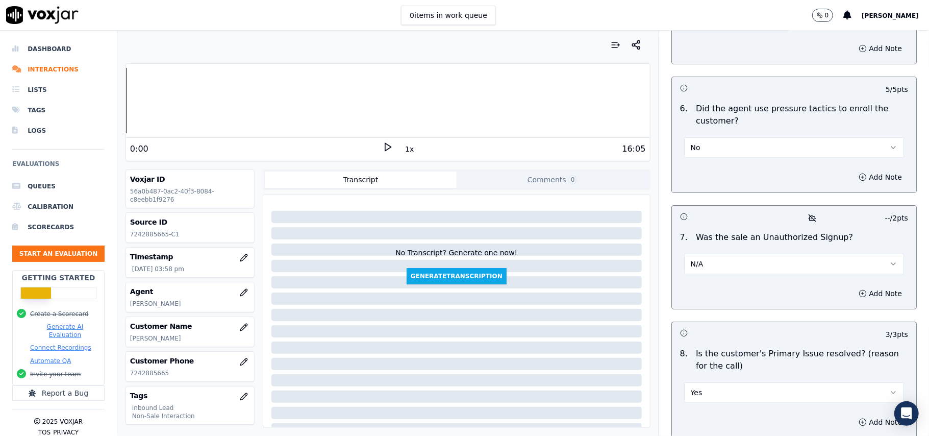
scroll to position [2856, 0]
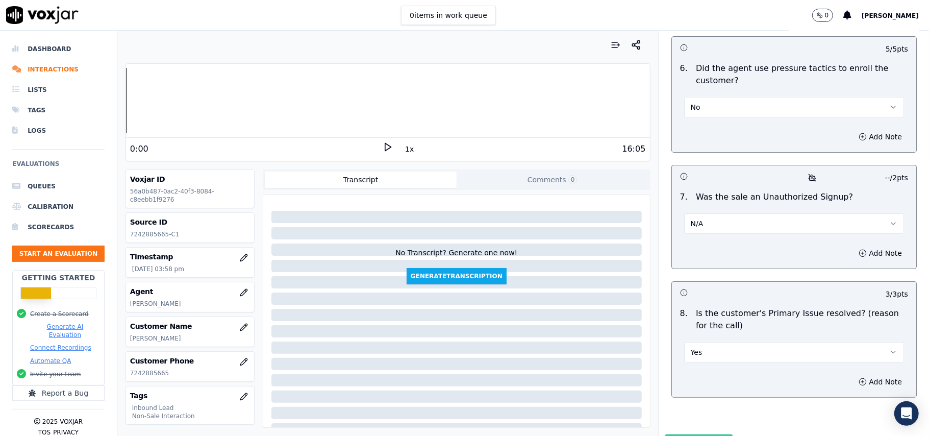
click at [668, 434] on button "Submit Scores" at bounding box center [700, 443] width 68 height 18
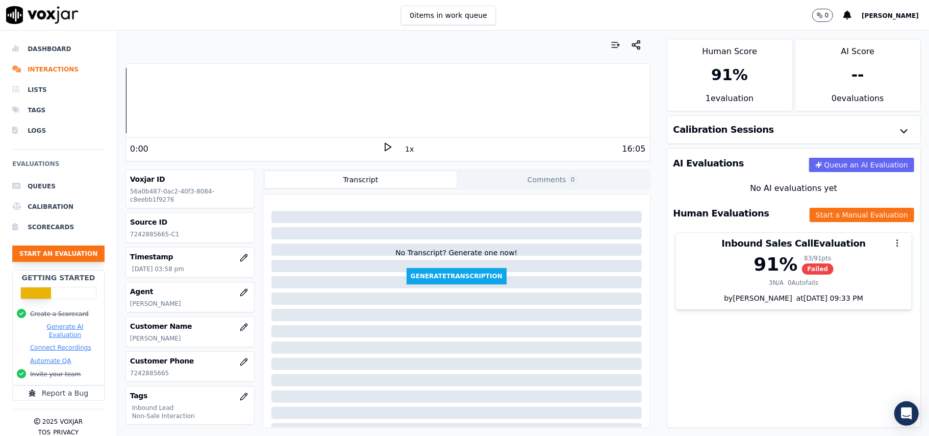
click at [33, 256] on button "Start an Evaluation" at bounding box center [58, 253] width 92 height 16
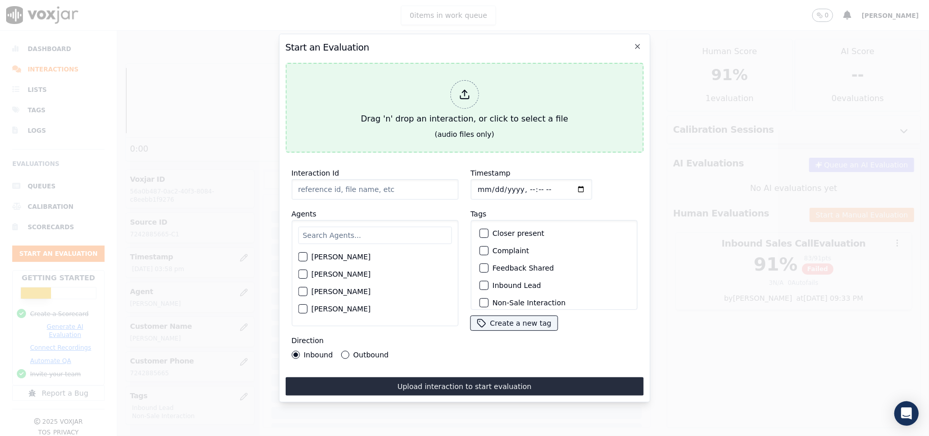
click at [470, 89] on icon at bounding box center [464, 94] width 11 height 11
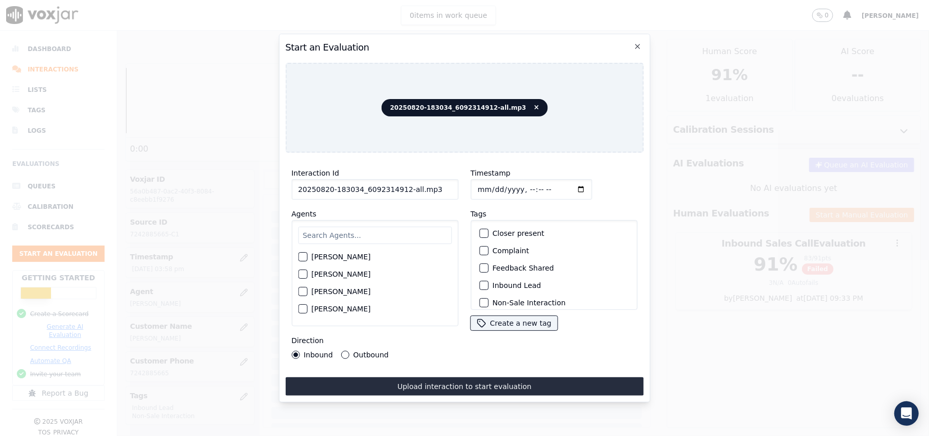
drag, startPoint x: 414, startPoint y: 183, endPoint x: 401, endPoint y: 184, distance: 13.3
click at [401, 184] on input "20250820-183034_6092314912-all.mp3" at bounding box center [374, 189] width 167 height 20
type input "20250820-183034_6092314912-C1"
click at [484, 183] on input "Timestamp" at bounding box center [531, 189] width 121 height 20
type input "[DATE]T16:03"
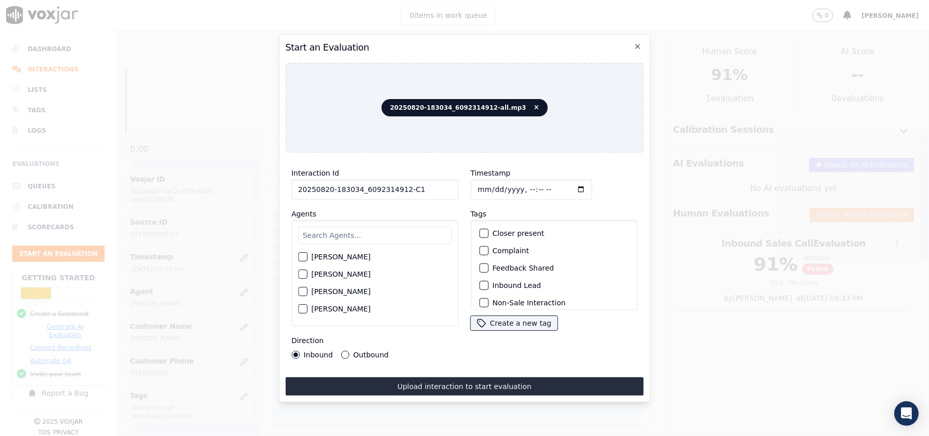
click at [392, 240] on input "text" at bounding box center [375, 235] width 154 height 17
type input "stev"
click at [323, 256] on label "[PERSON_NAME]" at bounding box center [340, 259] width 59 height 7
click at [307, 255] on button "[PERSON_NAME]" at bounding box center [302, 259] width 9 height 9
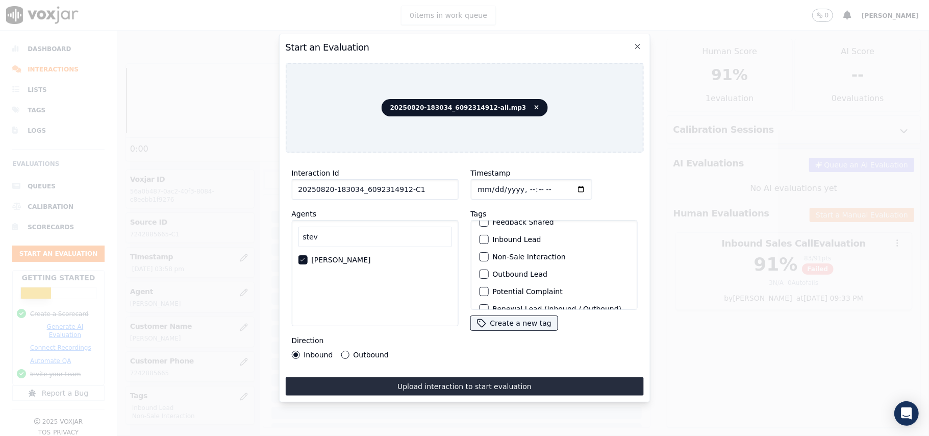
scroll to position [89, 0]
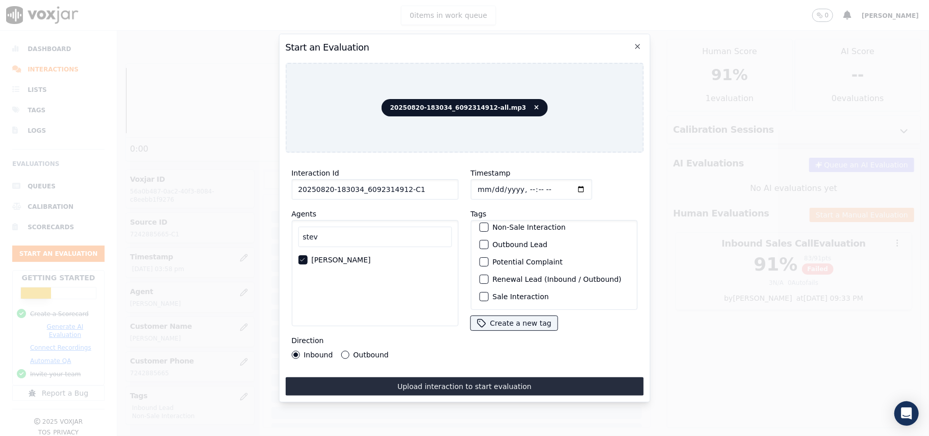
click at [482, 241] on div "button" at bounding box center [483, 244] width 7 height 7
click at [480, 280] on div "button" at bounding box center [483, 281] width 7 height 7
click at [342, 351] on button "Outbound" at bounding box center [345, 355] width 8 height 8
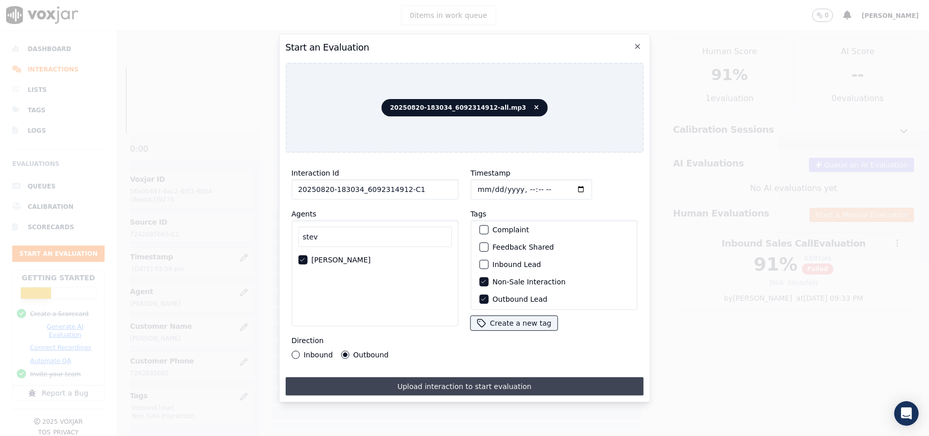
click at [391, 377] on button "Upload interaction to start evaluation" at bounding box center [464, 386] width 358 height 18
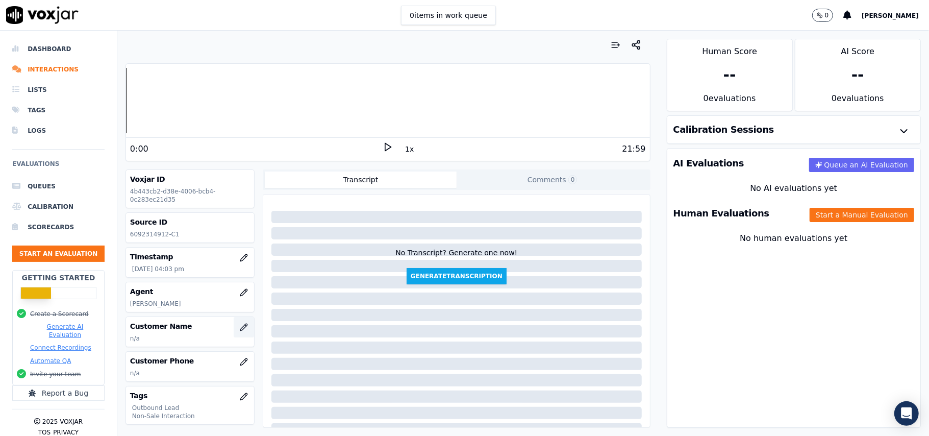
click at [240, 329] on icon "button" at bounding box center [244, 327] width 8 height 8
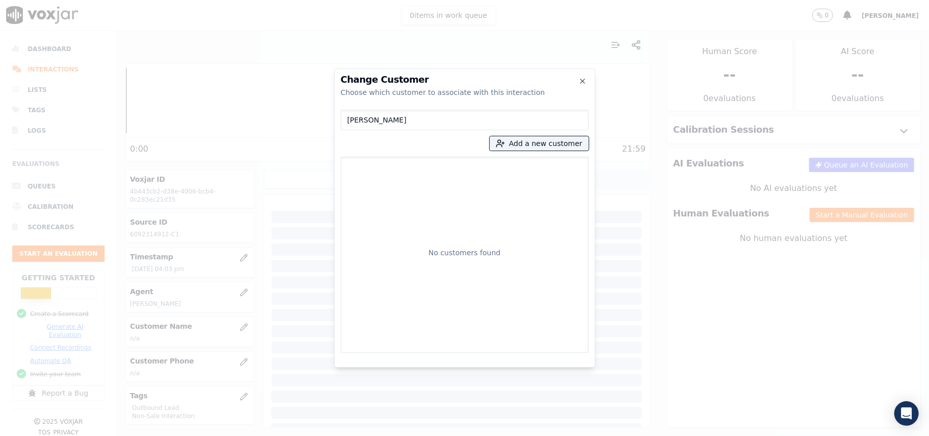
click at [346, 121] on input "[PERSON_NAME]" at bounding box center [465, 120] width 248 height 20
type input "[PERSON_NAME]"
click at [514, 139] on button "Add a new customer" at bounding box center [539, 143] width 99 height 14
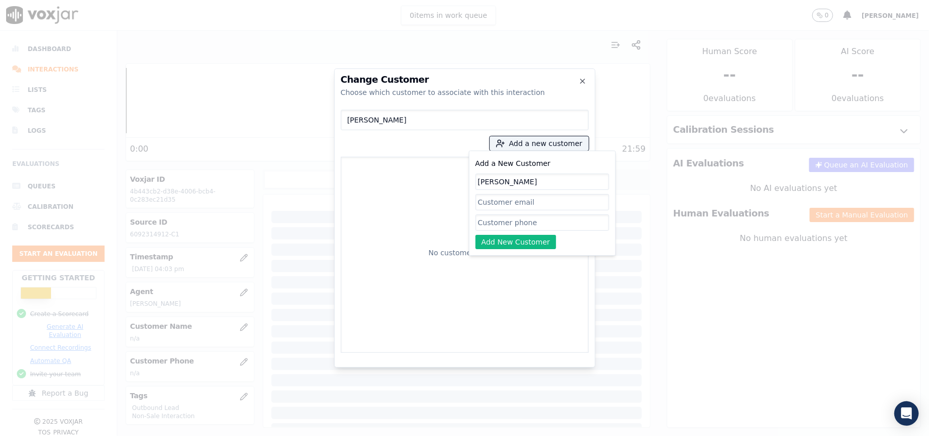
type input "[PERSON_NAME]"
click at [484, 225] on input "Add a New Customer" at bounding box center [543, 222] width 134 height 16
paste input "6092314912"
type input "6092314912"
click at [495, 243] on button "Add New Customer" at bounding box center [516, 242] width 81 height 14
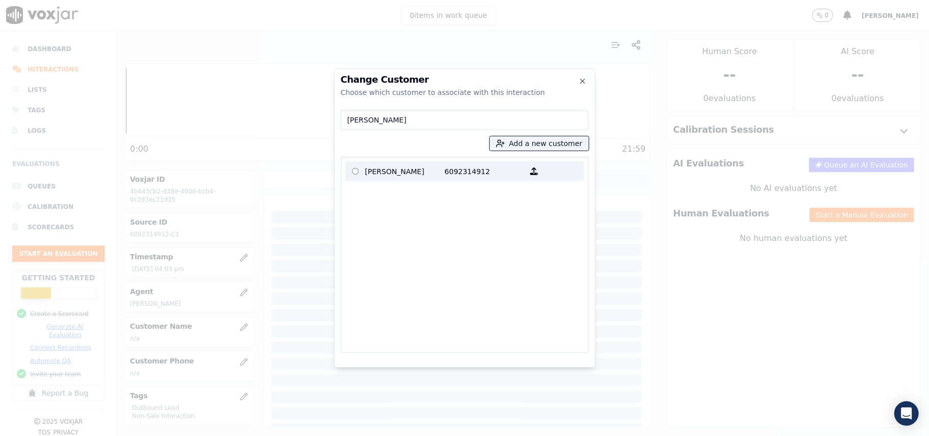
click at [386, 173] on p "[PERSON_NAME]" at bounding box center [405, 171] width 80 height 16
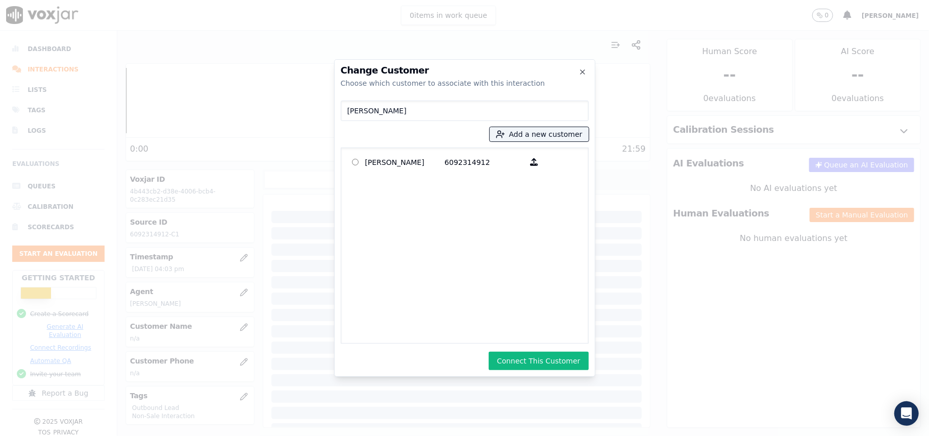
click at [521, 359] on button "Connect This Customer" at bounding box center [539, 361] width 100 height 18
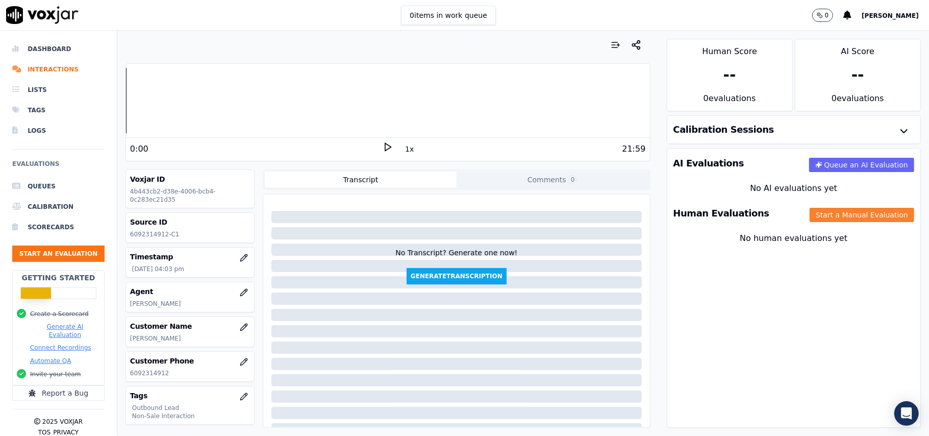
click at [810, 217] on button "Start a Manual Evaluation" at bounding box center [862, 215] width 105 height 14
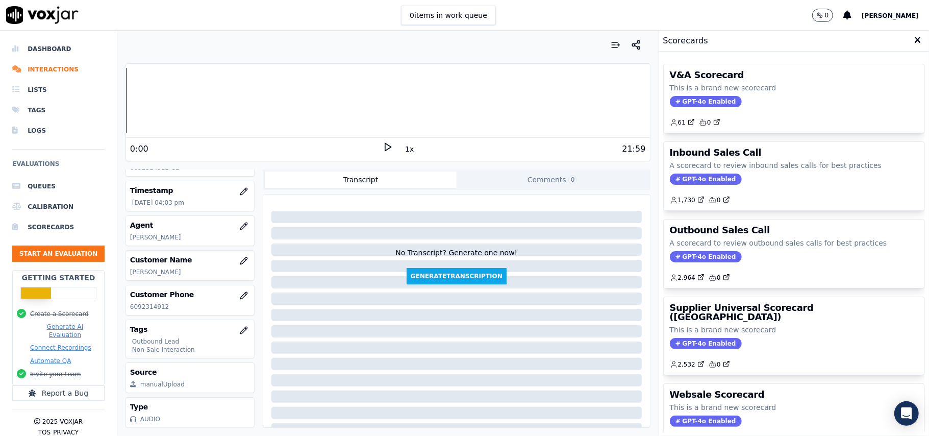
scroll to position [100, 0]
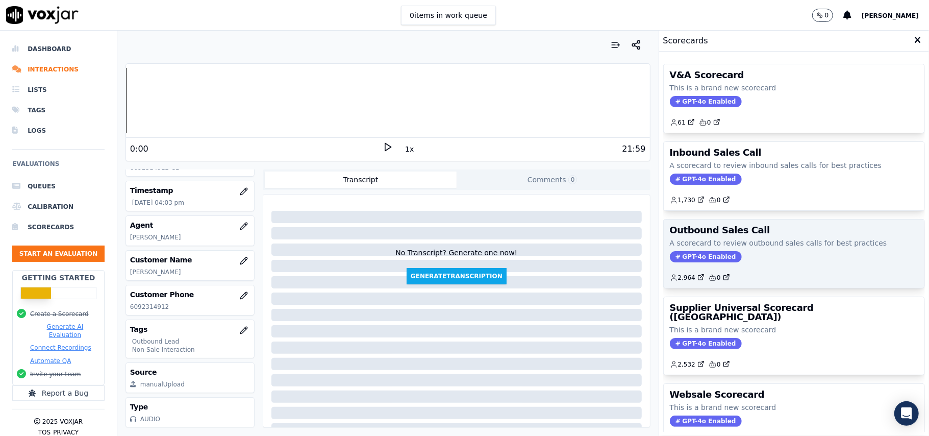
click at [687, 261] on span "GPT-4o Enabled" at bounding box center [706, 256] width 72 height 11
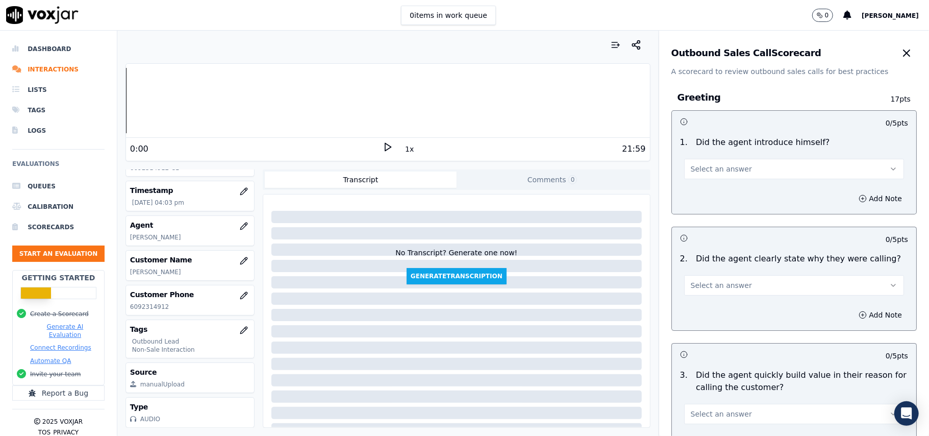
drag, startPoint x: 704, startPoint y: 186, endPoint x: 705, endPoint y: 176, distance: 10.3
click at [704, 186] on div "Add Note" at bounding box center [794, 198] width 244 height 31
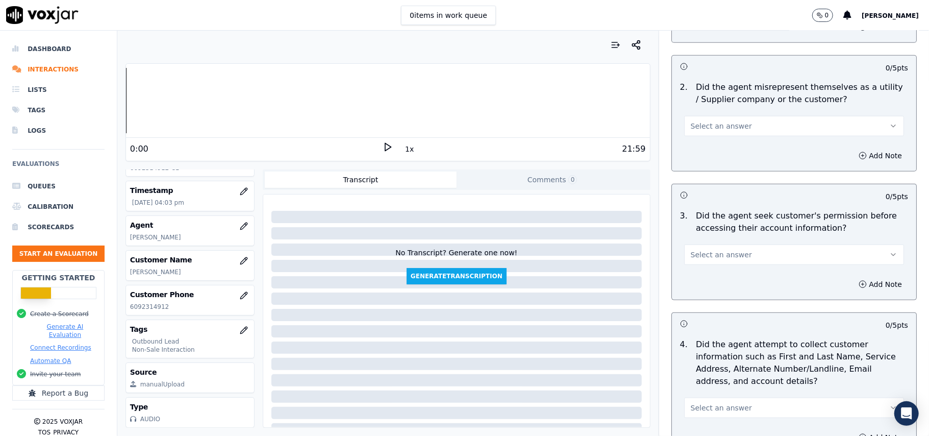
click at [740, 256] on button "Select an answer" at bounding box center [794, 254] width 220 height 20
click at [713, 295] on div "No" at bounding box center [773, 296] width 198 height 16
click at [856, 284] on button "Add Note" at bounding box center [881, 284] width 56 height 14
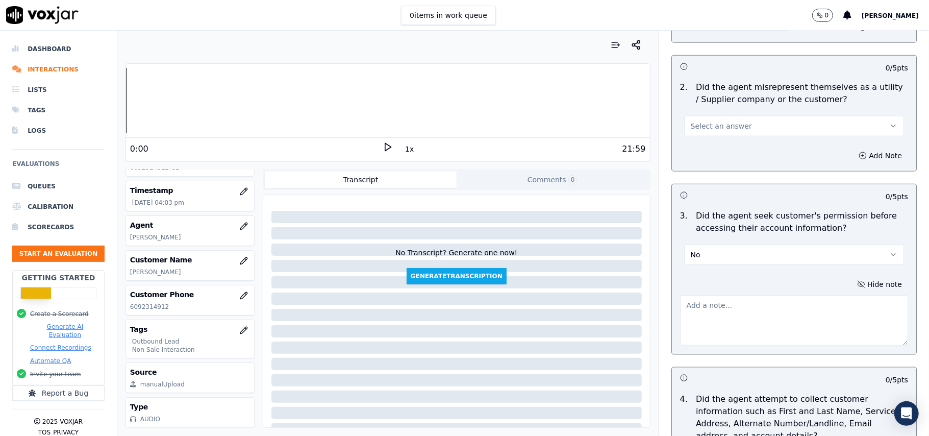
click at [707, 339] on textarea at bounding box center [794, 320] width 228 height 50
paste textarea "At 04:30, the agent accessed the customer’s account without taking prior permis…"
paste textarea "Call ID: 183034"
click at [680, 303] on textarea "At 04:30, the agent accessed the customer’s account without taking prior permis…" at bounding box center [794, 320] width 228 height 50
paste textarea "Call ID: 183034"
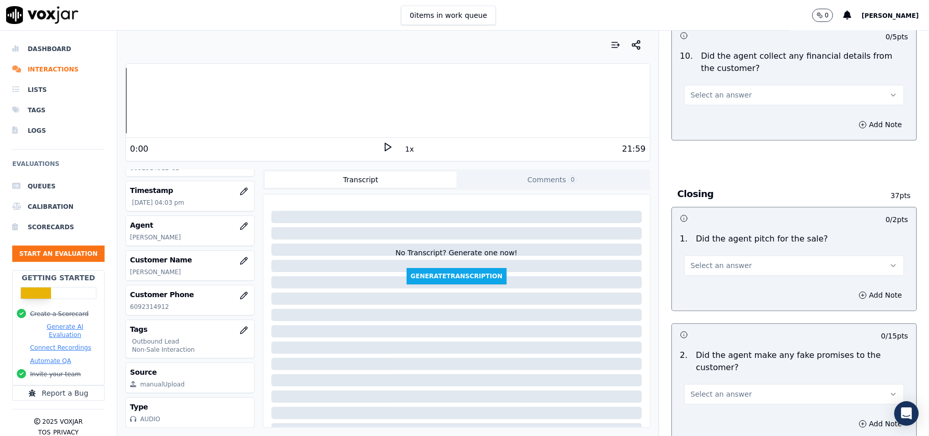
scroll to position [2600, 0]
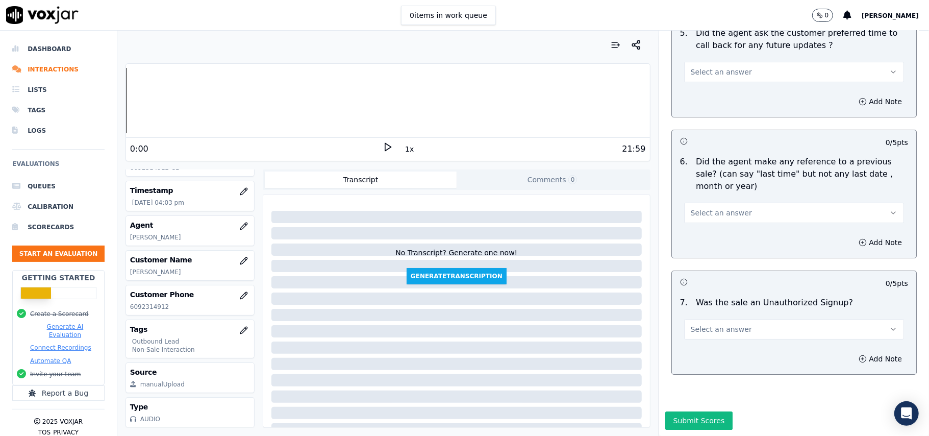
type textarea "Call ID: 183034 At 04:30, the agent accessed the customer’s account without tak…"
click at [711, 324] on span "Select an answer" at bounding box center [721, 329] width 61 height 10
click at [697, 316] on div "Yes" at bounding box center [773, 321] width 198 height 16
click at [690, 319] on button "Yes" at bounding box center [794, 329] width 220 height 20
click at [688, 340] on div "No" at bounding box center [773, 338] width 198 height 16
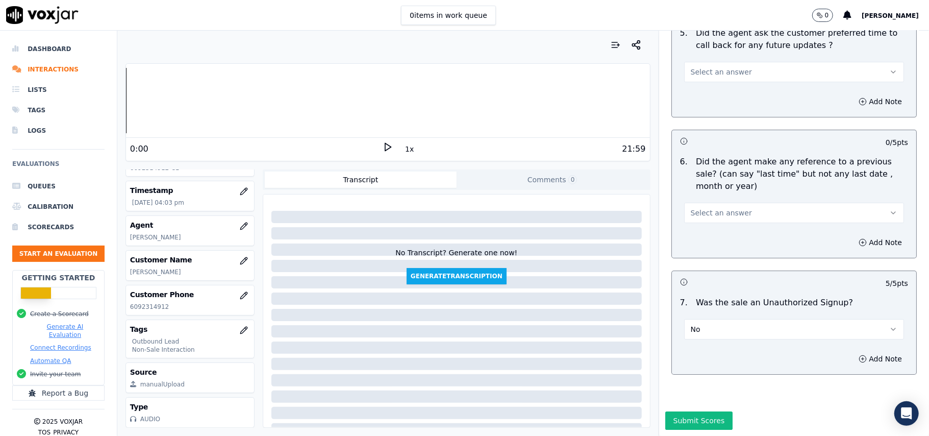
drag, startPoint x: 717, startPoint y: 294, endPoint x: 713, endPoint y: 305, distance: 11.1
click at [717, 319] on button "No" at bounding box center [794, 329] width 220 height 20
click at [697, 351] on div "N/A" at bounding box center [773, 354] width 198 height 16
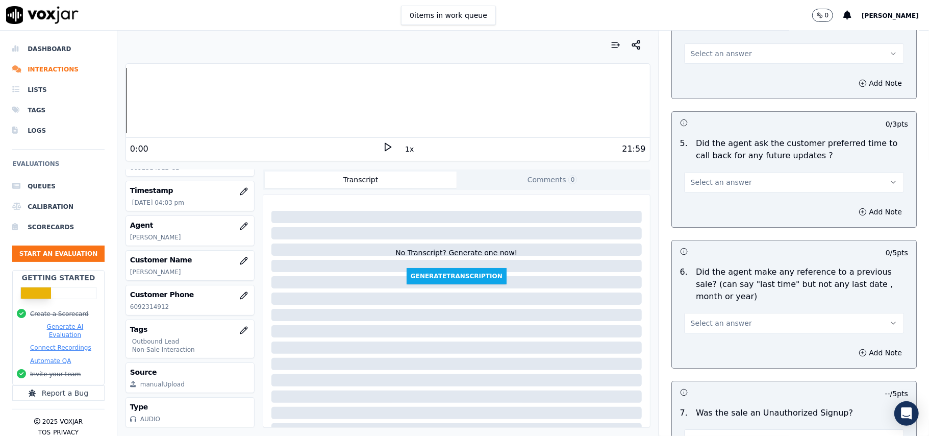
scroll to position [32, 0]
click at [143, 307] on p "[PERSON_NAME]" at bounding box center [190, 307] width 120 height 8
copy p "[PERSON_NAME]"
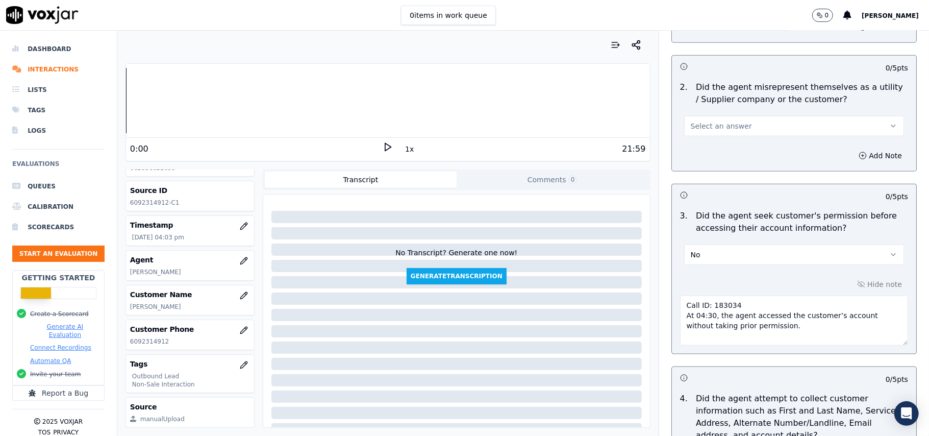
click at [750, 261] on button "No" at bounding box center [794, 254] width 220 height 20
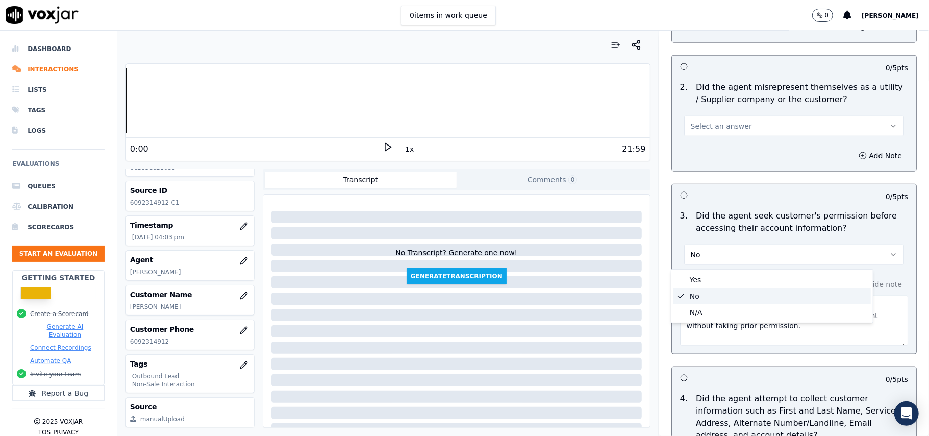
scroll to position [2600, 0]
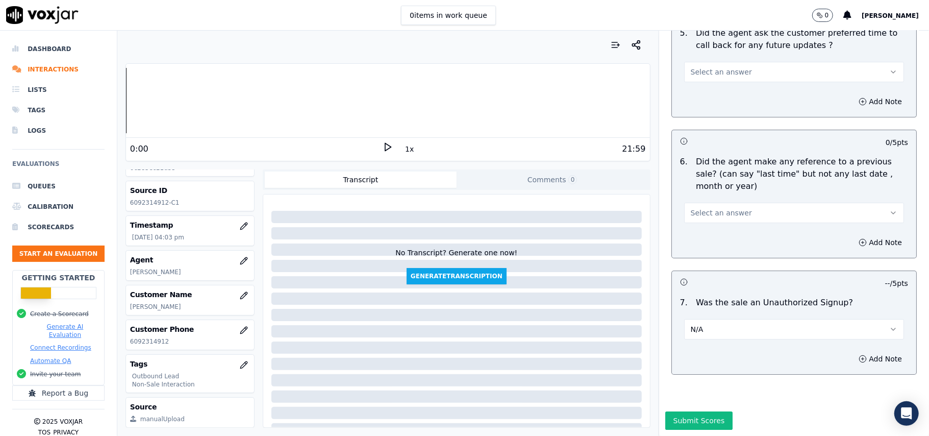
click at [744, 203] on button "Select an answer" at bounding box center [794, 213] width 220 height 20
click at [719, 221] on div "No" at bounding box center [773, 221] width 198 height 16
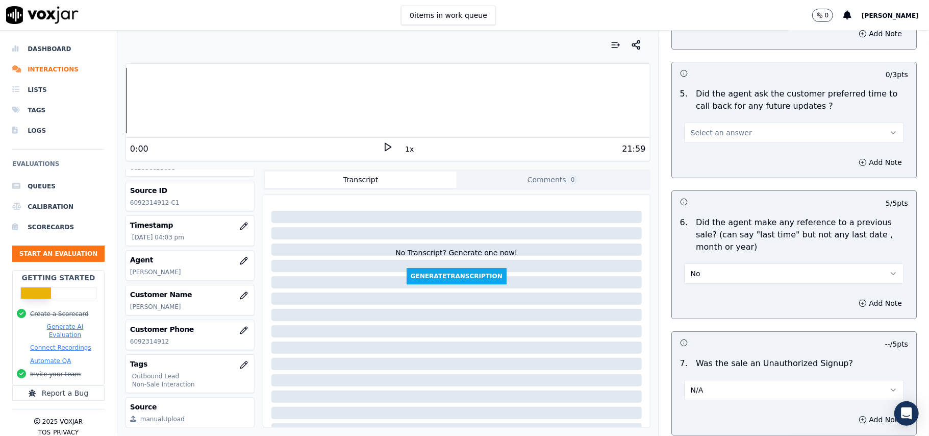
scroll to position [2464, 0]
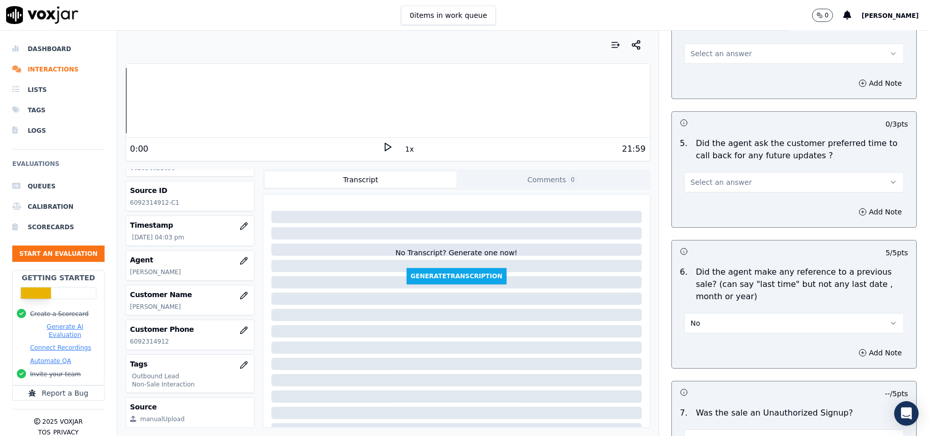
click at [716, 177] on span "Select an answer" at bounding box center [721, 182] width 61 height 10
click at [686, 217] on div "No" at bounding box center [773, 216] width 198 height 16
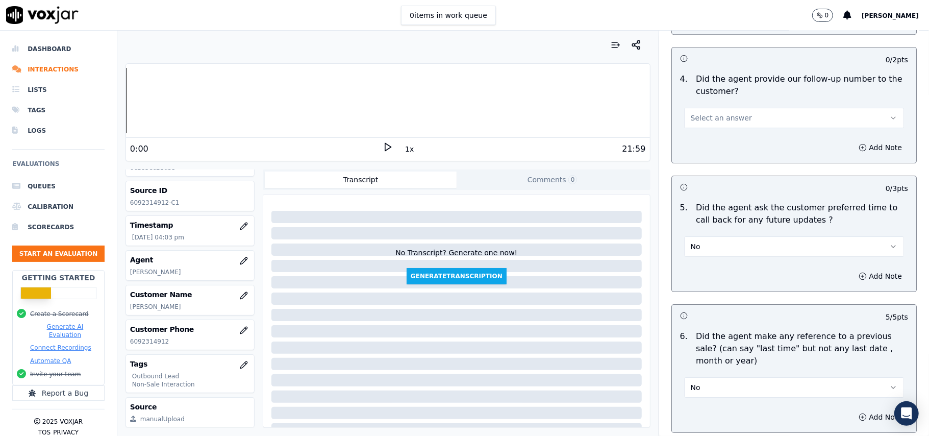
scroll to position [2328, 0]
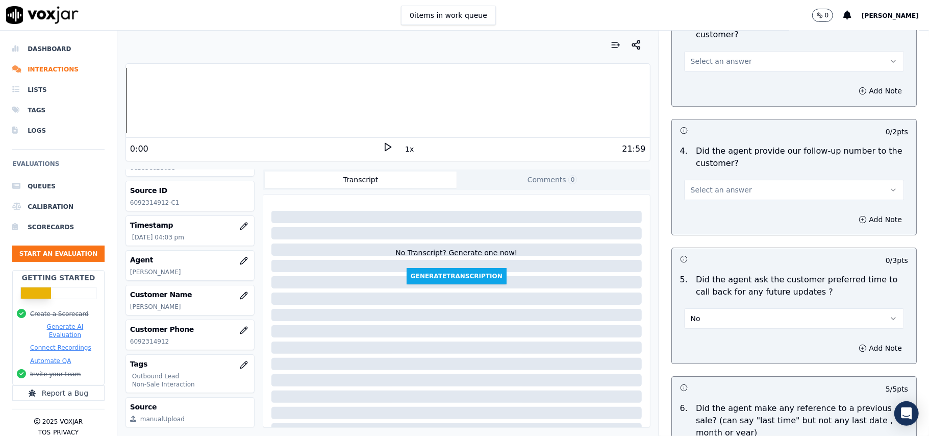
click at [689, 169] on div "Select an answer" at bounding box center [794, 184] width 236 height 31
click at [693, 185] on span "Select an answer" at bounding box center [721, 190] width 61 height 10
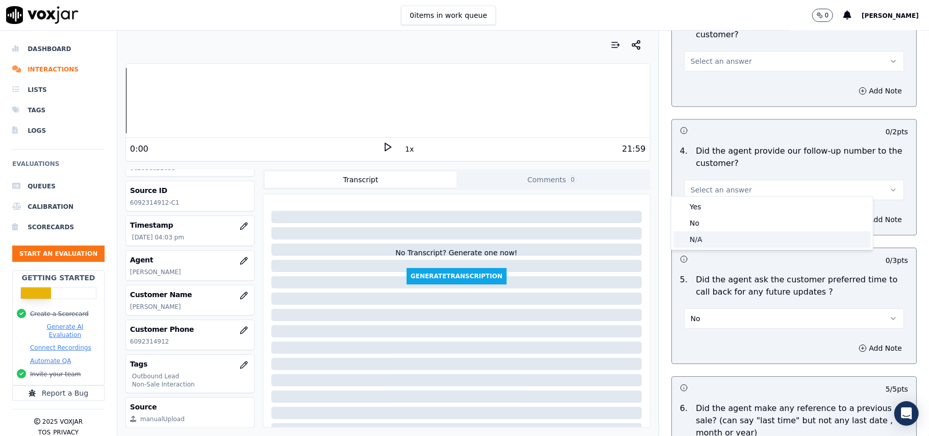
click at [690, 238] on div "N/A" at bounding box center [773, 239] width 198 height 16
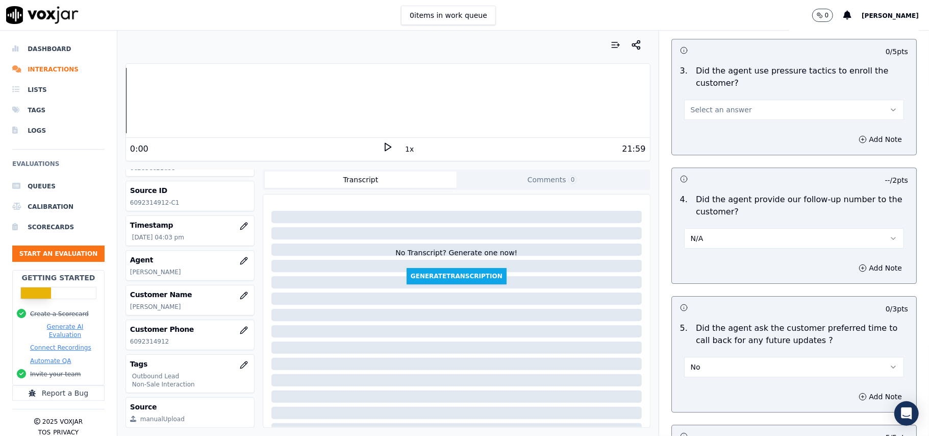
scroll to position [2260, 0]
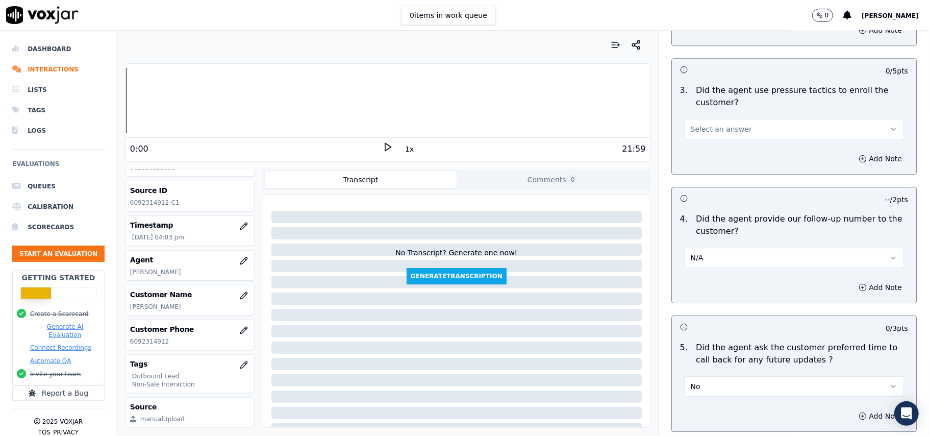
click at [701, 109] on div "Select an answer" at bounding box center [794, 124] width 236 height 31
click at [715, 124] on span "Select an answer" at bounding box center [721, 129] width 61 height 10
click at [709, 162] on div "No" at bounding box center [773, 162] width 198 height 16
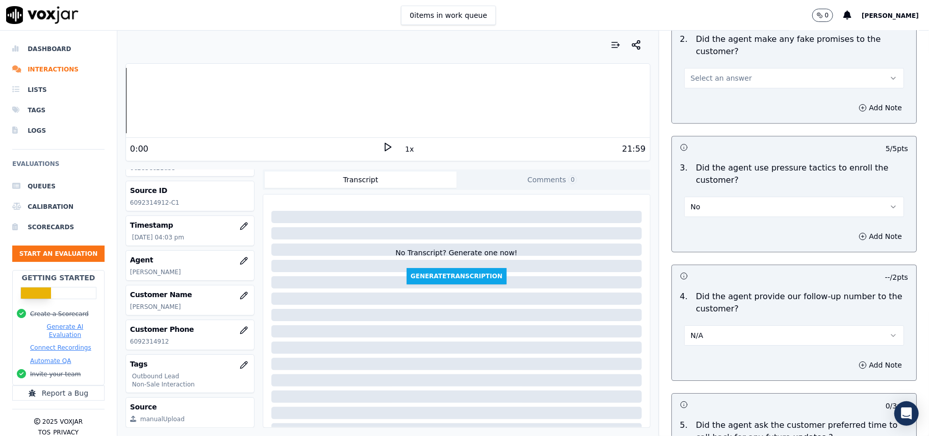
scroll to position [2124, 0]
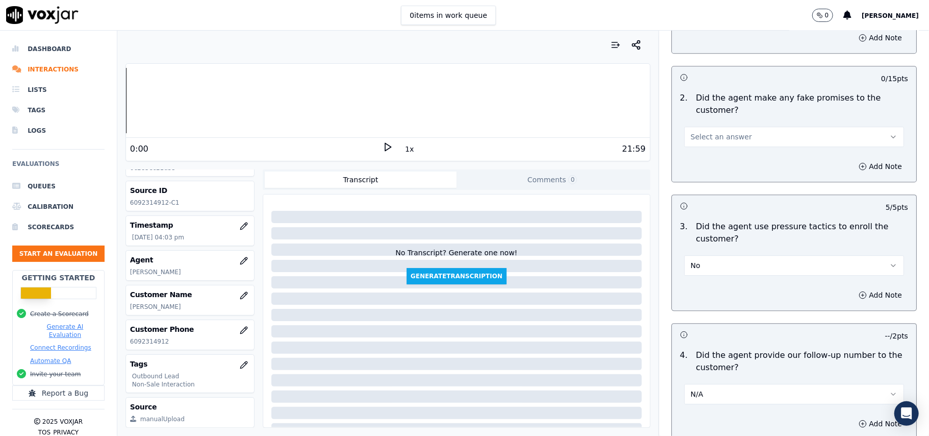
click at [707, 132] on span "Select an answer" at bounding box center [721, 137] width 61 height 10
click at [701, 164] on div "No" at bounding box center [773, 169] width 198 height 16
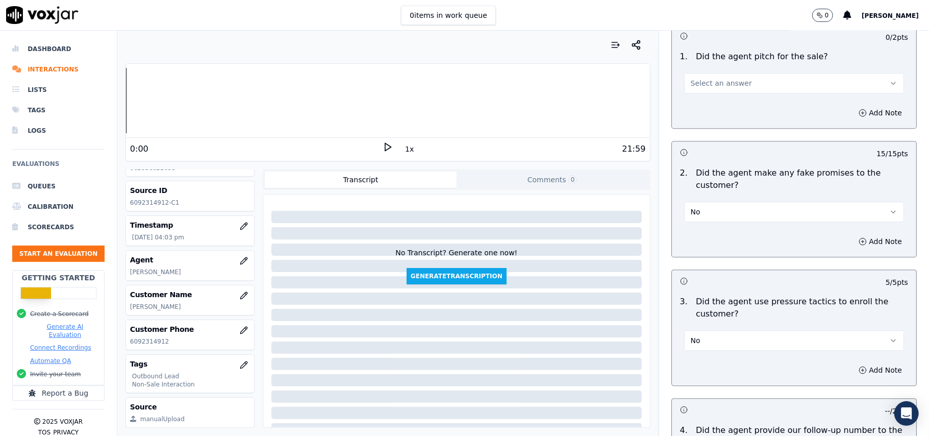
scroll to position [1919, 0]
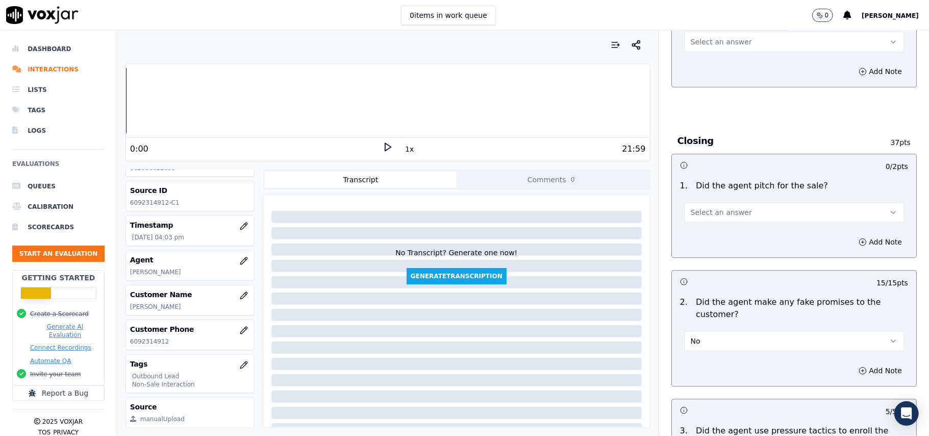
click at [712, 209] on span "Select an answer" at bounding box center [721, 212] width 61 height 10
click at [710, 225] on div "Yes" at bounding box center [773, 228] width 198 height 16
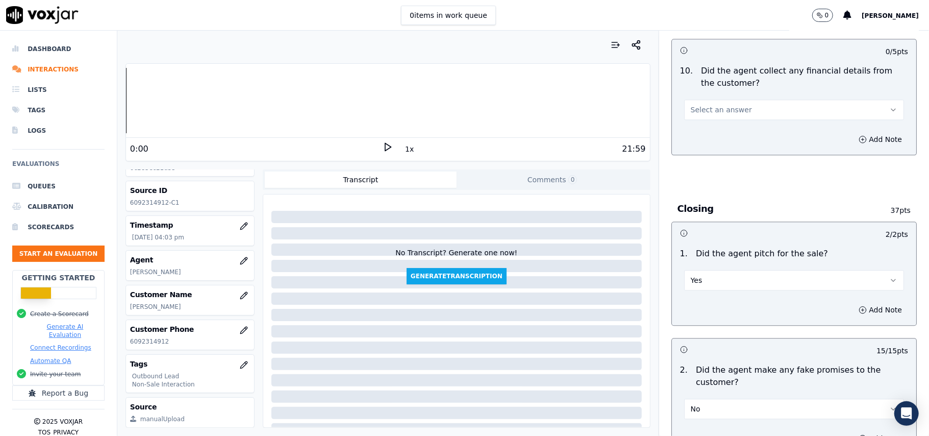
scroll to position [1783, 0]
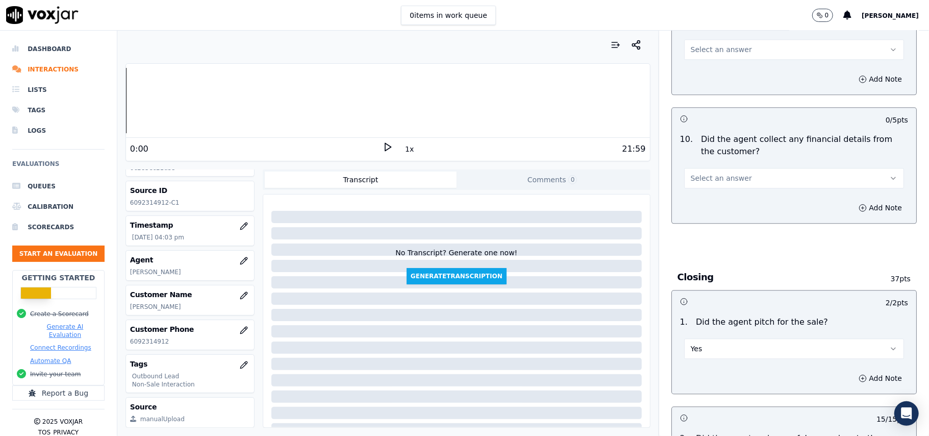
click at [737, 169] on button "Select an answer" at bounding box center [794, 178] width 220 height 20
click at [711, 209] on div "No" at bounding box center [773, 210] width 198 height 16
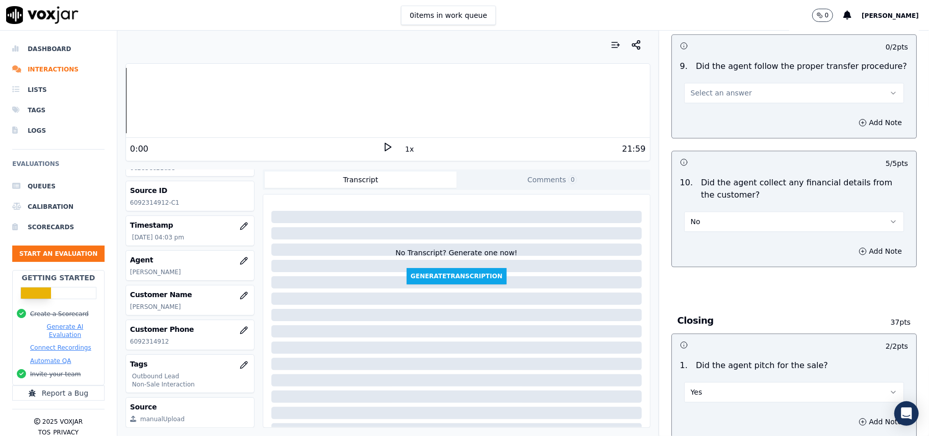
scroll to position [1647, 0]
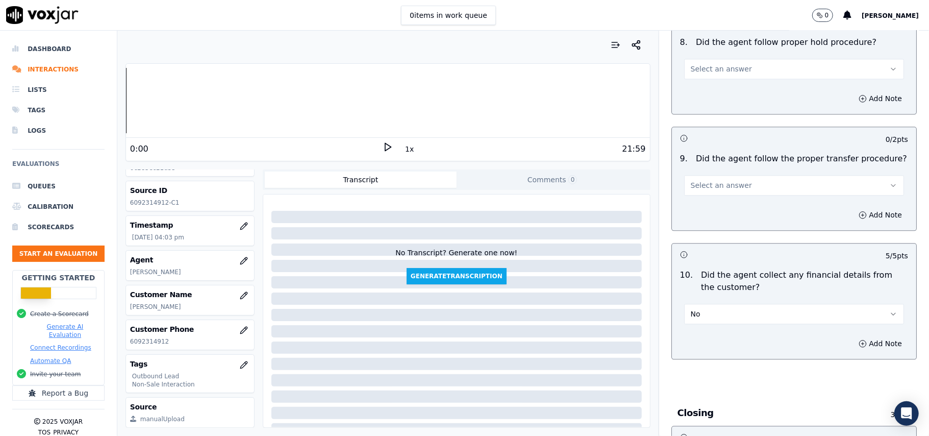
click at [715, 180] on span "Select an answer" at bounding box center [721, 185] width 61 height 10
click at [693, 233] on div "N/A" at bounding box center [773, 233] width 198 height 16
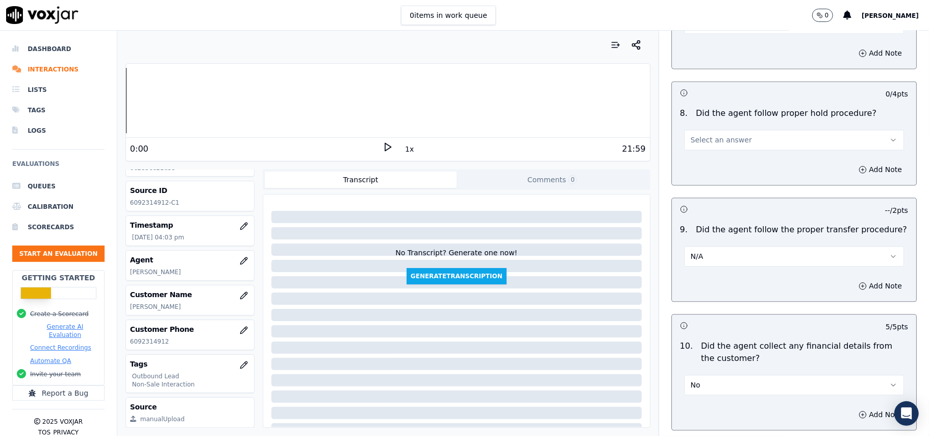
scroll to position [1511, 0]
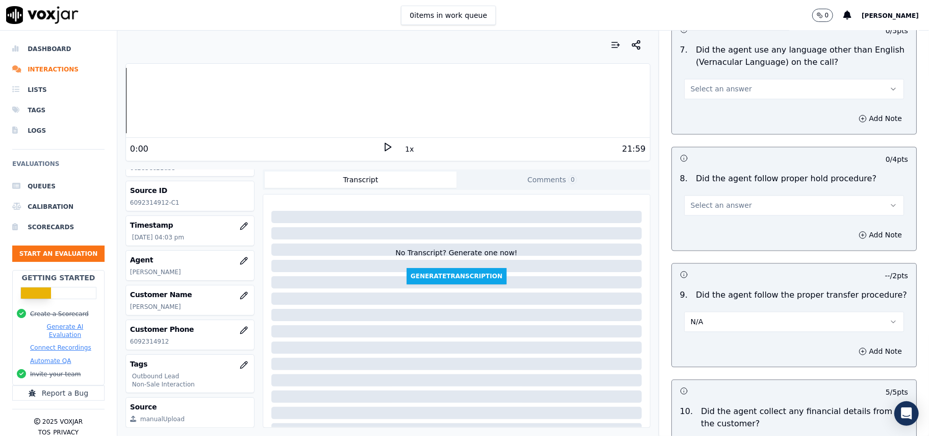
click at [721, 203] on button "Select an answer" at bounding box center [794, 205] width 220 height 20
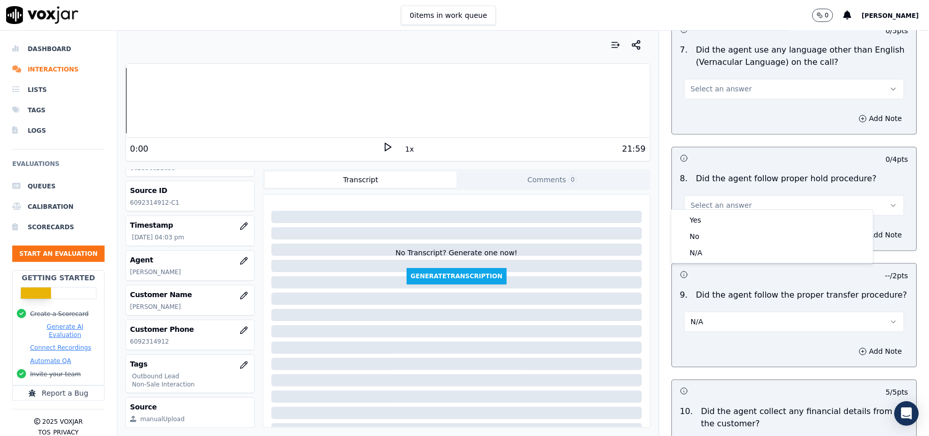
click at [699, 203] on button "Select an answer" at bounding box center [794, 205] width 220 height 20
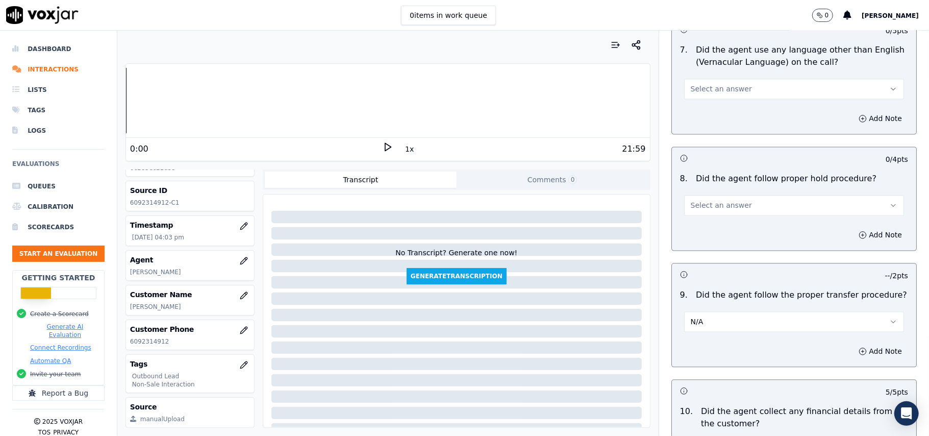
click at [699, 200] on span "Select an answer" at bounding box center [721, 205] width 61 height 10
click at [699, 213] on div "Yes" at bounding box center [773, 220] width 198 height 16
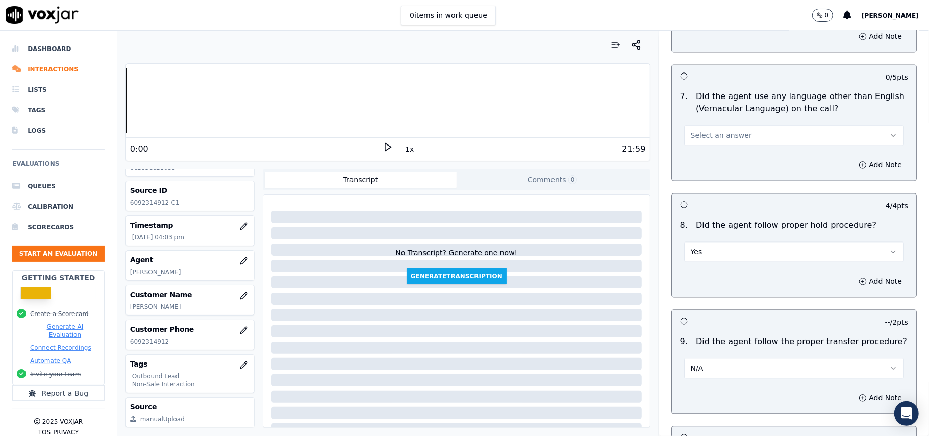
scroll to position [1443, 0]
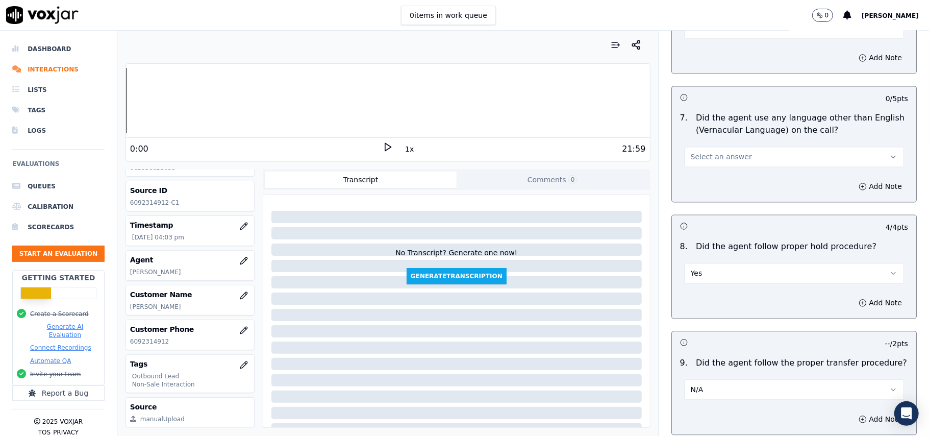
click at [705, 150] on button "Select an answer" at bounding box center [794, 156] width 220 height 20
click at [702, 178] on div "Yes" at bounding box center [773, 171] width 198 height 16
click at [702, 156] on button "Yes" at bounding box center [794, 156] width 220 height 20
click at [699, 184] on div "No" at bounding box center [773, 188] width 198 height 16
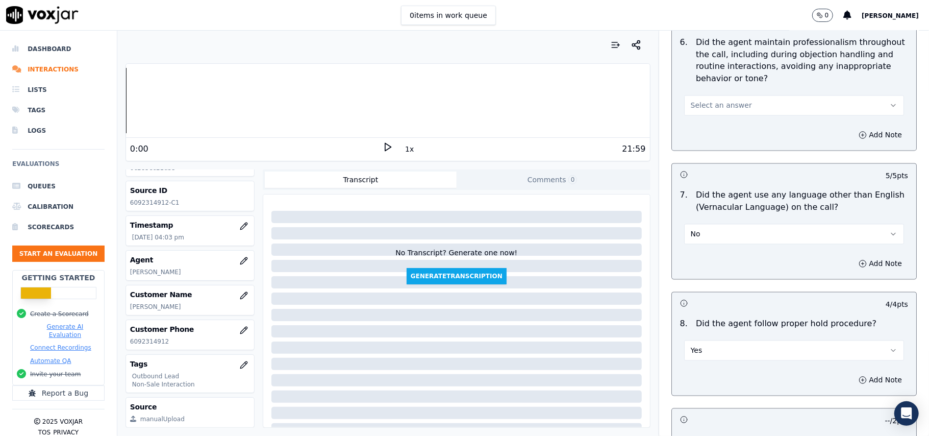
scroll to position [1307, 0]
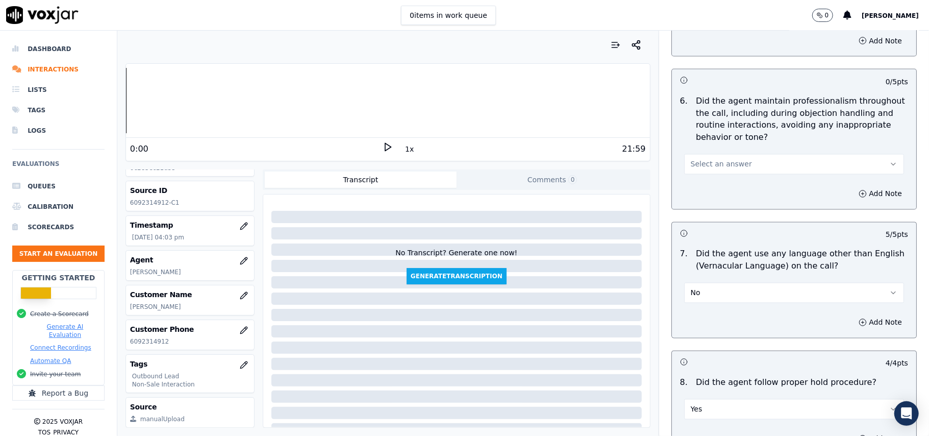
click at [711, 159] on span "Select an answer" at bounding box center [721, 164] width 61 height 10
click at [709, 180] on div "Yes" at bounding box center [773, 178] width 198 height 16
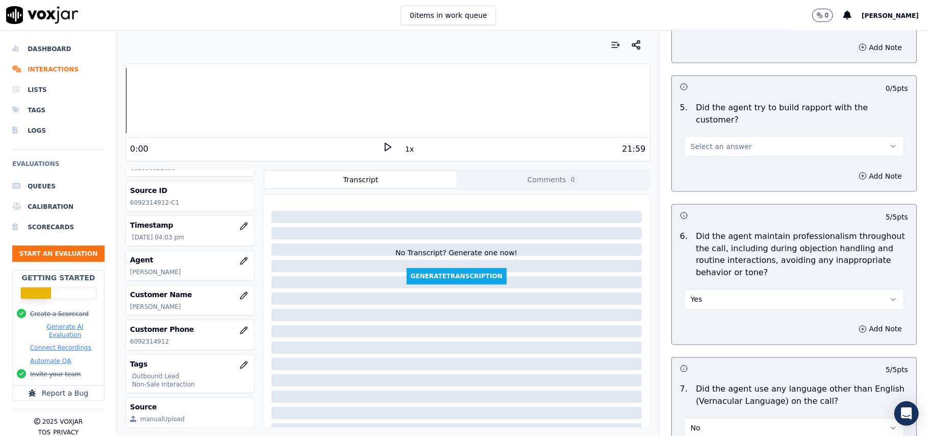
scroll to position [1171, 0]
click at [723, 142] on span "Select an answer" at bounding box center [721, 147] width 61 height 10
click at [707, 160] on div "Yes" at bounding box center [773, 161] width 198 height 16
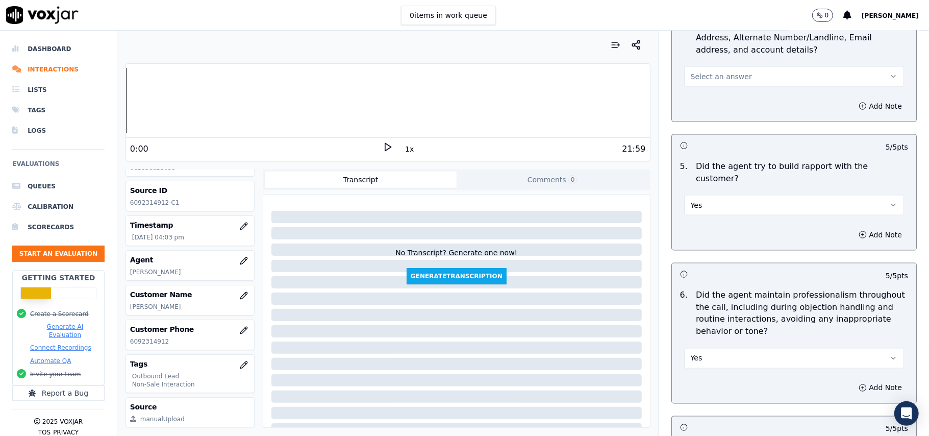
scroll to position [1035, 0]
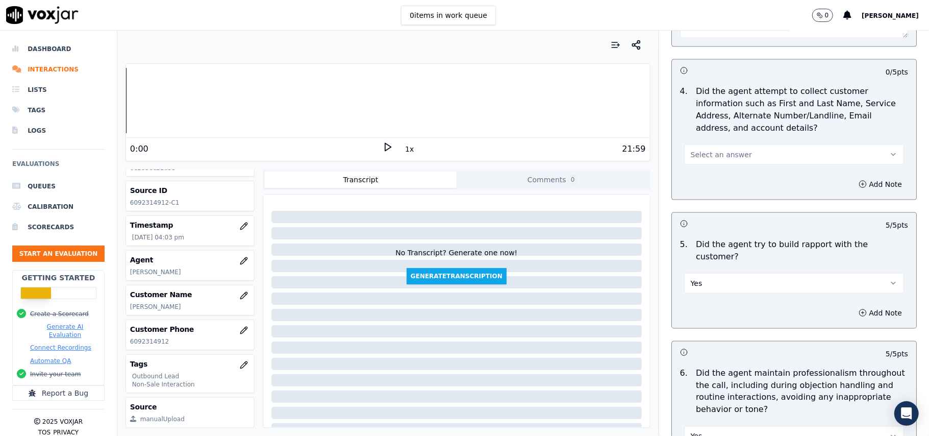
click at [709, 154] on span "Select an answer" at bounding box center [721, 155] width 61 height 10
click at [710, 173] on div "Yes" at bounding box center [773, 181] width 198 height 16
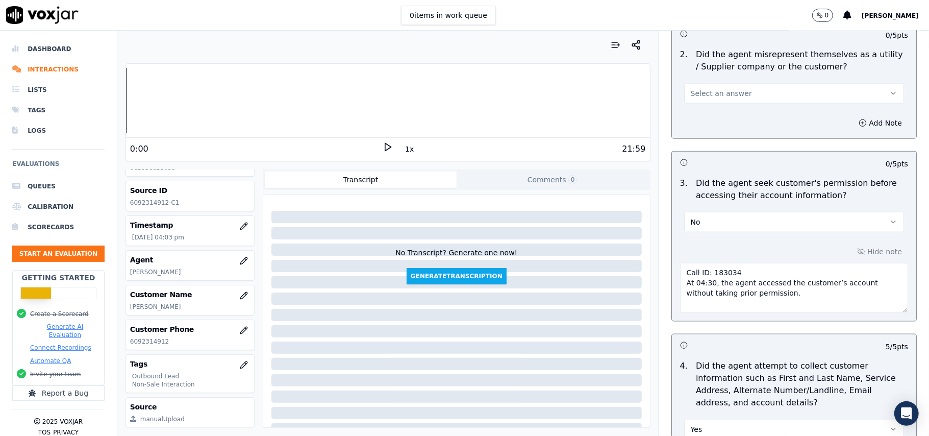
scroll to position [695, 0]
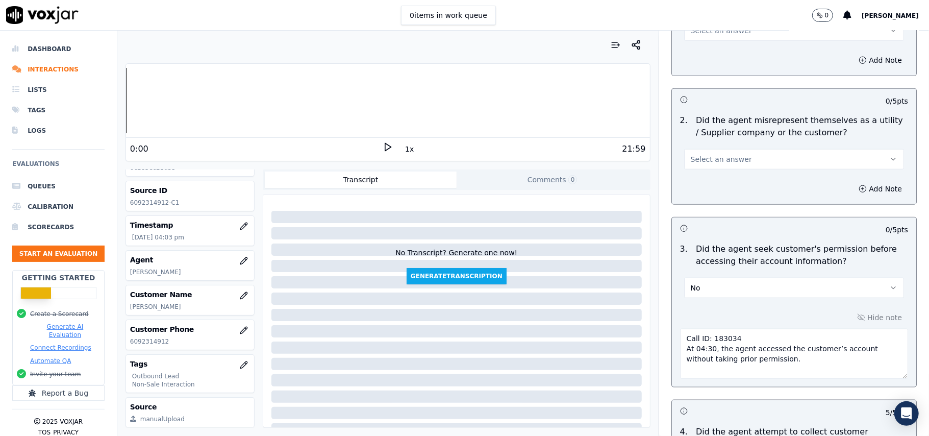
click at [715, 162] on span "Select an answer" at bounding box center [721, 159] width 61 height 10
click at [709, 184] on div "Yes" at bounding box center [773, 184] width 198 height 16
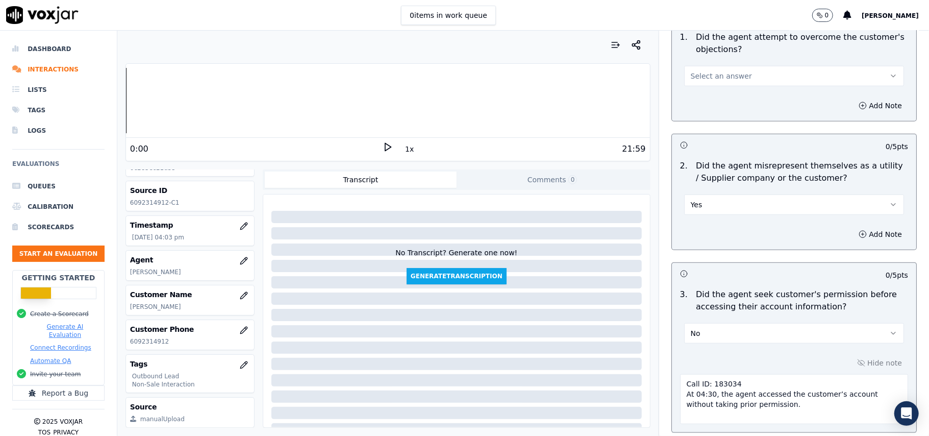
scroll to position [627, 0]
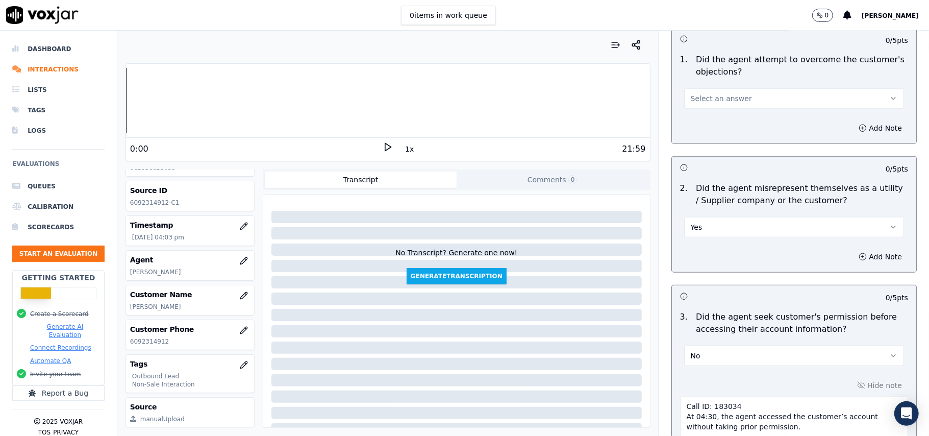
click at [715, 97] on span "Select an answer" at bounding box center [721, 98] width 61 height 10
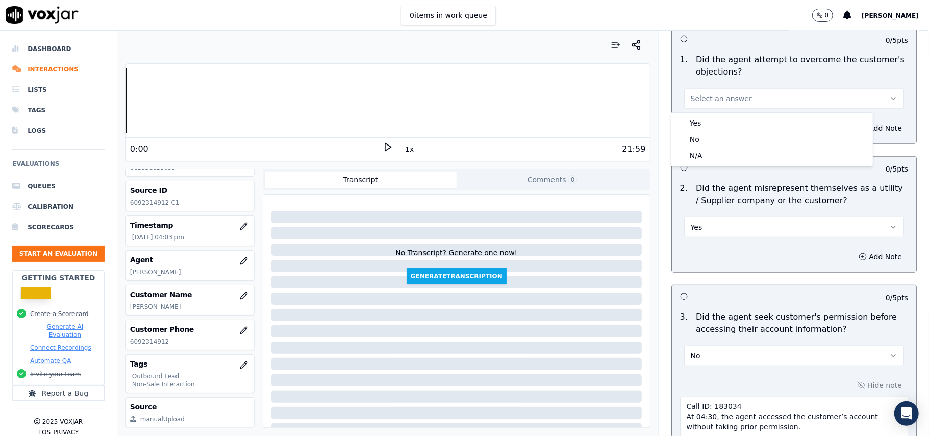
click at [697, 226] on button "Yes" at bounding box center [794, 227] width 220 height 20
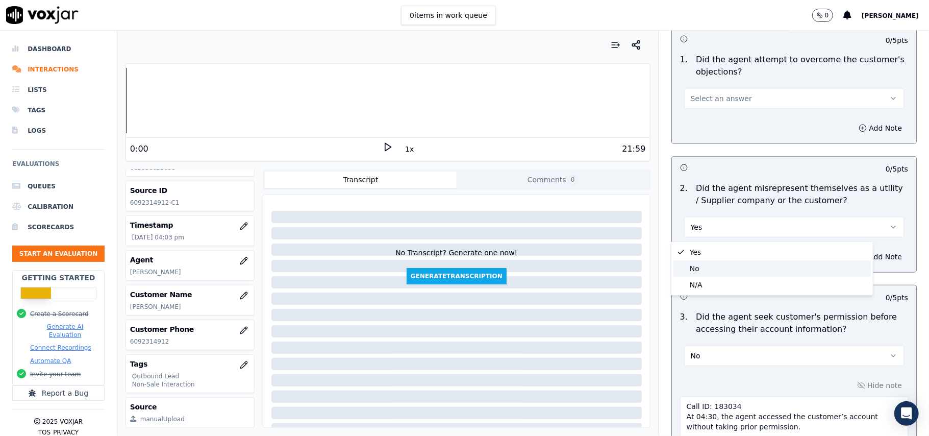
click at [689, 270] on div "No" at bounding box center [773, 268] width 198 height 16
click at [691, 98] on span "Select an answer" at bounding box center [721, 98] width 61 height 10
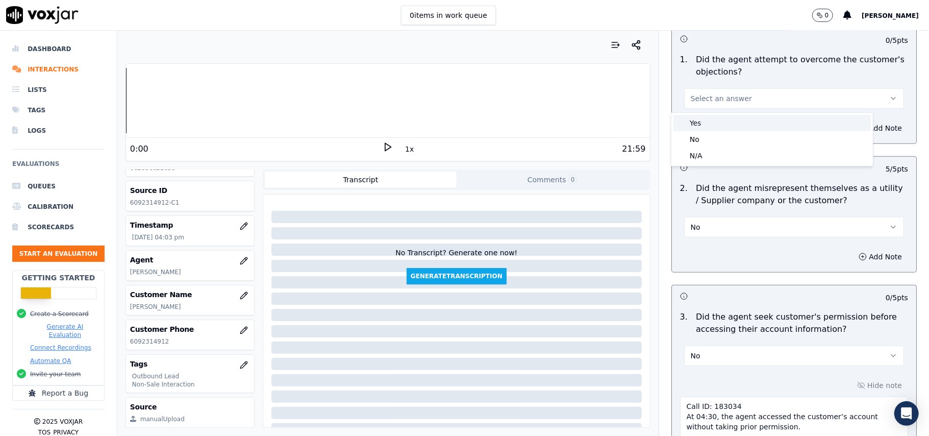
click at [686, 117] on div "Yes" at bounding box center [773, 123] width 198 height 16
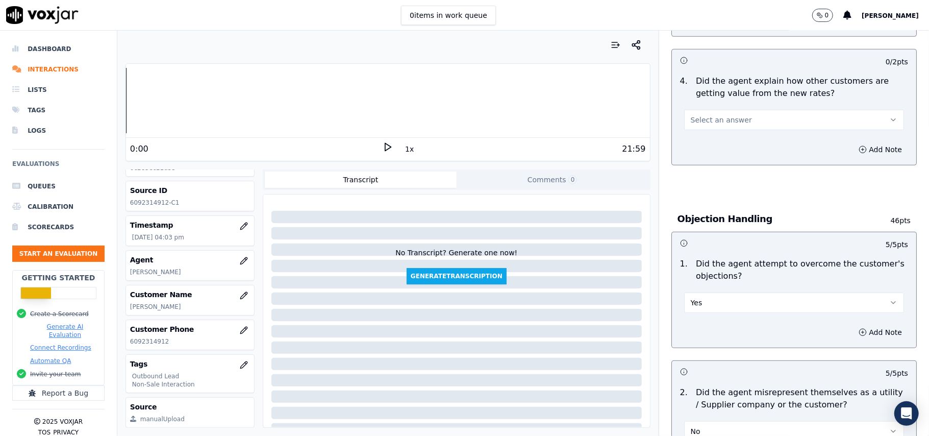
click at [703, 127] on button "Select an answer" at bounding box center [794, 120] width 220 height 20
click at [695, 144] on div "Yes" at bounding box center [773, 144] width 198 height 16
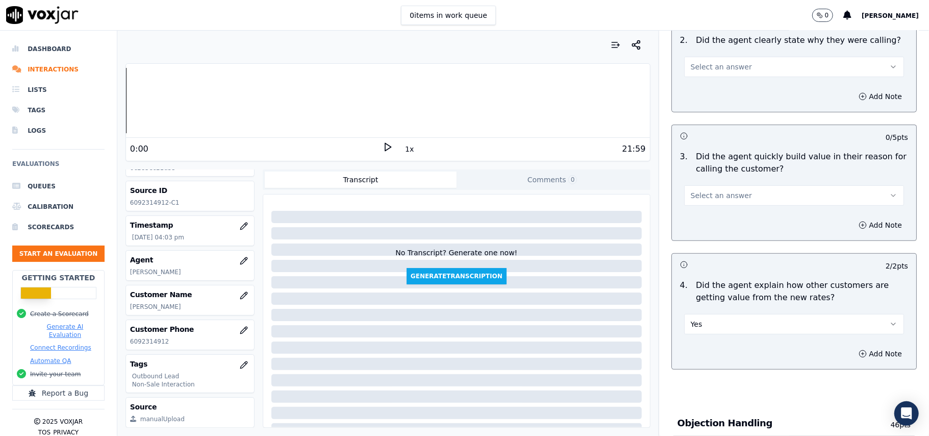
click at [700, 198] on span "Select an answer" at bounding box center [721, 195] width 61 height 10
click at [707, 224] on div "Yes" at bounding box center [773, 219] width 198 height 16
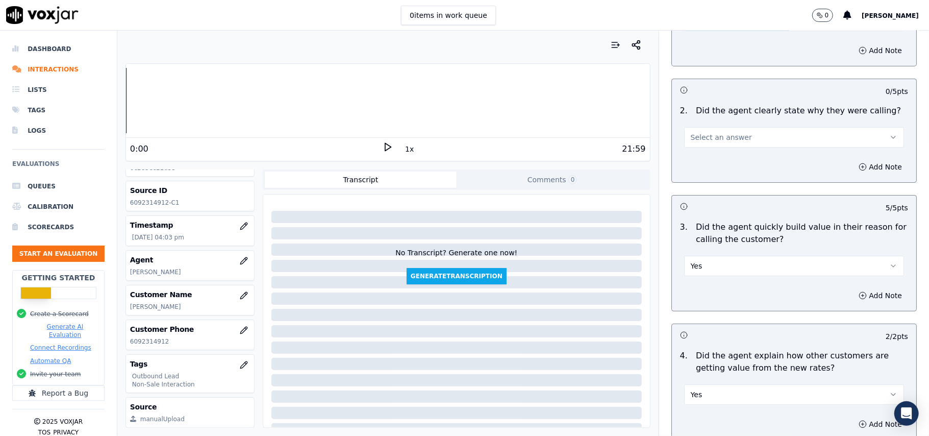
scroll to position [82, 0]
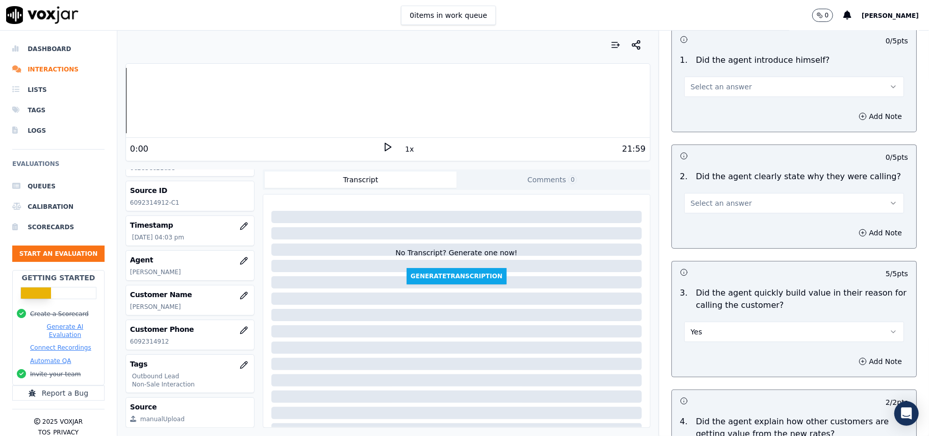
click at [715, 207] on span "Select an answer" at bounding box center [721, 203] width 61 height 10
click at [712, 225] on div "Yes" at bounding box center [773, 226] width 198 height 16
click at [709, 82] on span "Select an answer" at bounding box center [721, 87] width 61 height 10
click at [709, 105] on div "Yes" at bounding box center [773, 110] width 198 height 16
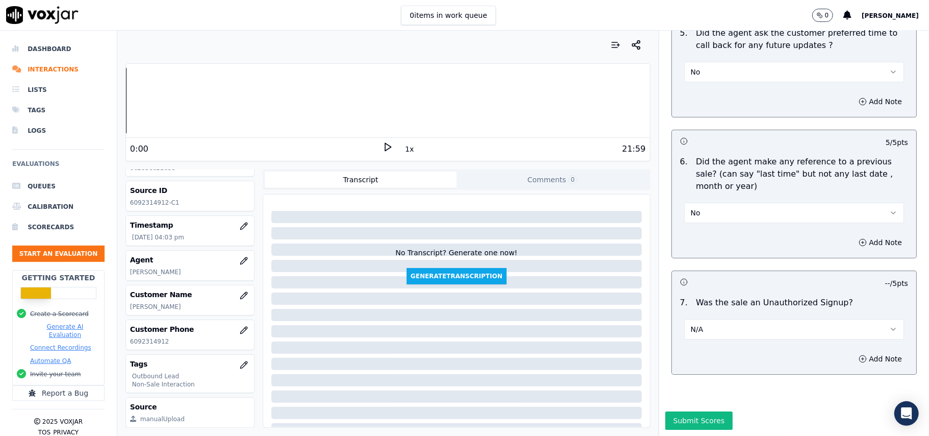
click at [699, 411] on button "Submit Scores" at bounding box center [700, 420] width 68 height 18
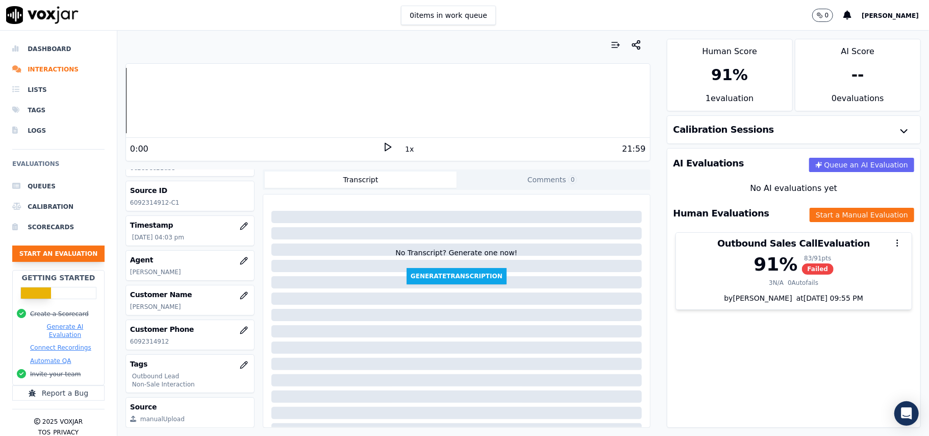
click at [78, 253] on button "Start an Evaluation" at bounding box center [58, 253] width 92 height 16
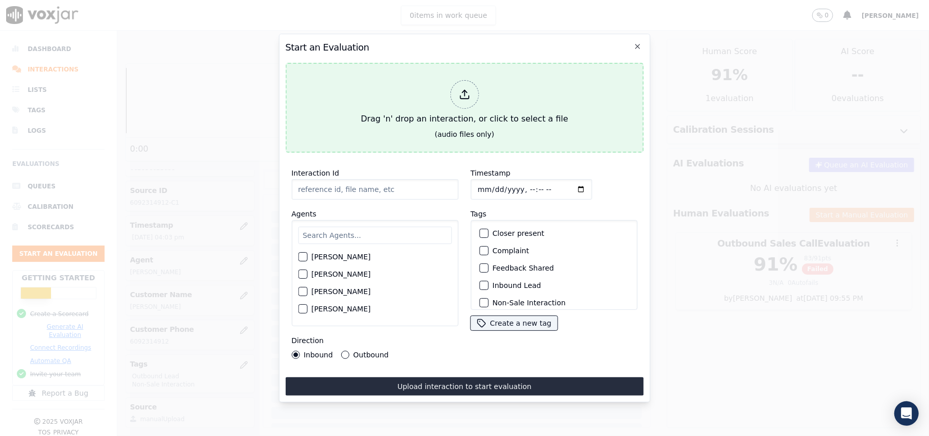
click at [460, 96] on icon at bounding box center [464, 97] width 9 height 3
type input "20250820-193454_3308560353-all.mp3"
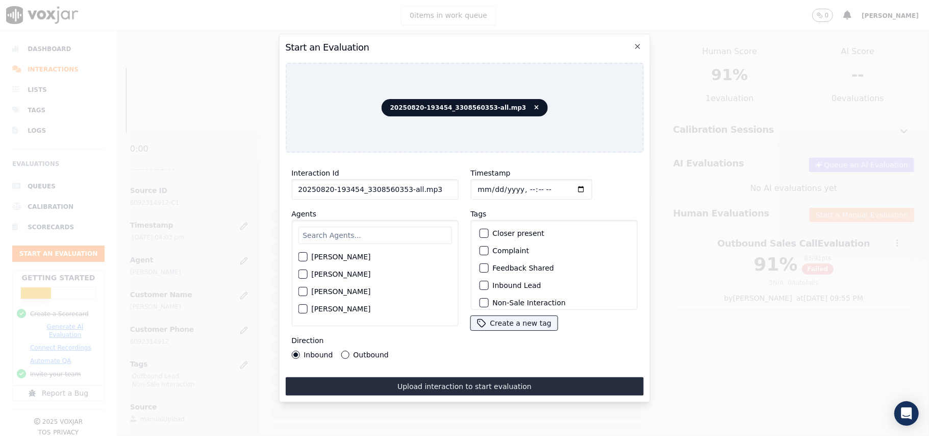
click at [490, 184] on input "Timestamp" at bounding box center [531, 189] width 121 height 20
type input "[DATE]T16:25"
click at [372, 230] on input "text" at bounding box center [375, 235] width 154 height 17
type input "Will"
click at [304, 256] on div "button" at bounding box center [302, 259] width 7 height 7
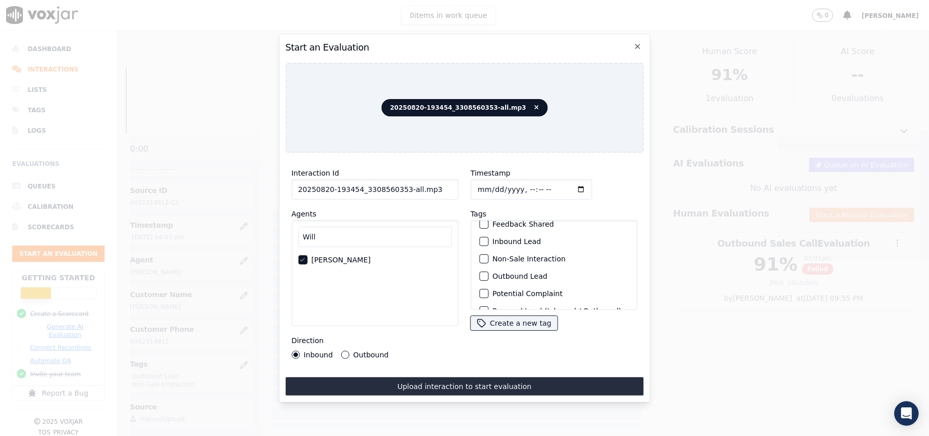
scroll to position [68, 0]
click at [480, 235] on div "button" at bounding box center [483, 234] width 7 height 7
drag, startPoint x: 478, startPoint y: 278, endPoint x: 488, endPoint y: 286, distance: 13.4
click at [480, 282] on div "button" at bounding box center [483, 285] width 7 height 7
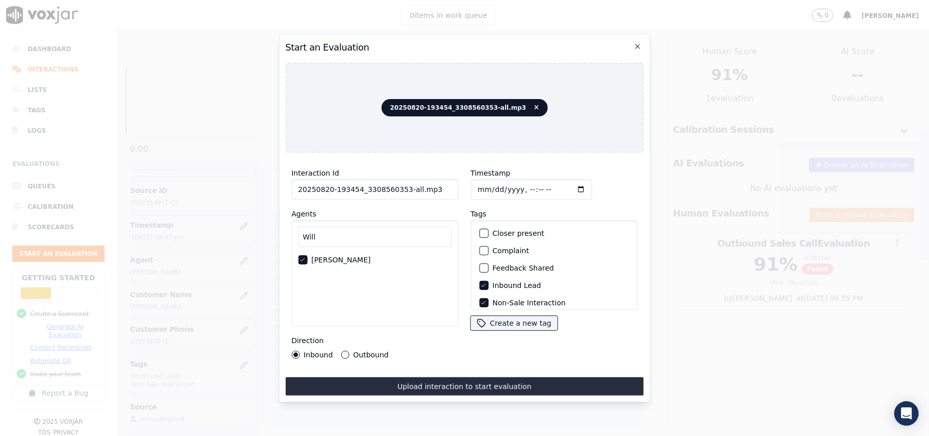
scroll to position [68, 0]
click at [480, 249] on div "button" at bounding box center [483, 252] width 7 height 7
click at [481, 282] on icon "button" at bounding box center [483, 285] width 6 height 6
click at [356, 381] on button "Upload interaction to start evaluation" at bounding box center [464, 386] width 358 height 18
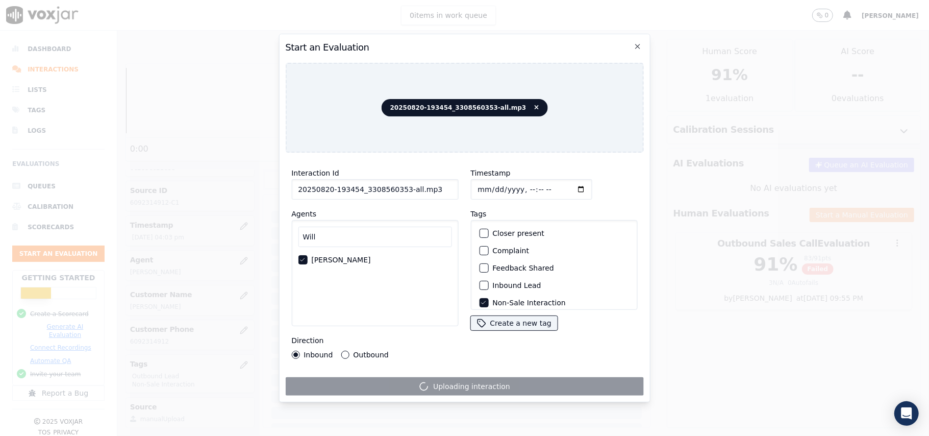
click at [341, 351] on button "Outbound" at bounding box center [345, 355] width 8 height 8
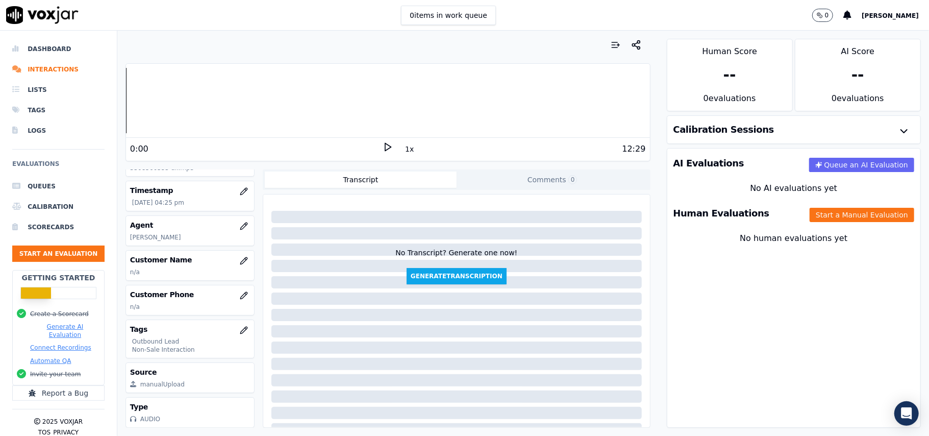
scroll to position [100, 0]
click at [240, 257] on icon "button" at bounding box center [243, 260] width 7 height 7
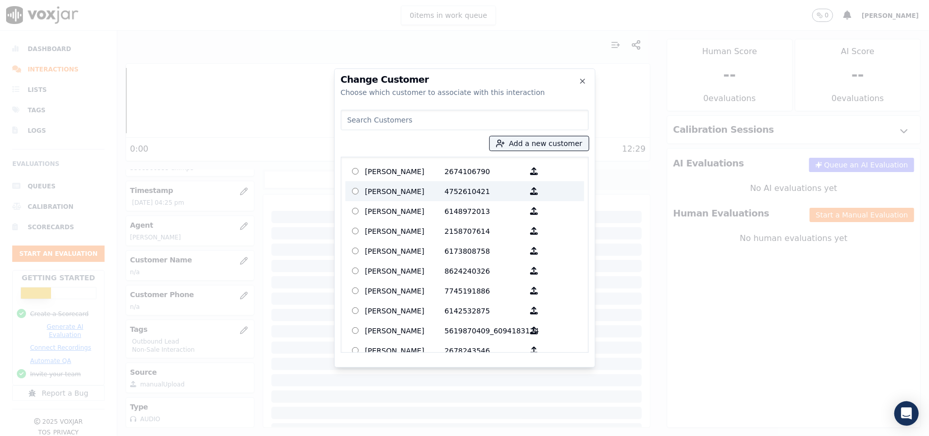
paste input "[PERSON_NAME]"
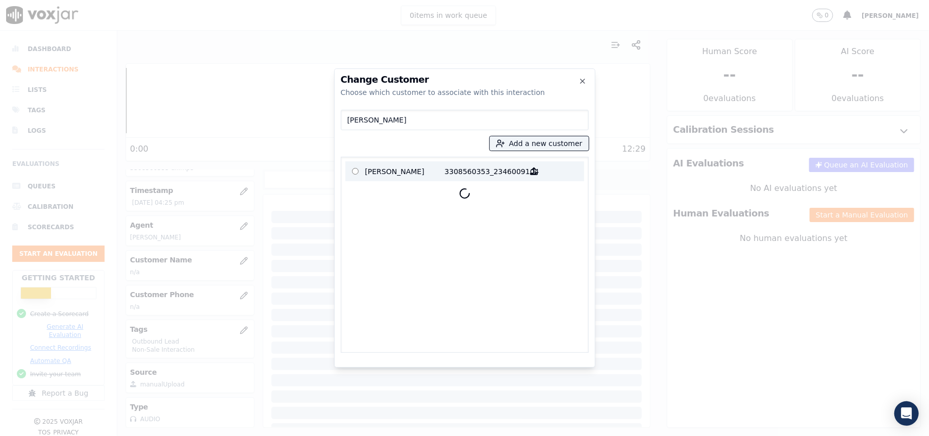
type input "[PERSON_NAME]"
click at [422, 174] on p "[PERSON_NAME]" at bounding box center [405, 171] width 80 height 16
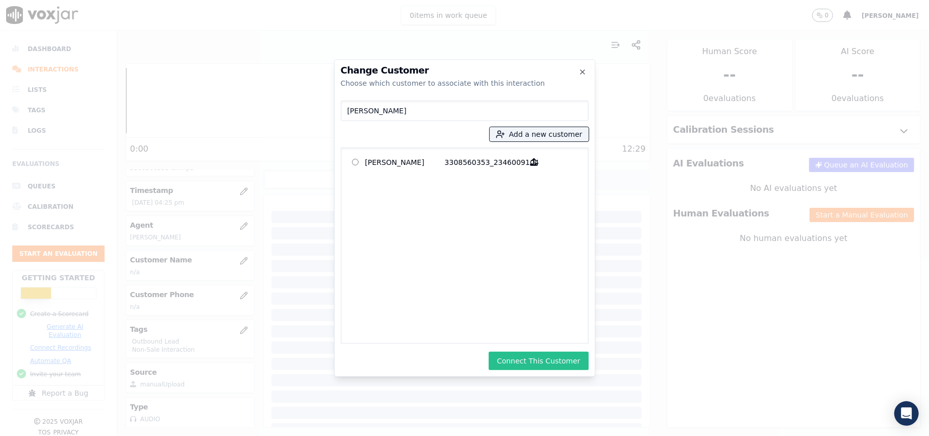
click at [527, 360] on button "Connect This Customer" at bounding box center [539, 361] width 100 height 18
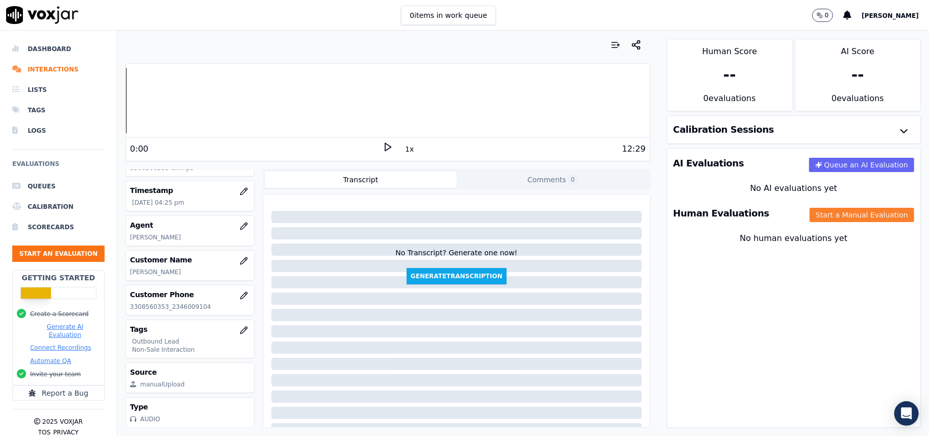
click at [835, 218] on button "Start a Manual Evaluation" at bounding box center [862, 215] width 105 height 14
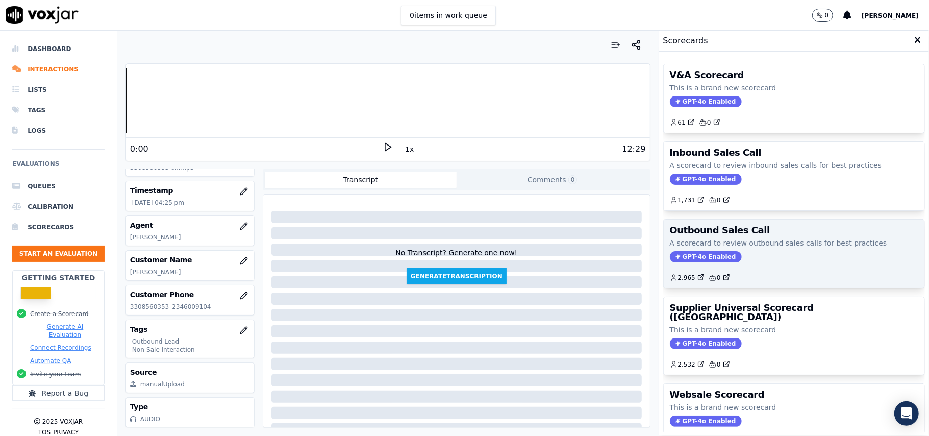
click at [676, 256] on icon at bounding box center [678, 256] width 5 height 5
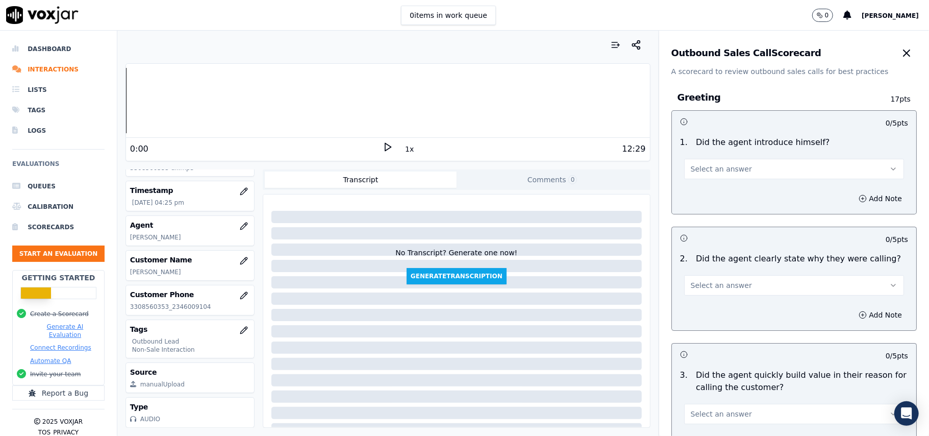
click at [727, 168] on span "Select an answer" at bounding box center [721, 169] width 61 height 10
click at [721, 197] on div "Yes" at bounding box center [773, 192] width 198 height 16
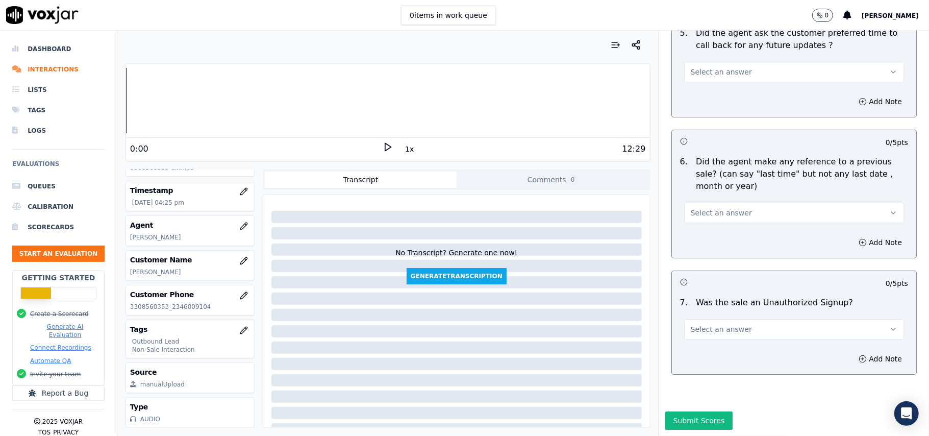
click at [774, 319] on button "Select an answer" at bounding box center [794, 329] width 220 height 20
click at [700, 354] on div "N/A" at bounding box center [773, 354] width 198 height 16
click at [724, 208] on span "Select an answer" at bounding box center [721, 213] width 61 height 10
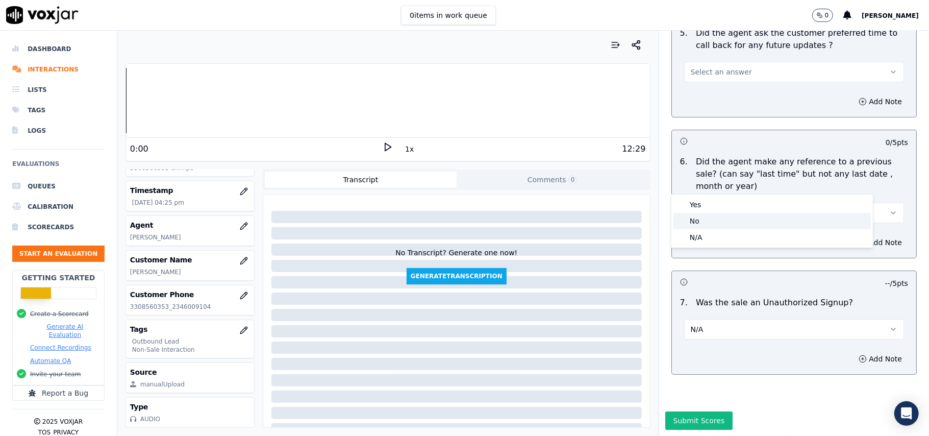
click at [709, 219] on div "No" at bounding box center [773, 221] width 198 height 16
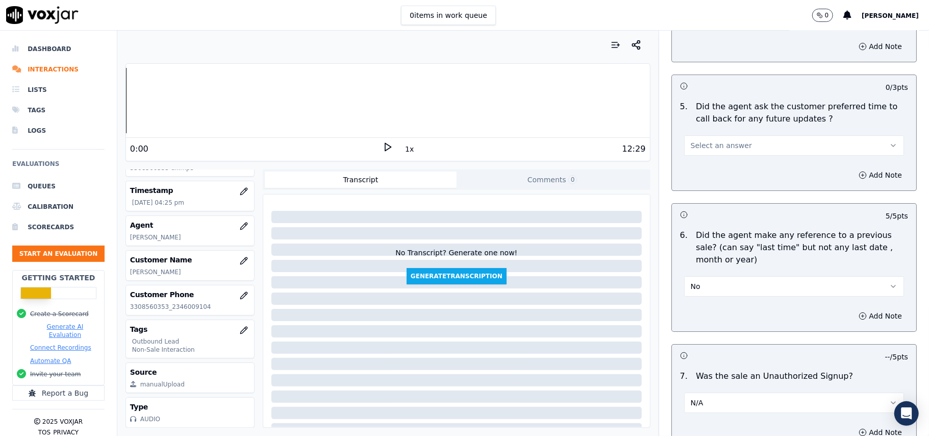
scroll to position [2342, 0]
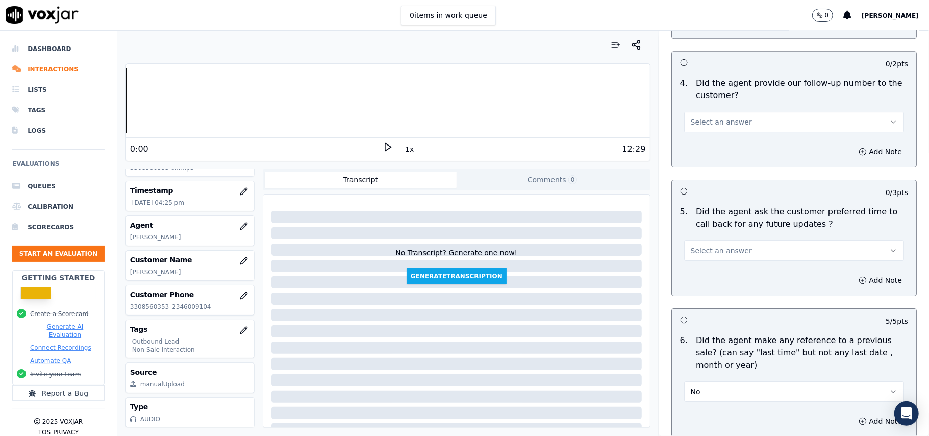
click at [727, 249] on span "Select an answer" at bounding box center [721, 250] width 61 height 10
click at [719, 273] on div "Yes" at bounding box center [773, 268] width 198 height 16
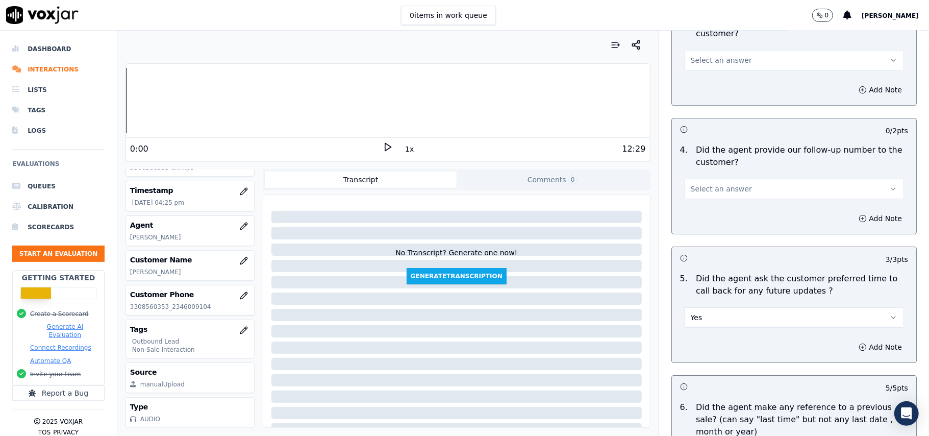
scroll to position [2137, 0]
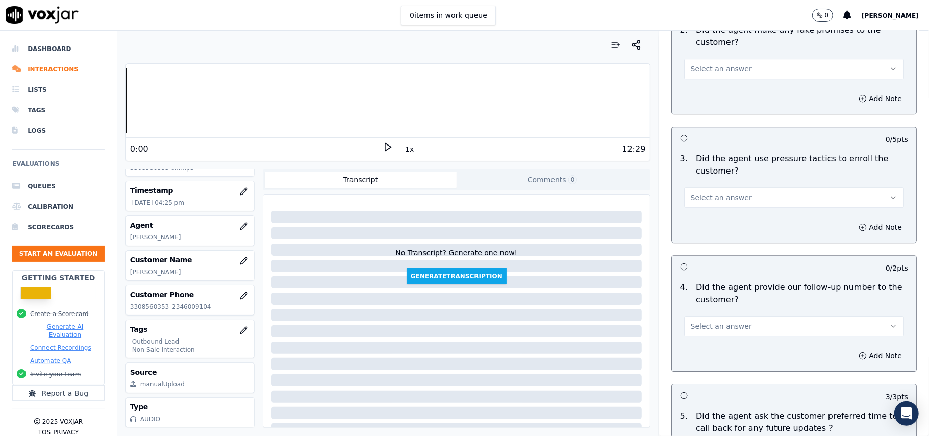
click at [699, 321] on span "Select an answer" at bounding box center [721, 326] width 61 height 10
click at [701, 342] on div "Yes" at bounding box center [773, 343] width 198 height 16
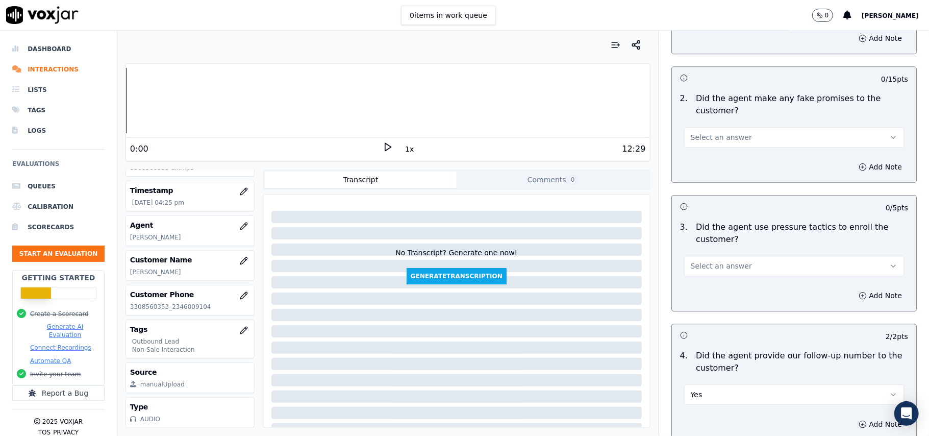
click at [725, 261] on span "Select an answer" at bounding box center [721, 266] width 61 height 10
click at [711, 297] on div "No" at bounding box center [773, 298] width 198 height 16
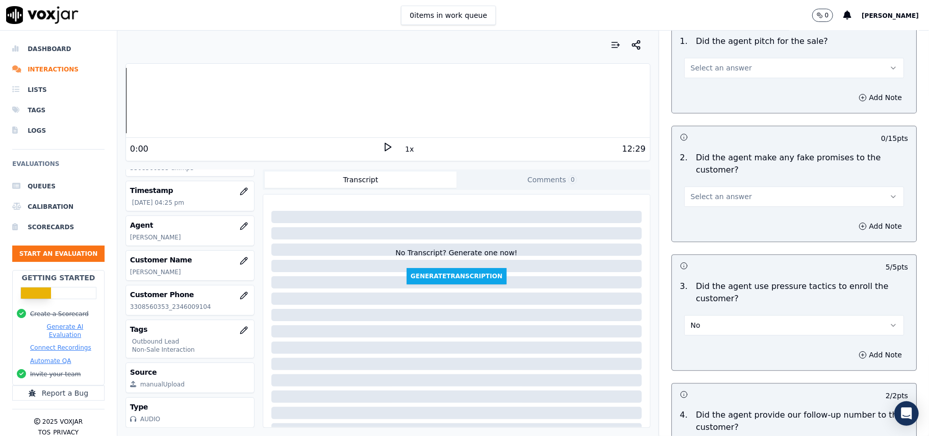
scroll to position [1933, 0]
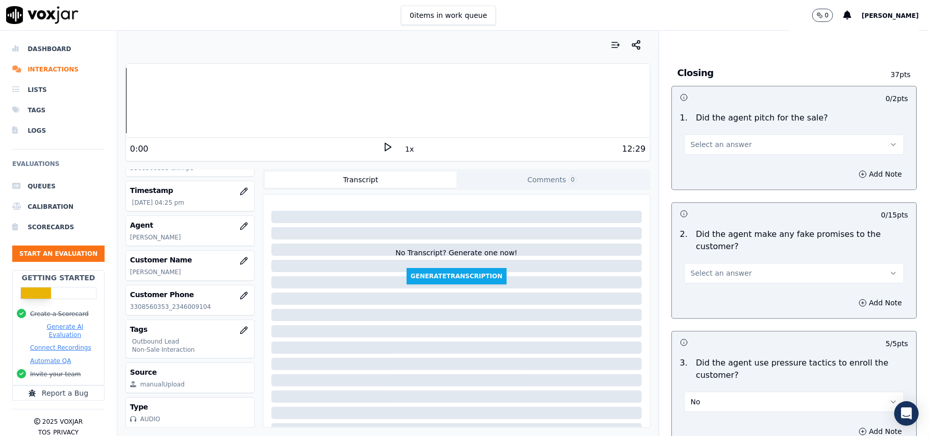
click at [730, 268] on span "Select an answer" at bounding box center [721, 273] width 61 height 10
click at [721, 291] on div "Yes" at bounding box center [773, 289] width 198 height 16
click at [720, 287] on div "Add Note" at bounding box center [794, 302] width 244 height 31
click at [720, 276] on button "Yes" at bounding box center [794, 273] width 220 height 20
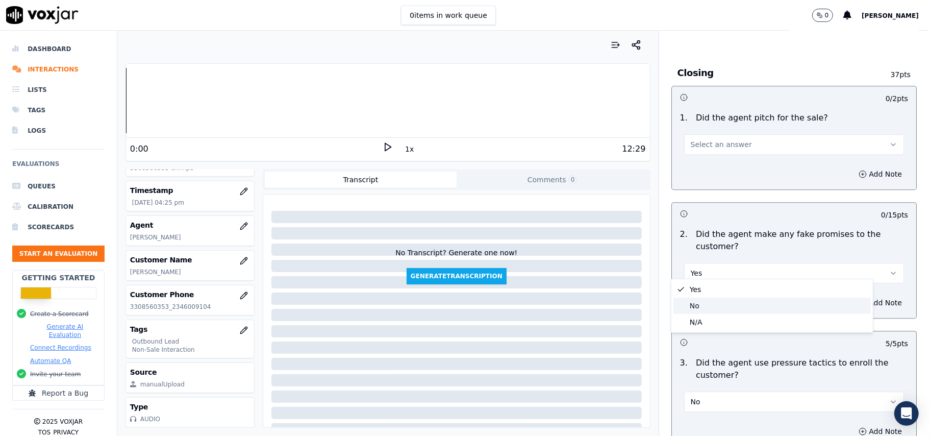
click at [708, 305] on div "No" at bounding box center [773, 306] width 198 height 16
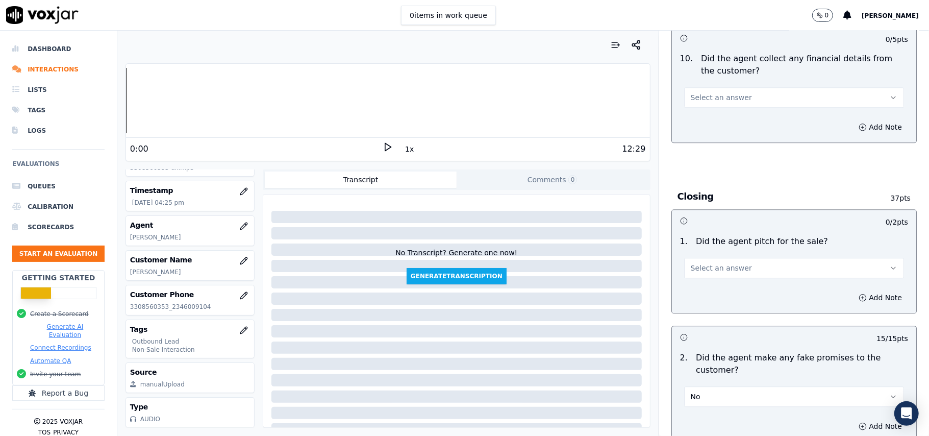
scroll to position [1797, 0]
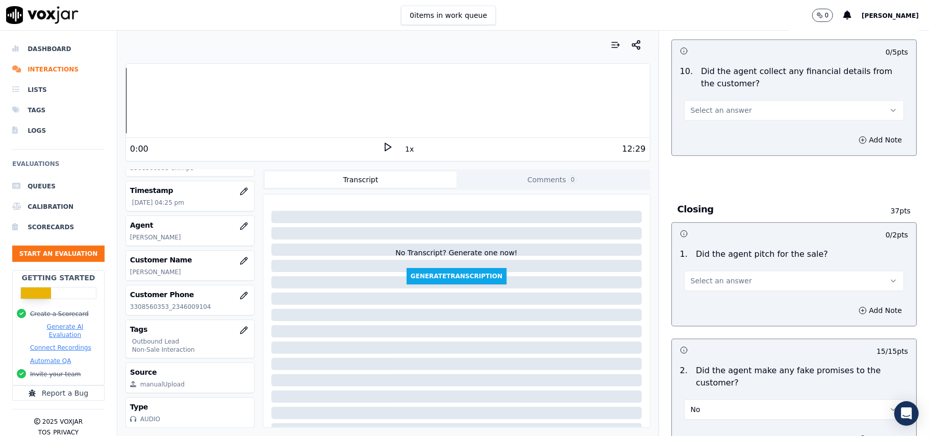
click at [731, 278] on button "Select an answer" at bounding box center [794, 280] width 220 height 20
click at [722, 296] on div "Yes" at bounding box center [773, 296] width 198 height 16
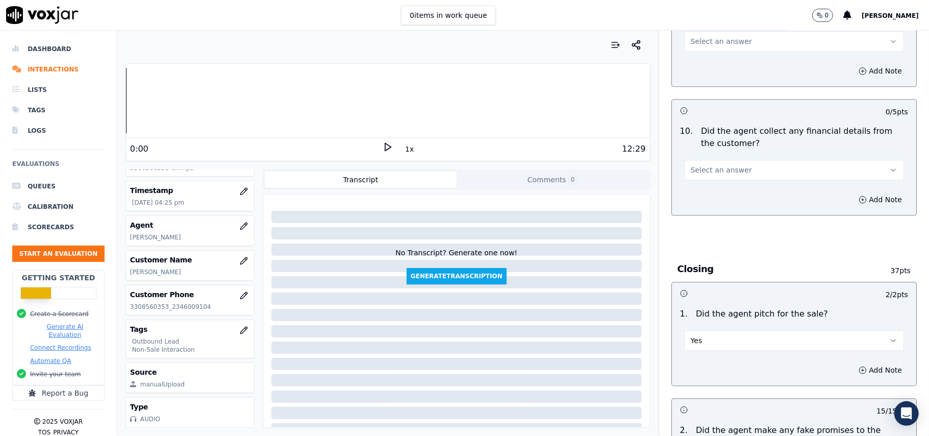
scroll to position [1661, 0]
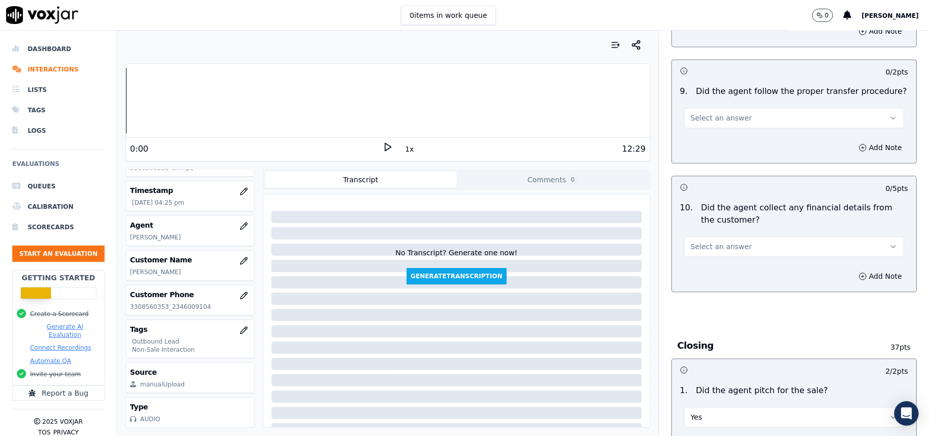
click at [738, 243] on button "Select an answer" at bounding box center [794, 246] width 220 height 20
click at [718, 278] on div "No" at bounding box center [773, 278] width 198 height 16
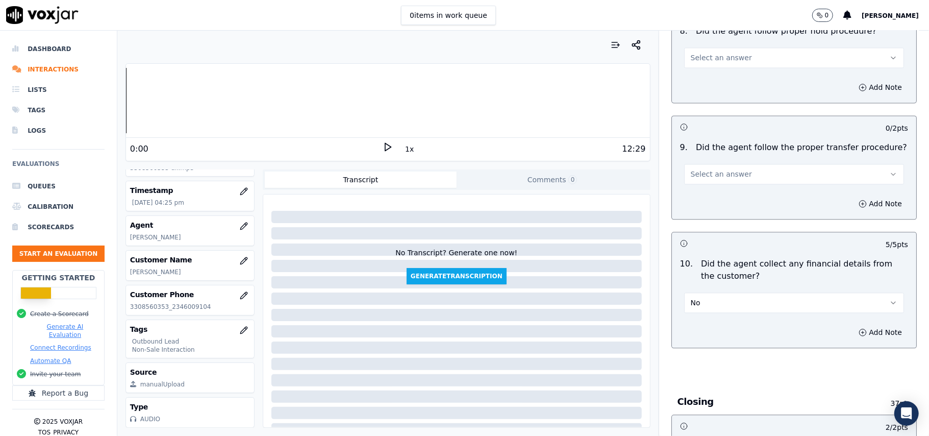
scroll to position [1525, 0]
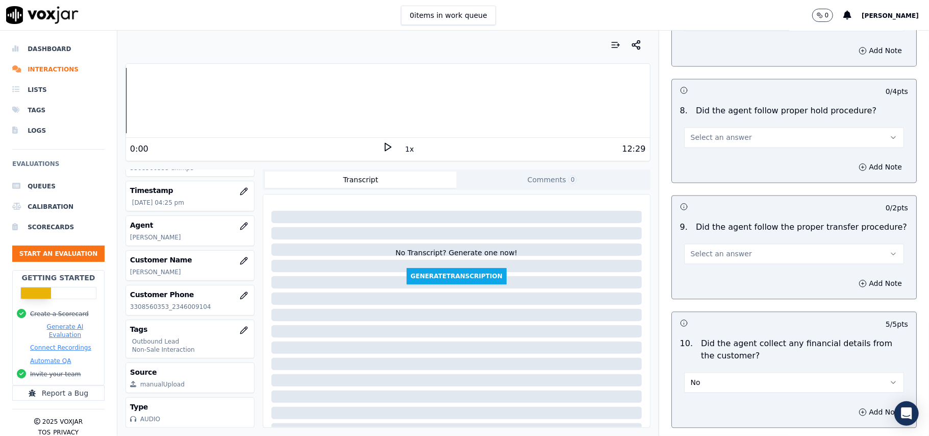
click at [745, 249] on button "Select an answer" at bounding box center [794, 253] width 220 height 20
click at [733, 266] on div "Yes" at bounding box center [773, 269] width 198 height 16
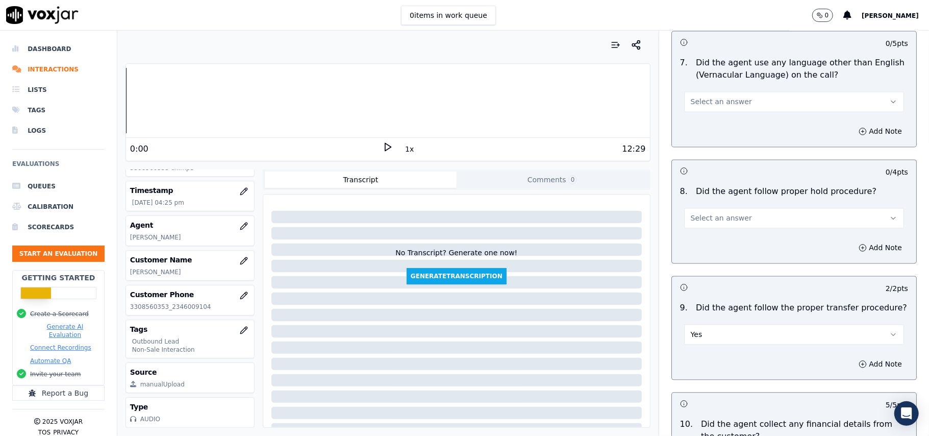
scroll to position [1321, 0]
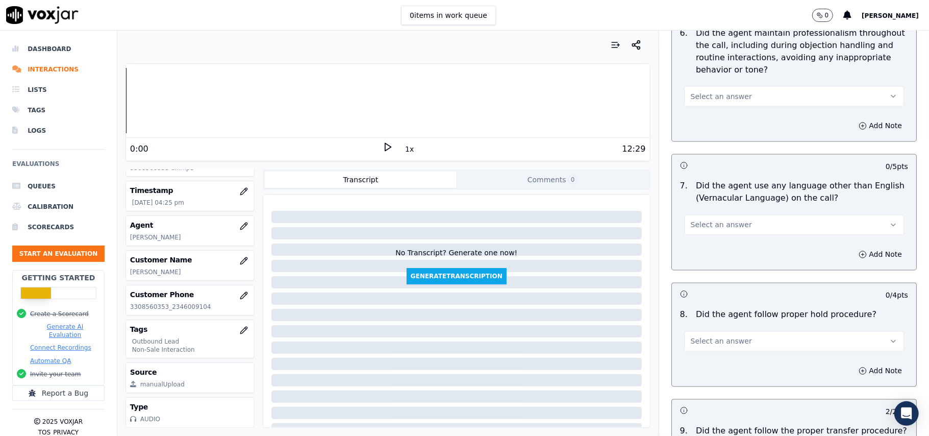
click at [721, 331] on button "Select an answer" at bounding box center [794, 341] width 220 height 20
click at [688, 384] on div "N/A" at bounding box center [773, 389] width 198 height 16
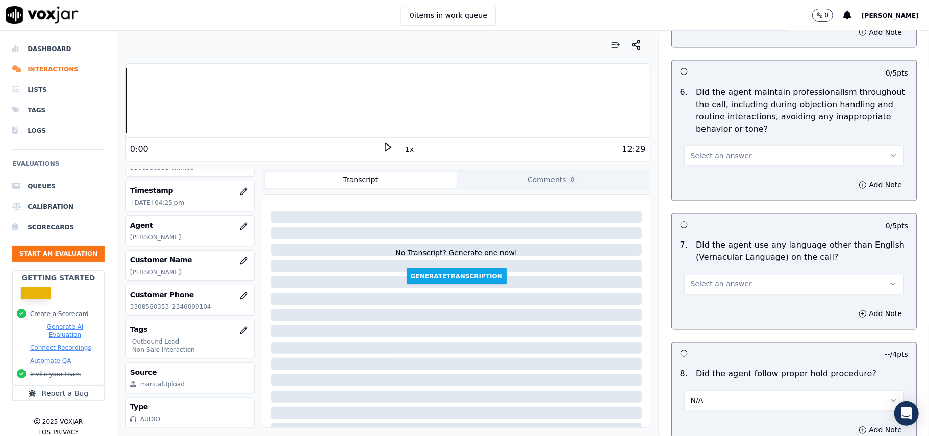
scroll to position [1185, 0]
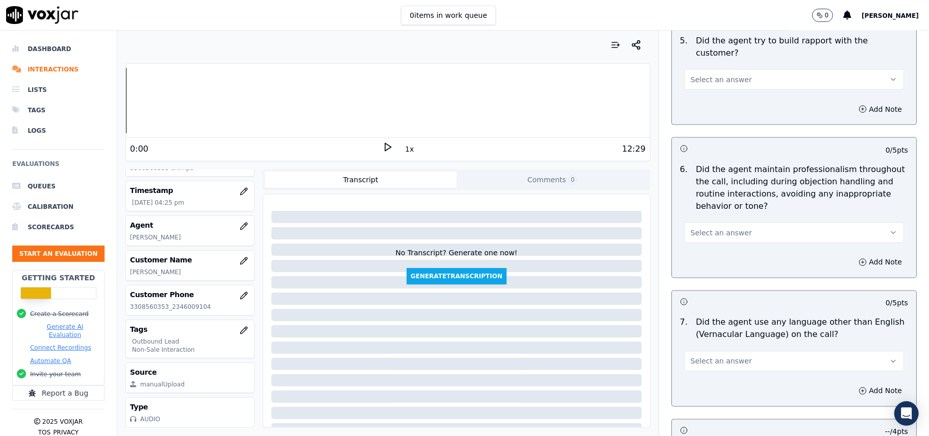
click at [716, 356] on span "Select an answer" at bounding box center [721, 361] width 61 height 10
click at [703, 388] on div "No" at bounding box center [773, 392] width 198 height 16
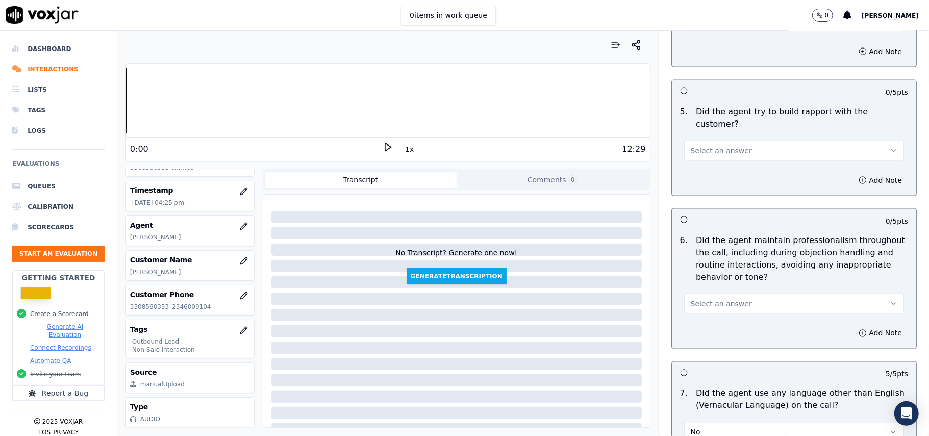
scroll to position [1048, 0]
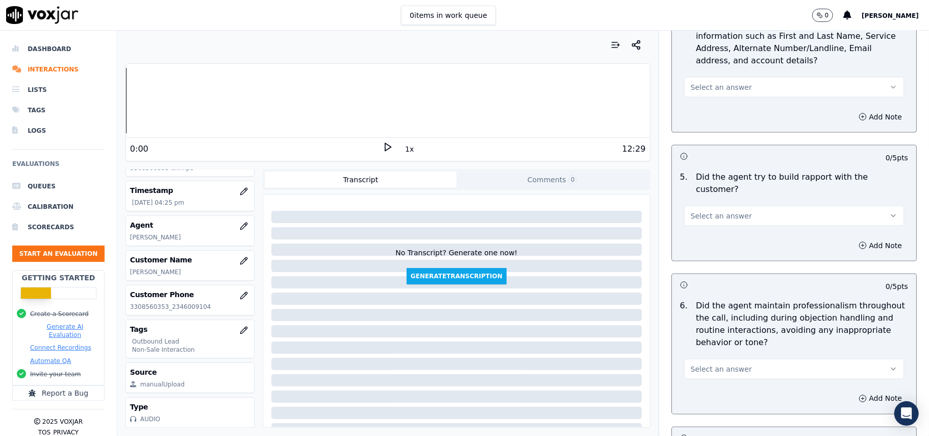
click at [707, 364] on span "Select an answer" at bounding box center [721, 369] width 61 height 10
drag, startPoint x: 702, startPoint y: 386, endPoint x: 707, endPoint y: 370, distance: 17.0
click at [701, 386] on div "Yes" at bounding box center [773, 383] width 198 height 16
click at [738, 211] on button "Select an answer" at bounding box center [794, 216] width 220 height 20
click at [734, 231] on div "Yes" at bounding box center [773, 229] width 198 height 16
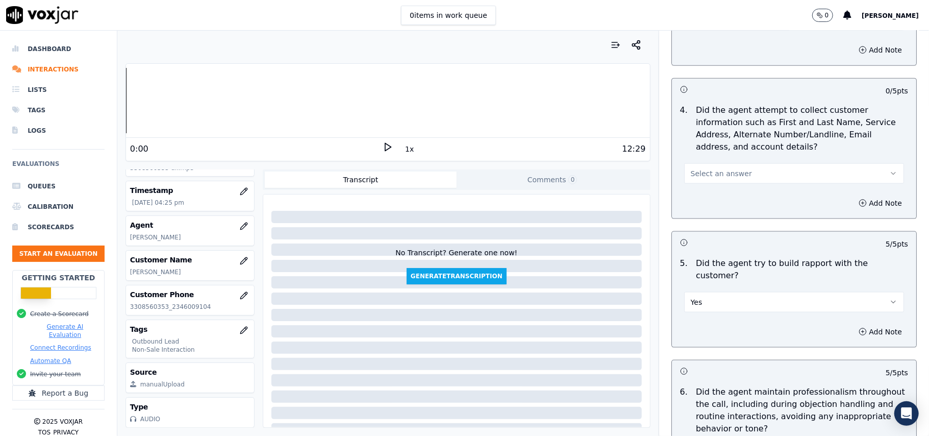
scroll to position [913, 0]
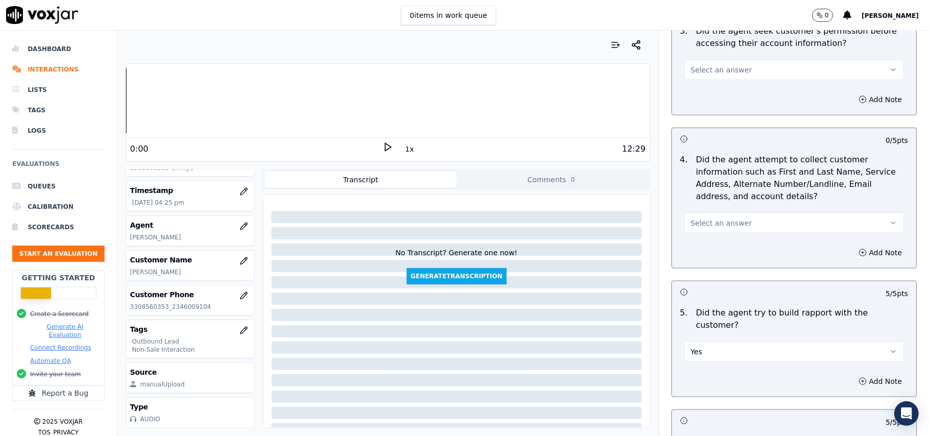
click at [707, 225] on span "Select an answer" at bounding box center [721, 223] width 61 height 10
click at [704, 254] on div "Yes" at bounding box center [773, 248] width 198 height 16
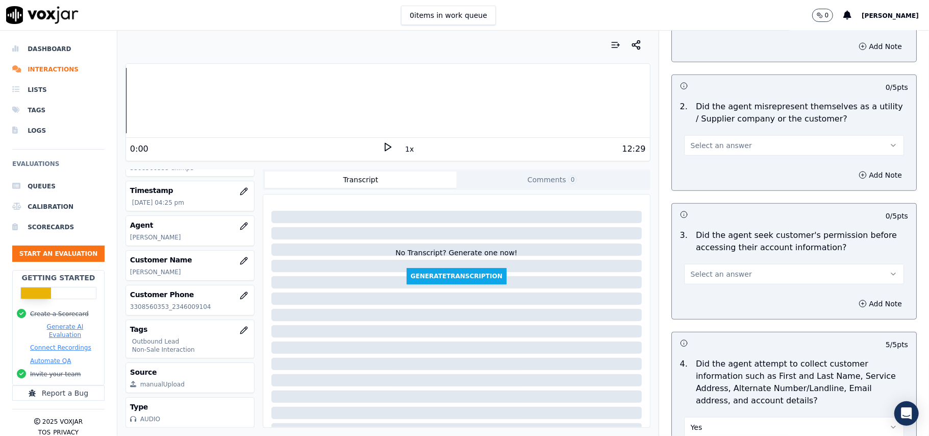
click at [710, 264] on div "Select an answer" at bounding box center [794, 273] width 220 height 22
click at [705, 276] on span "Select an answer" at bounding box center [721, 274] width 61 height 10
click at [705, 301] on div "Yes" at bounding box center [773, 299] width 198 height 16
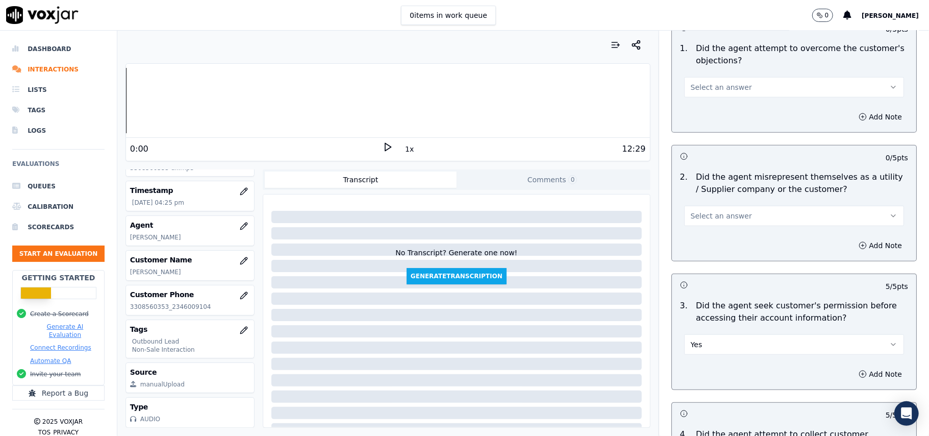
scroll to position [572, 0]
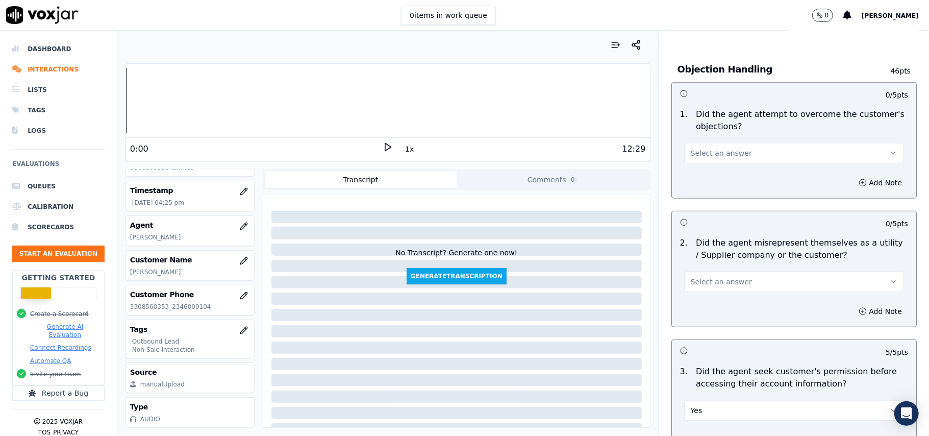
click at [721, 286] on span "Select an answer" at bounding box center [721, 282] width 61 height 10
drag, startPoint x: 688, startPoint y: 325, endPoint x: 721, endPoint y: 326, distance: 32.7
click at [688, 325] on div "No" at bounding box center [773, 323] width 198 height 16
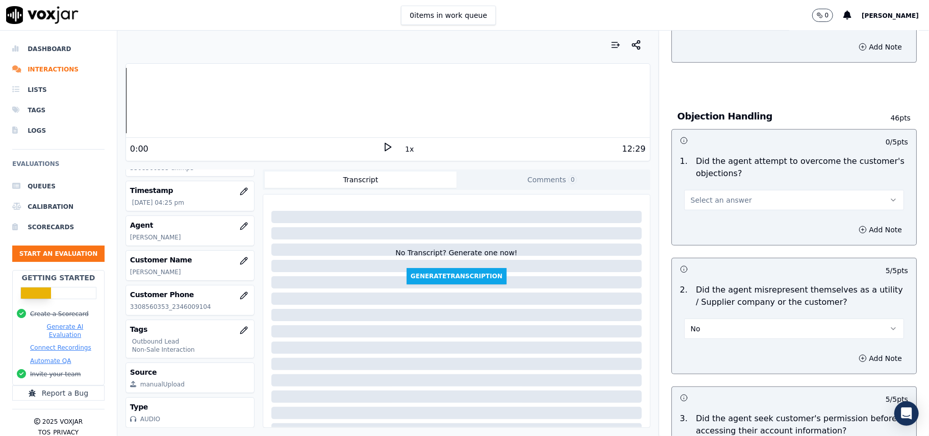
scroll to position [504, 0]
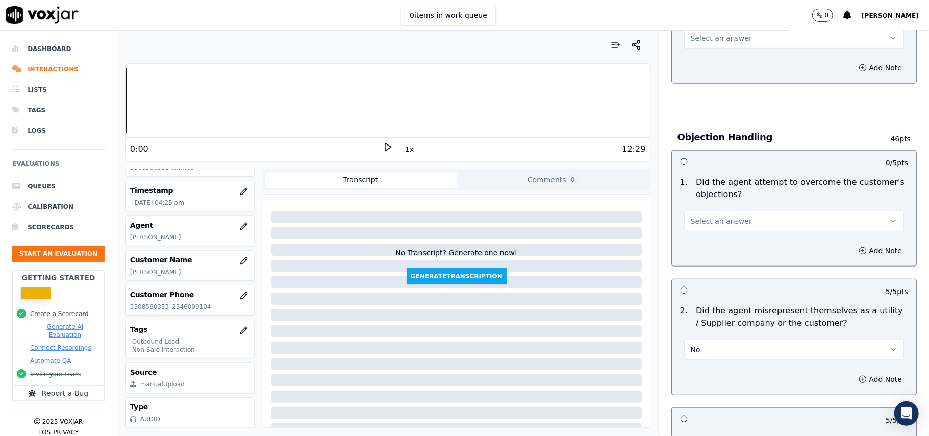
click at [723, 223] on span "Select an answer" at bounding box center [721, 221] width 61 height 10
click at [723, 237] on div "Yes" at bounding box center [773, 245] width 198 height 16
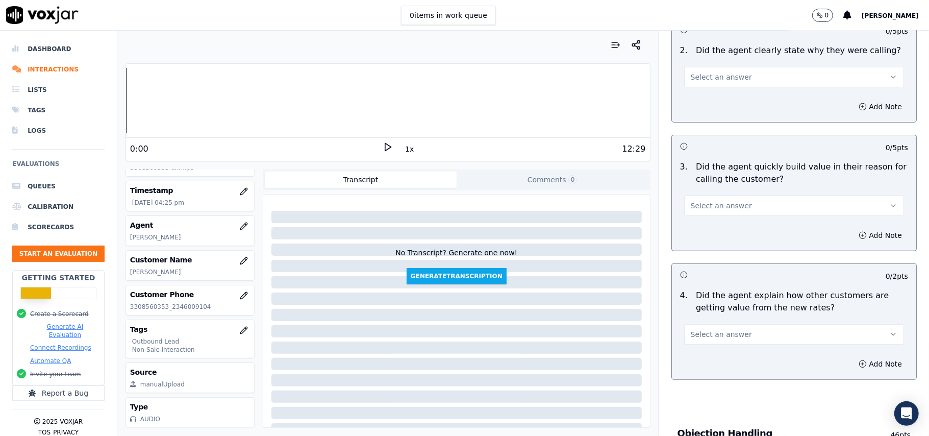
scroll to position [232, 0]
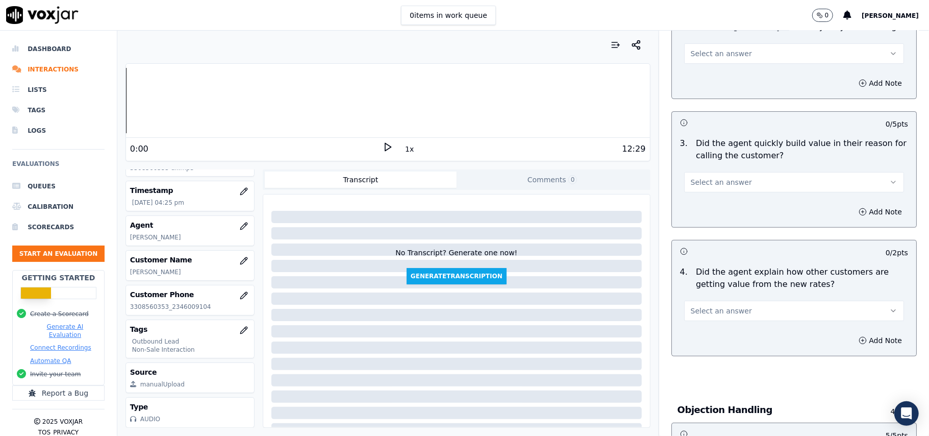
click at [709, 312] on span "Select an answer" at bounding box center [721, 311] width 61 height 10
click at [706, 334] on div "Yes" at bounding box center [773, 335] width 198 height 16
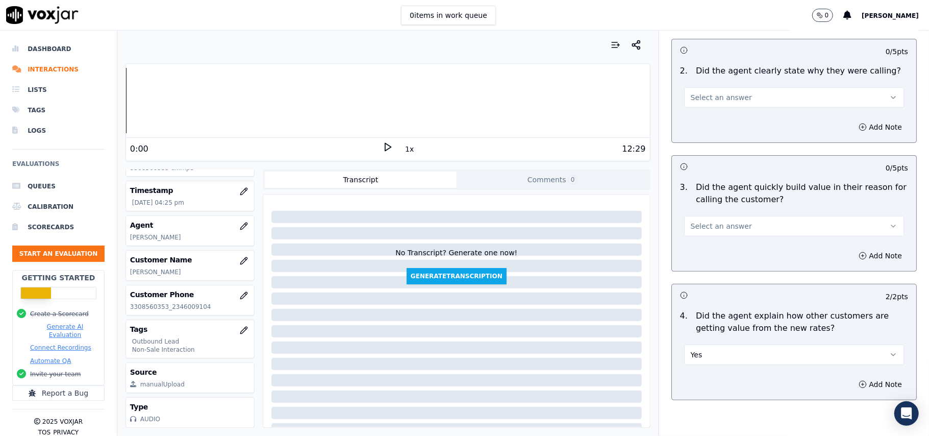
scroll to position [164, 0]
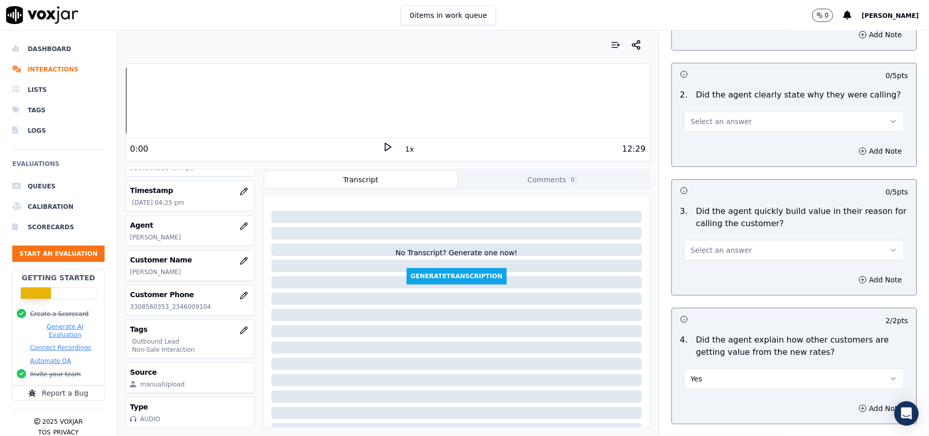
click at [716, 241] on button "Select an answer" at bounding box center [794, 250] width 220 height 20
click at [703, 268] on div "Yes" at bounding box center [773, 274] width 198 height 16
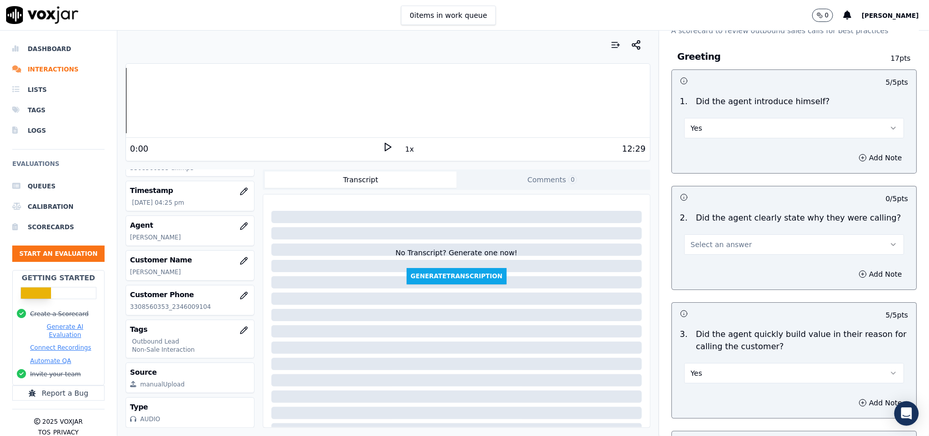
scroll to position [28, 0]
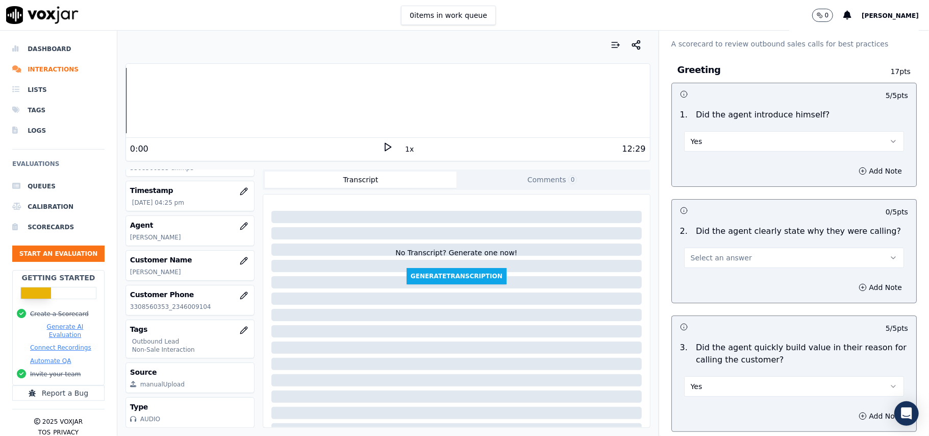
click at [721, 262] on span "Select an answer" at bounding box center [721, 258] width 61 height 10
click at [719, 280] on div "Yes" at bounding box center [773, 281] width 198 height 16
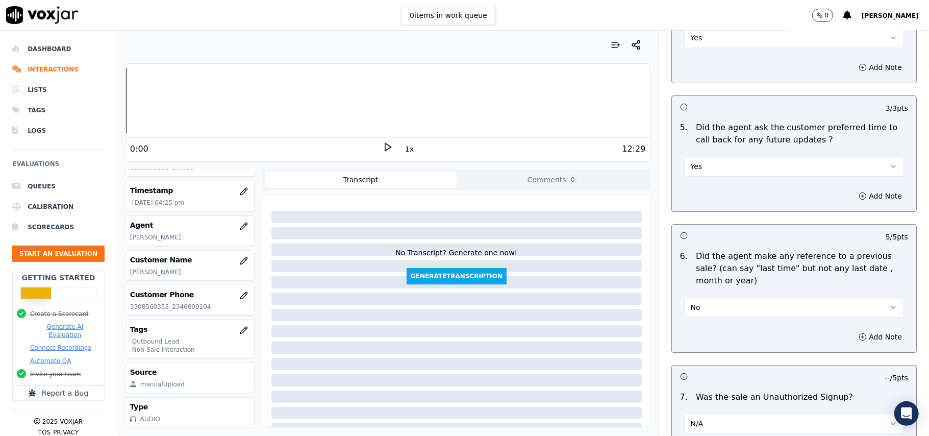
scroll to position [2546, 0]
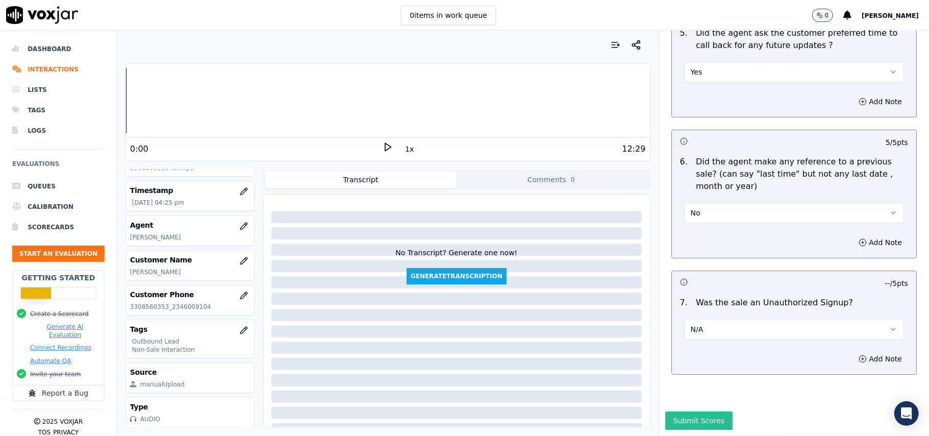
click at [686, 411] on button "Submit Scores" at bounding box center [700, 420] width 68 height 18
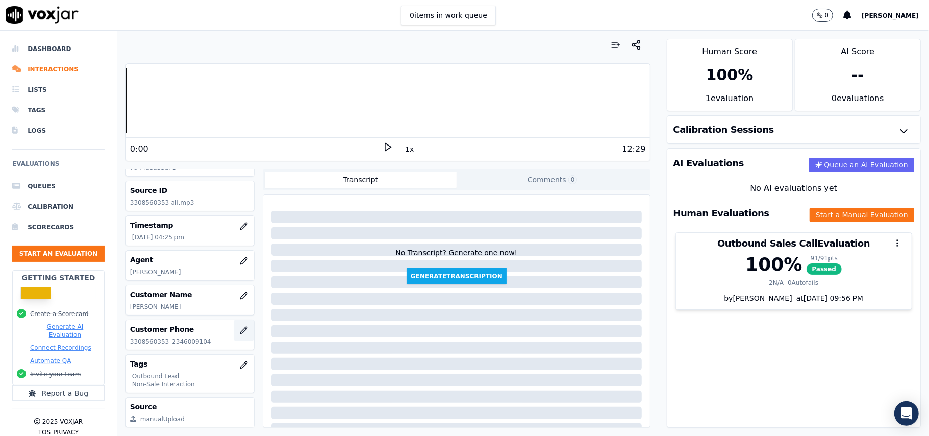
scroll to position [100, 0]
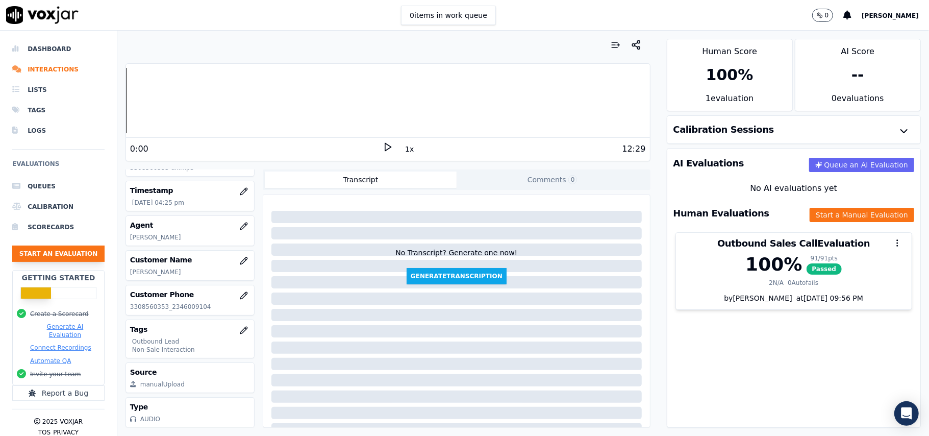
click at [66, 256] on button "Start an Evaluation" at bounding box center [58, 253] width 92 height 16
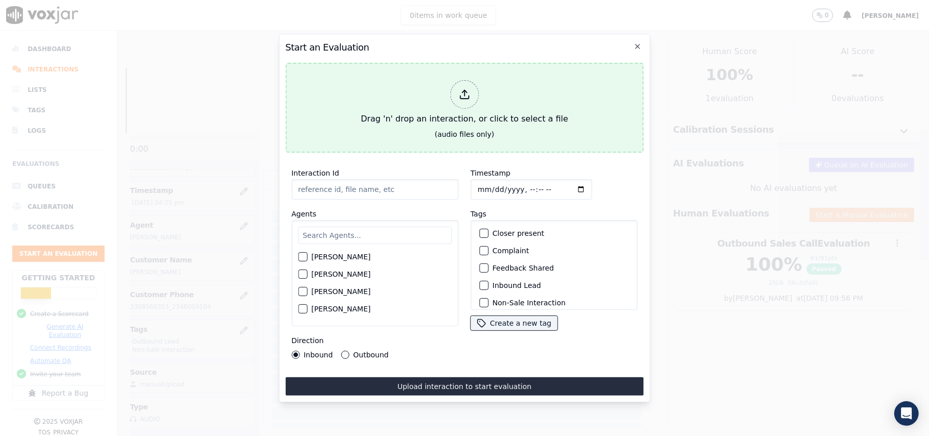
click at [458, 91] on div at bounding box center [464, 94] width 29 height 29
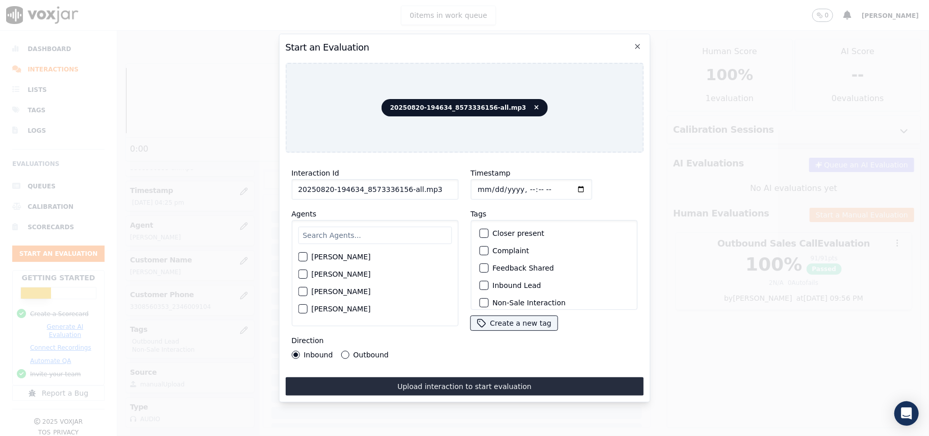
drag, startPoint x: 437, startPoint y: 185, endPoint x: 400, endPoint y: 184, distance: 37.3
click at [400, 184] on input "20250820-194634_8573336156-all.mp3" at bounding box center [374, 189] width 167 height 20
type input "20250820-194634_8573336156-C1"
click at [492, 184] on input "Timestamp" at bounding box center [531, 189] width 121 height 20
click at [494, 180] on input "Timestamp" at bounding box center [531, 189] width 121 height 20
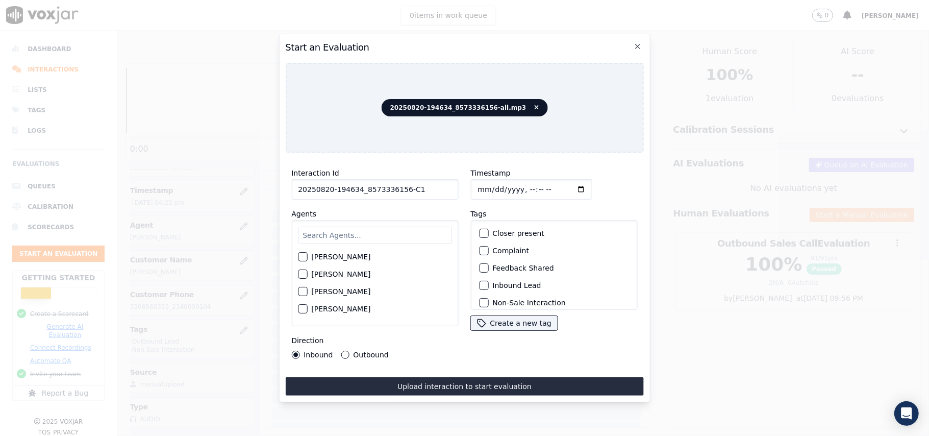
click at [489, 182] on input "Timestamp" at bounding box center [531, 189] width 121 height 20
type input "[DATE]T16:27"
click at [391, 237] on input "text" at bounding box center [375, 235] width 154 height 17
type input "All"
click at [314, 256] on label "[PERSON_NAME]" at bounding box center [340, 259] width 59 height 7
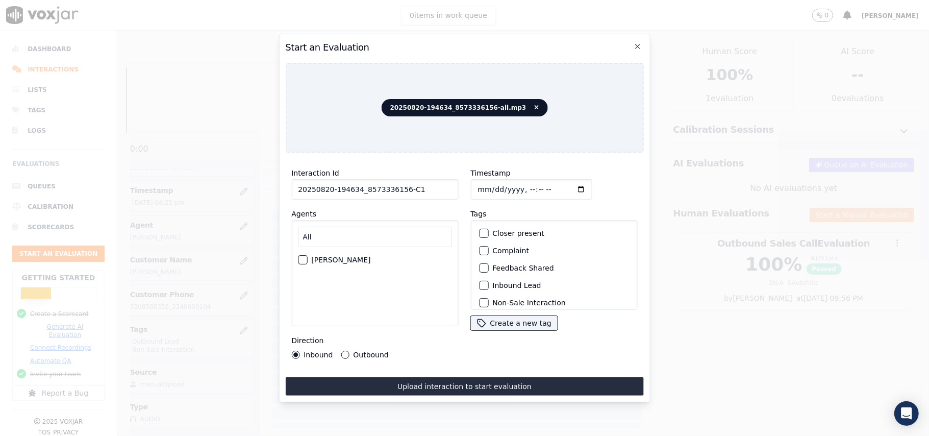
click at [307, 255] on button "[PERSON_NAME]" at bounding box center [302, 259] width 9 height 9
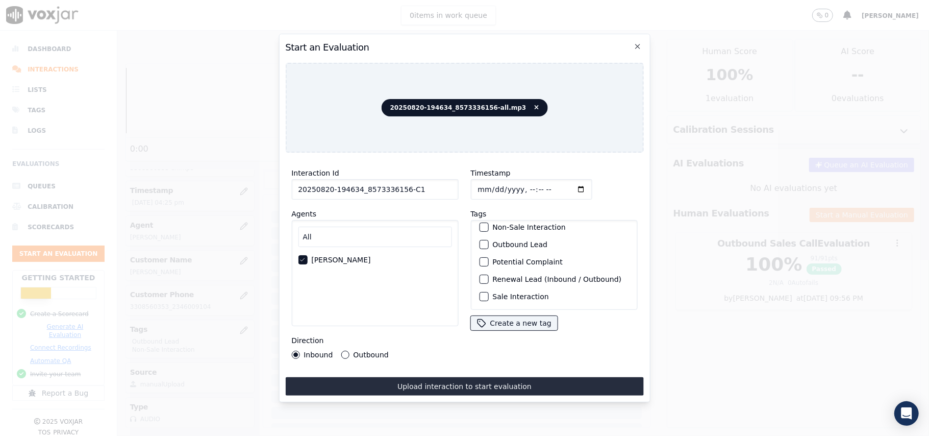
drag, startPoint x: 481, startPoint y: 224, endPoint x: 499, endPoint y: 244, distance: 27.1
click at [480, 241] on div "button" at bounding box center [483, 244] width 7 height 7
click at [483, 280] on button "Non-Sale Interaction" at bounding box center [483, 281] width 9 height 9
click at [341, 352] on div "Outbound" at bounding box center [364, 355] width 47 height 8
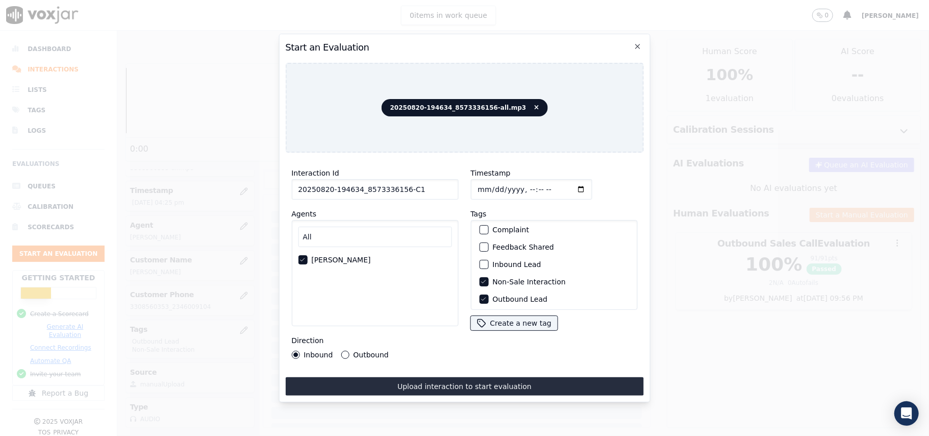
click at [348, 351] on div "Outbound" at bounding box center [364, 355] width 47 height 8
click at [345, 351] on button "Outbound" at bounding box center [345, 355] width 8 height 8
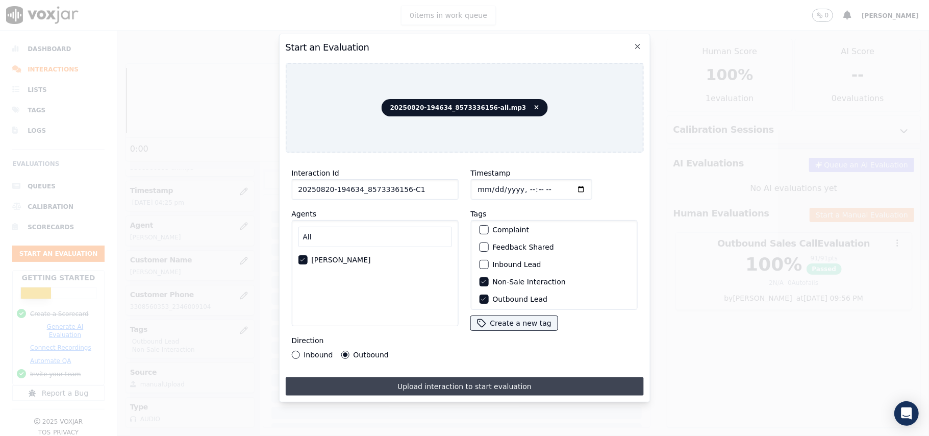
click at [410, 379] on button "Upload interaction to start evaluation" at bounding box center [464, 386] width 358 height 18
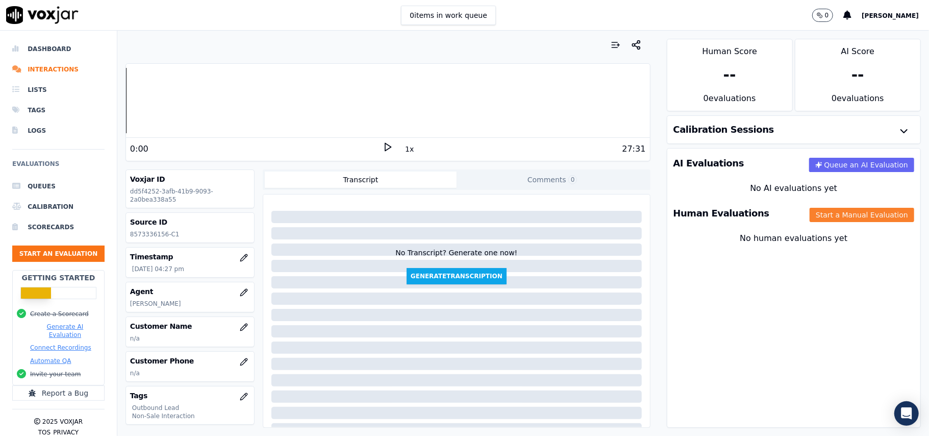
click at [810, 216] on button "Start a Manual Evaluation" at bounding box center [862, 215] width 105 height 14
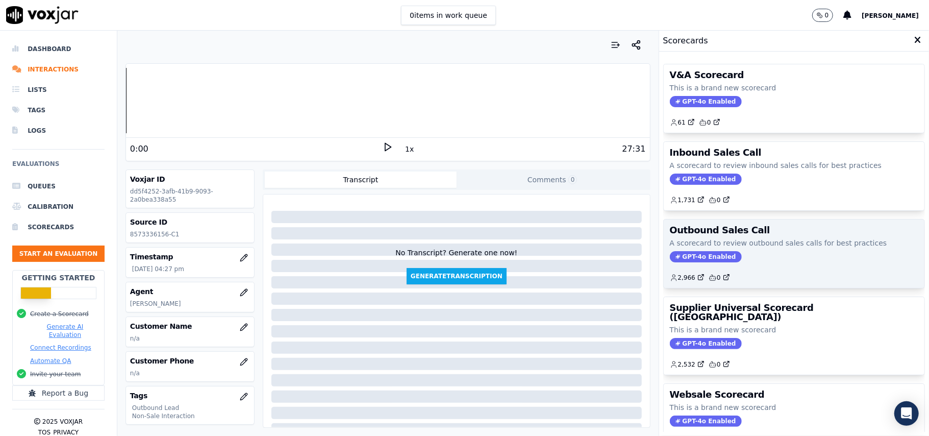
click at [675, 252] on div "Outbound Sales Call A scorecard to review outbound sales calls for best practic…" at bounding box center [794, 253] width 261 height 68
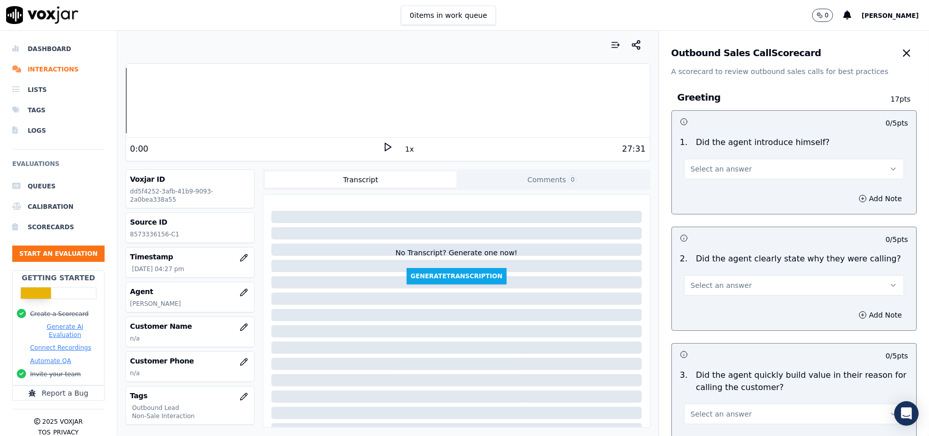
click at [697, 169] on span "Select an answer" at bounding box center [721, 169] width 61 height 10
click at [694, 194] on div "Yes" at bounding box center [773, 192] width 198 height 16
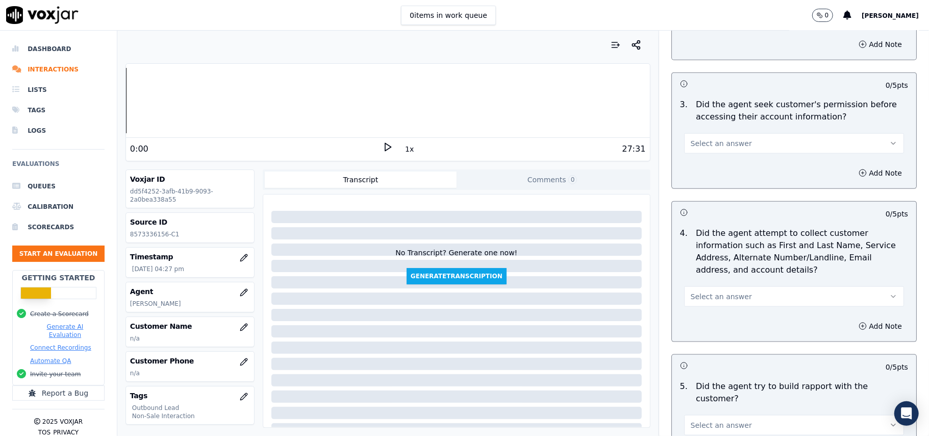
scroll to position [2546, 0]
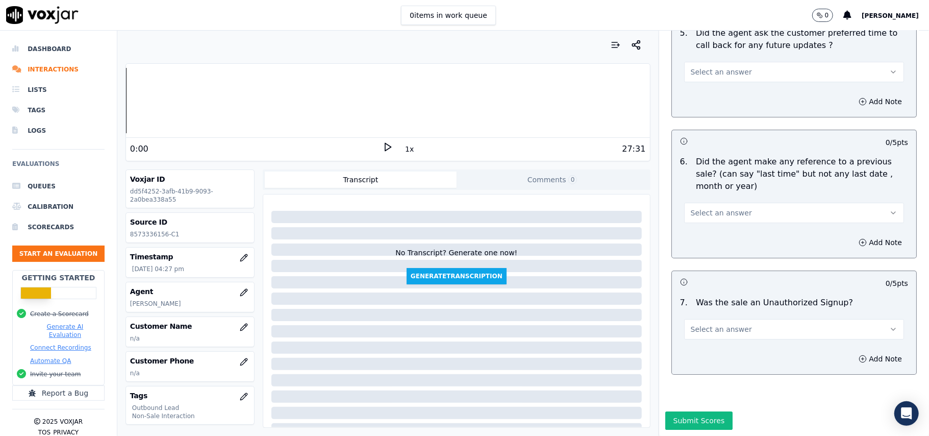
click at [772, 319] on button "Select an answer" at bounding box center [794, 329] width 220 height 20
click at [709, 351] on div "N/A" at bounding box center [773, 354] width 198 height 16
click at [693, 208] on span "Select an answer" at bounding box center [721, 213] width 61 height 10
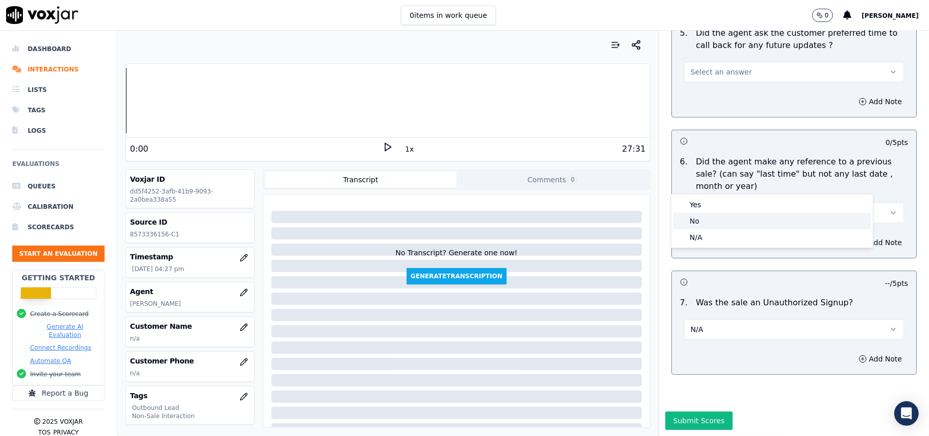
click at [701, 216] on div "No" at bounding box center [773, 221] width 198 height 16
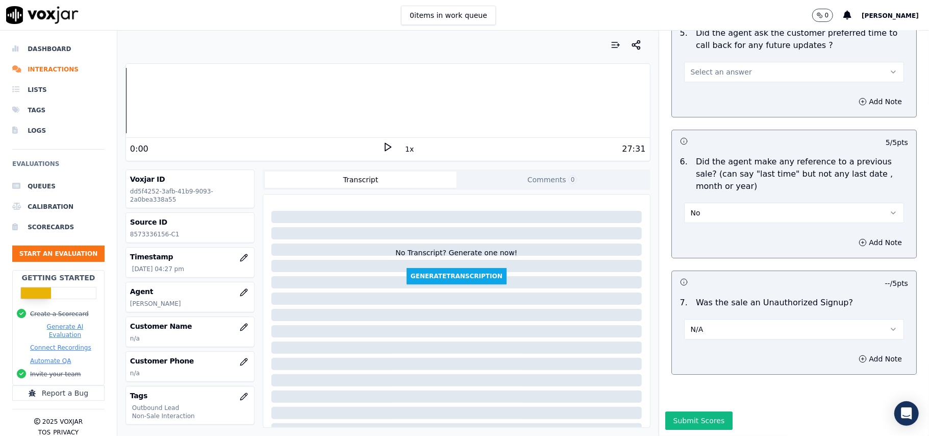
scroll to position [2409, 0]
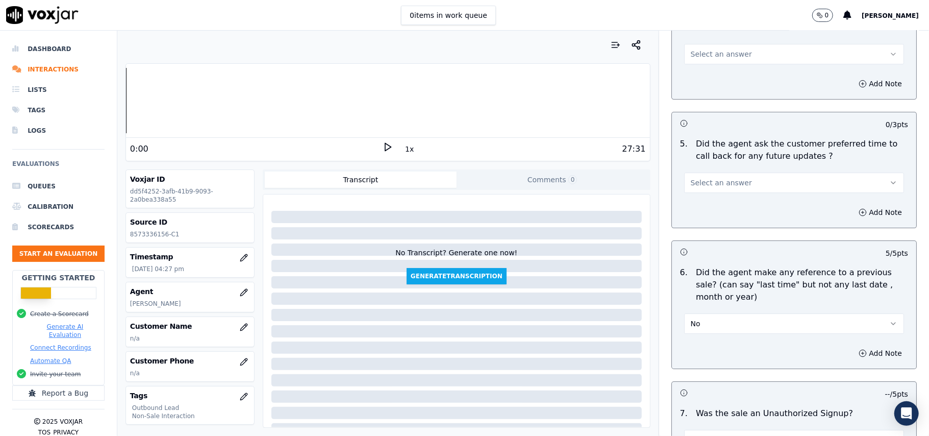
click at [721, 182] on span "Select an answer" at bounding box center [721, 183] width 61 height 10
click at [703, 240] on div "N/A" at bounding box center [773, 232] width 198 height 16
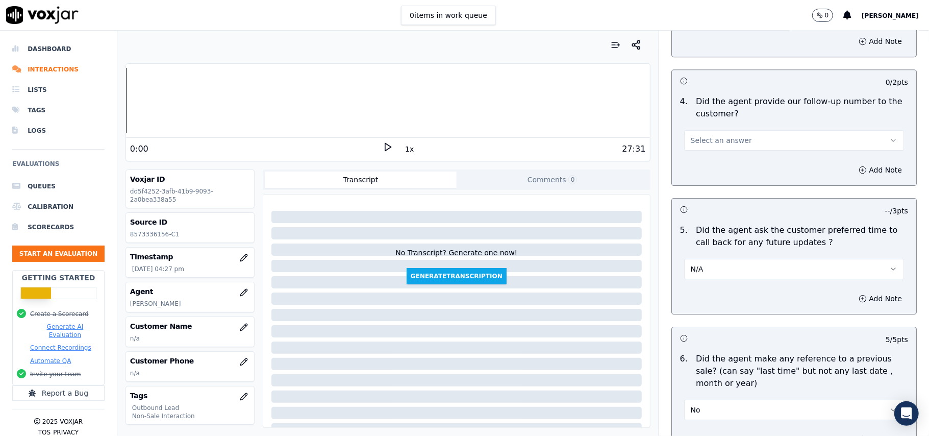
scroll to position [2273, 0]
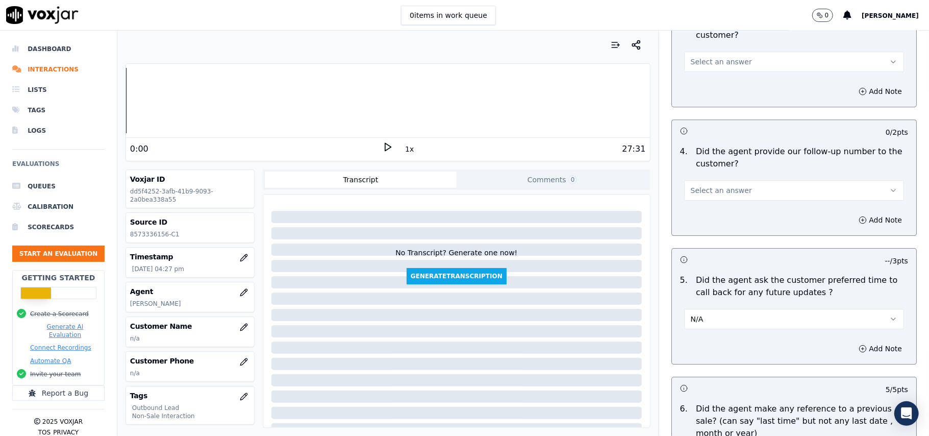
click at [721, 186] on span "Select an answer" at bounding box center [721, 190] width 61 height 10
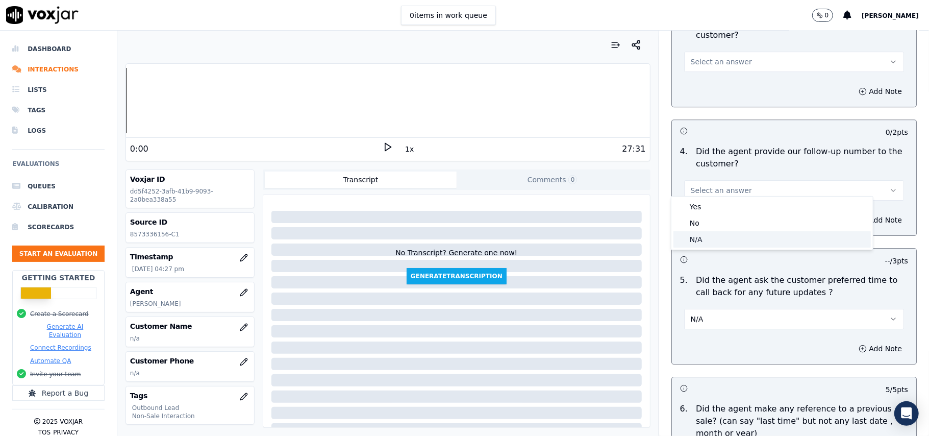
click at [712, 237] on div "N/A" at bounding box center [773, 239] width 198 height 16
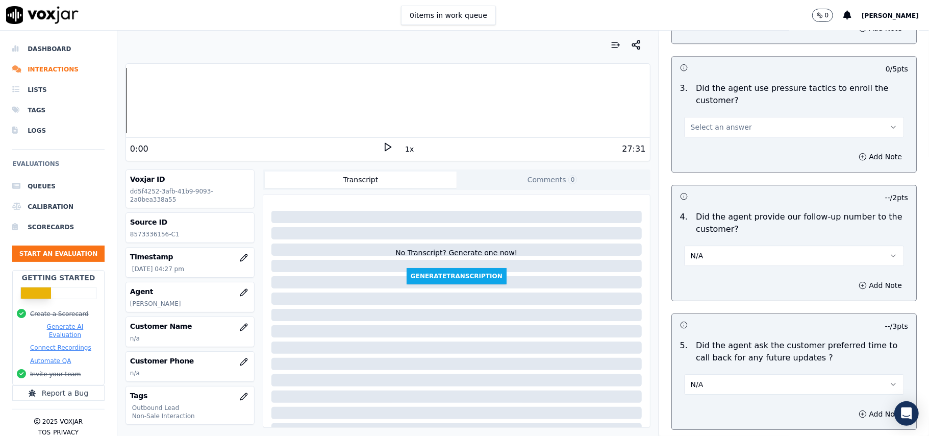
scroll to position [2137, 0]
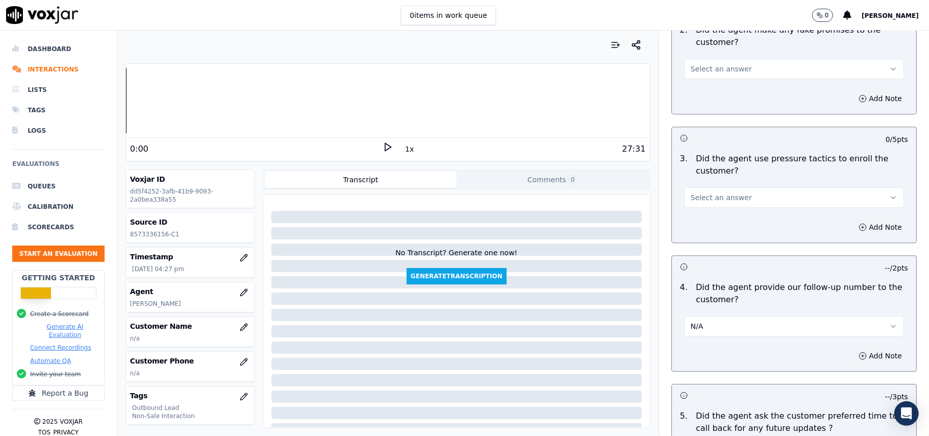
click at [711, 192] on span "Select an answer" at bounding box center [721, 197] width 61 height 10
click at [697, 235] on div "No" at bounding box center [773, 230] width 198 height 16
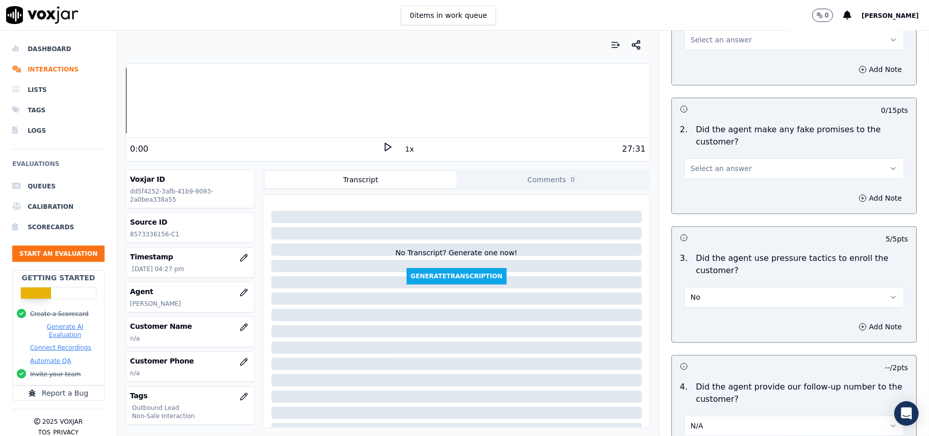
scroll to position [1933, 0]
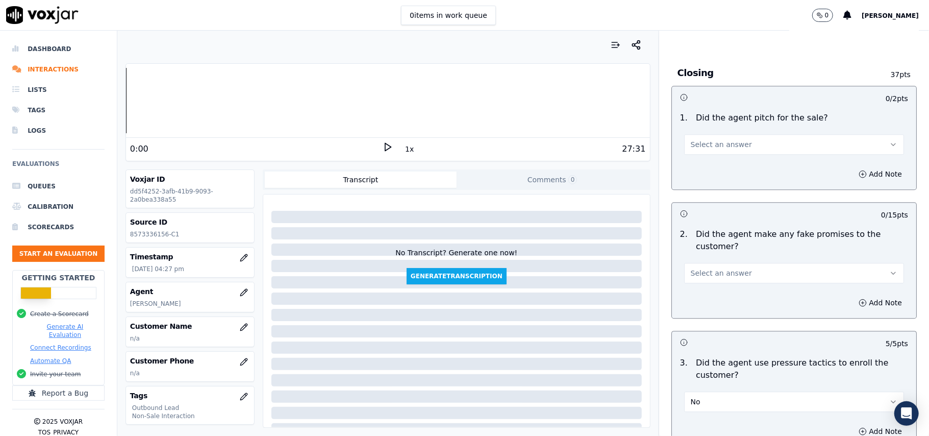
click at [693, 261] on div "Select an answer" at bounding box center [794, 272] width 220 height 22
drag, startPoint x: 703, startPoint y: 256, endPoint x: 703, endPoint y: 272, distance: 15.8
click at [703, 263] on button "Select an answer" at bounding box center [794, 273] width 220 height 20
click at [703, 301] on div "No" at bounding box center [773, 306] width 198 height 16
click at [717, 147] on div "1 . Did the agent pitch for the sale? Select an answer" at bounding box center [794, 133] width 244 height 51
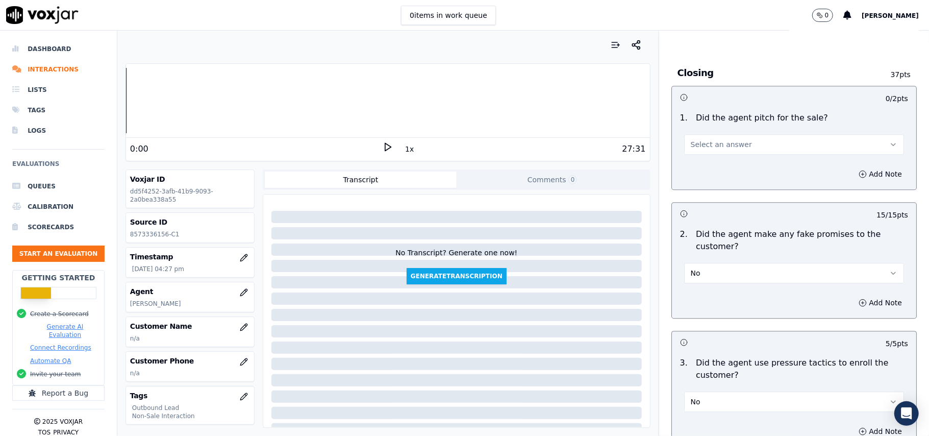
drag, startPoint x: 723, startPoint y: 133, endPoint x: 725, endPoint y: 140, distance: 7.3
click at [725, 139] on span "Select an answer" at bounding box center [721, 144] width 61 height 10
click at [723, 158] on div "Yes" at bounding box center [773, 160] width 198 height 16
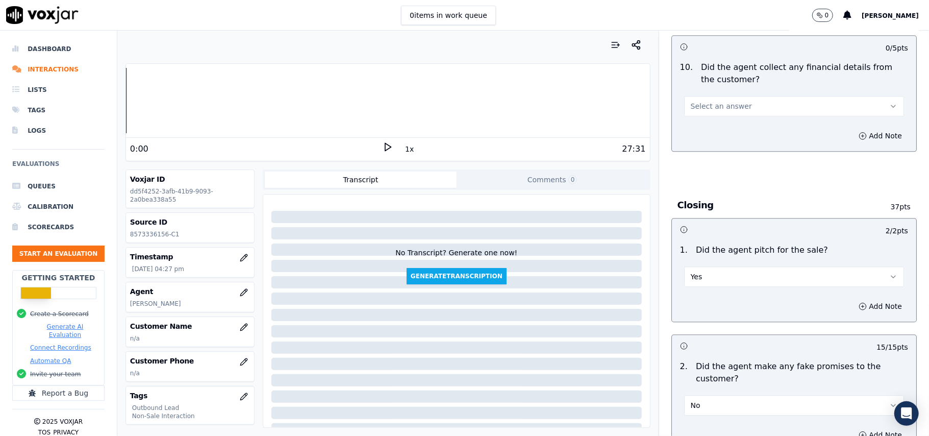
scroll to position [1729, 0]
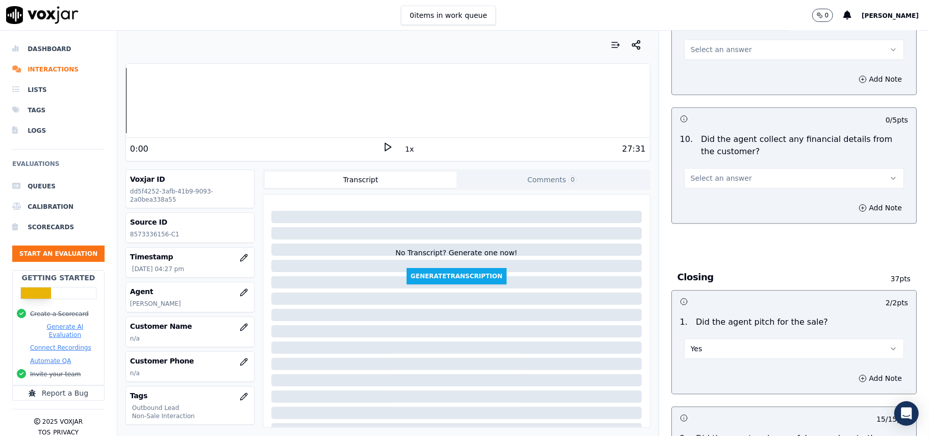
click at [740, 168] on button "Select an answer" at bounding box center [794, 178] width 220 height 20
click at [712, 207] on div "No" at bounding box center [773, 210] width 198 height 16
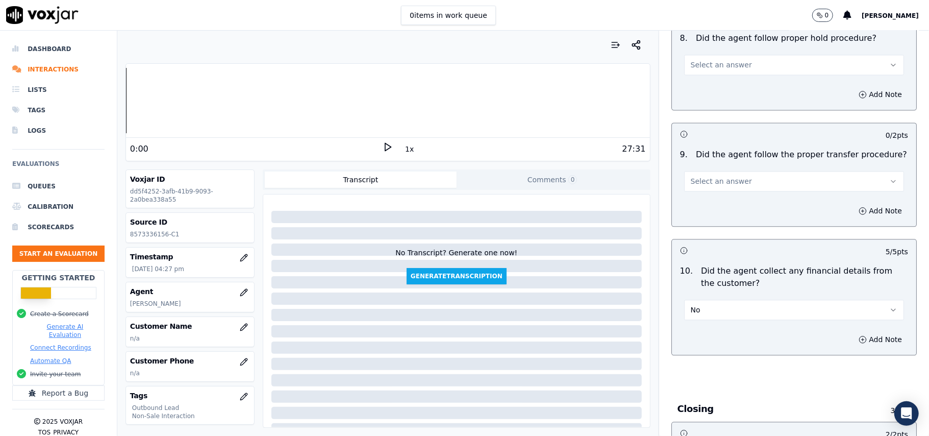
scroll to position [1593, 0]
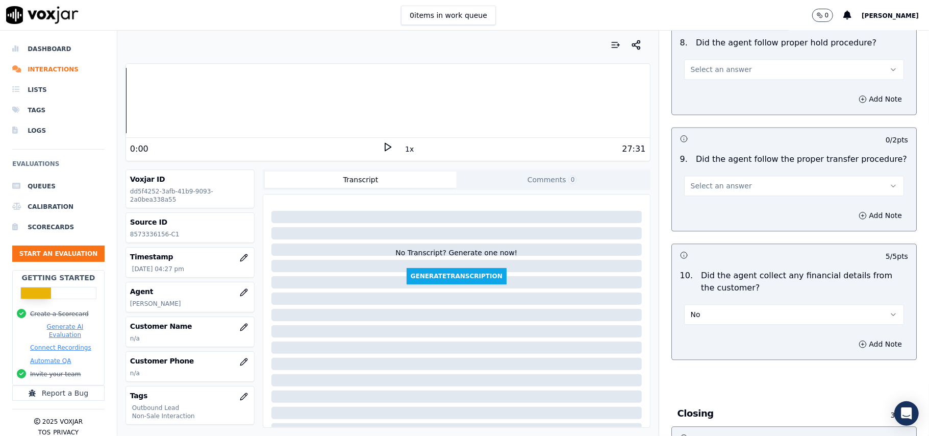
click at [706, 190] on div "9 . Did the agent follow the proper transfer procedure? Select an answer" at bounding box center [794, 174] width 244 height 51
click at [707, 182] on span "Select an answer" at bounding box center [721, 186] width 61 height 10
click at [698, 229] on div "N/A" at bounding box center [773, 233] width 198 height 16
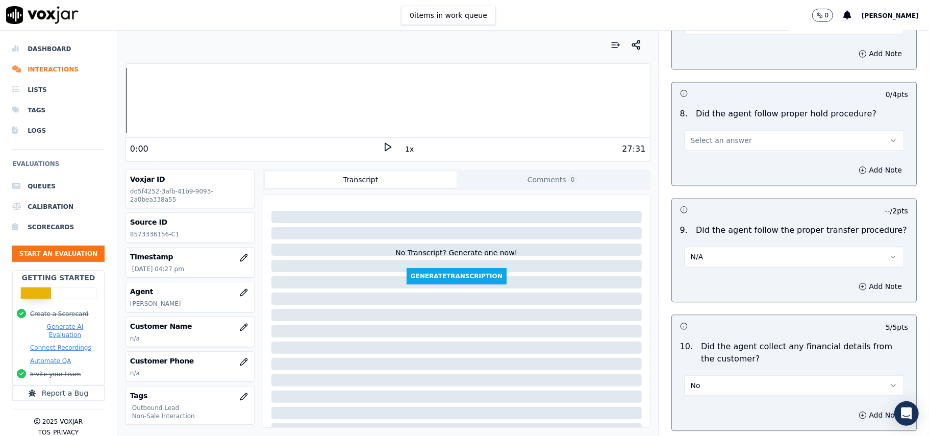
scroll to position [1457, 0]
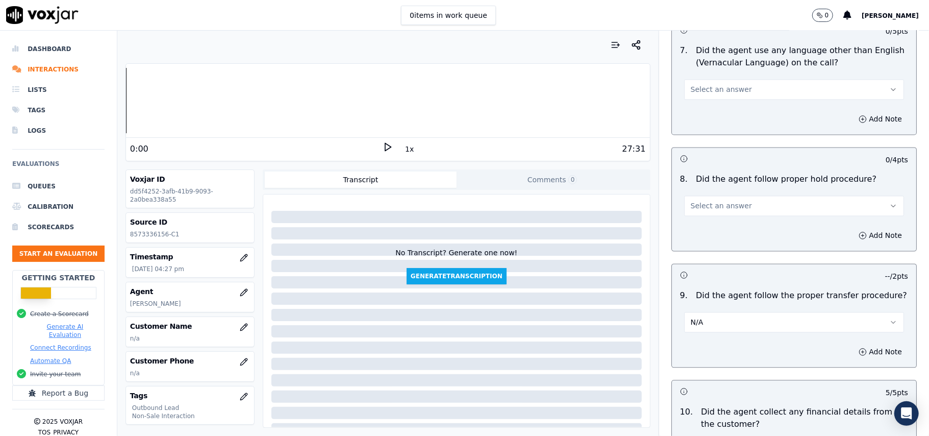
click at [707, 195] on button "Select an answer" at bounding box center [794, 205] width 220 height 20
click at [697, 235] on div "No" at bounding box center [773, 236] width 198 height 16
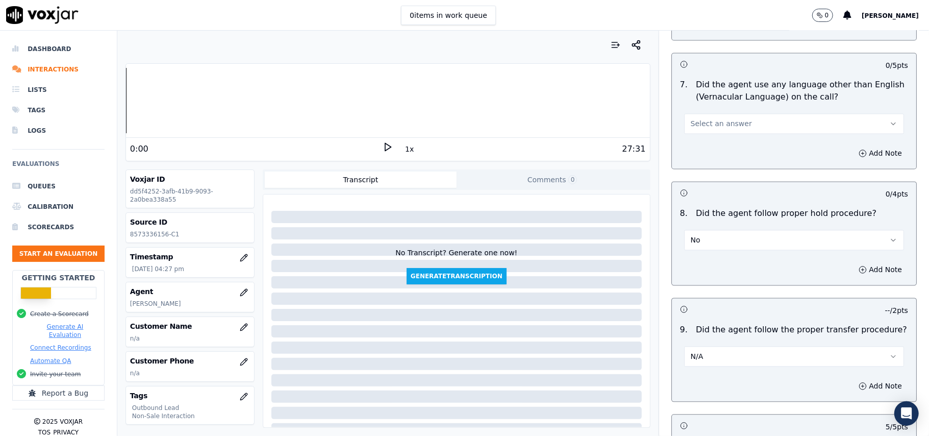
scroll to position [1389, 0]
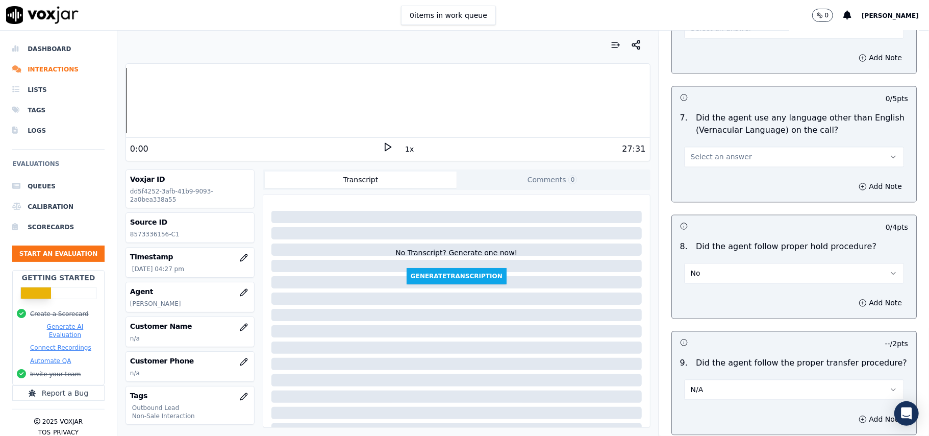
click at [704, 263] on button "No" at bounding box center [794, 273] width 220 height 20
click at [703, 282] on div "Yes" at bounding box center [773, 288] width 198 height 16
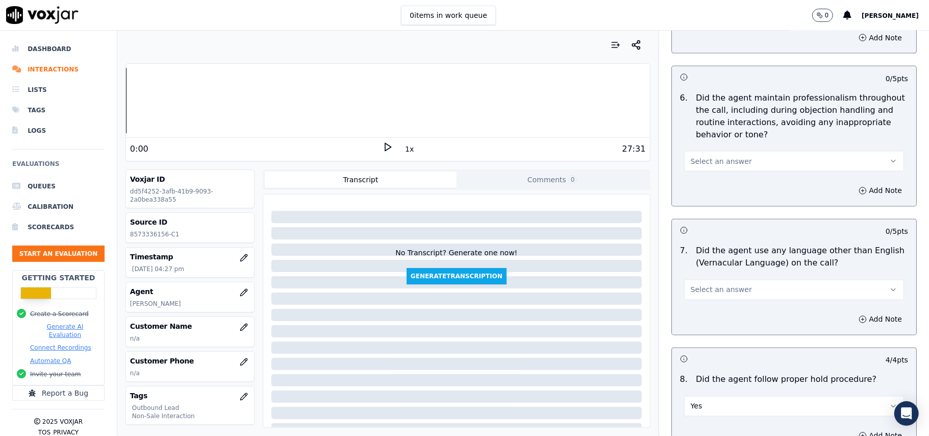
scroll to position [1321, 0]
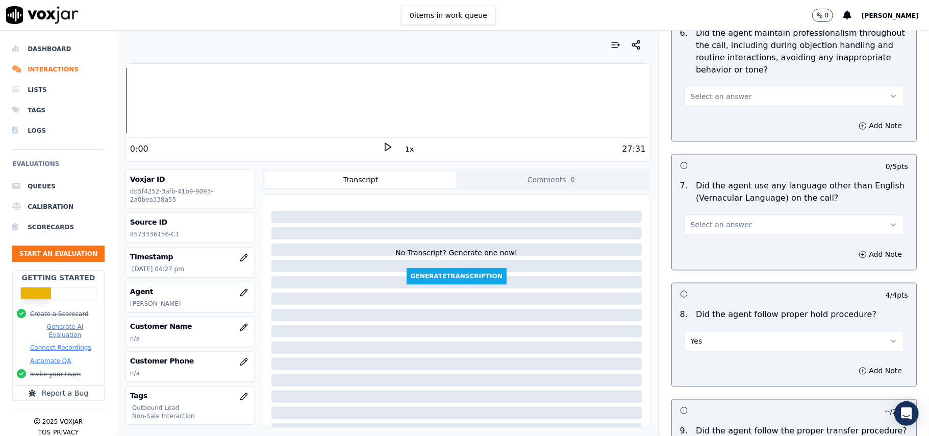
click at [715, 223] on button "Select an answer" at bounding box center [794, 225] width 220 height 20
click at [701, 256] on div "No" at bounding box center [773, 256] width 198 height 16
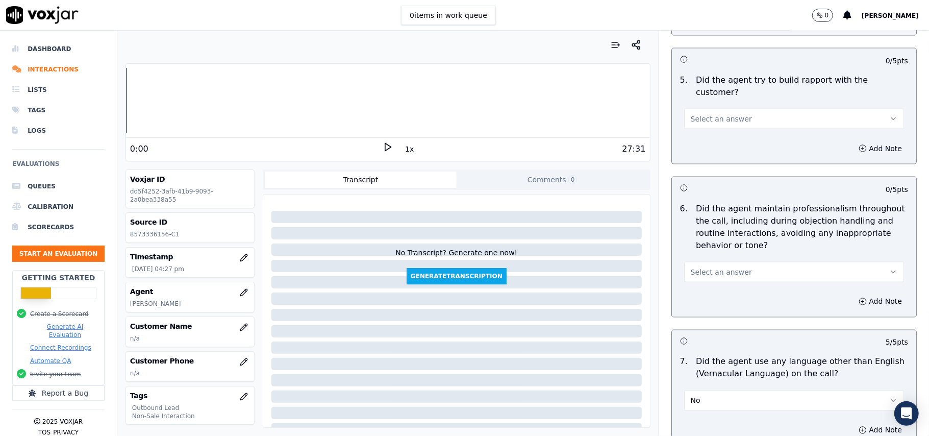
scroll to position [1117, 0]
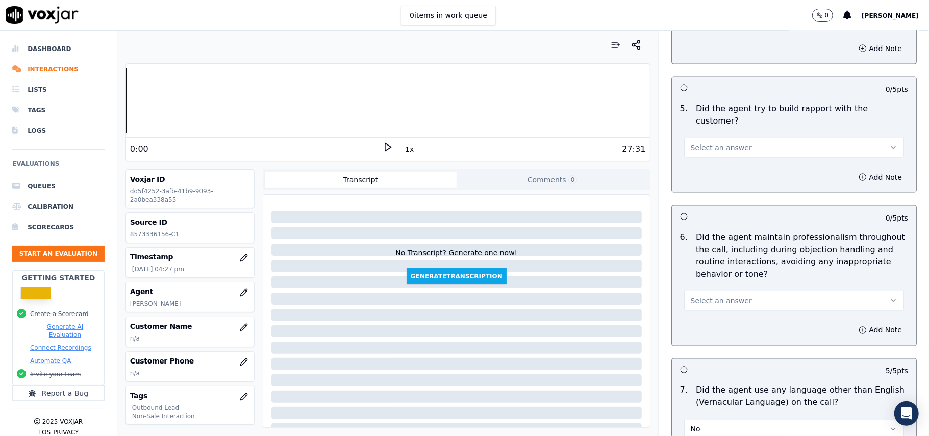
click at [736, 290] on button "Select an answer" at bounding box center [794, 300] width 220 height 20
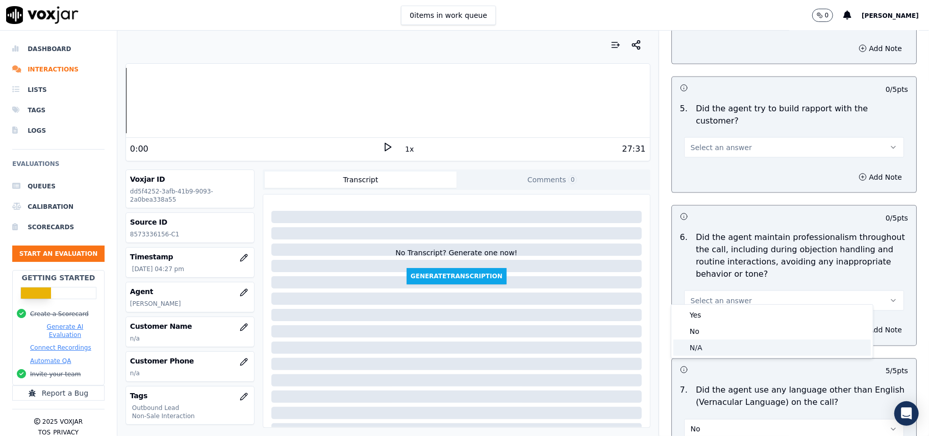
click at [706, 350] on div "N/A" at bounding box center [773, 347] width 198 height 16
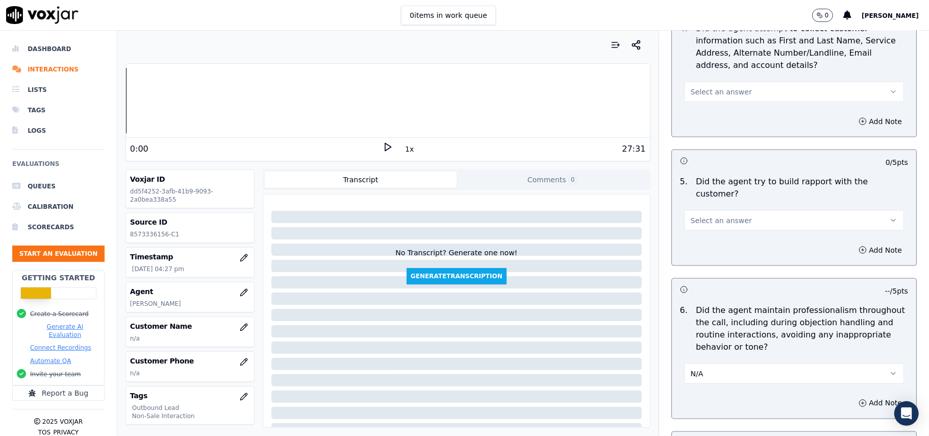
scroll to position [980, 0]
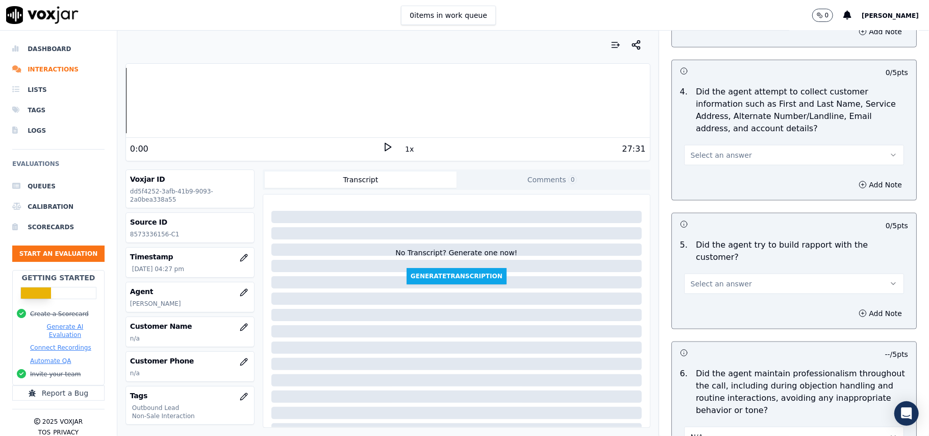
click at [721, 284] on button "Select an answer" at bounding box center [794, 284] width 220 height 20
click at [731, 297] on div "Yes" at bounding box center [773, 297] width 198 height 16
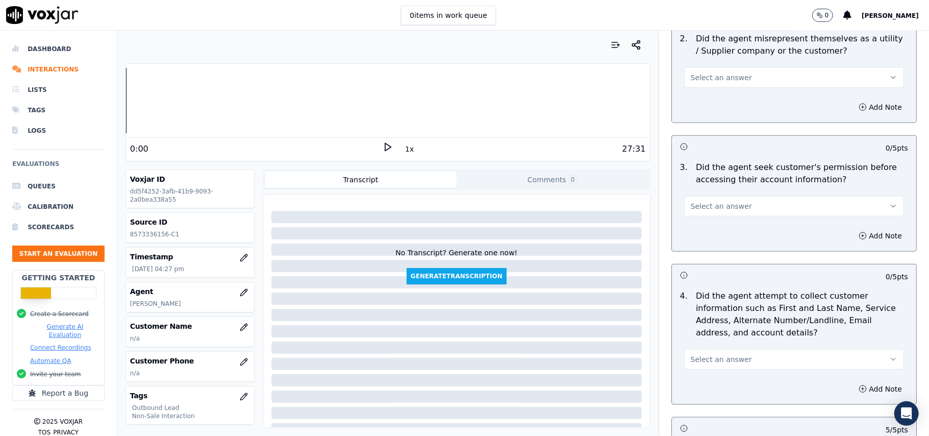
scroll to position [844, 0]
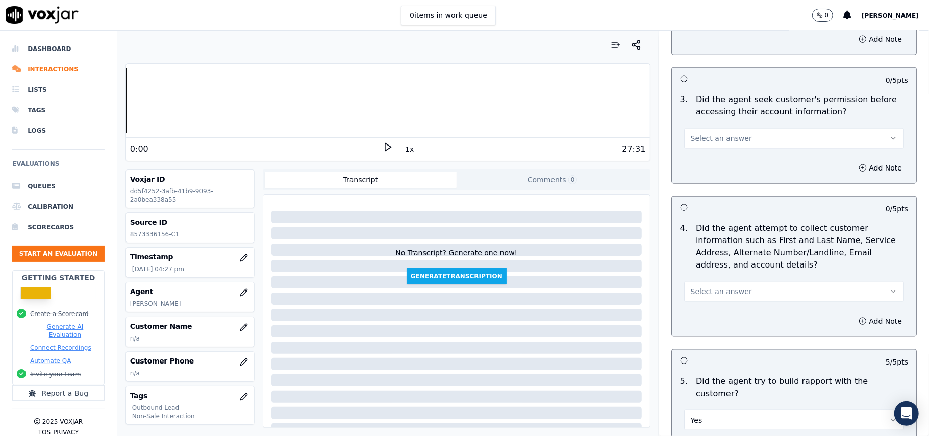
click at [722, 297] on span "Select an answer" at bounding box center [721, 291] width 61 height 10
click at [692, 350] on div "N/A" at bounding box center [773, 349] width 198 height 16
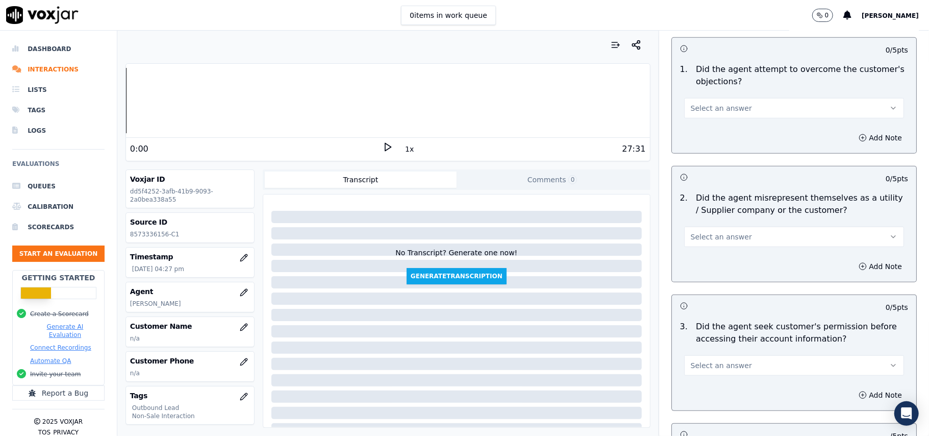
scroll to position [640, 0]
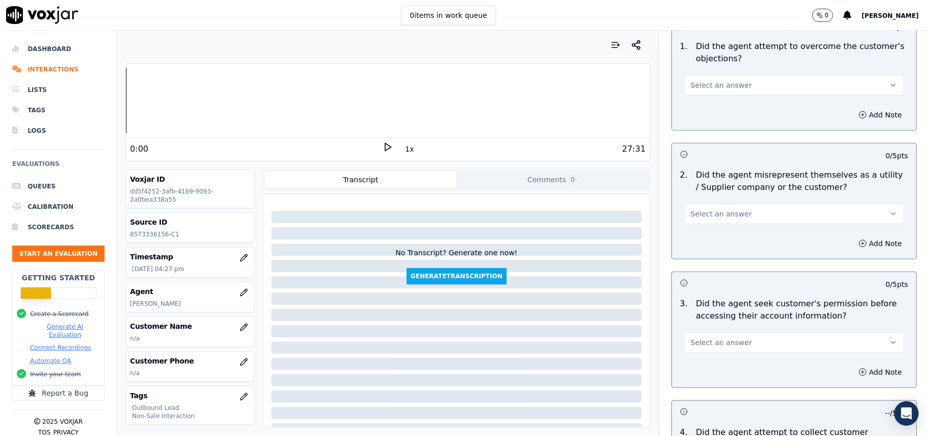
click at [717, 337] on button "Select an answer" at bounding box center [794, 342] width 220 height 20
click at [707, 371] on div "Yes" at bounding box center [773, 367] width 198 height 16
drag, startPoint x: 706, startPoint y: 348, endPoint x: 705, endPoint y: 353, distance: 5.7
click at [706, 347] on button "Yes" at bounding box center [794, 342] width 220 height 20
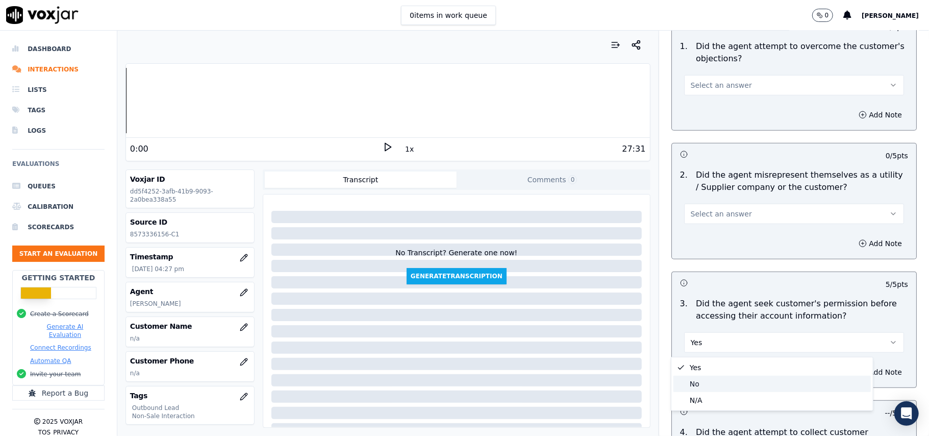
click at [696, 382] on div "No" at bounding box center [773, 384] width 198 height 16
click at [727, 218] on span "Select an answer" at bounding box center [721, 214] width 61 height 10
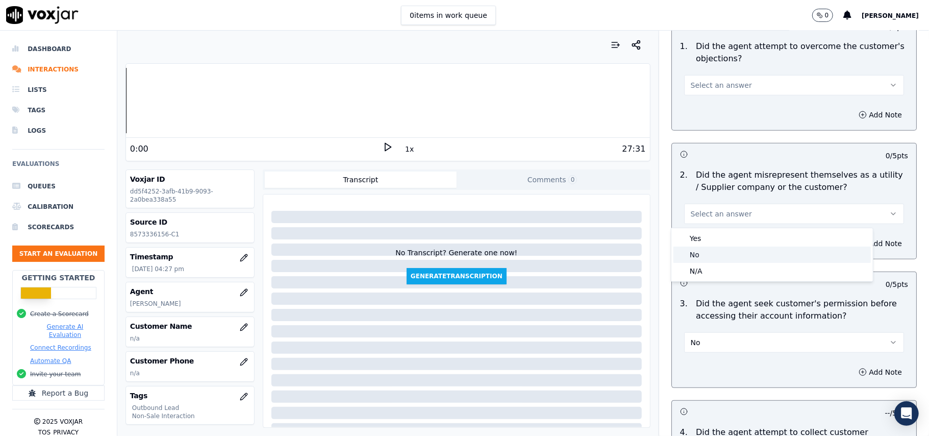
click at [709, 254] on div "No" at bounding box center [773, 255] width 198 height 16
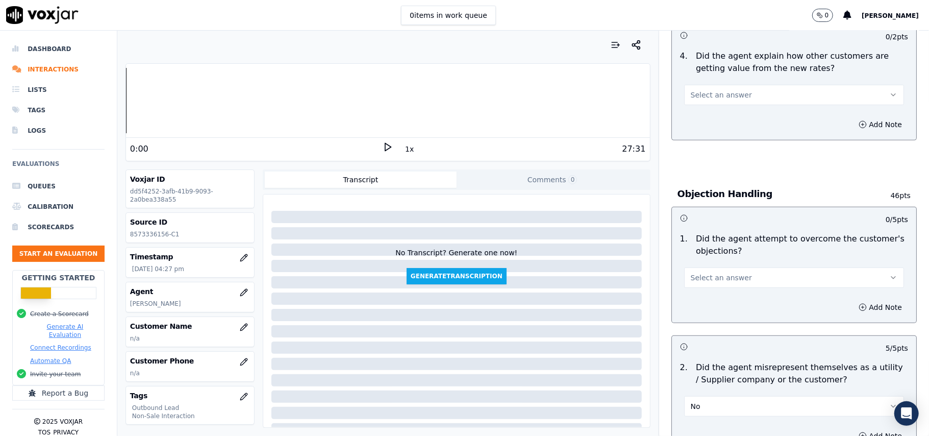
scroll to position [436, 0]
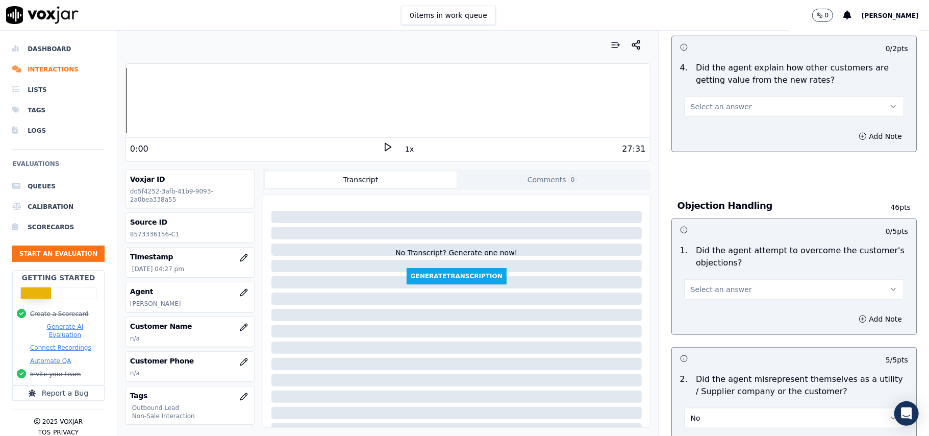
drag, startPoint x: 707, startPoint y: 267, endPoint x: 707, endPoint y: 274, distance: 6.6
click at [707, 268] on p "Did the agent attempt to overcome the customer's objections?" at bounding box center [802, 256] width 212 height 24
click at [701, 302] on div "1 . Did the agent attempt to overcome the customer's objections? Select an answ…" at bounding box center [794, 271] width 244 height 63
click at [693, 286] on span "Select an answer" at bounding box center [721, 289] width 61 height 10
click at [693, 309] on div "Yes" at bounding box center [773, 314] width 198 height 16
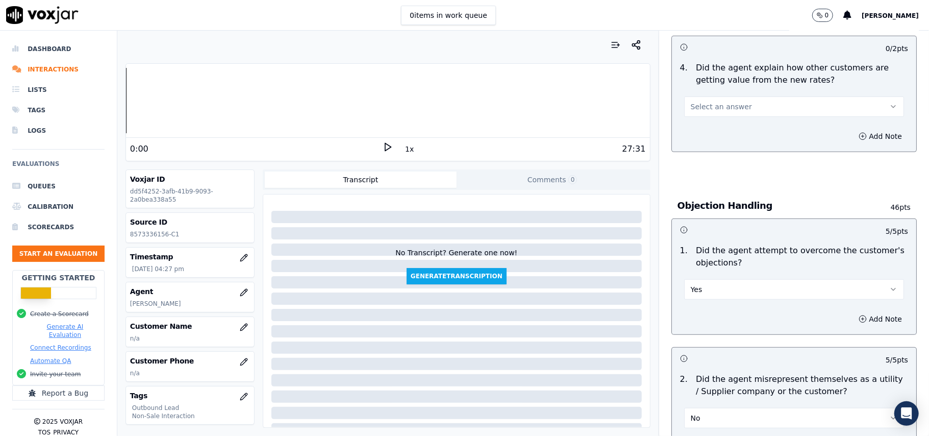
scroll to position [300, 0]
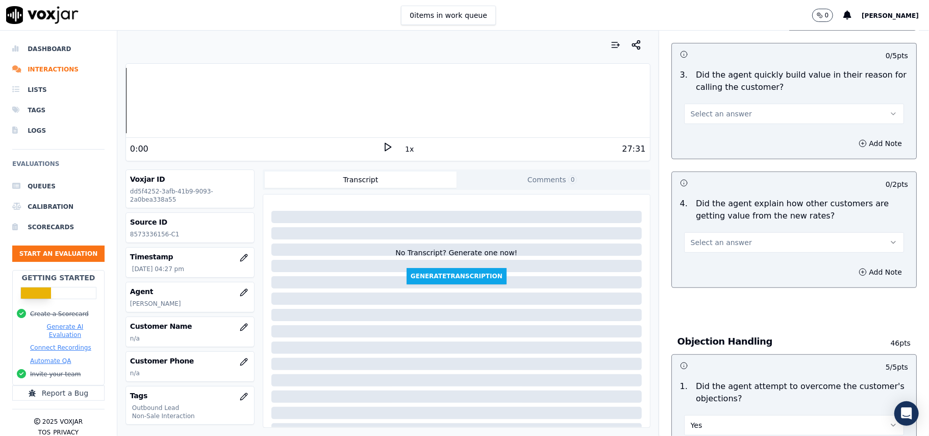
click at [713, 238] on span "Select an answer" at bounding box center [721, 242] width 61 height 10
click at [717, 263] on div "Yes" at bounding box center [773, 267] width 198 height 16
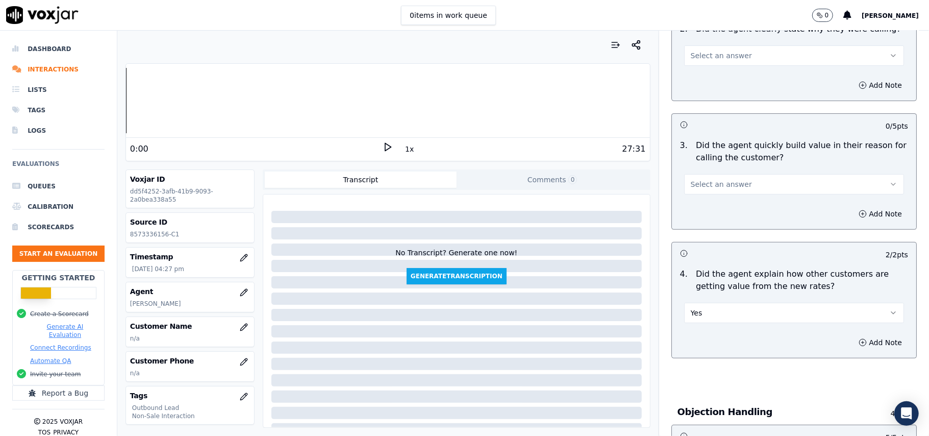
scroll to position [164, 0]
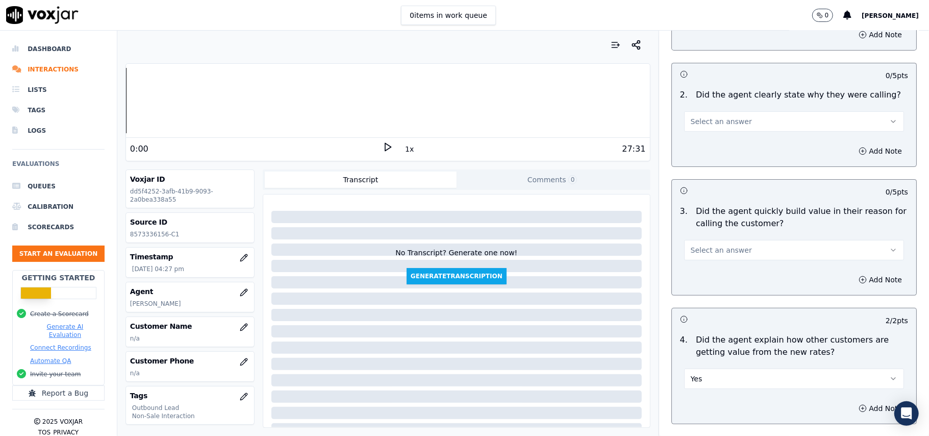
click at [713, 254] on span "Select an answer" at bounding box center [721, 250] width 61 height 10
drag, startPoint x: 713, startPoint y: 260, endPoint x: 715, endPoint y: 278, distance: 17.5
click at [715, 278] on div "Yes" at bounding box center [773, 274] width 198 height 16
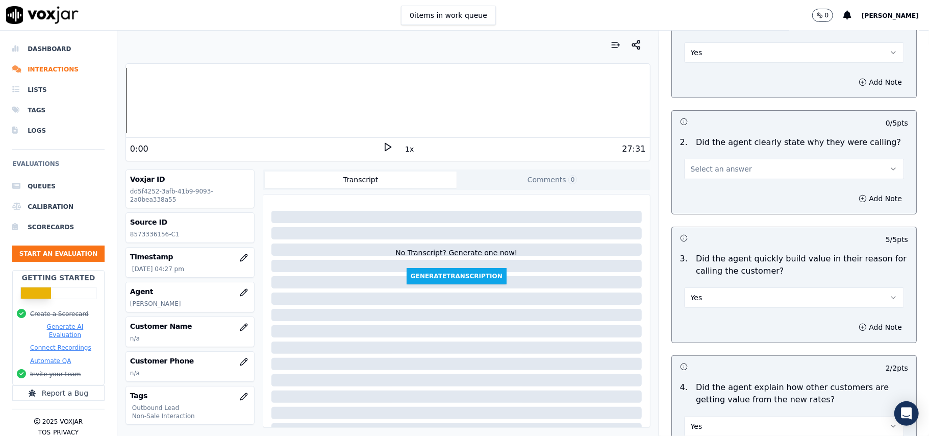
scroll to position [96, 0]
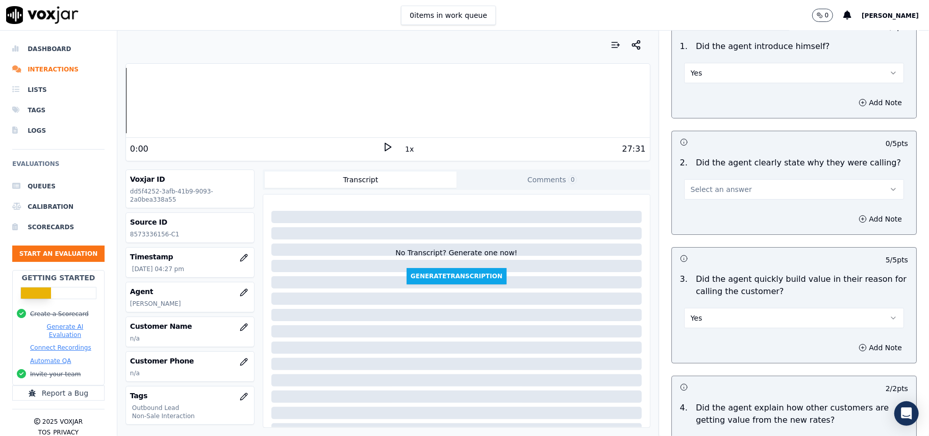
click at [720, 188] on span "Select an answer" at bounding box center [721, 189] width 61 height 10
click at [709, 213] on div "Yes" at bounding box center [773, 213] width 198 height 16
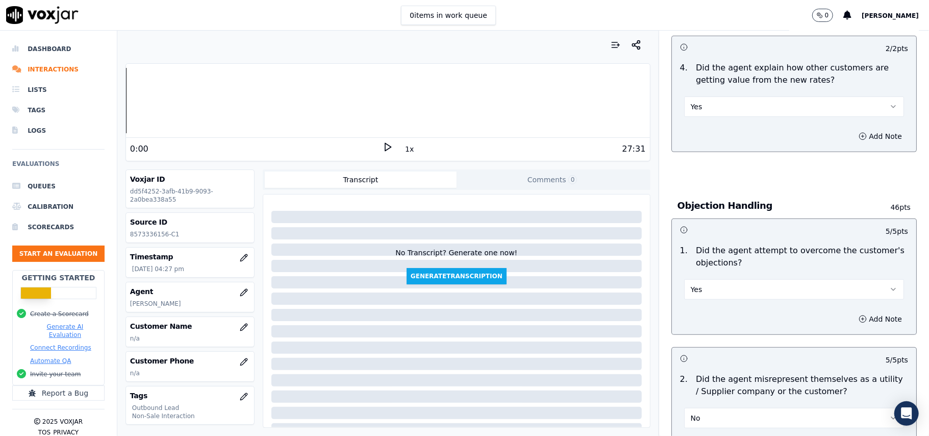
scroll to position [728, 0]
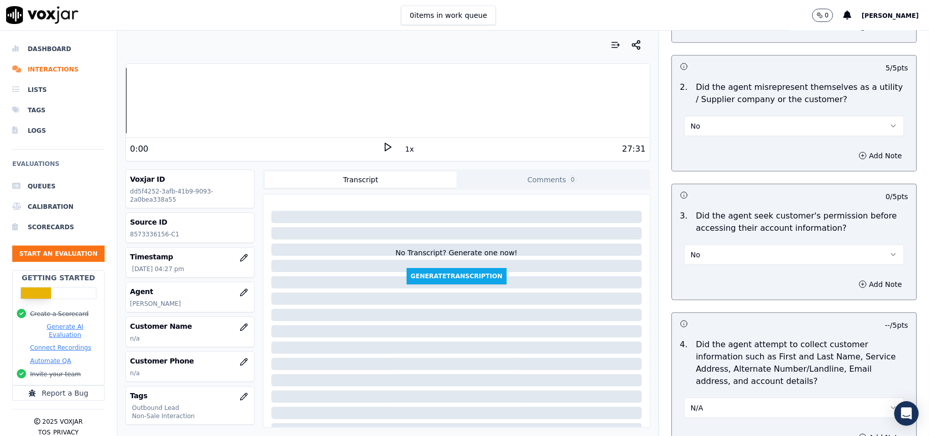
drag, startPoint x: 781, startPoint y: 256, endPoint x: 798, endPoint y: 264, distance: 19.2
click at [780, 257] on button "No" at bounding box center [794, 254] width 220 height 20
click at [853, 280] on button "Add Note" at bounding box center [881, 284] width 56 height 14
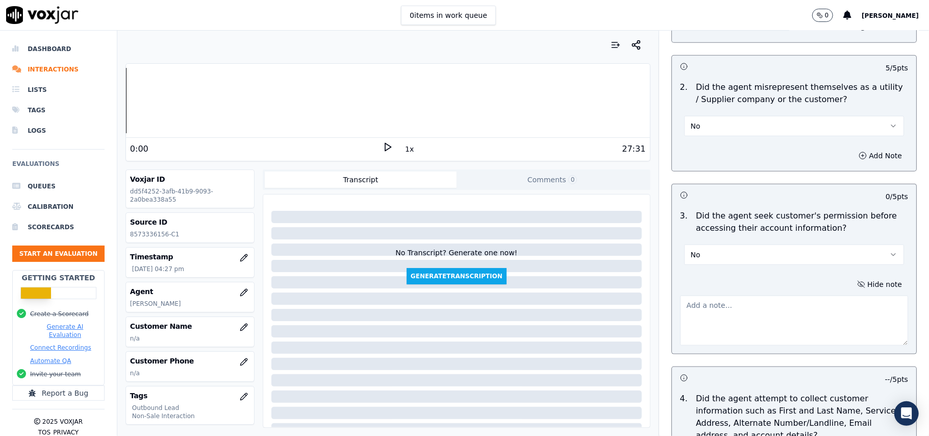
click at [701, 332] on textarea at bounding box center [794, 320] width 228 height 50
paste textarea "@02:45 – The agent accessed the customer’s account without taking prior permiss…"
click at [680, 305] on textarea "@02:45 – The agent accessed the customer’s account without taking prior permiss…" at bounding box center [794, 320] width 228 height 50
paste textarea "Call ID: 194634"
type textarea "Call ID: 194634 @02:45 – The agent accessed the customer’s account without taki…"
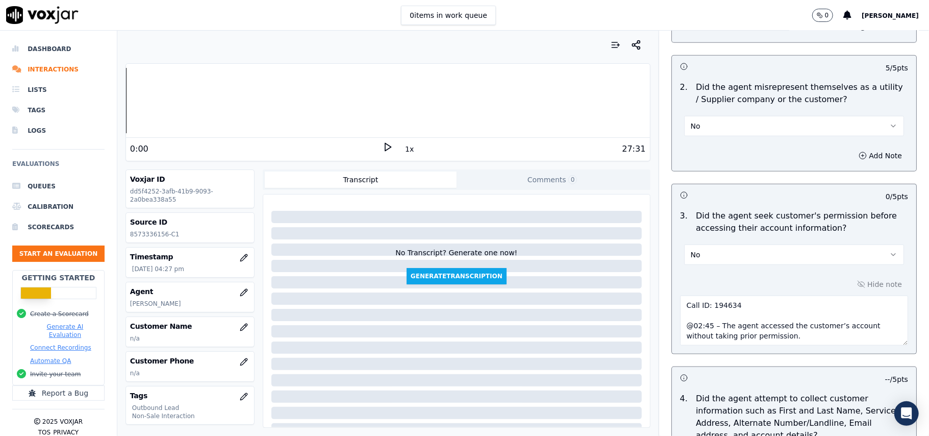
scroll to position [1176, 0]
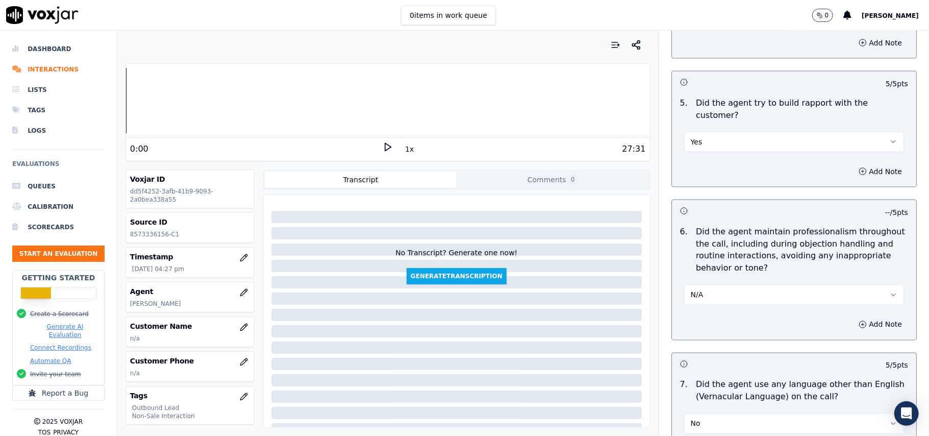
drag, startPoint x: 929, startPoint y: 419, endPoint x: 929, endPoint y: 462, distance: 43.4
click at [929, 435] on html "0 items in work queue 0 [PERSON_NAME] Dashboard Interactions Lists Tags Logs Ev…" at bounding box center [464, 218] width 929 height 436
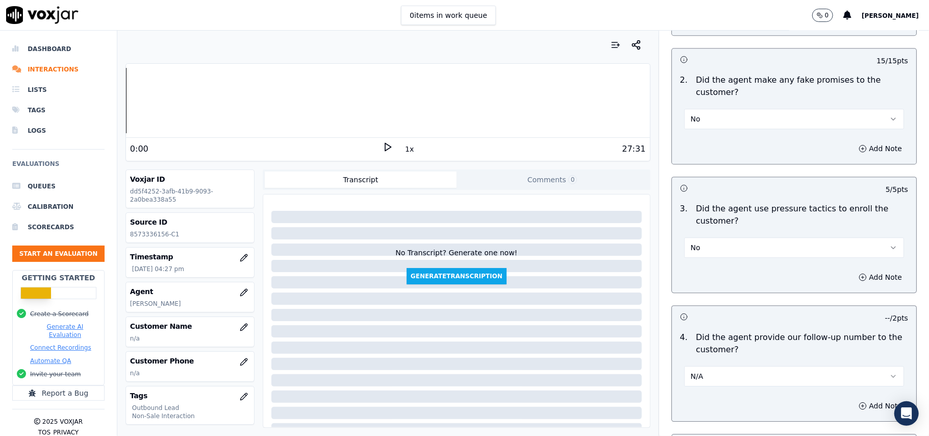
scroll to position [2600, 0]
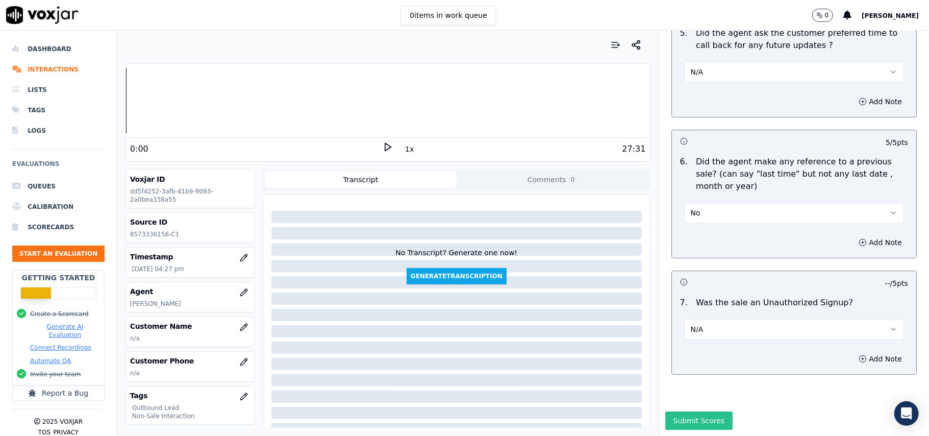
click at [686, 411] on button "Submit Scores" at bounding box center [700, 420] width 68 height 18
click at [234, 329] on button "button" at bounding box center [244, 327] width 20 height 20
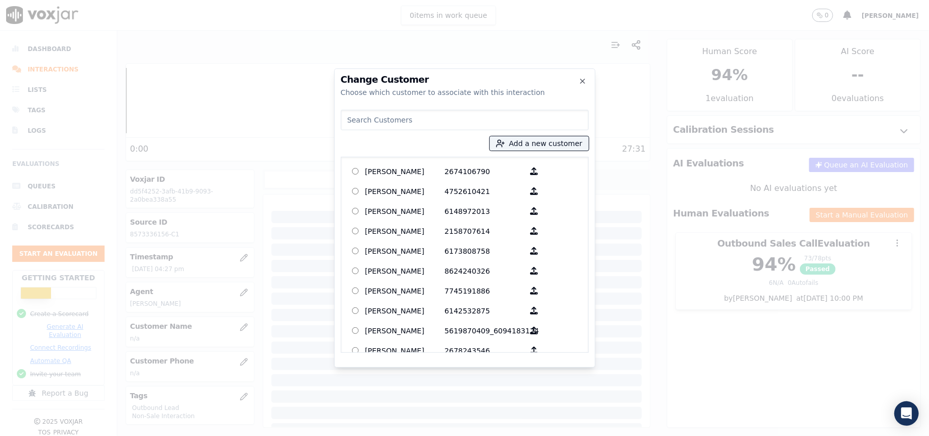
paste input "SONY [PERSON_NAME]"
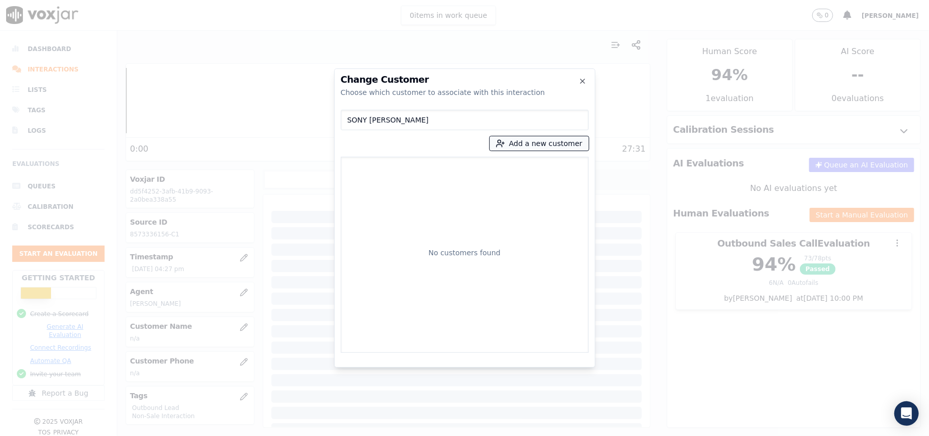
type input "SONY [PERSON_NAME]"
click at [518, 145] on button "Add a new customer" at bounding box center [539, 143] width 99 height 14
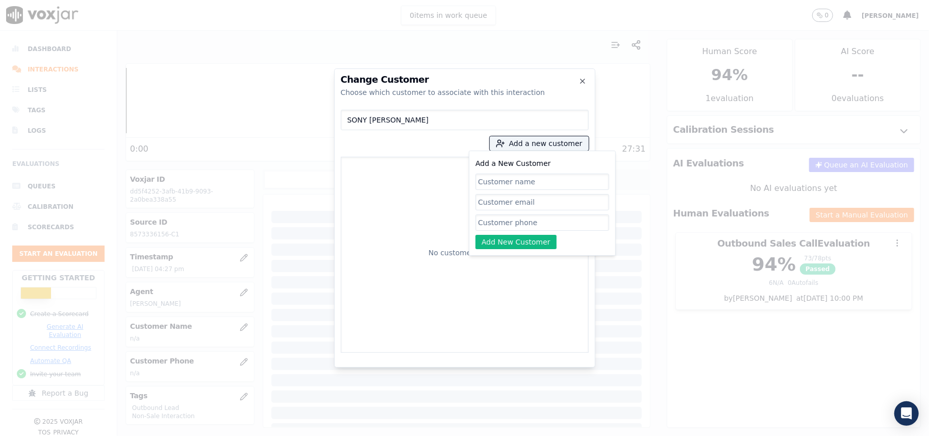
paste input "SONY [PERSON_NAME]"
type input "SONY [PERSON_NAME]"
click at [501, 217] on input "Add a New Customer" at bounding box center [543, 222] width 134 height 16
paste input "8573336156"
type input "8573336156"
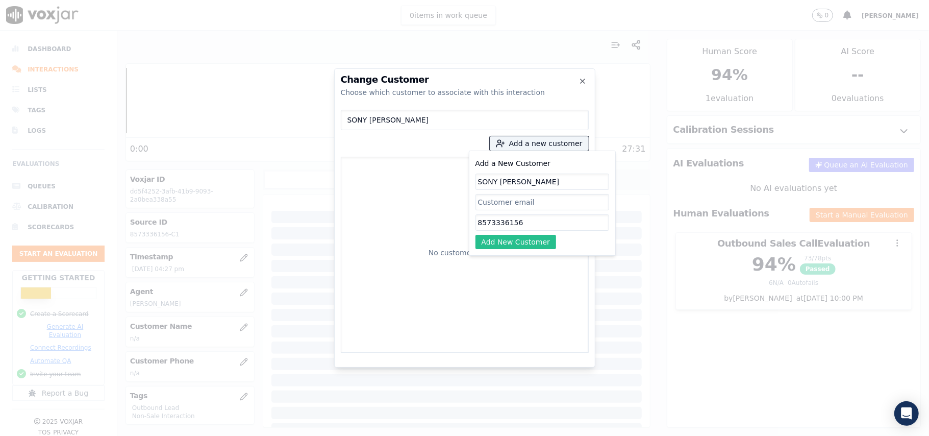
click at [501, 245] on button "Add New Customer" at bounding box center [516, 242] width 81 height 14
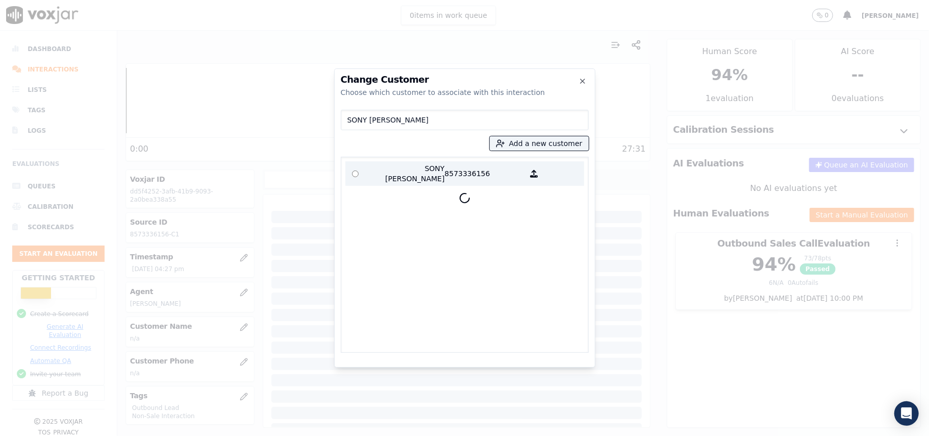
click at [375, 170] on p "SONY [PERSON_NAME]" at bounding box center [405, 173] width 80 height 20
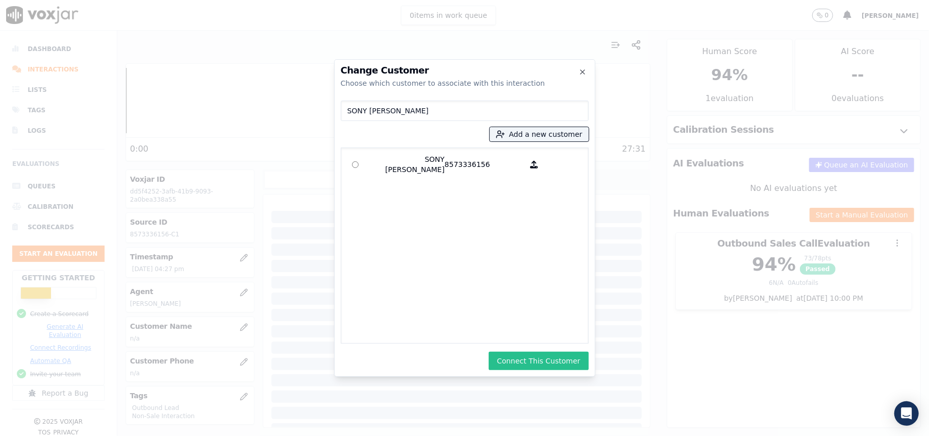
click at [521, 357] on button "Connect This Customer" at bounding box center [539, 361] width 100 height 18
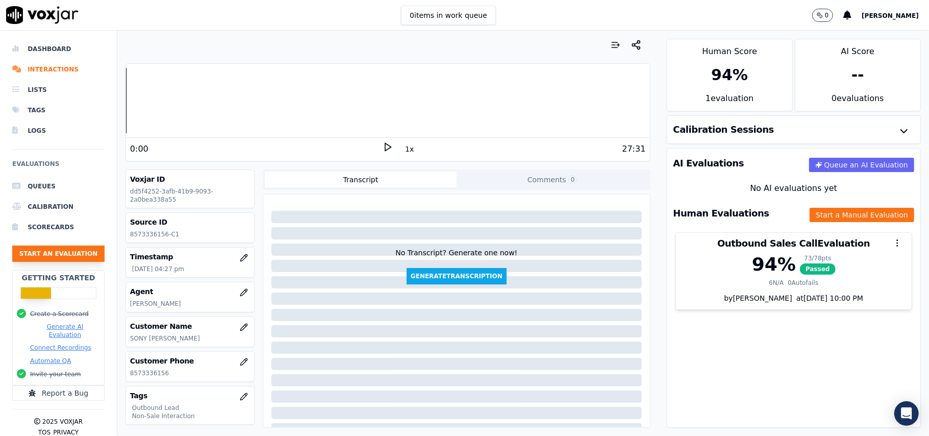
click at [68, 256] on button "Start an Evaluation" at bounding box center [58, 253] width 92 height 16
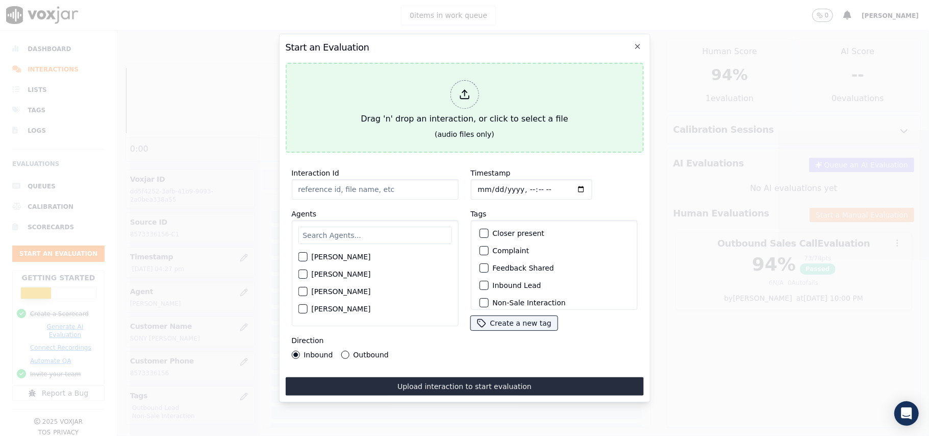
click at [466, 103] on div at bounding box center [464, 94] width 29 height 29
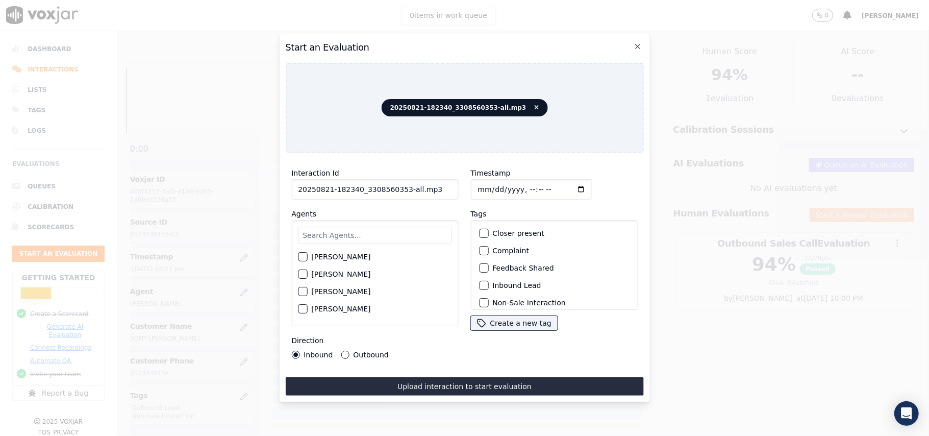
drag, startPoint x: 428, startPoint y: 188, endPoint x: 400, endPoint y: 192, distance: 27.9
click at [400, 192] on input "20250821-182340_3308560353-all.mp3" at bounding box center [374, 189] width 167 height 20
type input "20250821-182340_3308560353-C1"
click at [478, 179] on input "Timestamp" at bounding box center [531, 189] width 121 height 20
click at [485, 183] on input "Timestamp" at bounding box center [531, 189] width 121 height 20
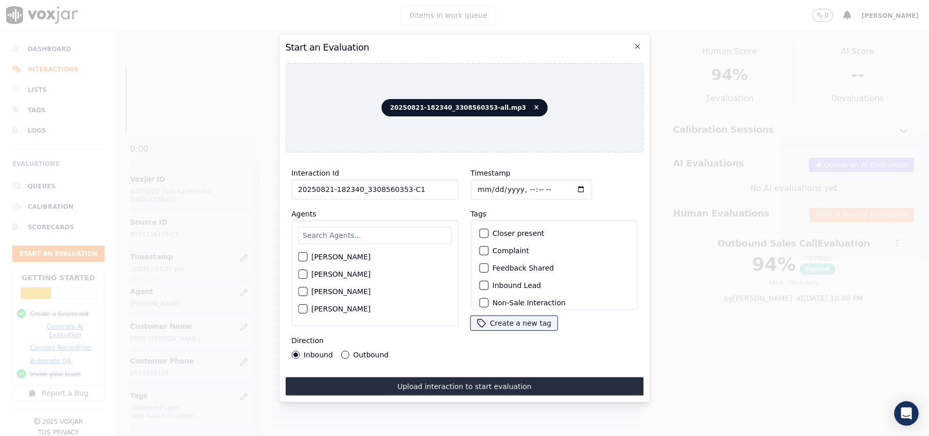
type input "[DATE]T16:30"
click at [400, 227] on input "text" at bounding box center [375, 235] width 154 height 17
click at [329, 259] on div "[PERSON_NAME]" at bounding box center [375, 259] width 154 height 17
click at [301, 258] on div "button" at bounding box center [302, 259] width 7 height 7
drag, startPoint x: 372, startPoint y: 228, endPoint x: 360, endPoint y: 231, distance: 12.6
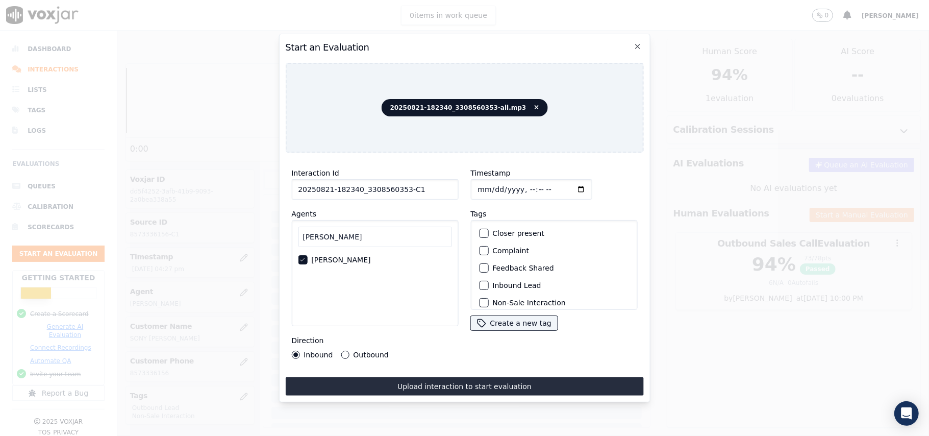
click at [360, 230] on input "[PERSON_NAME]" at bounding box center [375, 237] width 154 height 20
drag, startPoint x: 360, startPoint y: 231, endPoint x: 280, endPoint y: 237, distance: 80.4
click at [280, 237] on div "Start an Evaluation 20250821-182340_3308560353-all.mp3 Interaction Id 20250821-…" at bounding box center [465, 218] width 372 height 368
click at [307, 232] on input "awilli" at bounding box center [375, 237] width 154 height 20
type input "[PERSON_NAME]"
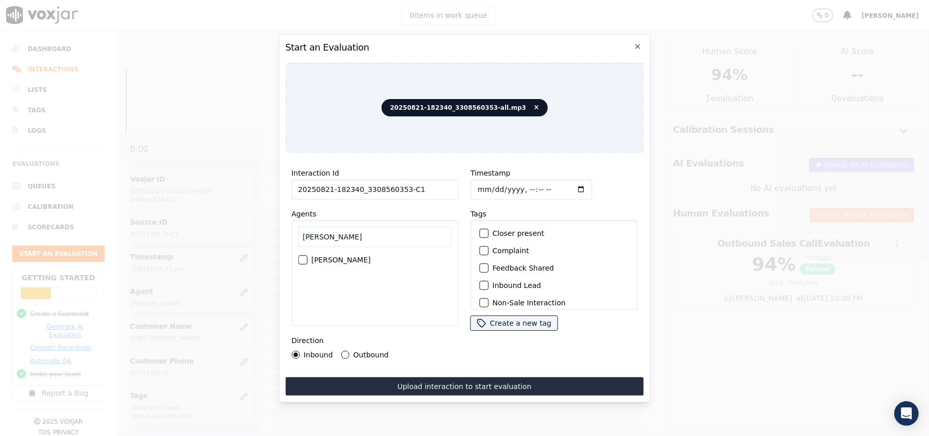
click at [333, 258] on label "[PERSON_NAME]" at bounding box center [340, 259] width 59 height 7
click at [307, 258] on button "[PERSON_NAME]" at bounding box center [302, 259] width 9 height 9
click at [480, 250] on div "button" at bounding box center [483, 252] width 7 height 7
click at [477, 236] on div "Non-Sale Interaction" at bounding box center [554, 234] width 158 height 17
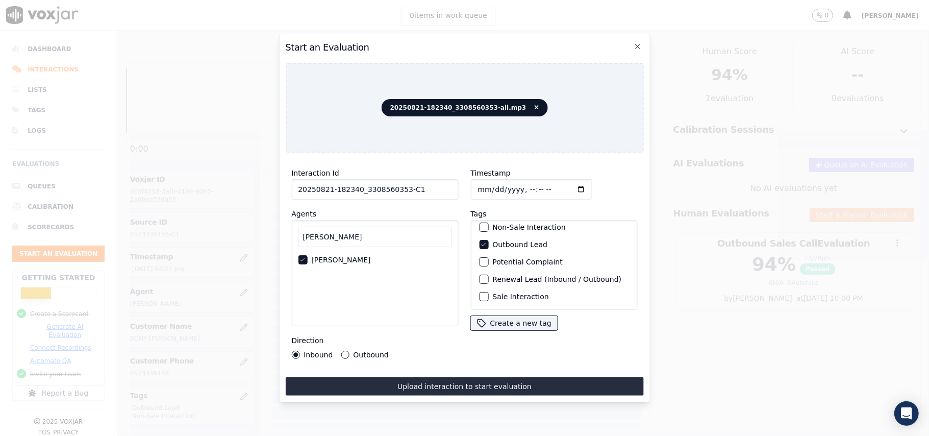
scroll to position [89, 0]
click at [484, 292] on button "Sale Interaction" at bounding box center [483, 296] width 9 height 9
click at [346, 351] on button "Outbound" at bounding box center [345, 355] width 8 height 8
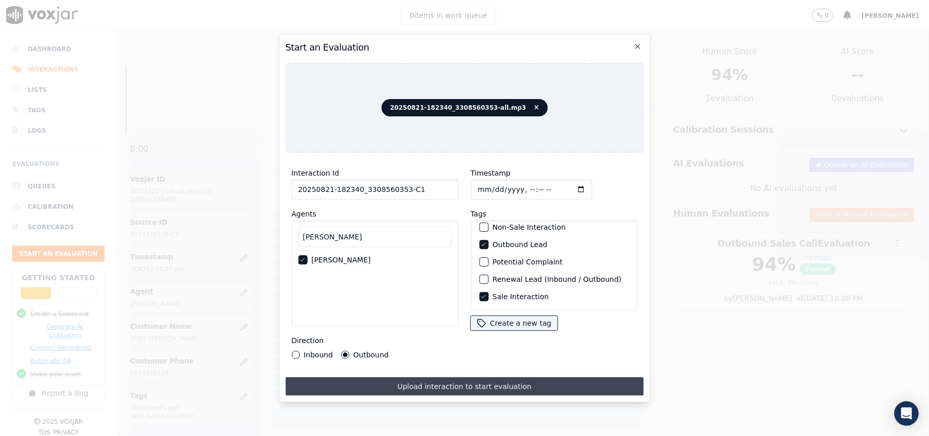
click at [417, 378] on button "Upload interaction to start evaluation" at bounding box center [464, 386] width 358 height 18
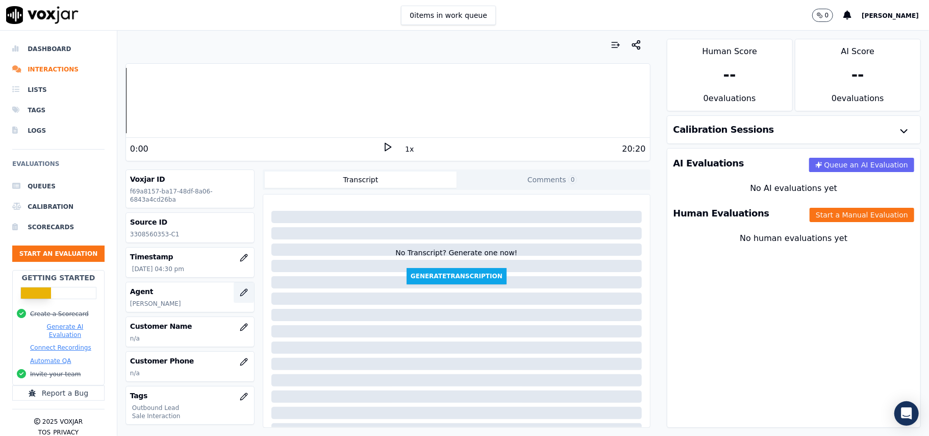
click at [240, 294] on icon "button" at bounding box center [244, 292] width 8 height 8
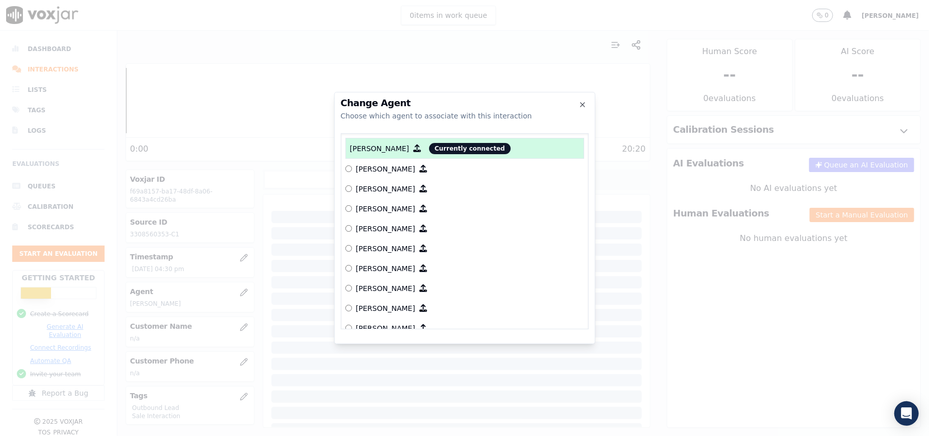
click at [311, 339] on div at bounding box center [464, 218] width 929 height 436
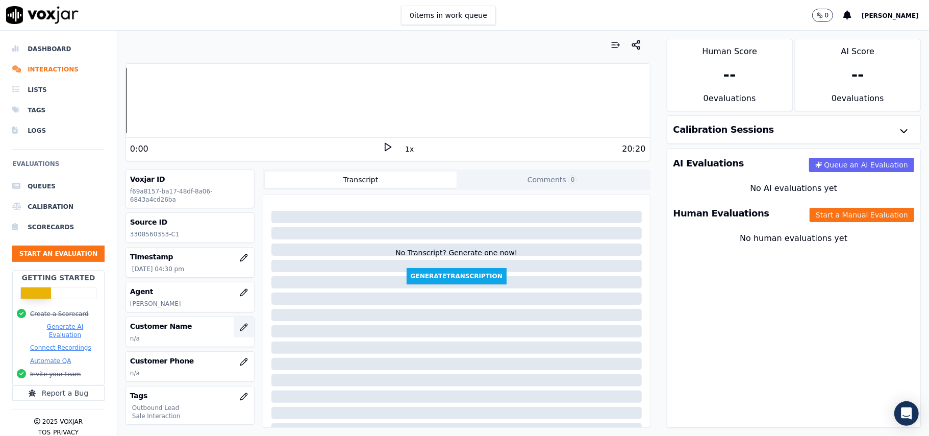
click at [234, 334] on button "button" at bounding box center [244, 327] width 20 height 20
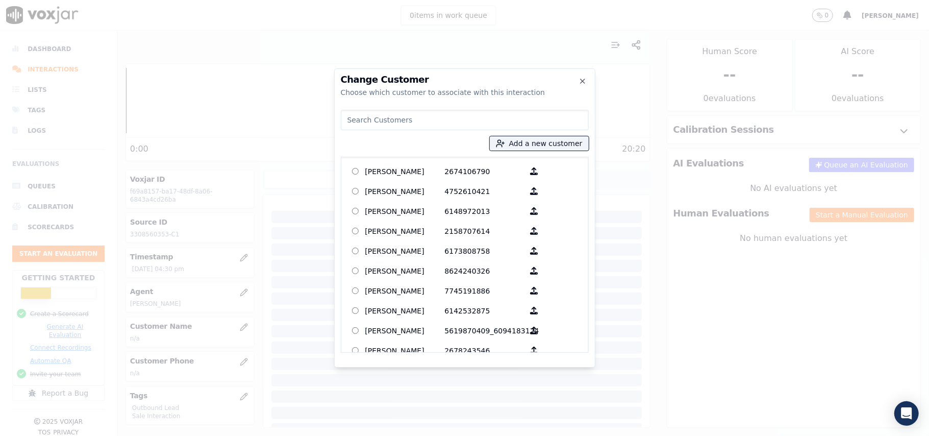
paste input "2346009104 3308560353"
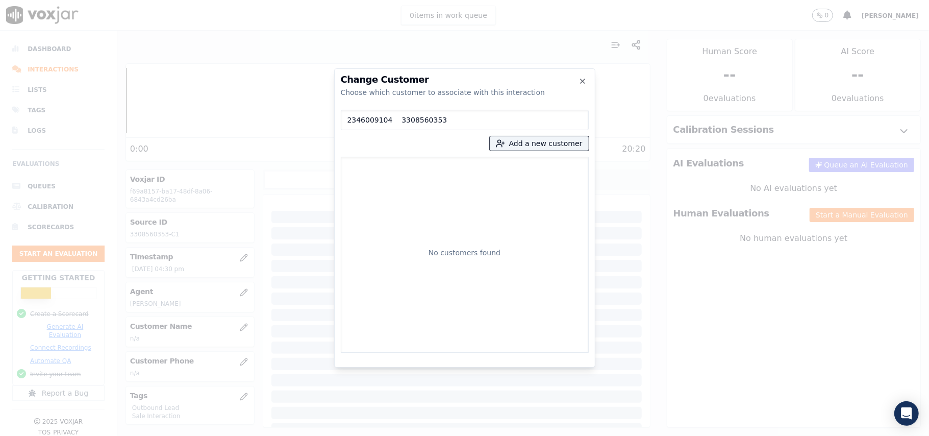
click at [397, 116] on input "2346009104 3308560353" at bounding box center [465, 120] width 248 height 20
click at [392, 119] on input "2346009104 3308560353" at bounding box center [465, 120] width 248 height 20
type input "2346009104-3308560353"
drag, startPoint x: 449, startPoint y: 124, endPoint x: 317, endPoint y: 126, distance: 131.7
click at [317, 435] on div "Change Customer Choose which customer to associate with this interaction 234600…" at bounding box center [464, 436] width 929 height 0
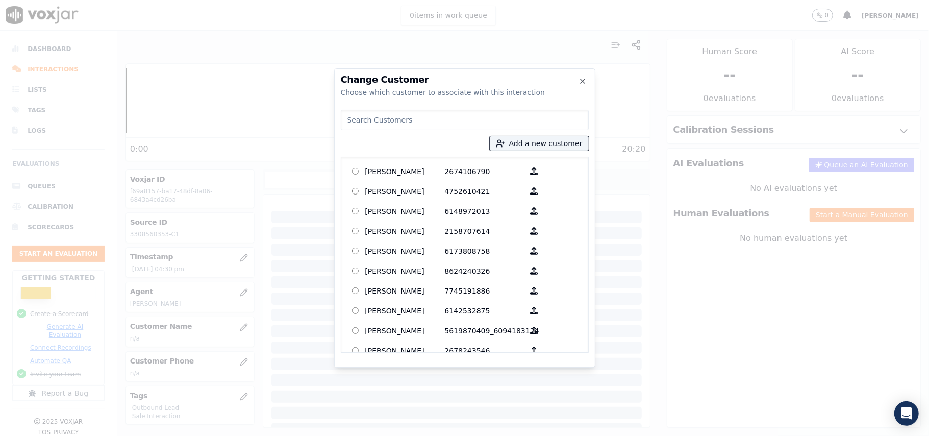
paste input "[PERSON_NAME]"
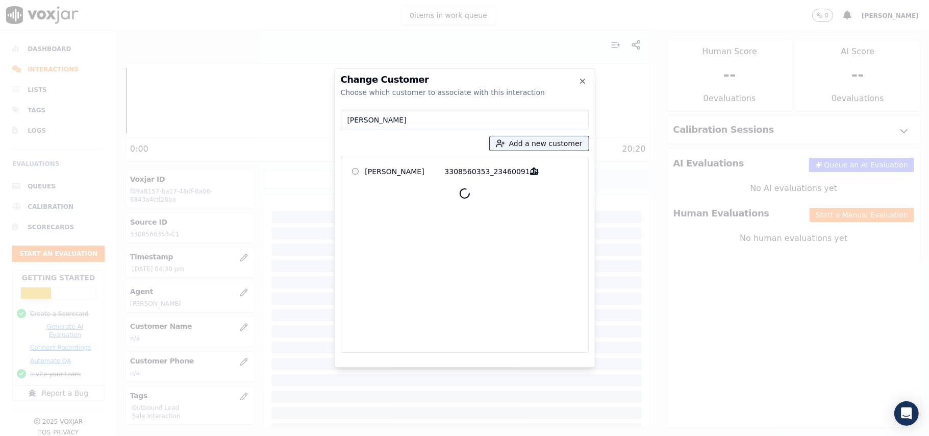
type input "[PERSON_NAME]"
click at [433, 178] on p "[PERSON_NAME]" at bounding box center [405, 171] width 80 height 16
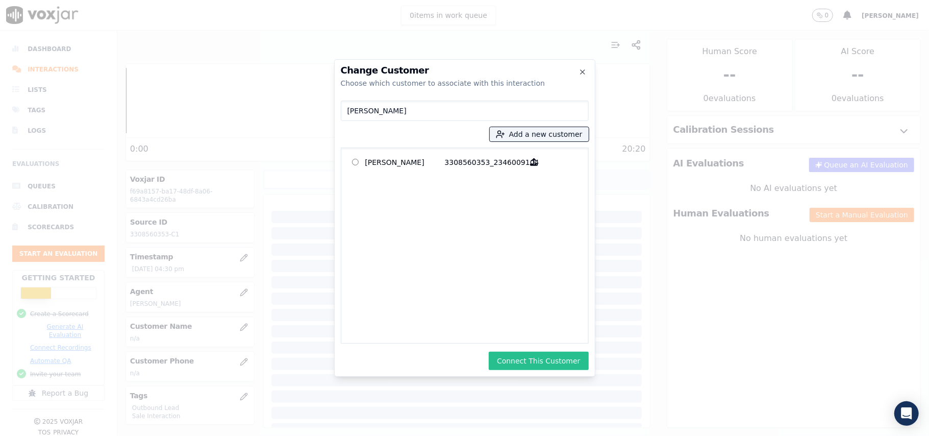
drag, startPoint x: 537, startPoint y: 353, endPoint x: 531, endPoint y: 337, distance: 17.0
click at [537, 353] on button "Connect This Customer" at bounding box center [539, 361] width 100 height 18
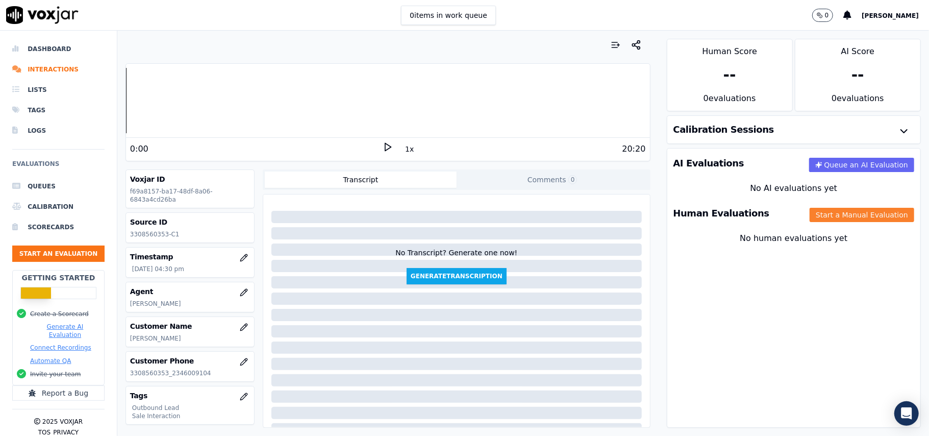
click at [833, 214] on button "Start a Manual Evaluation" at bounding box center [862, 215] width 105 height 14
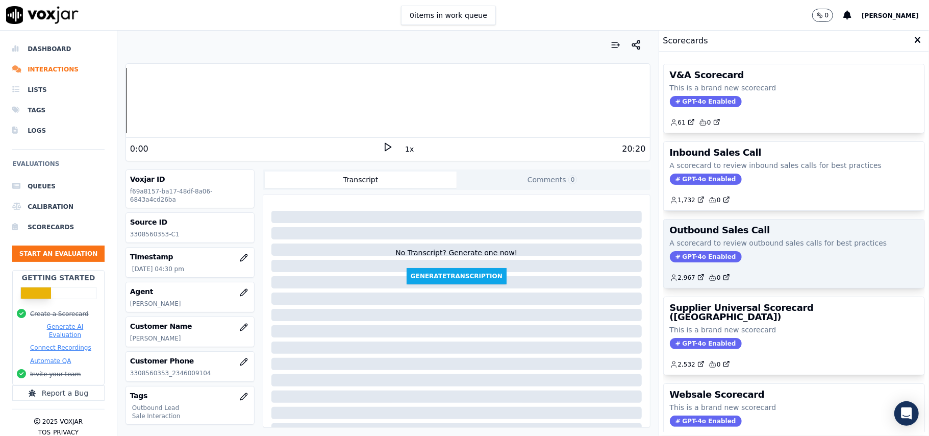
click at [686, 259] on span "GPT-4o Enabled" at bounding box center [706, 256] width 72 height 11
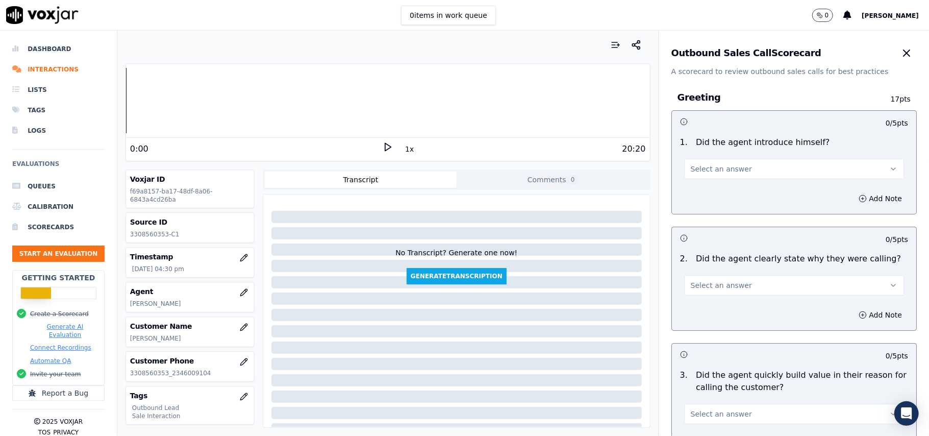
click at [738, 169] on button "Select an answer" at bounding box center [794, 169] width 220 height 20
click at [724, 186] on div "Yes" at bounding box center [773, 192] width 198 height 16
click at [729, 288] on span "Select an answer" at bounding box center [721, 285] width 61 height 10
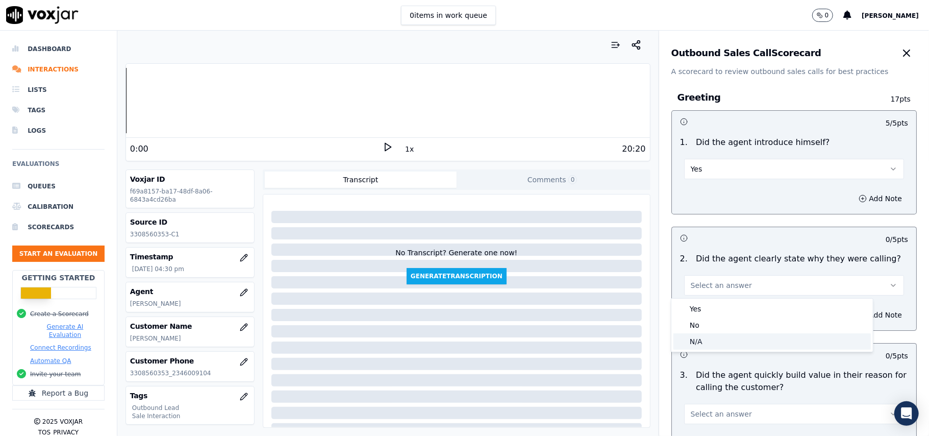
click at [706, 336] on div "N/A" at bounding box center [773, 341] width 198 height 16
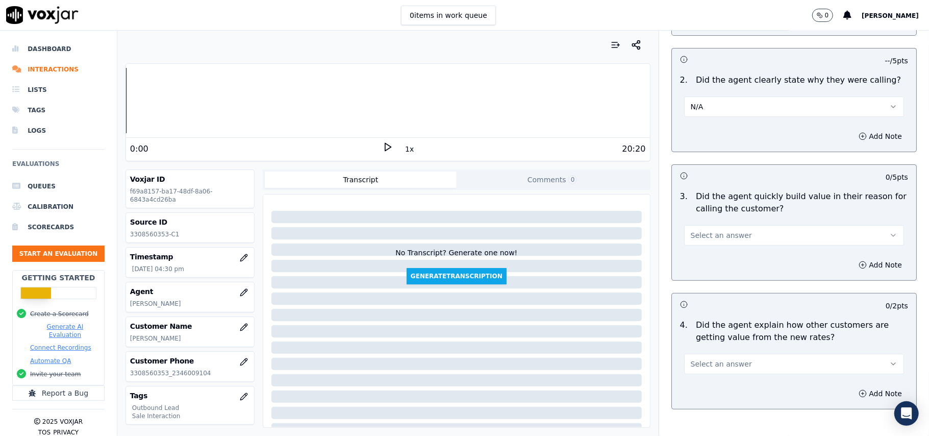
scroll to position [272, 0]
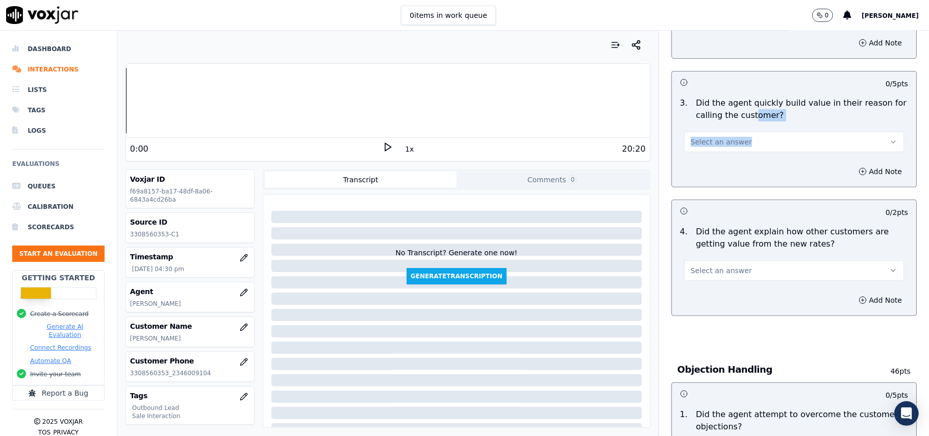
click at [735, 122] on div "3 . Did the agent quickly build value in their reason for calling the customer?…" at bounding box center [794, 124] width 244 height 63
click at [737, 141] on button "Select an answer" at bounding box center [794, 142] width 220 height 20
click at [735, 196] on div "N/A" at bounding box center [773, 198] width 198 height 16
click at [727, 261] on button "Select an answer" at bounding box center [794, 270] width 220 height 20
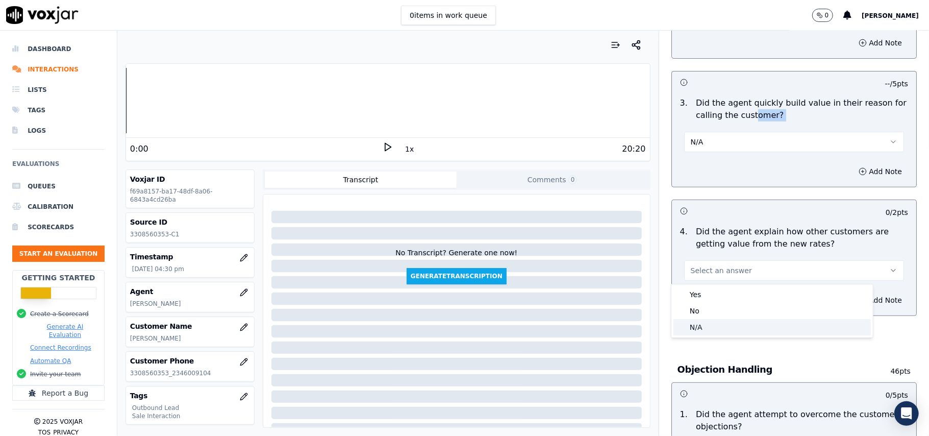
click at [721, 332] on div "N/A" at bounding box center [773, 327] width 198 height 16
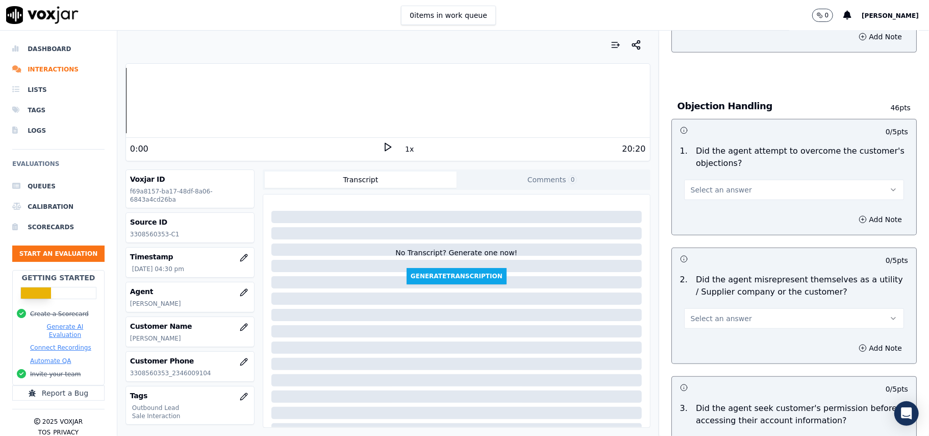
scroll to position [612, 0]
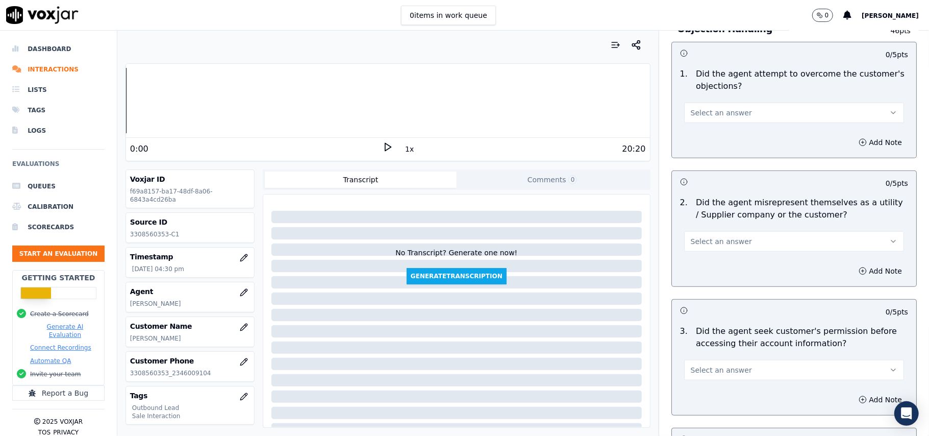
click at [717, 243] on span "Select an answer" at bounding box center [721, 241] width 61 height 10
click at [709, 276] on div "No" at bounding box center [773, 283] width 198 height 16
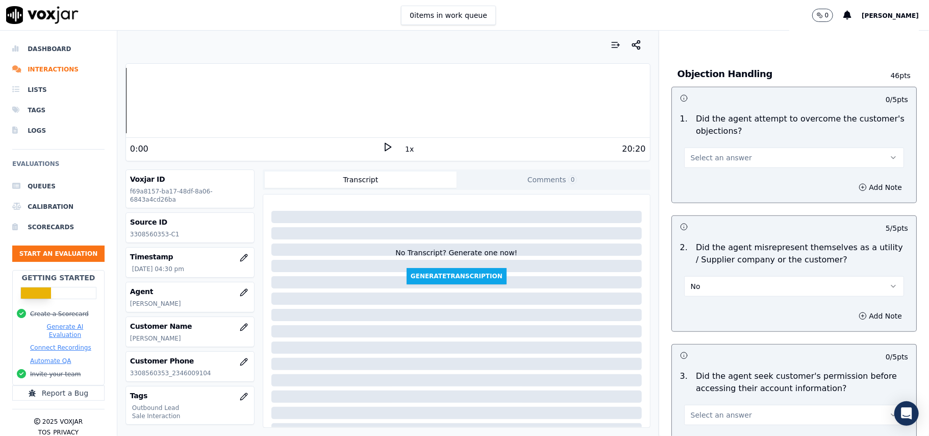
scroll to position [544, 0]
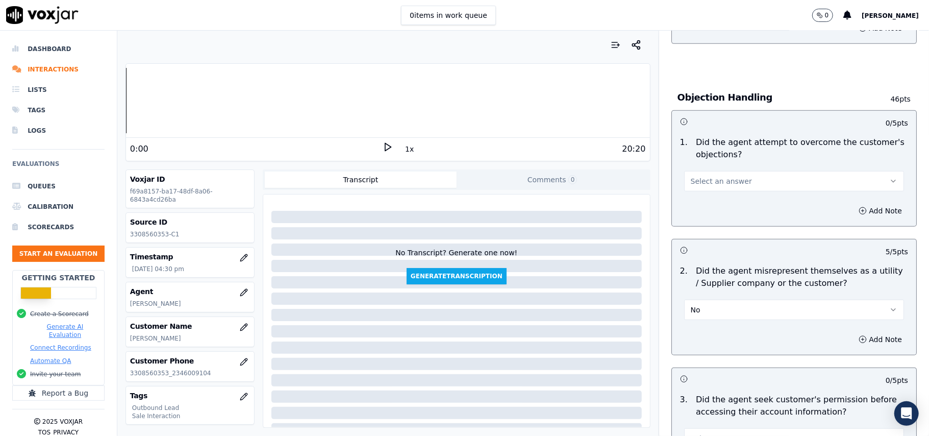
click at [729, 185] on span "Select an answer" at bounding box center [721, 181] width 61 height 10
click at [707, 235] on div "N/A" at bounding box center [773, 238] width 198 height 16
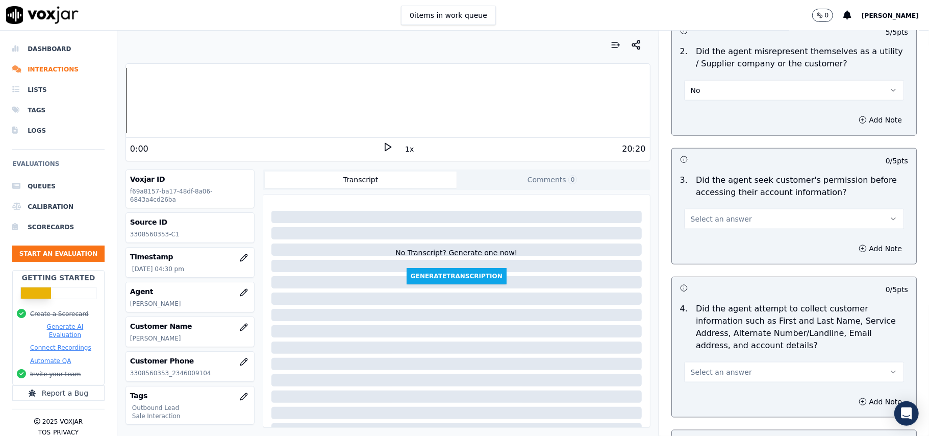
scroll to position [817, 0]
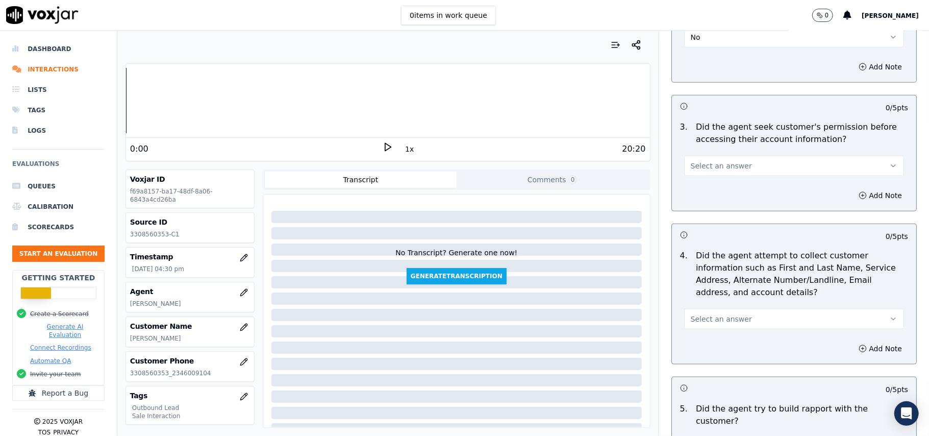
click at [740, 176] on button "Select an answer" at bounding box center [794, 166] width 220 height 20
click at [715, 190] on div "Yes" at bounding box center [773, 191] width 198 height 16
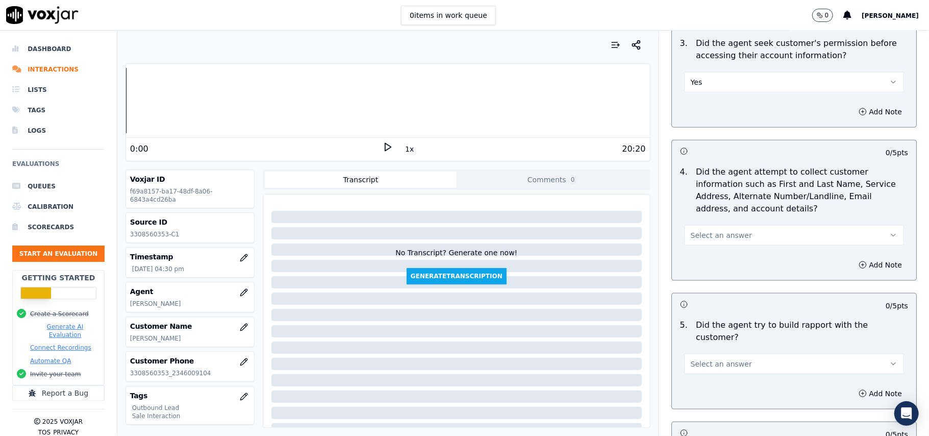
scroll to position [1021, 0]
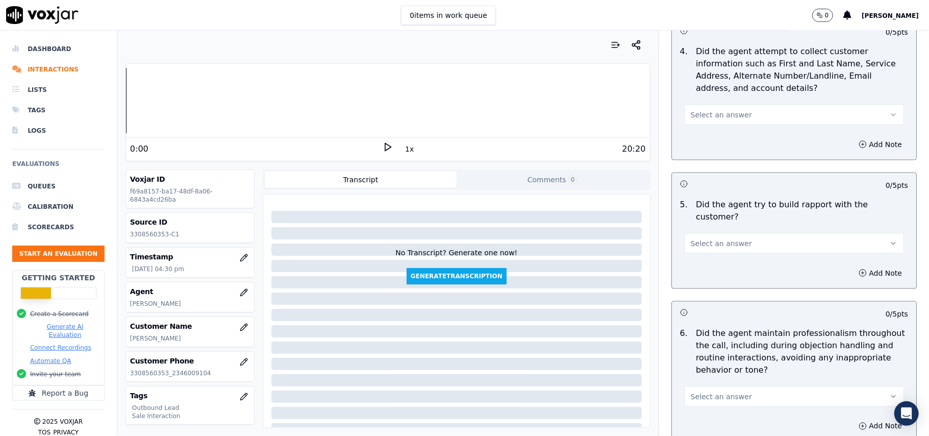
click at [707, 120] on span "Select an answer" at bounding box center [721, 115] width 61 height 10
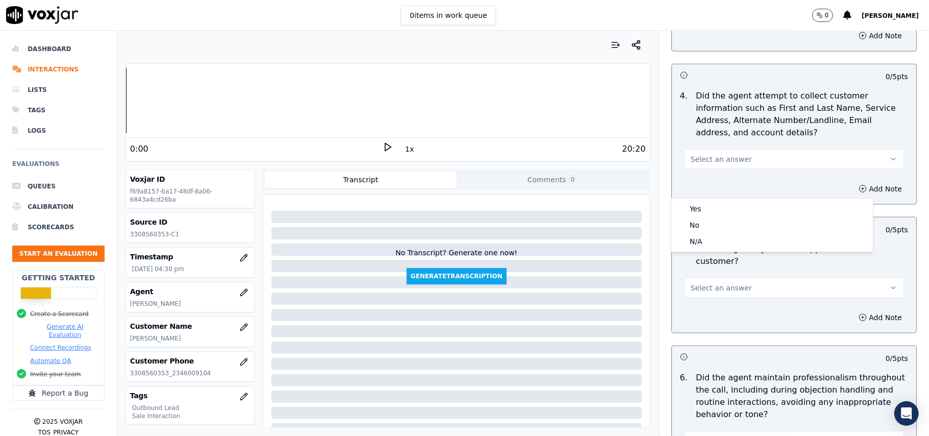
scroll to position [952, 0]
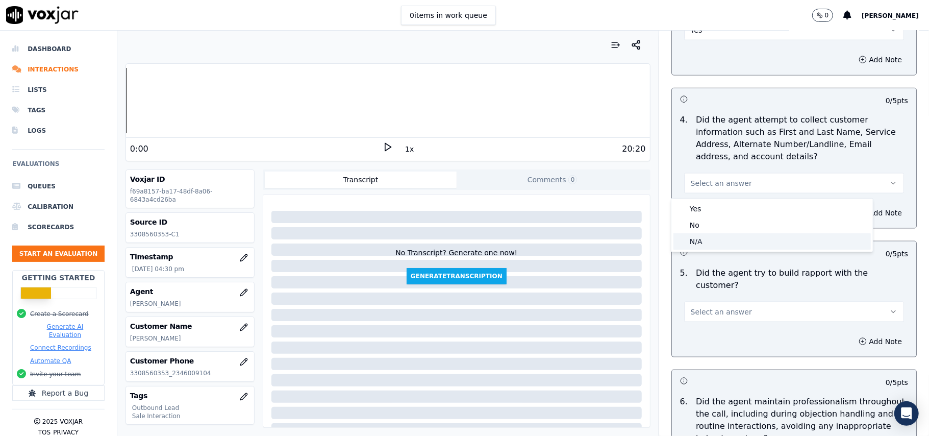
click at [707, 243] on div "N/A" at bounding box center [773, 241] width 198 height 16
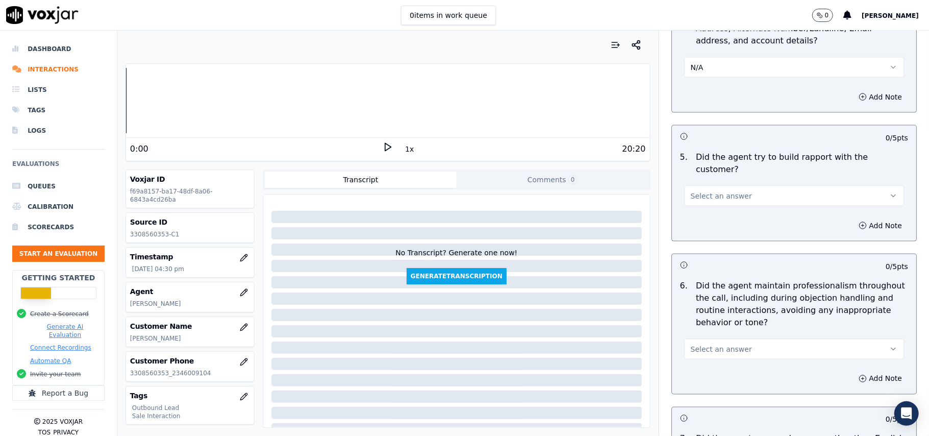
scroll to position [1089, 0]
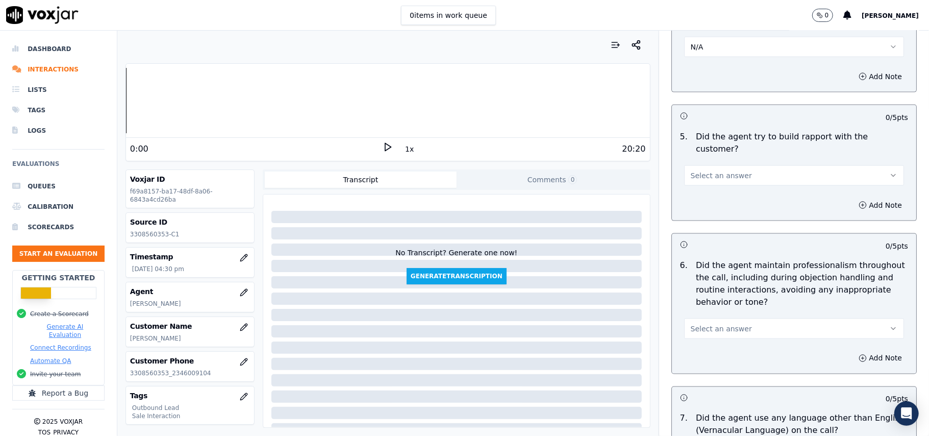
click at [772, 170] on button "Select an answer" at bounding box center [794, 175] width 220 height 20
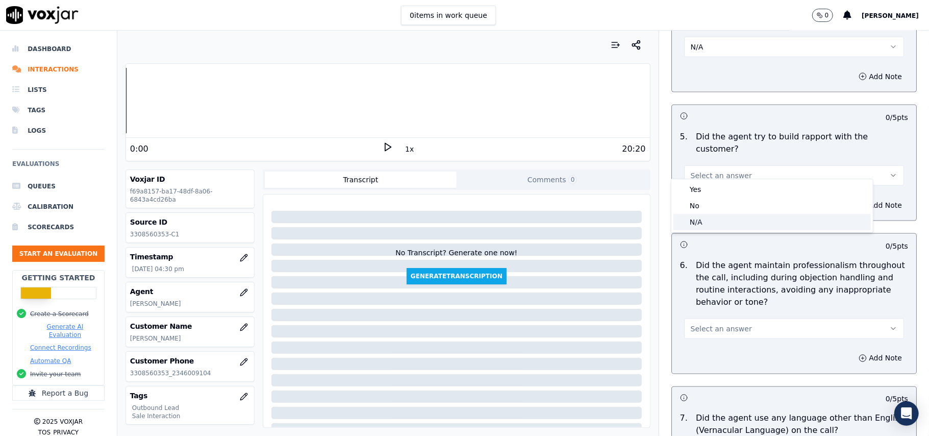
click at [733, 219] on div "N/A" at bounding box center [773, 222] width 198 height 16
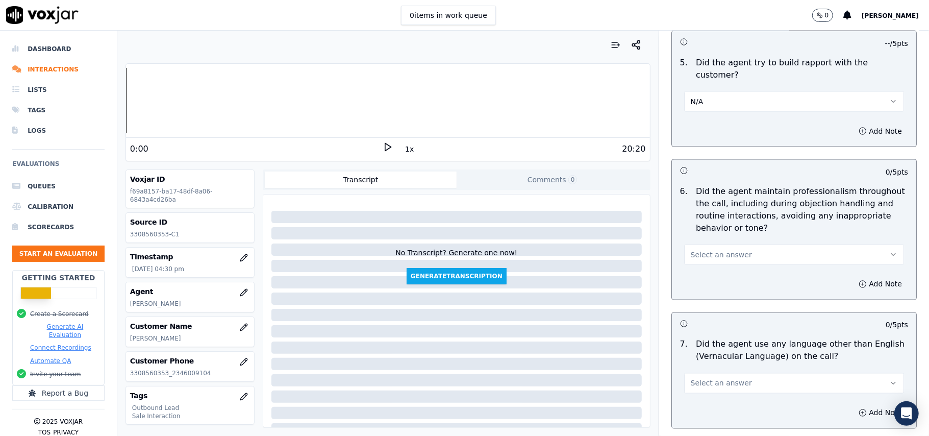
scroll to position [1293, 0]
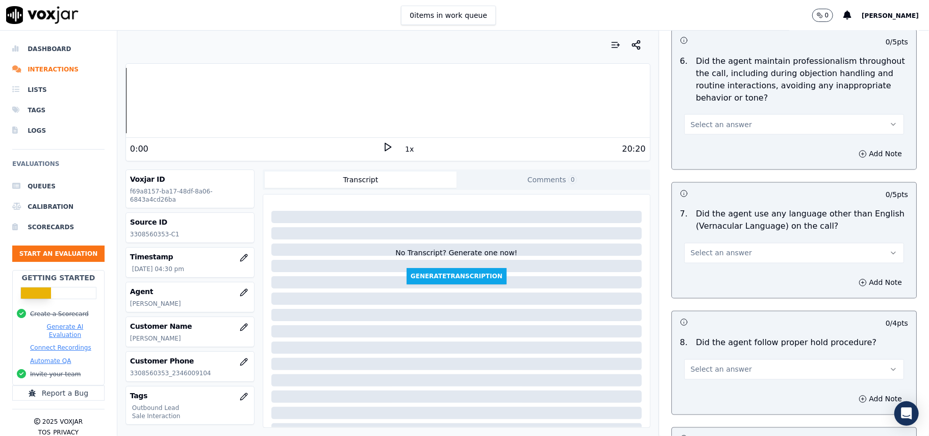
click at [722, 119] on span "Select an answer" at bounding box center [721, 124] width 61 height 10
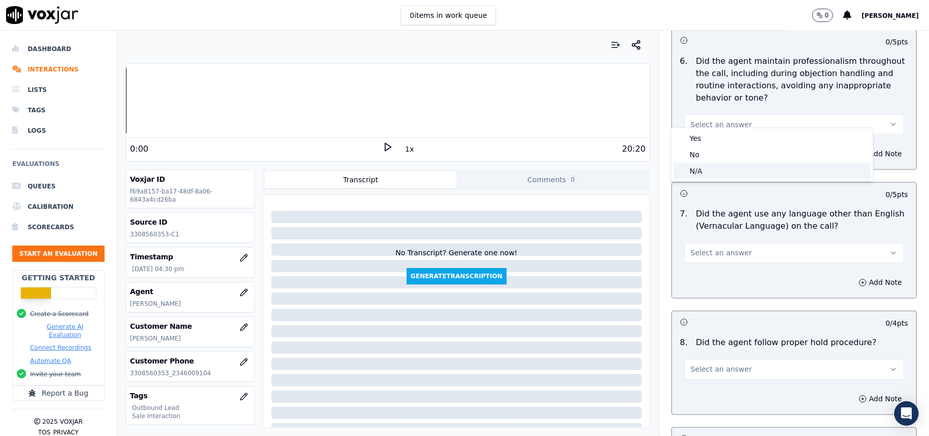
click at [701, 166] on div "N/A" at bounding box center [773, 171] width 198 height 16
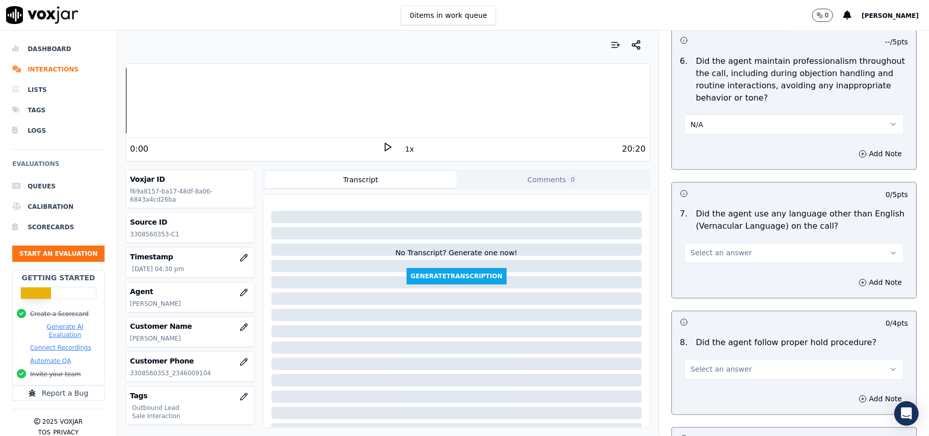
click at [733, 114] on button "N/A" at bounding box center [794, 124] width 220 height 20
click at [712, 141] on div "Yes" at bounding box center [773, 138] width 198 height 16
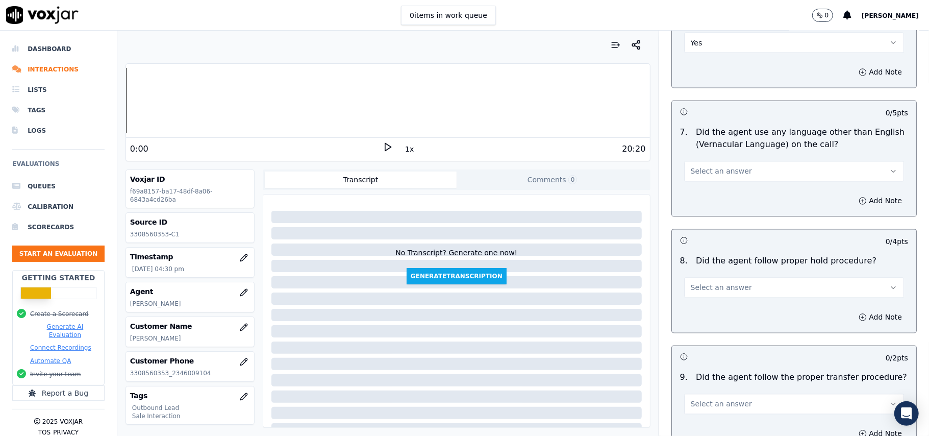
scroll to position [1429, 0]
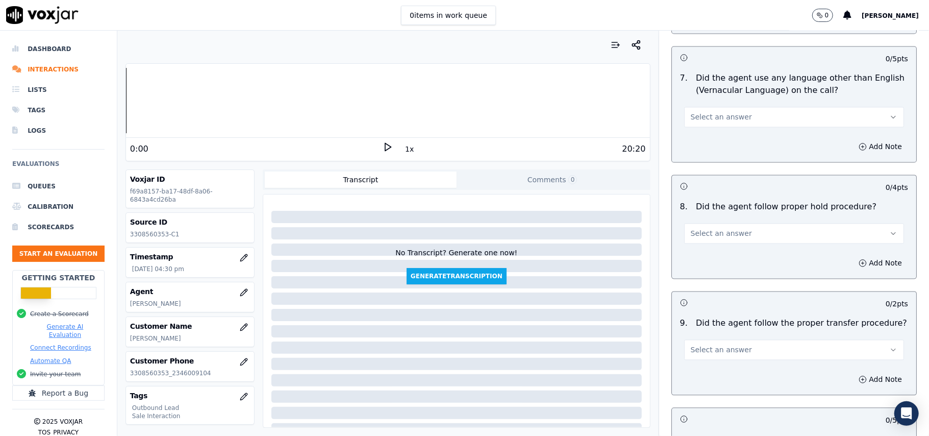
click at [716, 112] on span "Select an answer" at bounding box center [721, 117] width 61 height 10
click at [694, 146] on div "No" at bounding box center [773, 147] width 198 height 16
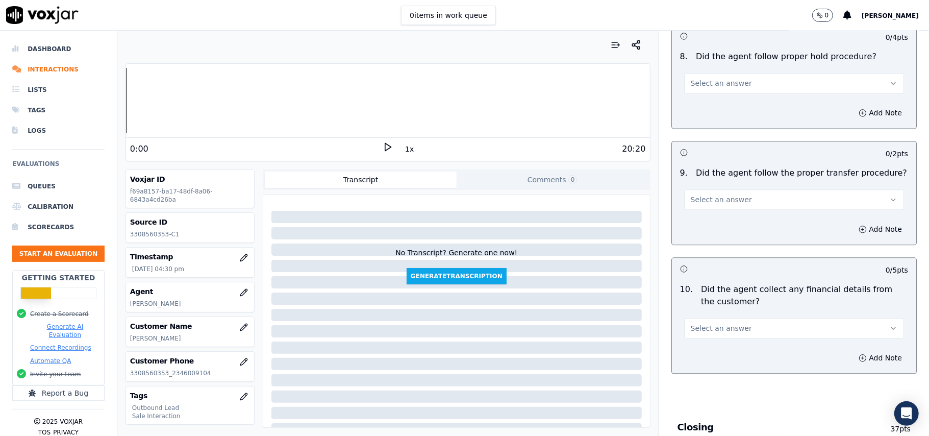
scroll to position [1497, 0]
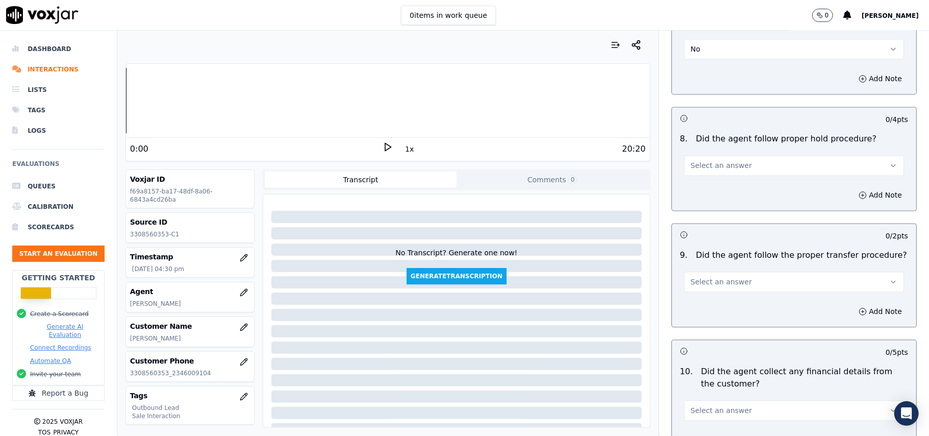
click at [751, 162] on button "Select an answer" at bounding box center [794, 165] width 220 height 20
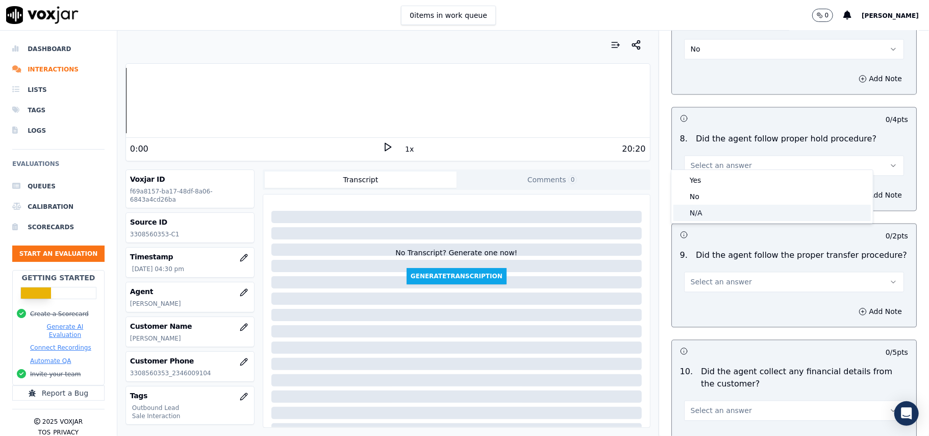
click at [733, 211] on div "N/A" at bounding box center [773, 213] width 198 height 16
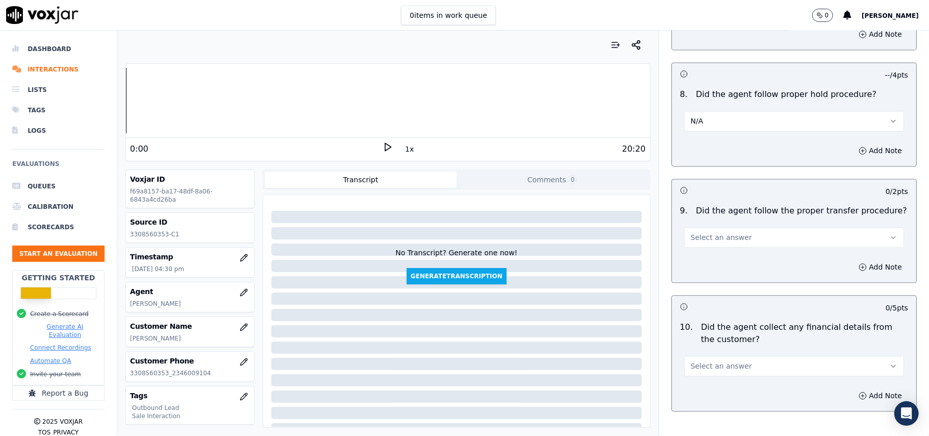
scroll to position [1565, 0]
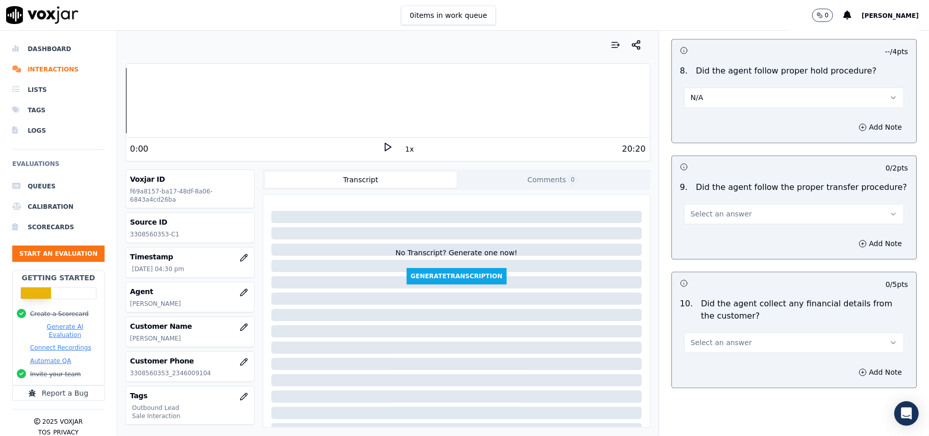
click at [770, 204] on button "Select an answer" at bounding box center [794, 214] width 220 height 20
click at [723, 235] on div "Yes" at bounding box center [773, 228] width 198 height 16
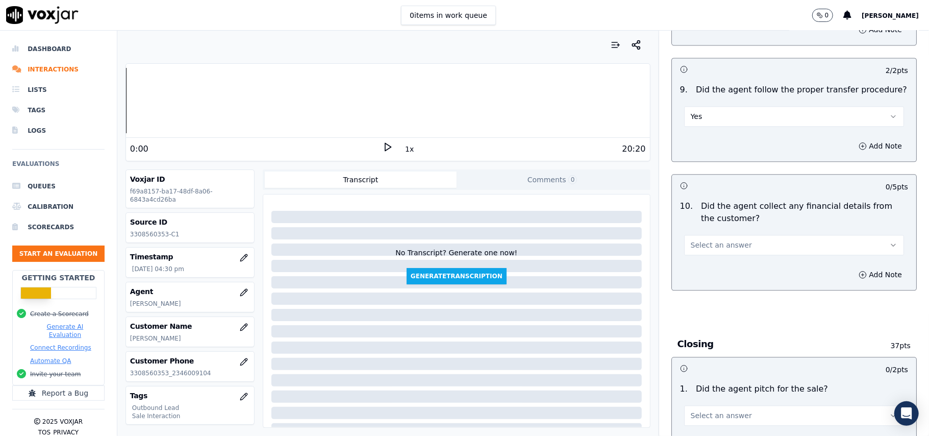
scroll to position [1769, 0]
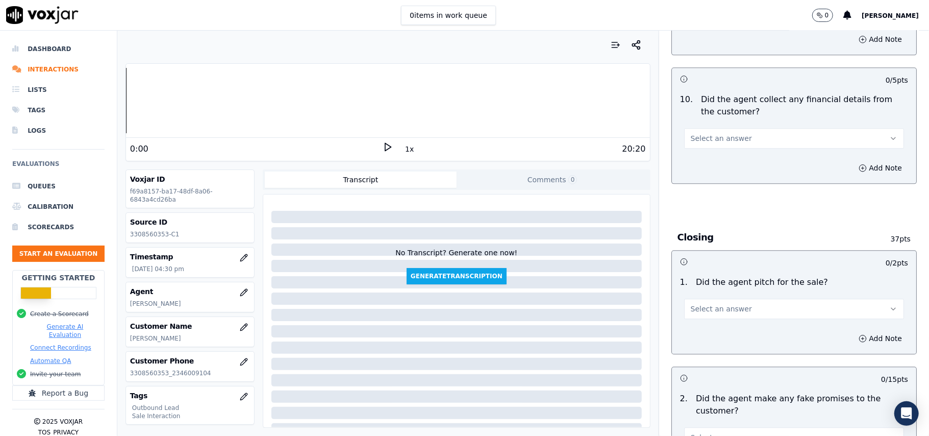
click at [691, 133] on span "Select an answer" at bounding box center [721, 138] width 61 height 10
click at [715, 168] on div "No" at bounding box center [773, 170] width 198 height 16
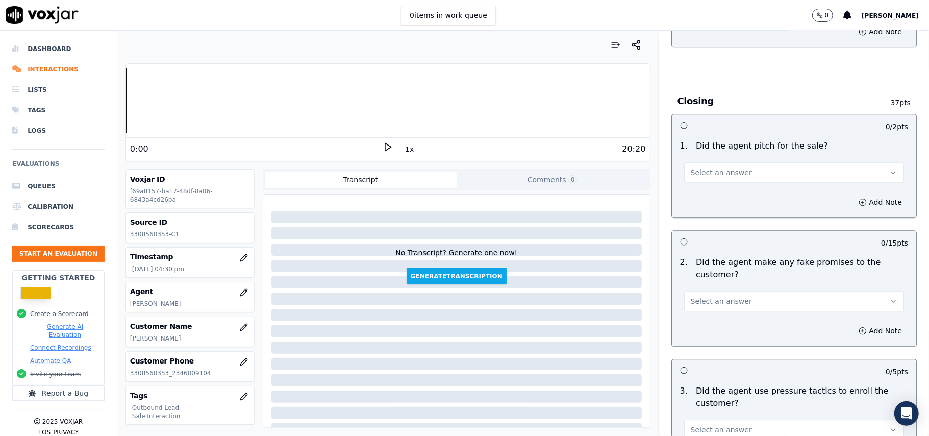
scroll to position [1973, 0]
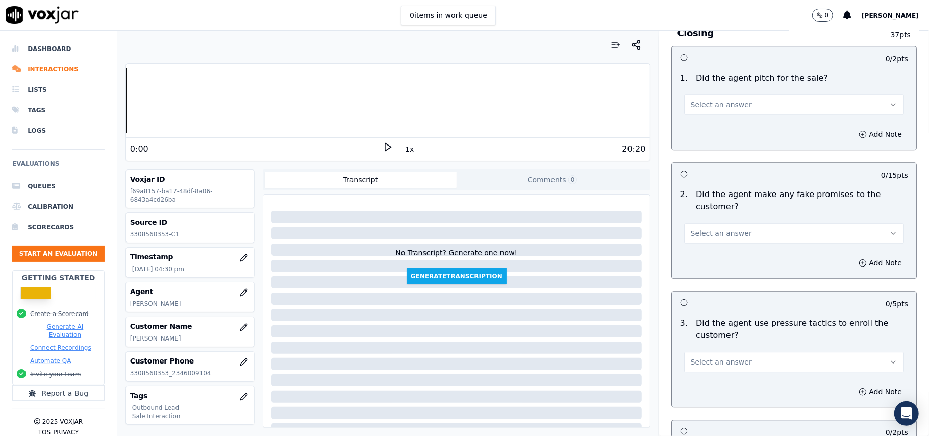
click at [742, 94] on button "Select an answer" at bounding box center [794, 104] width 220 height 20
click at [729, 131] on div "No" at bounding box center [773, 136] width 198 height 16
click at [735, 102] on button "No" at bounding box center [794, 104] width 220 height 20
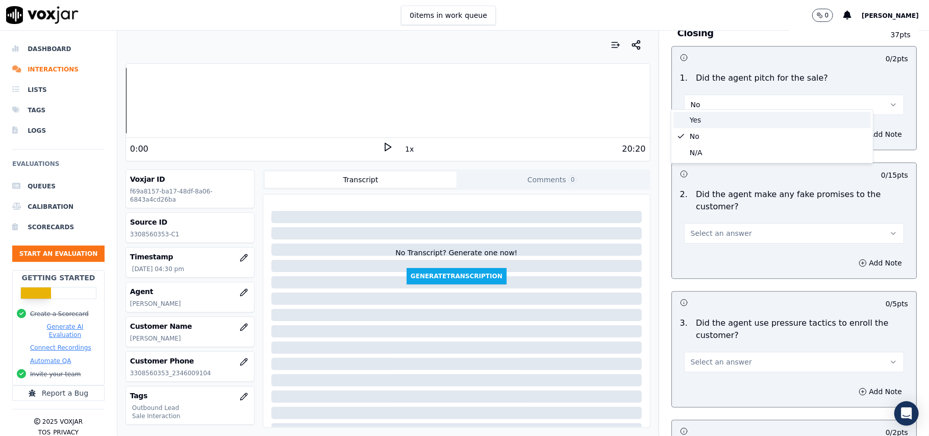
click at [712, 121] on div "Yes" at bounding box center [773, 120] width 198 height 16
click at [703, 229] on span "Select an answer" at bounding box center [721, 233] width 61 height 10
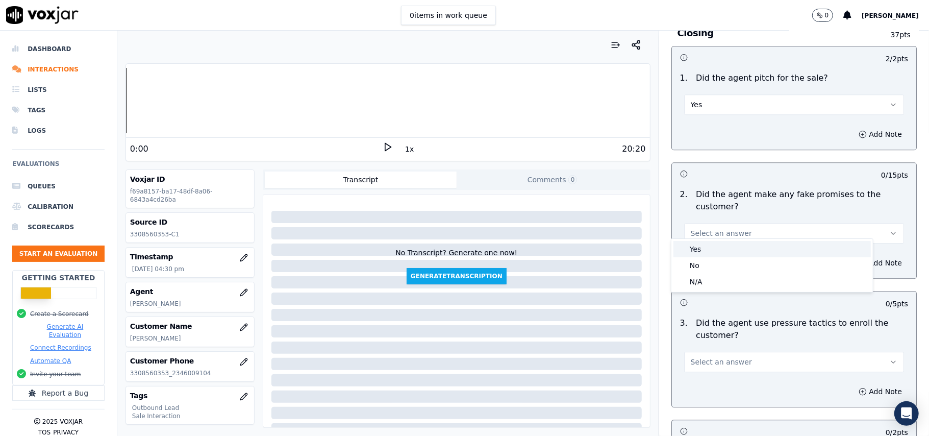
click at [705, 245] on div "Yes" at bounding box center [773, 249] width 198 height 16
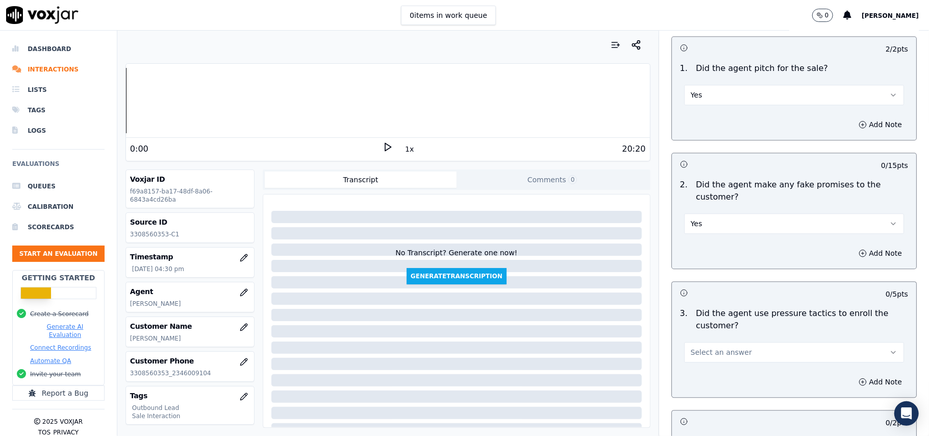
scroll to position [2109, 0]
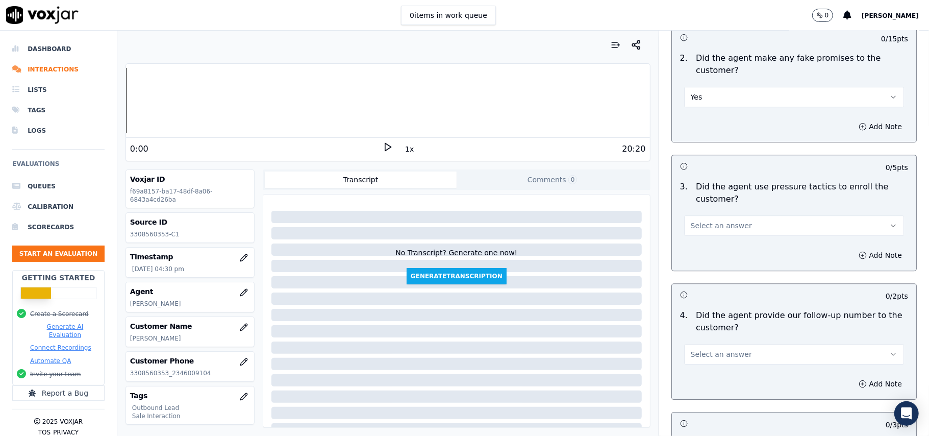
click at [691, 220] on span "Select an answer" at bounding box center [721, 225] width 61 height 10
click at [699, 257] on div "No" at bounding box center [773, 258] width 198 height 16
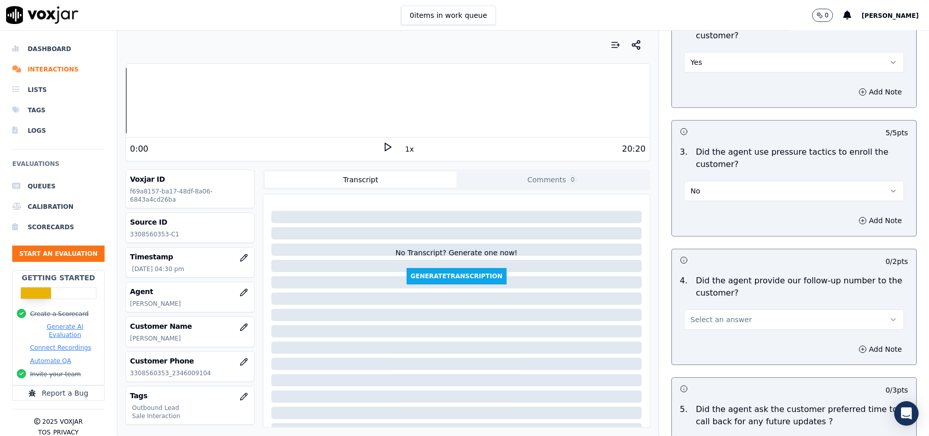
scroll to position [2177, 0]
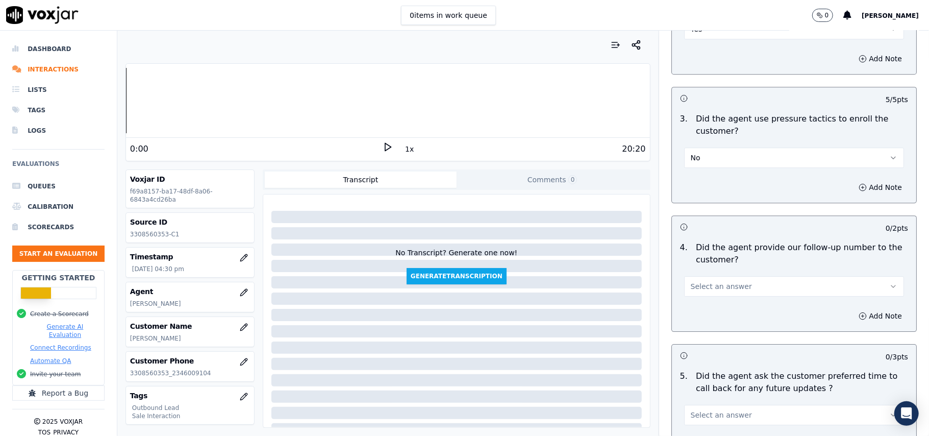
drag, startPoint x: 717, startPoint y: 281, endPoint x: 719, endPoint y: 286, distance: 5.7
click at [717, 281] on span "Select an answer" at bounding box center [721, 286] width 61 height 10
click at [706, 305] on div "Yes" at bounding box center [773, 302] width 198 height 16
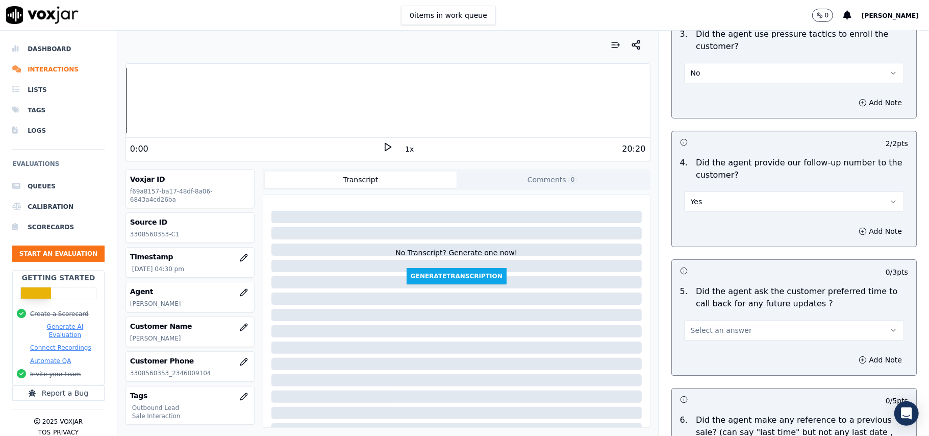
scroll to position [2381, 0]
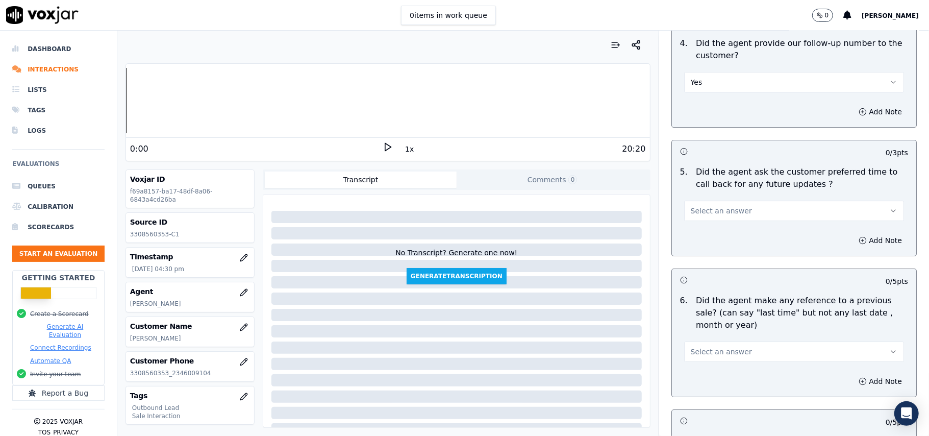
click at [702, 206] on span "Select an answer" at bounding box center [721, 211] width 61 height 10
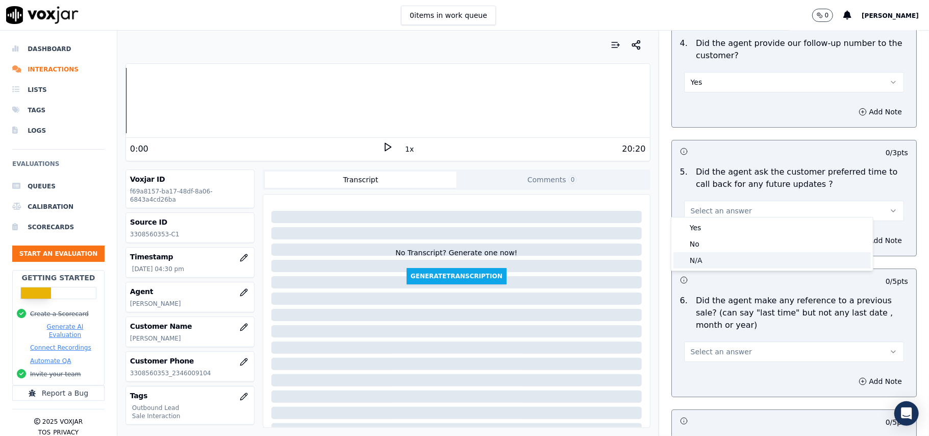
click at [695, 262] on div "N/A" at bounding box center [773, 260] width 198 height 16
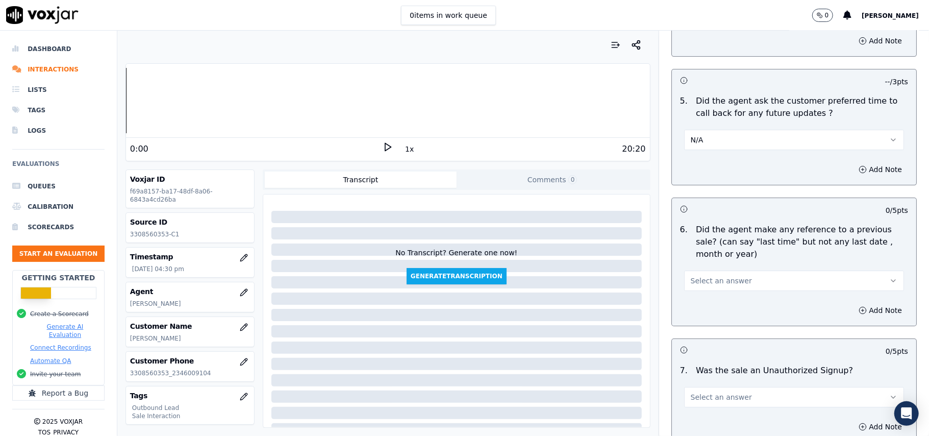
scroll to position [2518, 0]
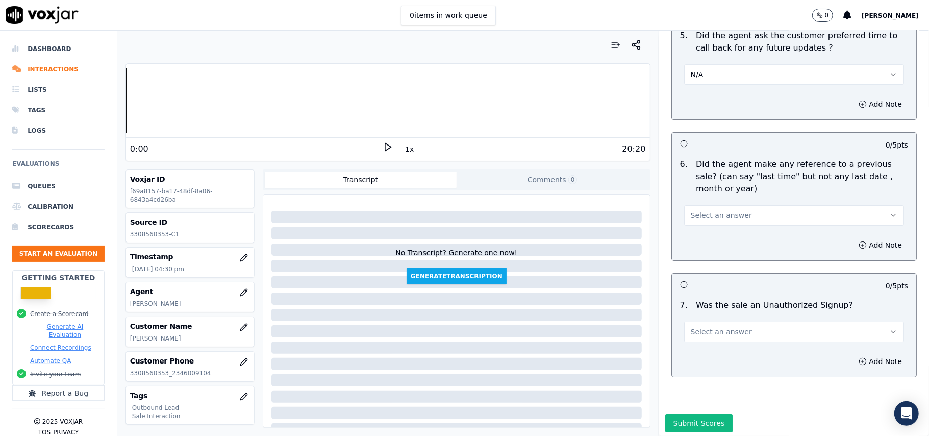
click at [711, 210] on span "Select an answer" at bounding box center [721, 215] width 61 height 10
click at [707, 247] on div "No" at bounding box center [773, 249] width 198 height 16
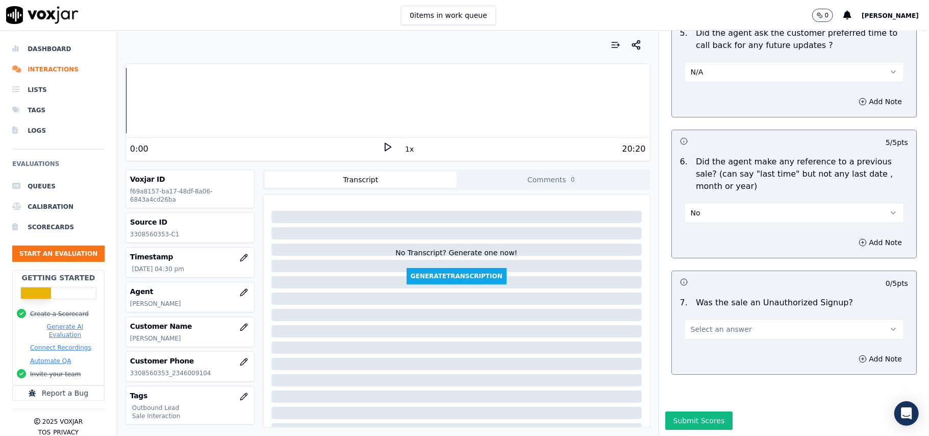
scroll to position [2546, 0]
click at [707, 324] on span "Select an answer" at bounding box center [721, 329] width 61 height 10
drag, startPoint x: 699, startPoint y: 339, endPoint x: 660, endPoint y: 397, distance: 69.8
click at [699, 339] on div "No" at bounding box center [773, 338] width 198 height 16
click at [661, 411] on div "Submit Scores" at bounding box center [794, 423] width 270 height 24
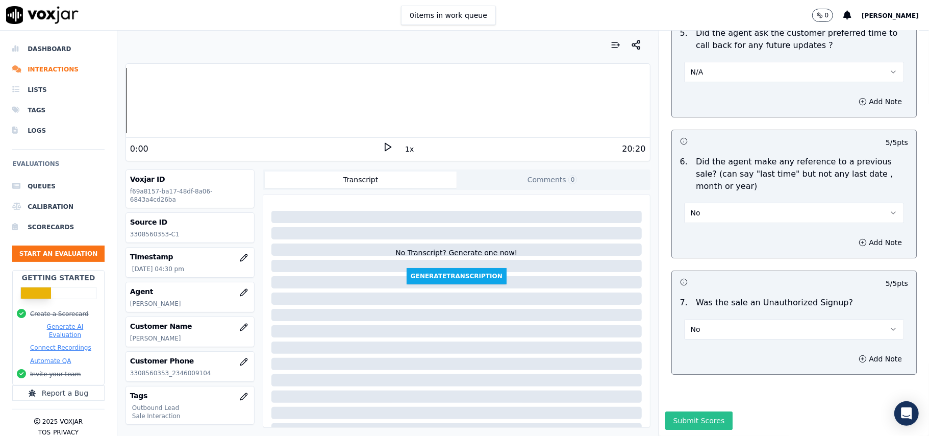
click at [666, 411] on button "Submit Scores" at bounding box center [700, 420] width 68 height 18
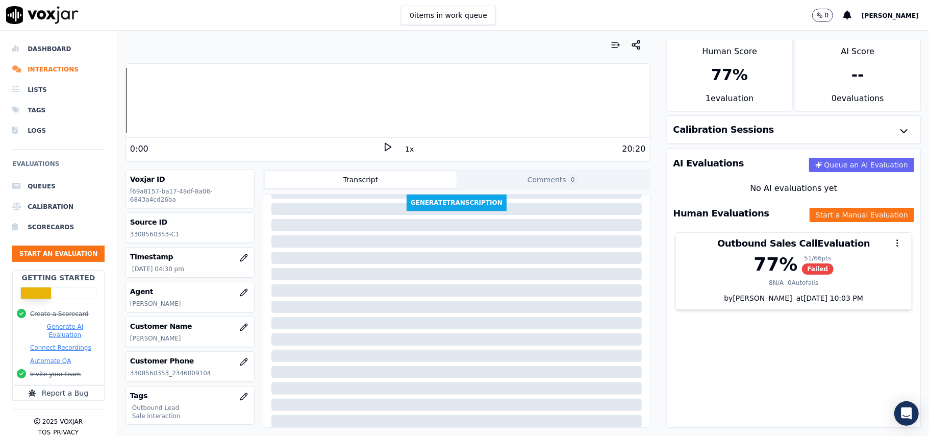
scroll to position [104, 0]
click at [151, 234] on p "3308560353-C1" at bounding box center [190, 234] width 120 height 8
copy p "3308560353"
click at [234, 299] on button "button" at bounding box center [244, 292] width 20 height 20
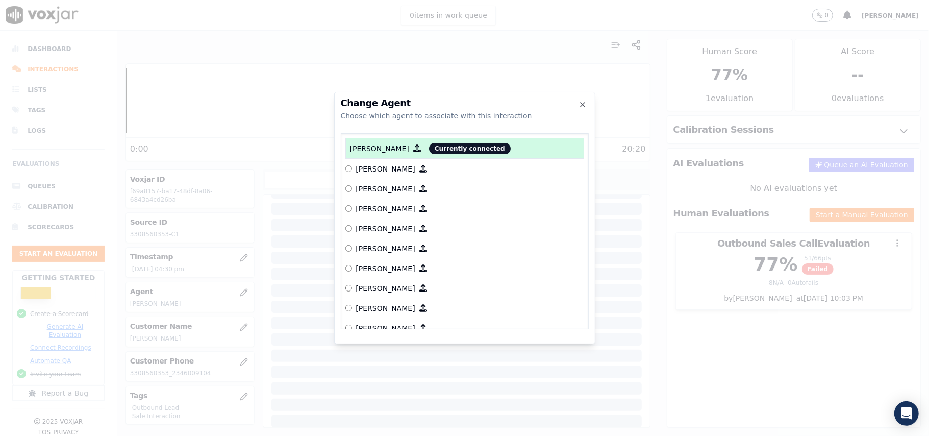
click at [410, 123] on div "Change Agent Choose which agent to associate with this interaction [PERSON_NAME…" at bounding box center [464, 218] width 261 height 252
click at [579, 107] on icon "button" at bounding box center [583, 105] width 8 height 8
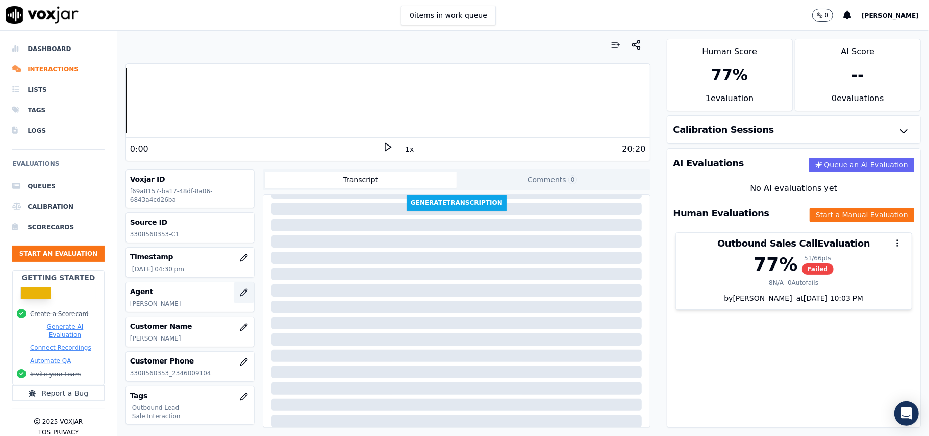
click at [240, 296] on icon "button" at bounding box center [244, 292] width 8 height 8
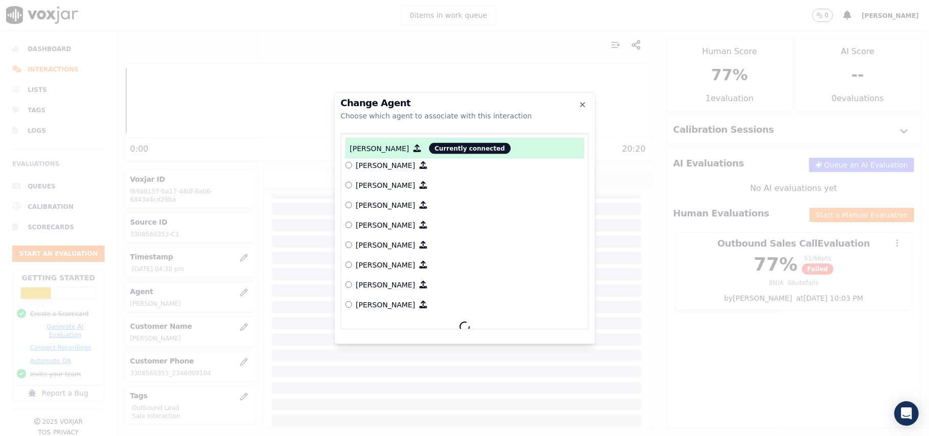
scroll to position [1138, 0]
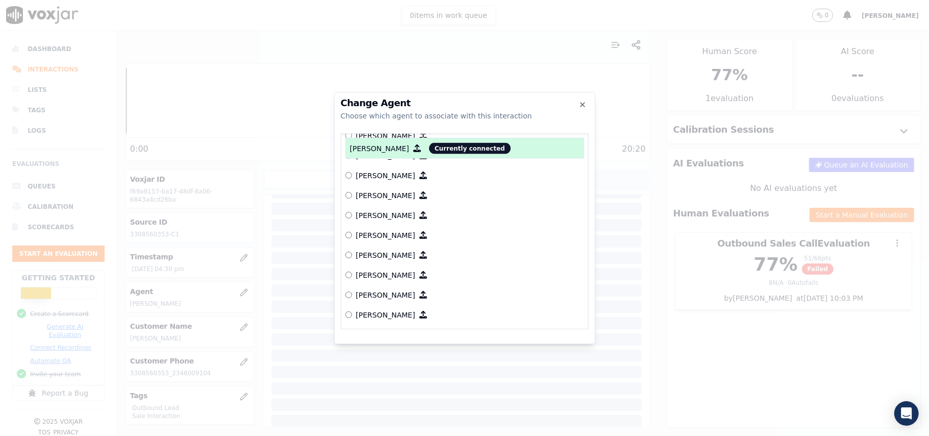
click at [379, 310] on p "[PERSON_NAME]" at bounding box center [385, 315] width 59 height 10
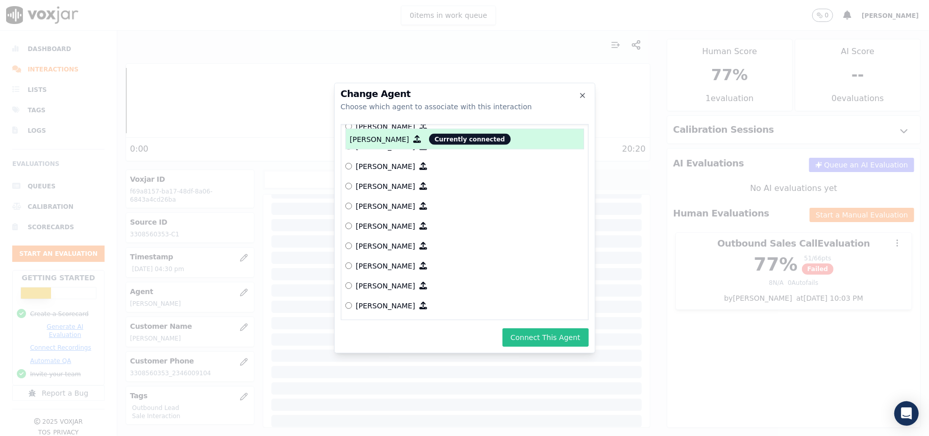
click at [549, 343] on button "Connect This Agent" at bounding box center [546, 337] width 86 height 18
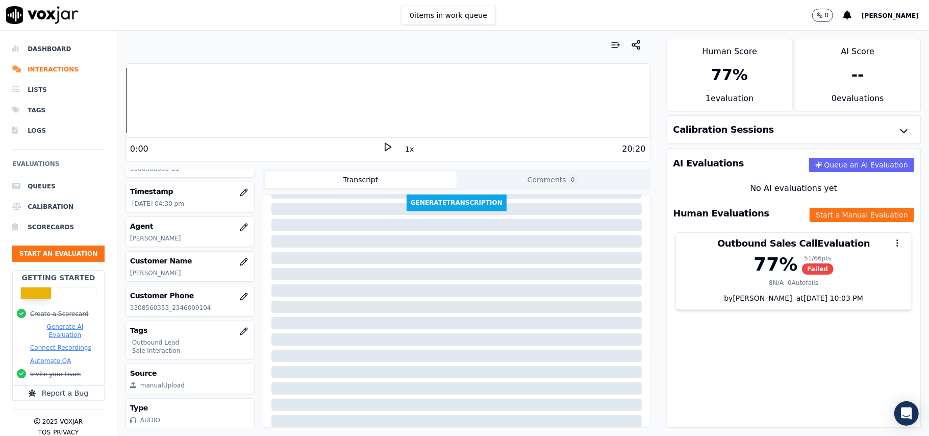
scroll to position [32, 0]
click at [63, 253] on button "Start an Evaluation" at bounding box center [58, 253] width 92 height 16
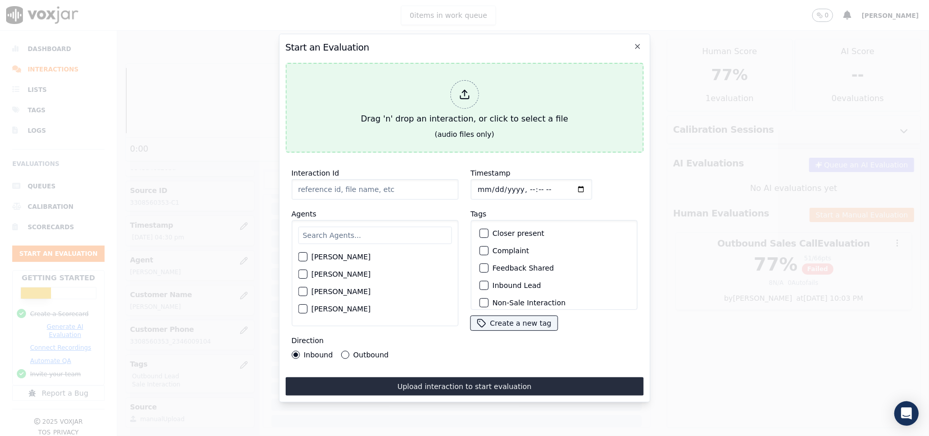
click at [462, 90] on icon at bounding box center [464, 94] width 11 height 11
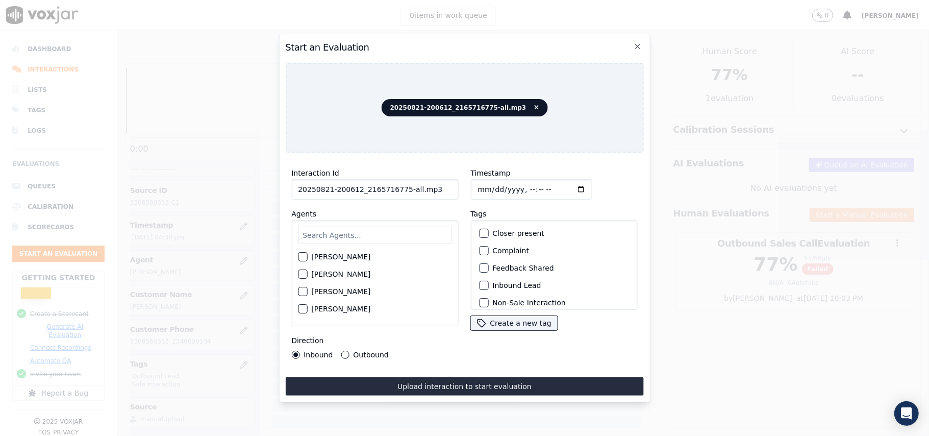
drag, startPoint x: 439, startPoint y: 190, endPoint x: 401, endPoint y: 188, distance: 38.8
click at [401, 188] on input "20250821-200612_2165716775-all.mp3" at bounding box center [374, 189] width 167 height 20
type input "20250821-200612_2165716775-C1"
click at [490, 184] on input "Timestamp" at bounding box center [531, 189] width 121 height 20
type input "[DATE]T16:49"
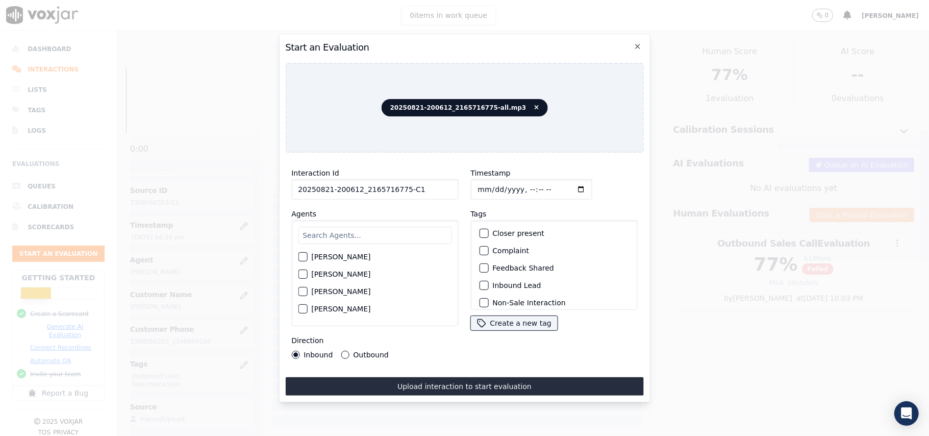
click at [321, 237] on input "text" at bounding box center [375, 235] width 154 height 17
type input "Eth"
click at [316, 256] on label "[PERSON_NAME]" at bounding box center [340, 259] width 59 height 7
click at [307, 255] on button "[PERSON_NAME]" at bounding box center [302, 259] width 9 height 9
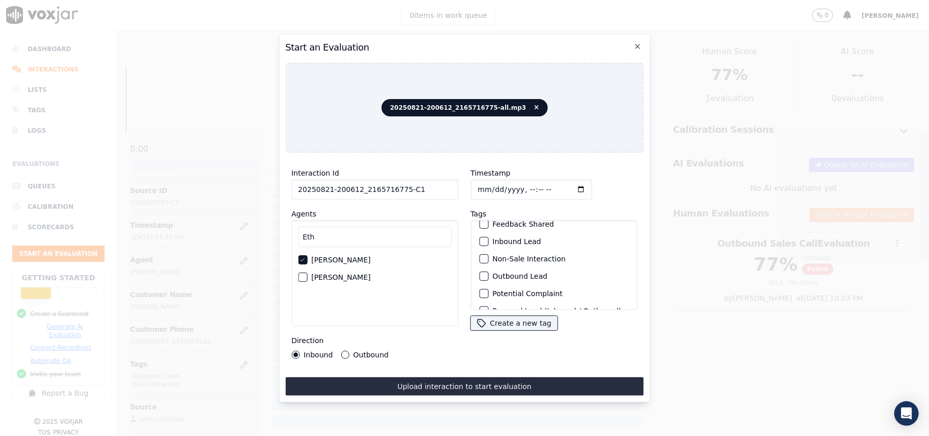
scroll to position [68, 0]
click at [480, 249] on div "button" at bounding box center [483, 252] width 7 height 7
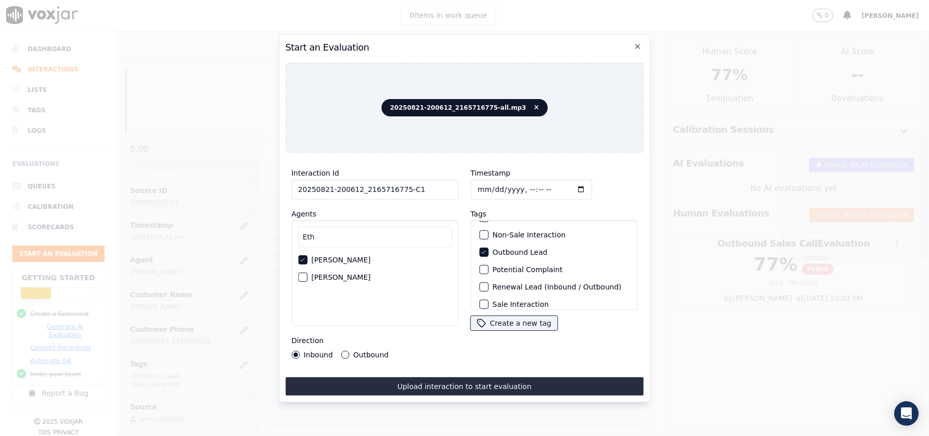
click at [480, 233] on div "button" at bounding box center [483, 234] width 7 height 7
click at [480, 232] on icon "button" at bounding box center [483, 235] width 6 height 6
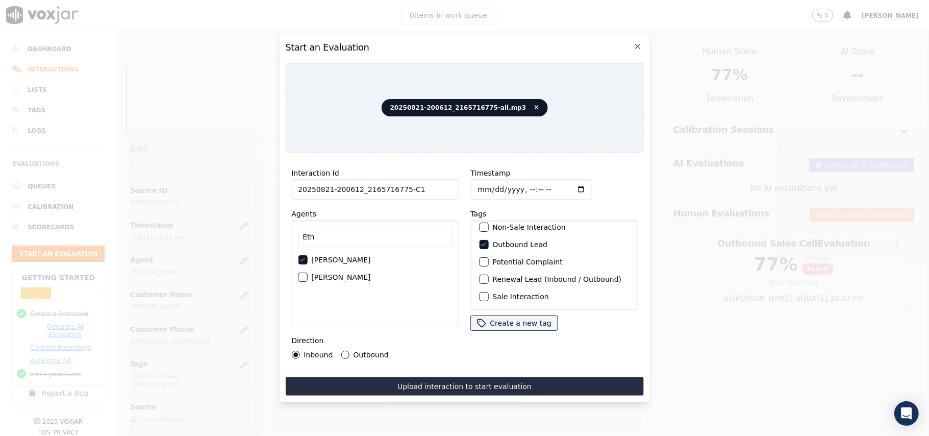
drag, startPoint x: 483, startPoint y: 281, endPoint x: 462, endPoint y: 298, distance: 26.8
click at [483, 292] on button "Sale Interaction" at bounding box center [483, 296] width 9 height 9
click at [343, 351] on button "Outbound" at bounding box center [345, 355] width 8 height 8
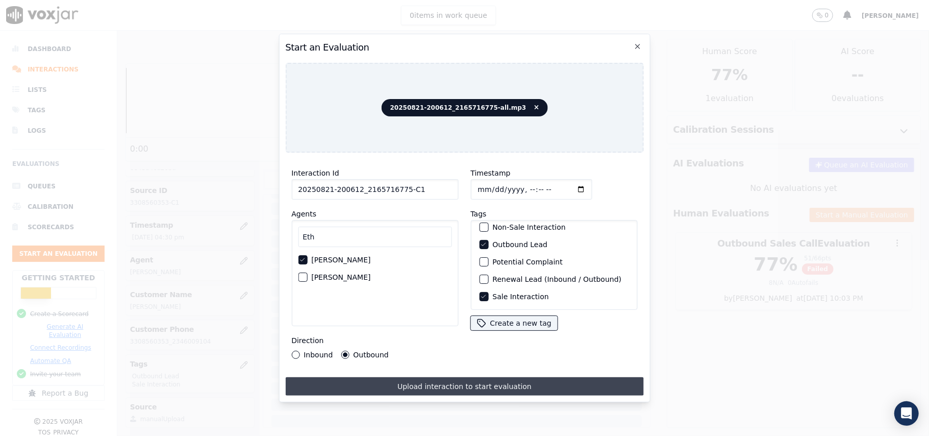
click at [426, 381] on button "Upload interaction to start evaluation" at bounding box center [464, 386] width 358 height 18
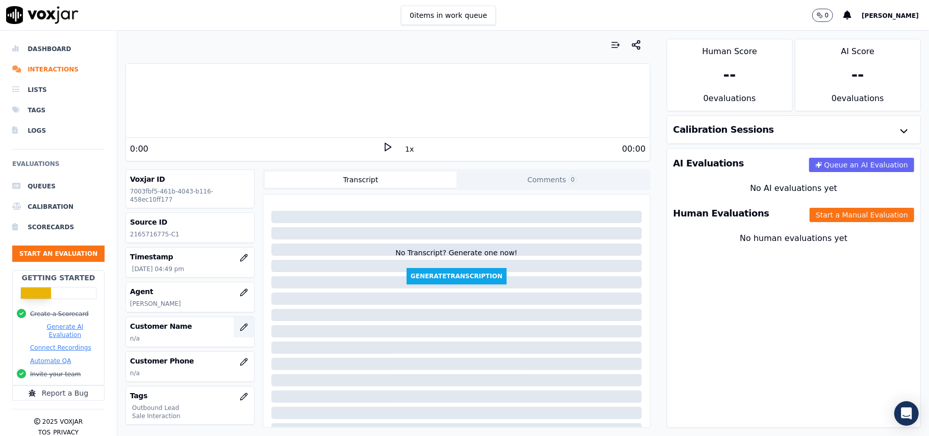
click at [240, 331] on icon "button" at bounding box center [244, 327] width 8 height 8
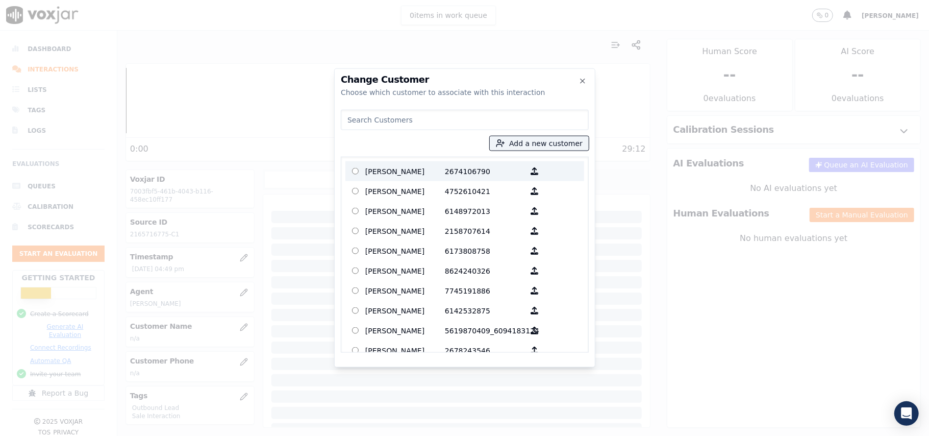
paste input "[PERSON_NAME]"
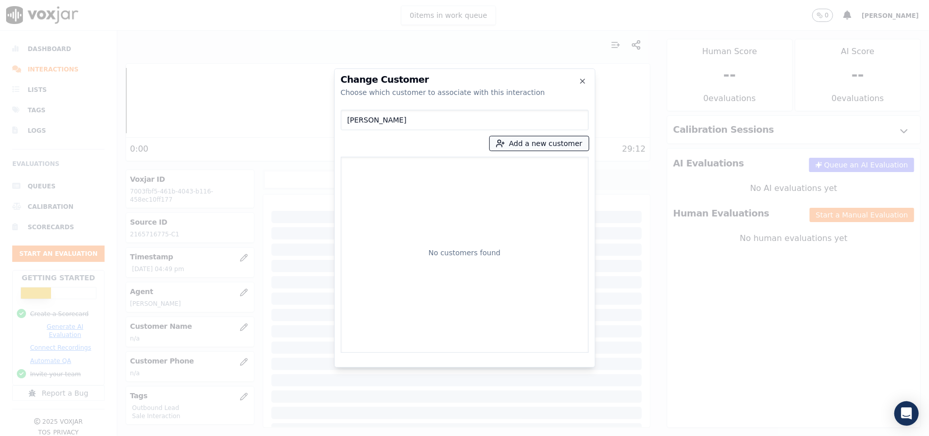
type input "[PERSON_NAME]"
click at [504, 139] on icon "button" at bounding box center [500, 143] width 9 height 9
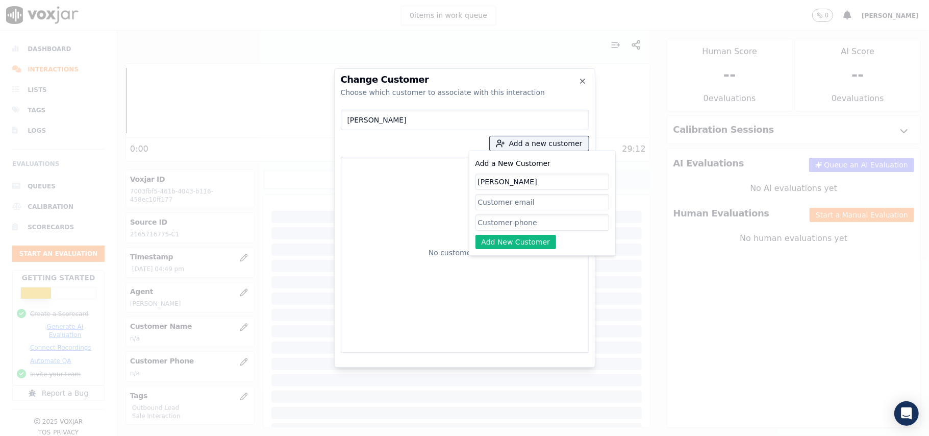
type input "[PERSON_NAME]"
click at [488, 221] on input "Add a New Customer" at bounding box center [543, 222] width 134 height 16
paste input "2165716775"
type input "2165716775"
click at [491, 241] on button "Add New Customer" at bounding box center [516, 242] width 81 height 14
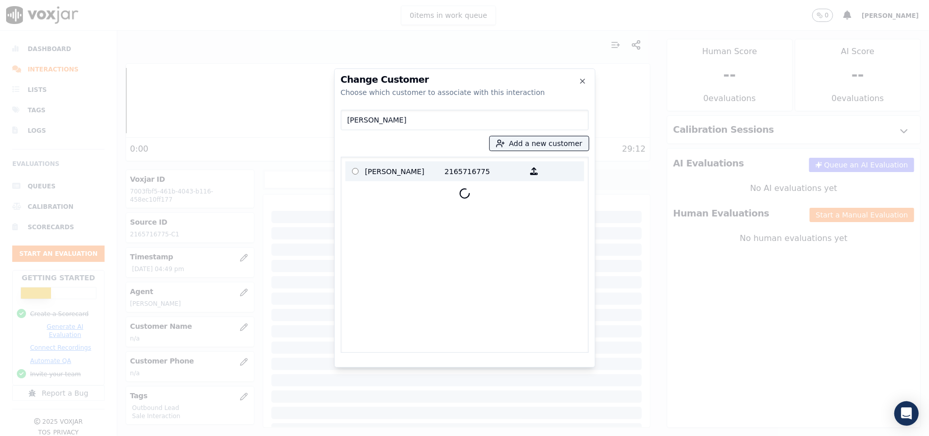
click at [375, 180] on label "[PERSON_NAME] 2165716775" at bounding box center [465, 171] width 239 height 20
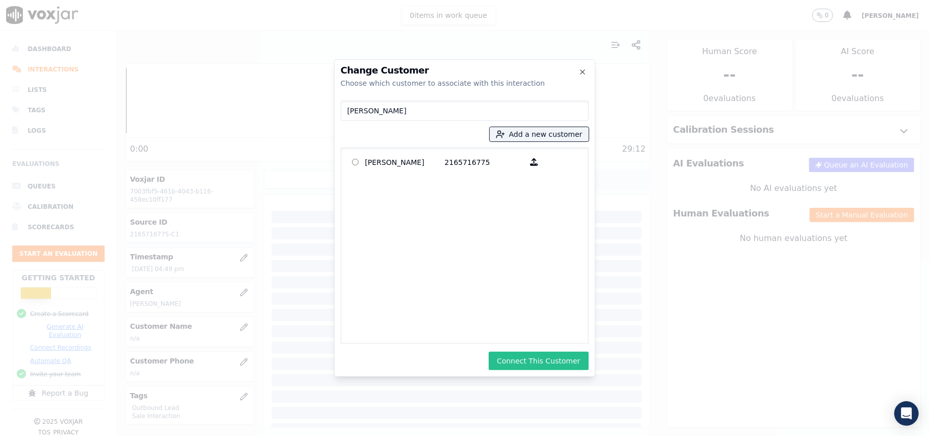
click at [536, 356] on button "Connect This Customer" at bounding box center [539, 361] width 100 height 18
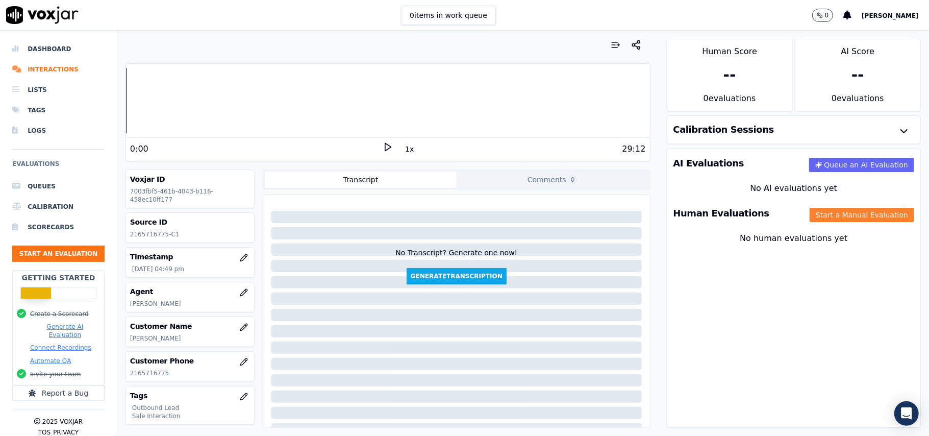
click at [836, 216] on button "Start a Manual Evaluation" at bounding box center [862, 215] width 105 height 14
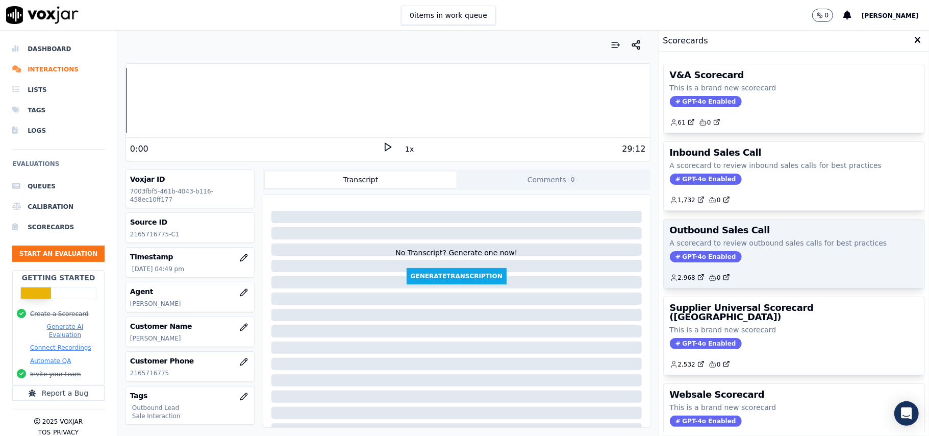
click at [680, 258] on span "GPT-4o Enabled" at bounding box center [706, 256] width 72 height 11
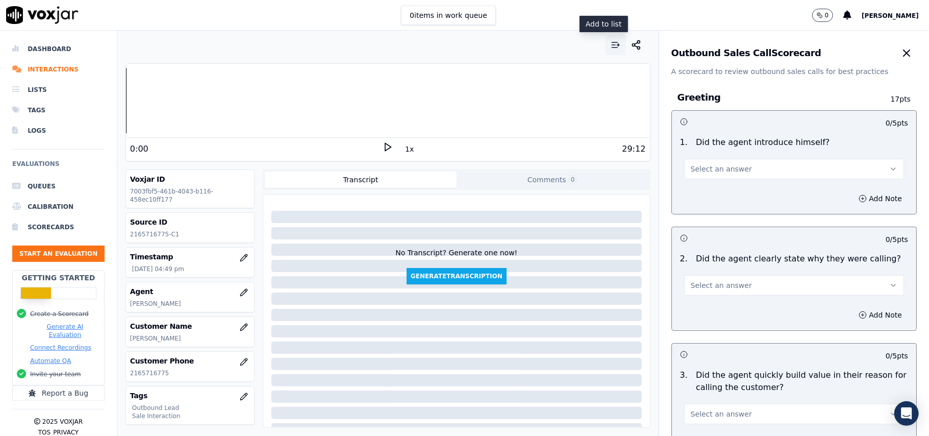
scroll to position [728, 0]
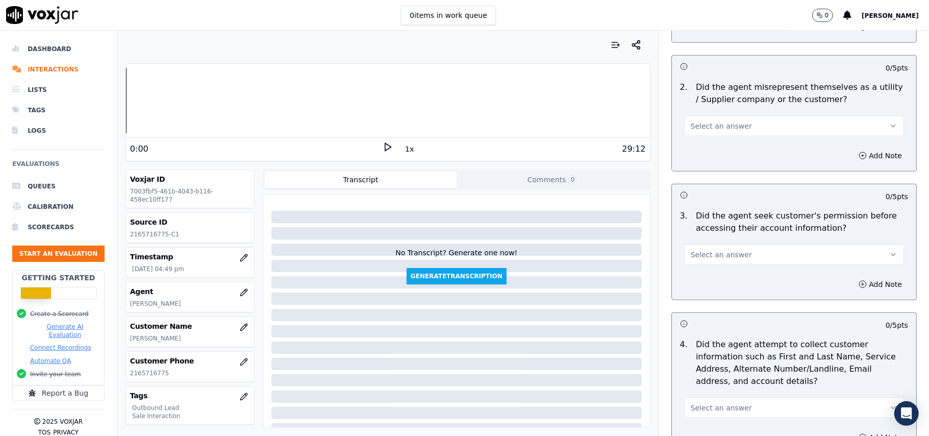
click at [761, 267] on div "3 . Did the agent seek customer's permission before accessing their account inf…" at bounding box center [794, 237] width 244 height 63
click at [703, 257] on span "Select an answer" at bounding box center [721, 255] width 61 height 10
click at [686, 299] on div "No" at bounding box center [773, 296] width 198 height 16
click at [853, 284] on button "Add Note" at bounding box center [881, 284] width 56 height 14
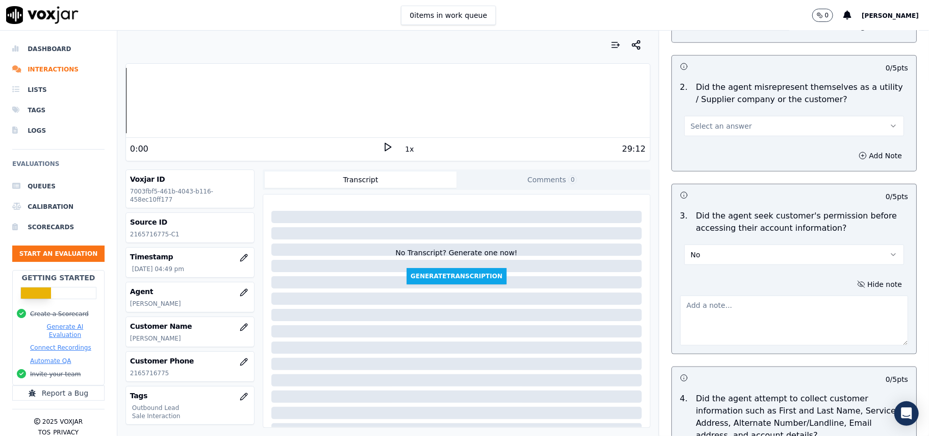
click at [851, 277] on button "Hide note" at bounding box center [879, 284] width 57 height 14
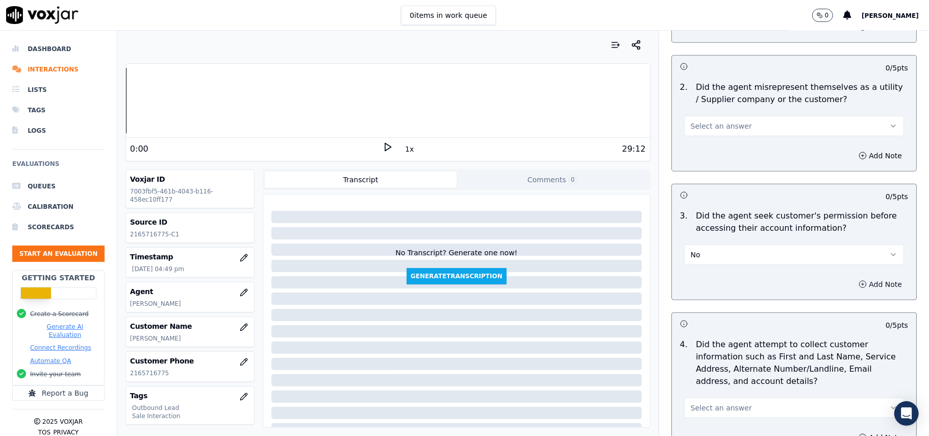
click at [858, 279] on button "Add Note" at bounding box center [881, 284] width 56 height 14
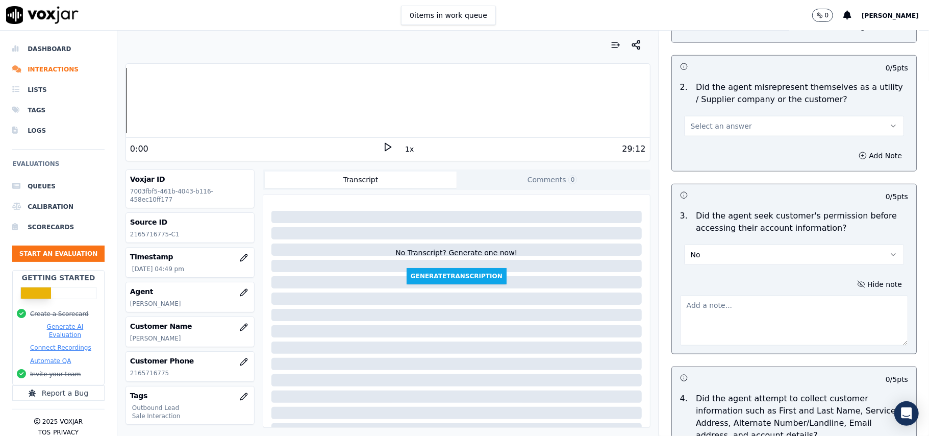
click at [711, 313] on textarea at bounding box center [794, 320] width 228 height 50
paste textarea "@3:09 – Did not take permission from the customer before accessing her account."
click at [684, 301] on textarea "@3:09 – Did not take permission from the customer before accessing her account." at bounding box center [794, 320] width 228 height 50
paste textarea "Call ID: 200612"
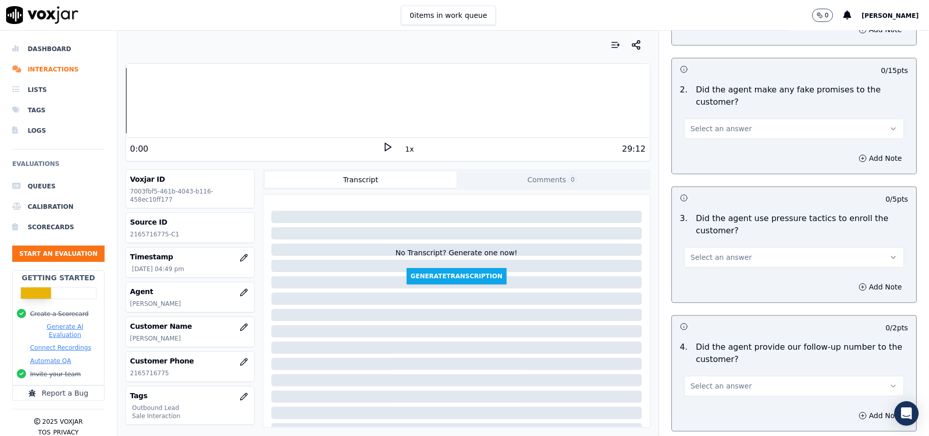
scroll to position [2600, 0]
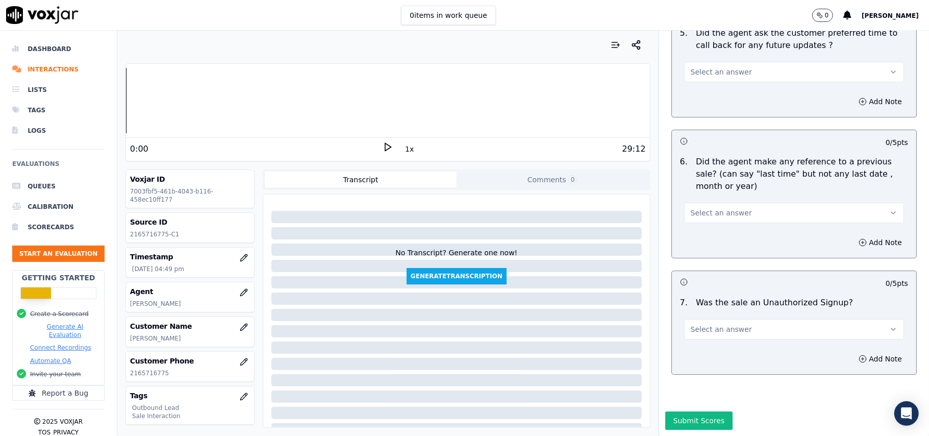
type textarea "Call ID: 200612 @3:09 – Did not take permission from the customer before access…"
click at [684, 319] on button "Select an answer" at bounding box center [794, 329] width 220 height 20
click at [709, 343] on div "No" at bounding box center [773, 338] width 198 height 16
click at [713, 208] on span "Select an answer" at bounding box center [721, 213] width 61 height 10
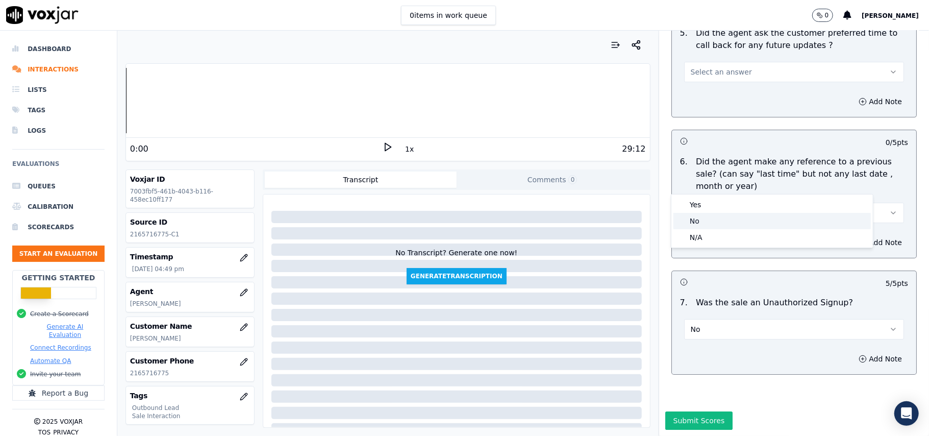
click at [709, 223] on div "No" at bounding box center [773, 221] width 198 height 16
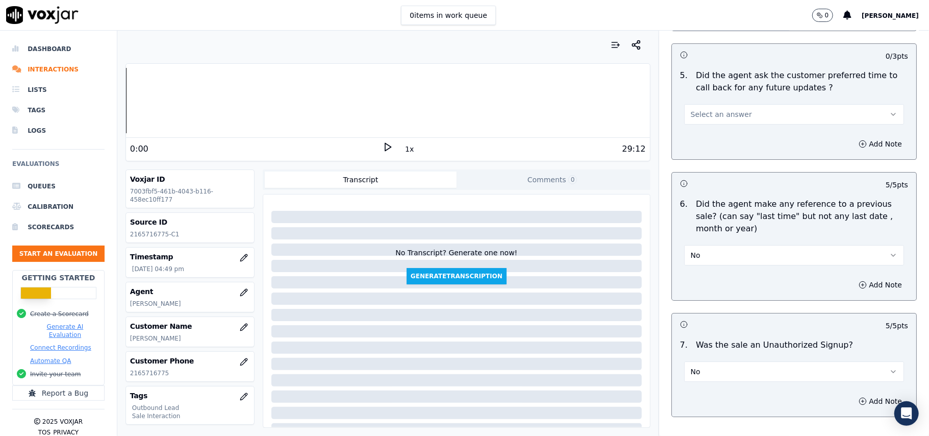
scroll to position [2396, 0]
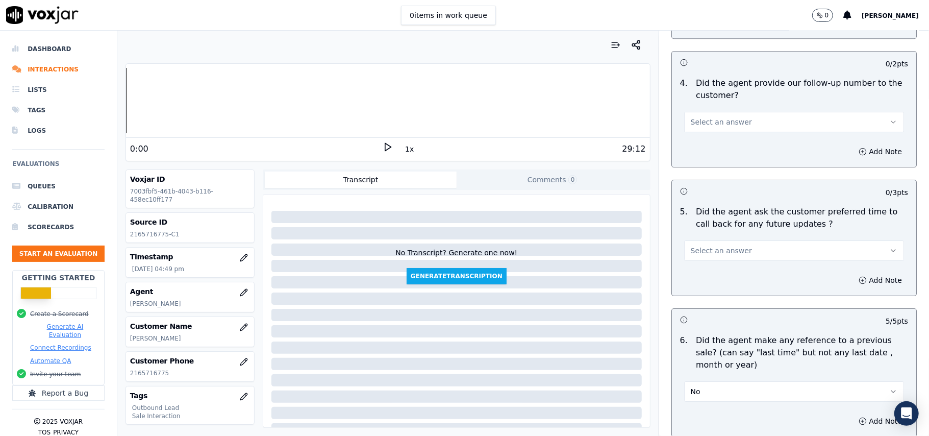
click at [715, 246] on span "Select an answer" at bounding box center [721, 250] width 61 height 10
click at [715, 281] on div "No" at bounding box center [773, 284] width 198 height 16
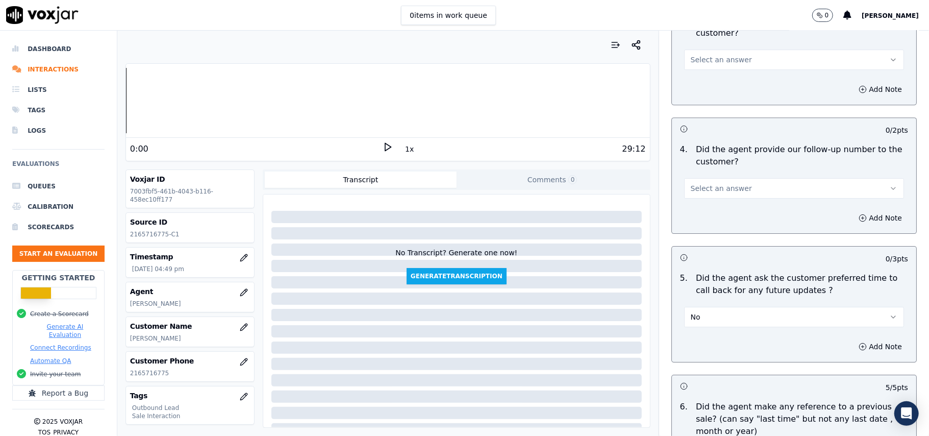
scroll to position [2260, 0]
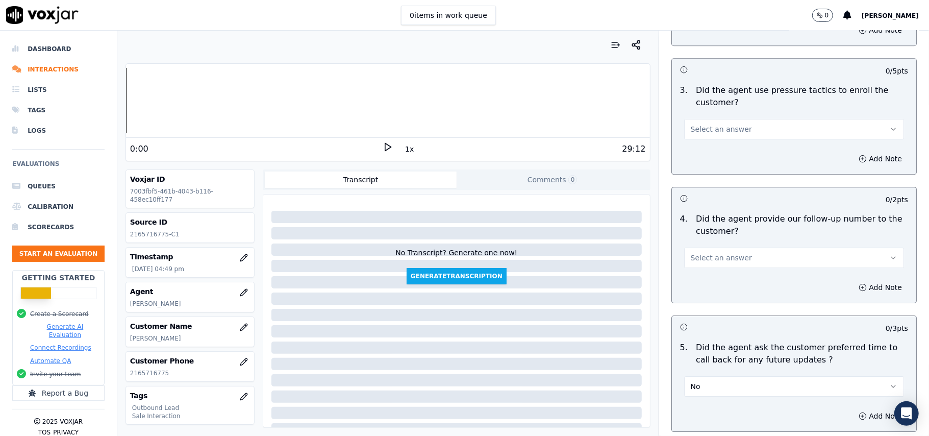
click at [717, 264] on div "4 . Did the agent provide our follow-up number to the customer? Select an answer" at bounding box center [794, 240] width 244 height 63
click at [717, 257] on button "Select an answer" at bounding box center [794, 258] width 220 height 20
drag, startPoint x: 715, startPoint y: 258, endPoint x: 709, endPoint y: 276, distance: 18.4
click at [709, 276] on div "Yes" at bounding box center [773, 275] width 198 height 16
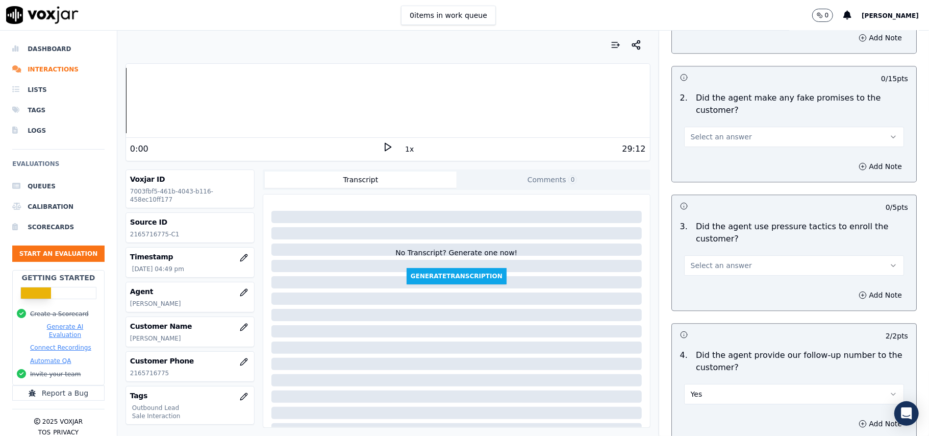
click at [715, 262] on span "Select an answer" at bounding box center [721, 265] width 61 height 10
click at [711, 297] on div "No" at bounding box center [773, 298] width 198 height 16
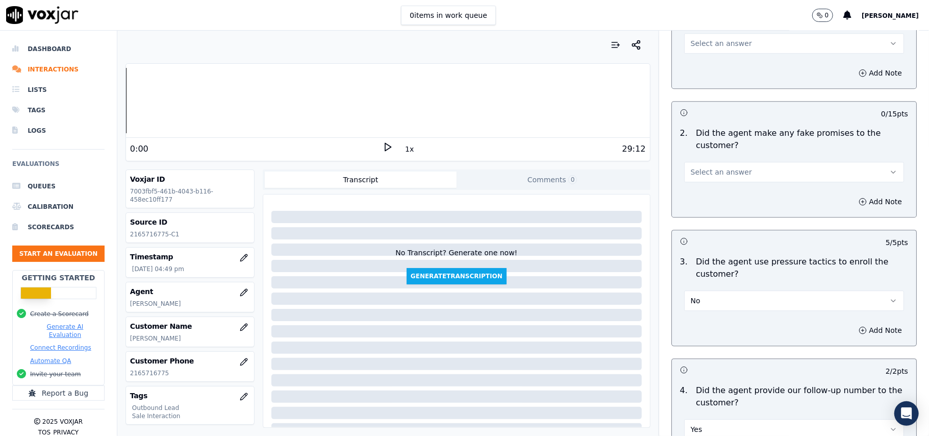
scroll to position [2056, 0]
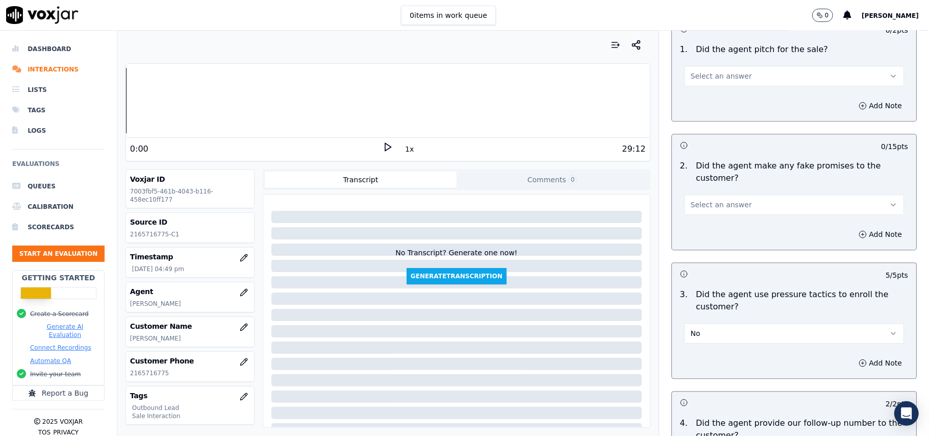
click at [752, 204] on button "Select an answer" at bounding box center [794, 204] width 220 height 20
click at [735, 235] on div "No" at bounding box center [773, 237] width 198 height 16
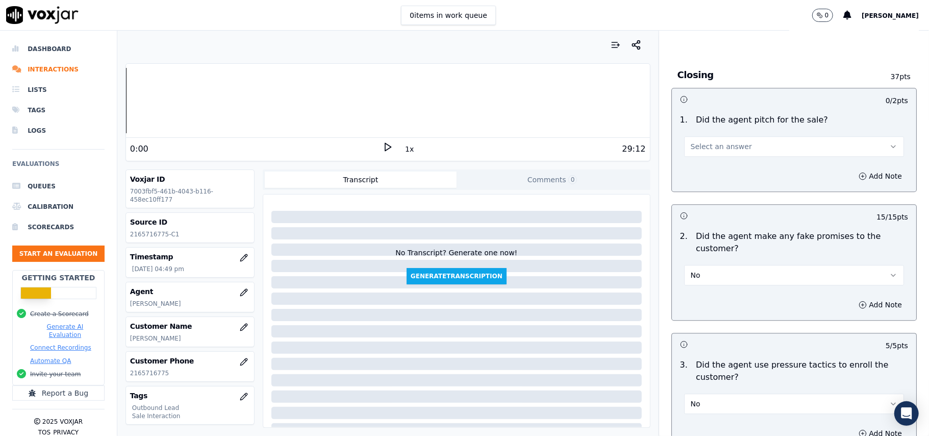
scroll to position [1919, 0]
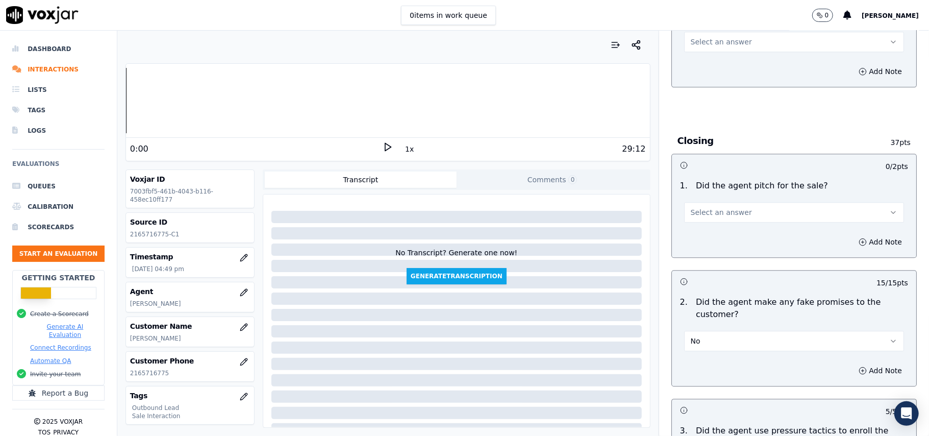
click at [728, 207] on span "Select an answer" at bounding box center [721, 212] width 61 height 10
click at [723, 227] on div "Yes" at bounding box center [773, 228] width 198 height 16
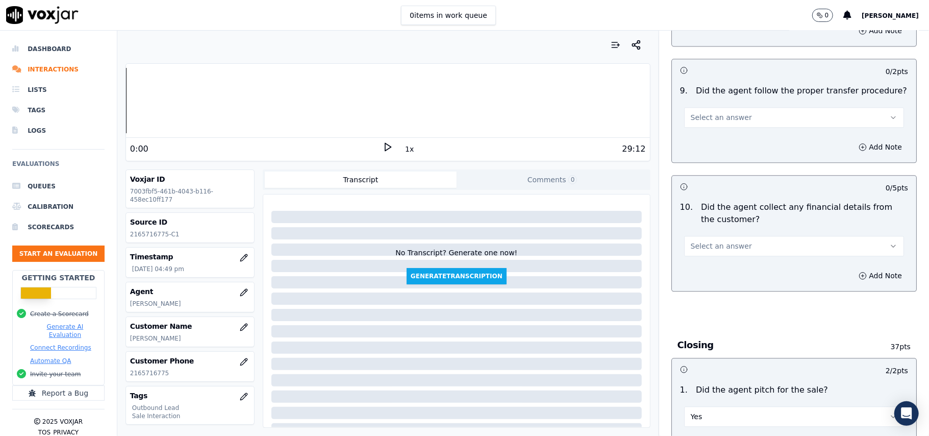
click at [727, 243] on span "Select an answer" at bounding box center [721, 246] width 61 height 10
click at [723, 278] on div "No" at bounding box center [773, 278] width 198 height 16
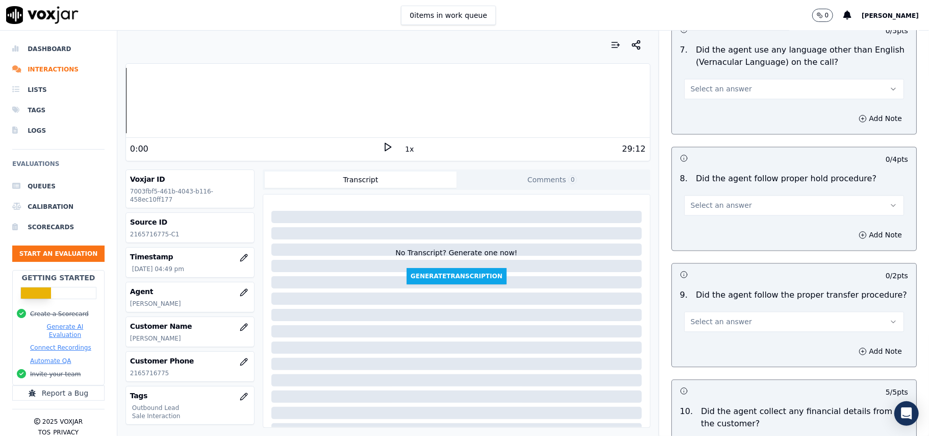
click at [722, 319] on button "Select an answer" at bounding box center [794, 321] width 220 height 20
click at [700, 368] on div "N/A" at bounding box center [773, 369] width 198 height 16
click at [698, 203] on button "Select an answer" at bounding box center [794, 205] width 220 height 20
click at [697, 220] on div "Yes" at bounding box center [773, 220] width 198 height 16
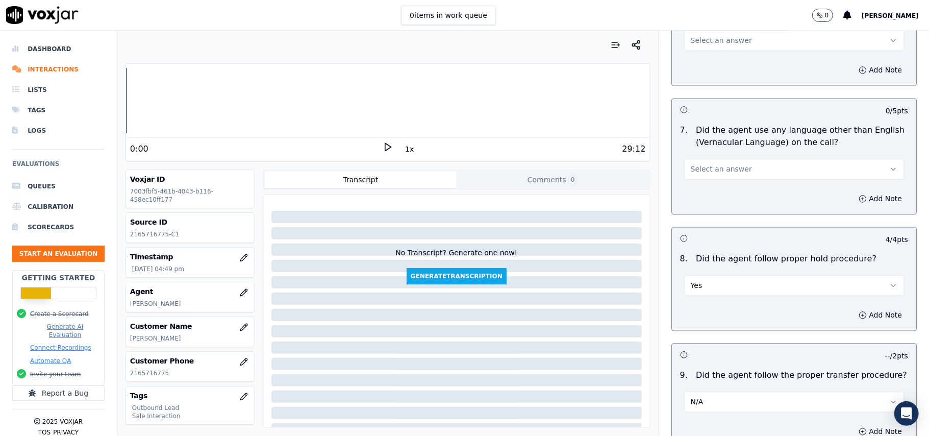
scroll to position [1307, 0]
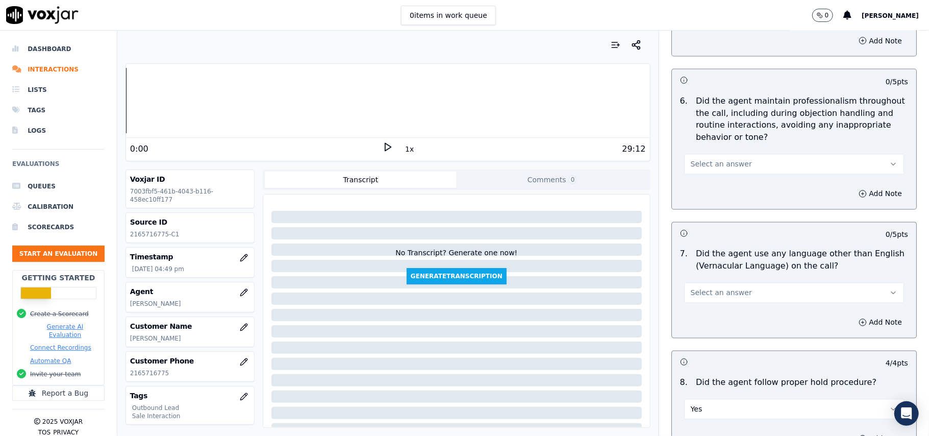
click at [703, 288] on span "Select an answer" at bounding box center [721, 293] width 61 height 10
click at [707, 311] on div "Yes" at bounding box center [773, 308] width 198 height 16
click at [707, 293] on button "Yes" at bounding box center [794, 293] width 220 height 20
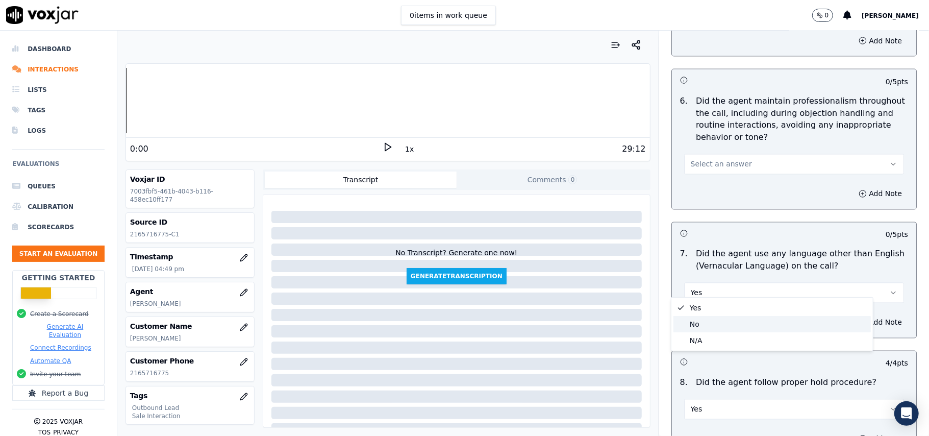
click at [703, 321] on div "No" at bounding box center [773, 324] width 198 height 16
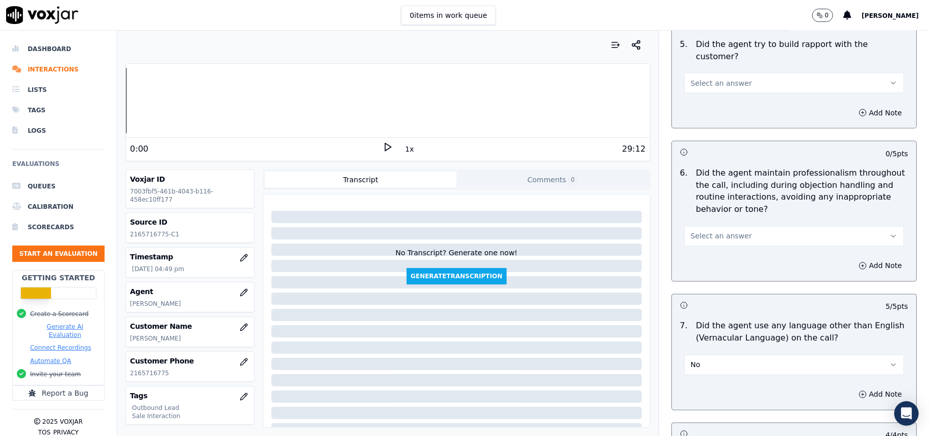
scroll to position [1171, 0]
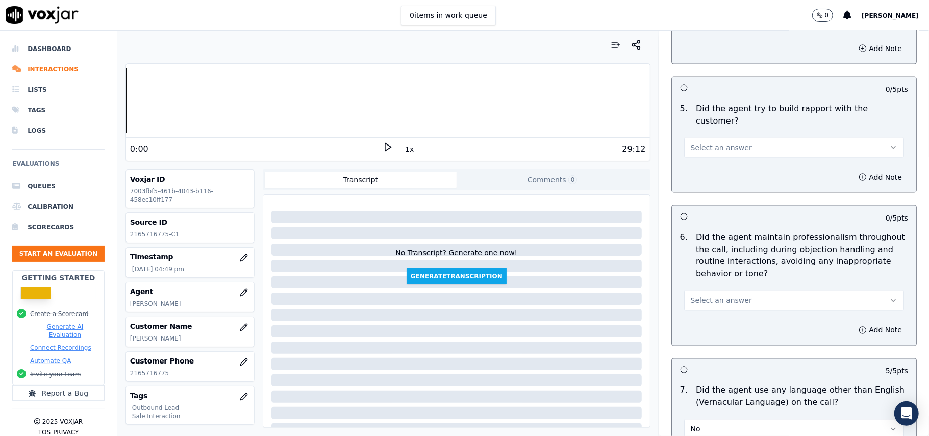
click at [718, 295] on span "Select an answer" at bounding box center [721, 300] width 61 height 10
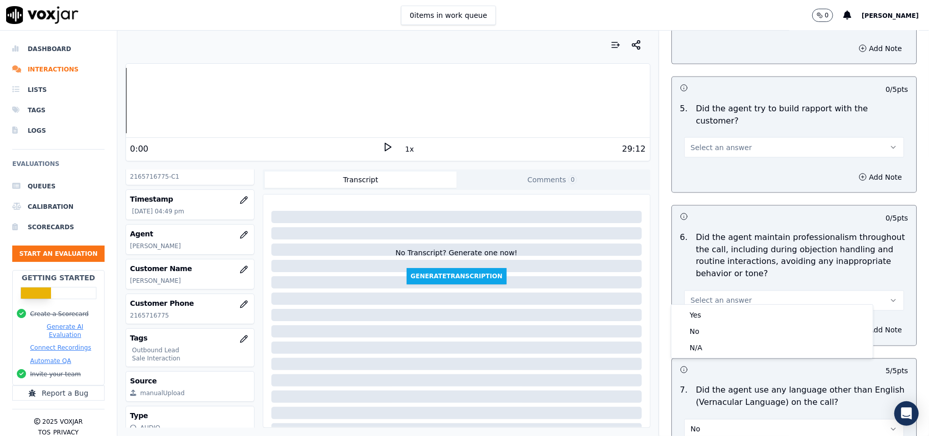
scroll to position [100, 0]
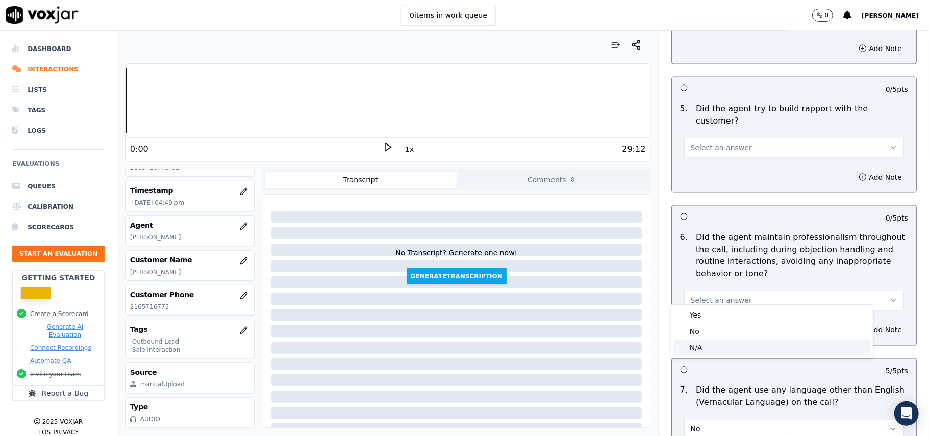
click at [682, 344] on span at bounding box center [681, 347] width 7 height 7
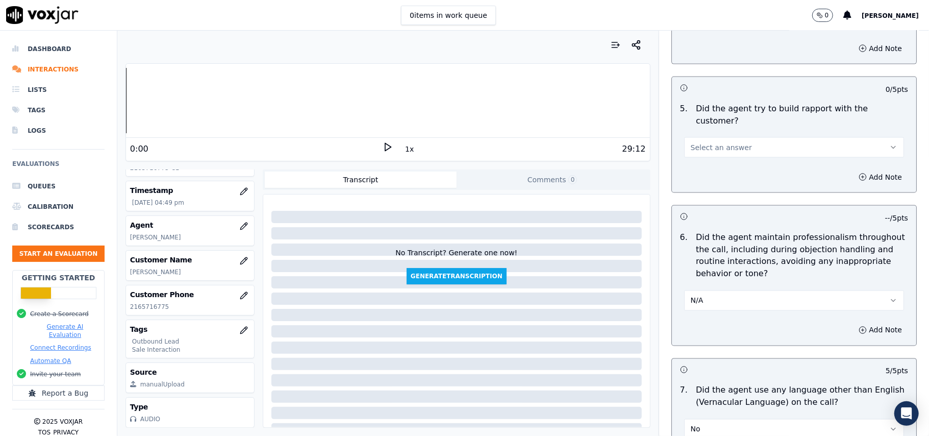
scroll to position [1035, 0]
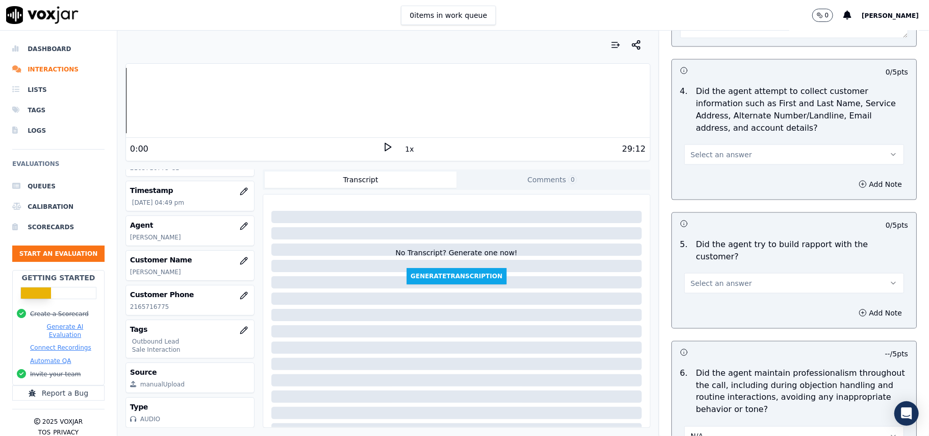
click at [691, 278] on span "Select an answer" at bounding box center [721, 283] width 61 height 10
click at [690, 313] on div "No" at bounding box center [773, 314] width 198 height 16
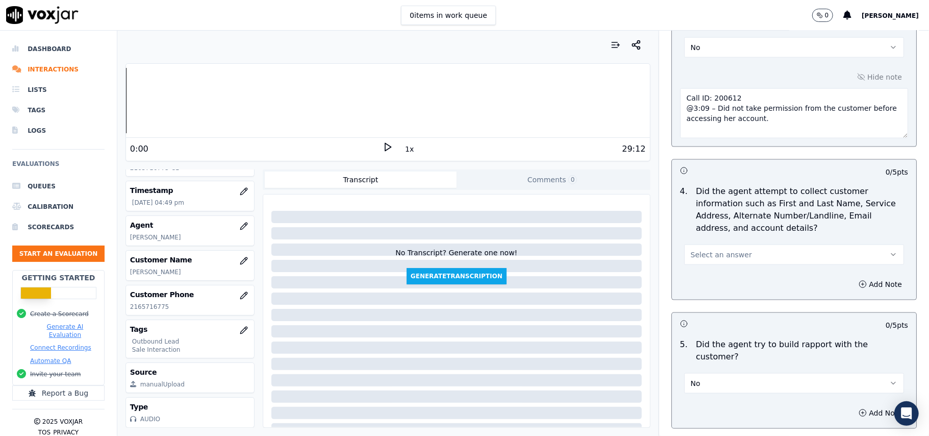
scroll to position [967, 0]
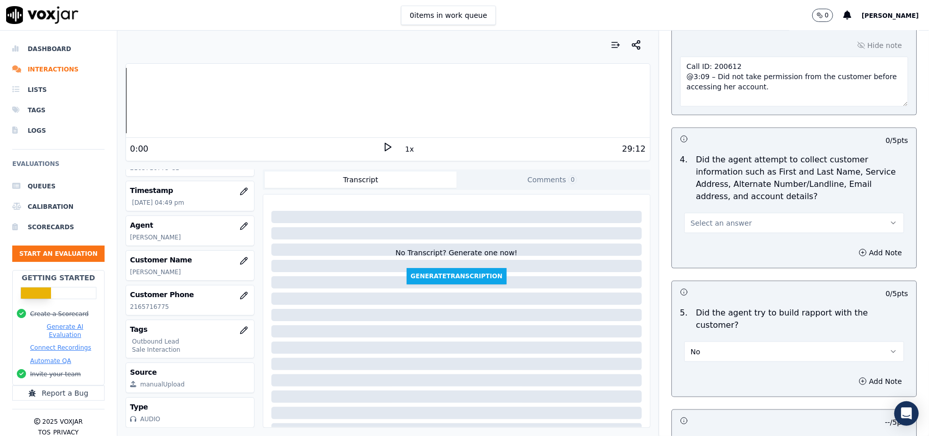
click at [710, 236] on div "4 . Did the agent attempt to collect customer information such as First and Las…" at bounding box center [794, 194] width 244 height 88
click at [707, 233] on button "Select an answer" at bounding box center [794, 223] width 220 height 20
click at [705, 280] on div "N/A" at bounding box center [773, 281] width 198 height 16
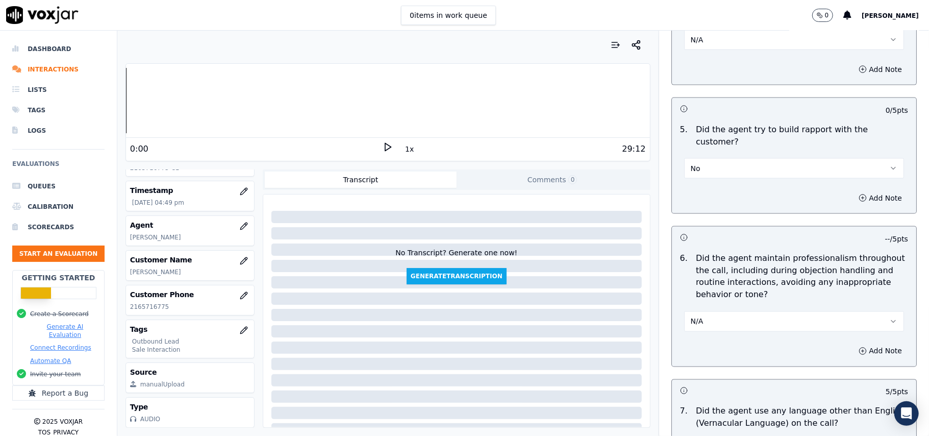
scroll to position [1171, 0]
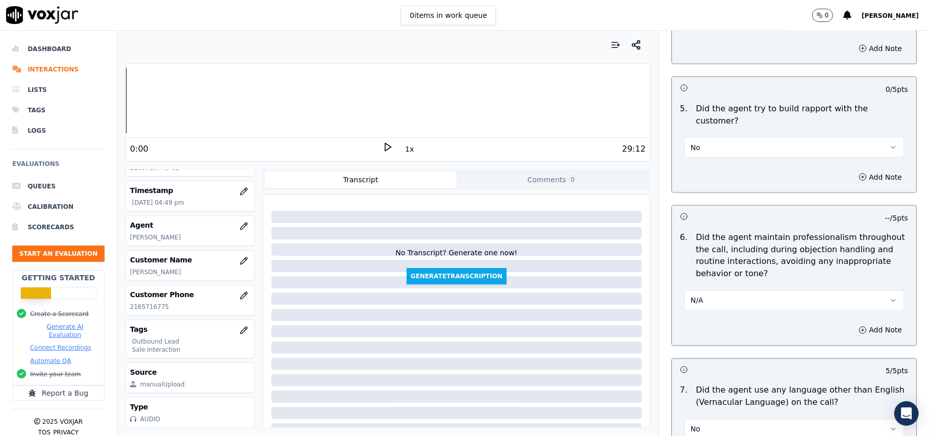
click at [724, 292] on button "N/A" at bounding box center [794, 300] width 220 height 20
click at [721, 313] on div "Yes" at bounding box center [773, 315] width 198 height 16
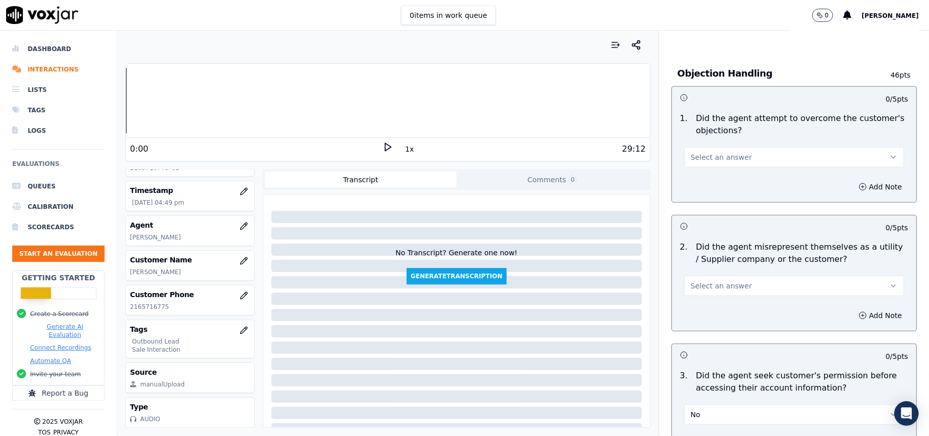
scroll to position [558, 0]
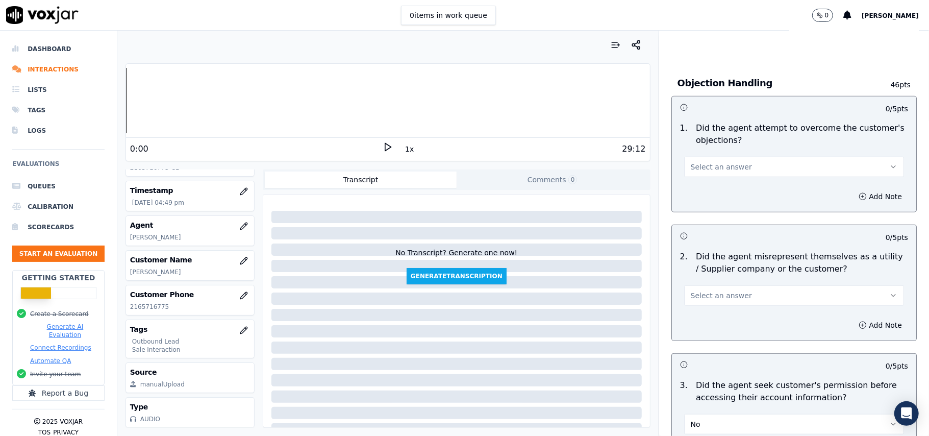
click at [709, 303] on button "Select an answer" at bounding box center [794, 295] width 220 height 20
click at [692, 339] on div "No" at bounding box center [773, 336] width 198 height 16
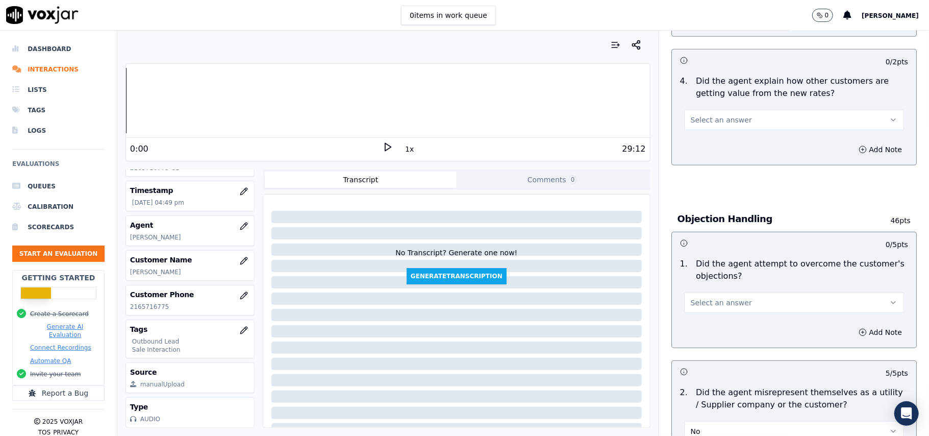
click at [705, 305] on span "Select an answer" at bounding box center [721, 303] width 61 height 10
click at [703, 322] on div "Yes" at bounding box center [773, 327] width 198 height 16
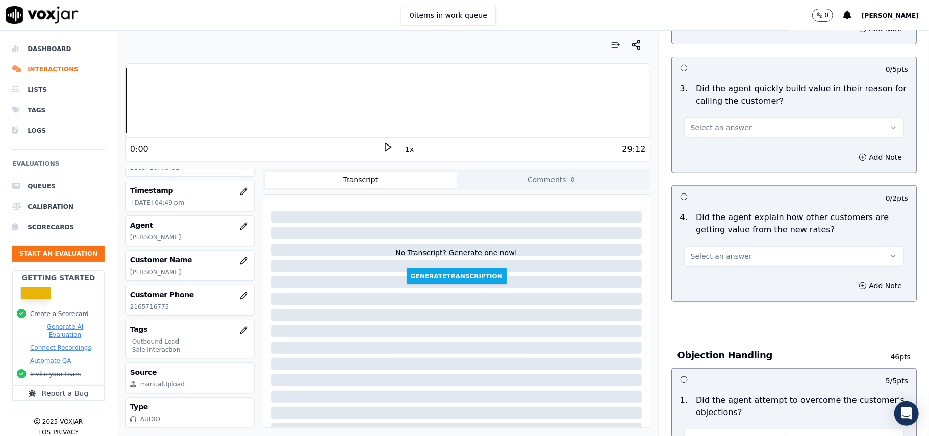
scroll to position [218, 0]
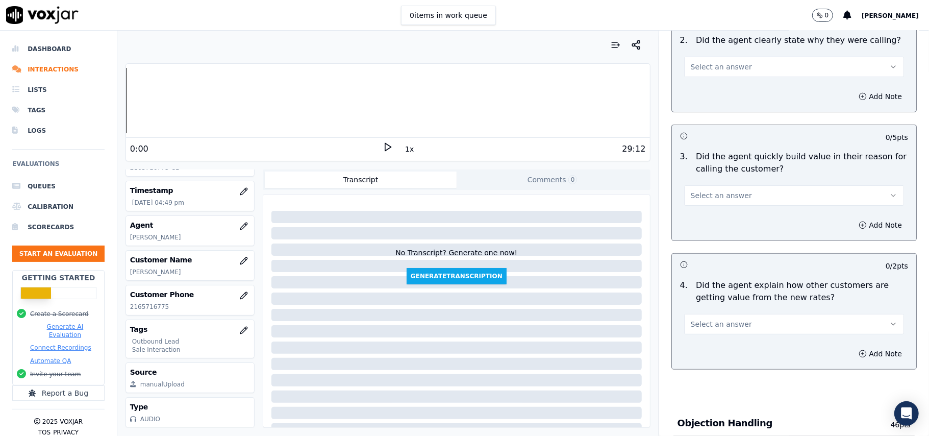
click at [703, 328] on span "Select an answer" at bounding box center [721, 324] width 61 height 10
click at [703, 341] on div "Yes" at bounding box center [773, 348] width 198 height 16
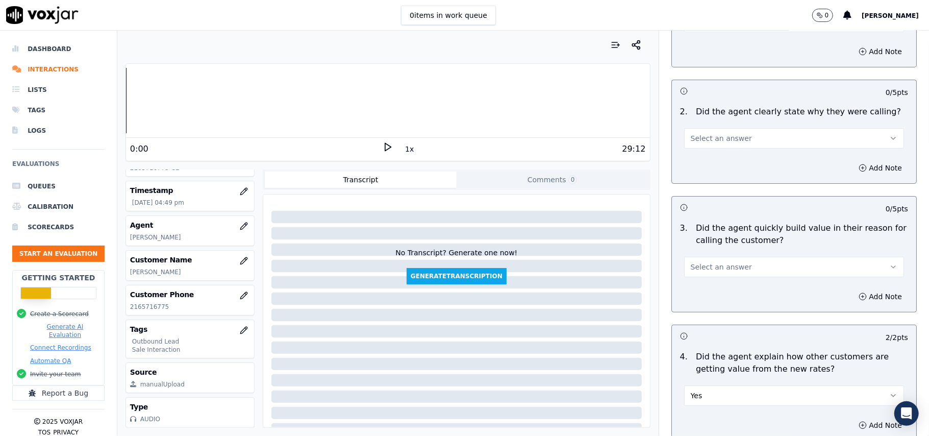
scroll to position [82, 0]
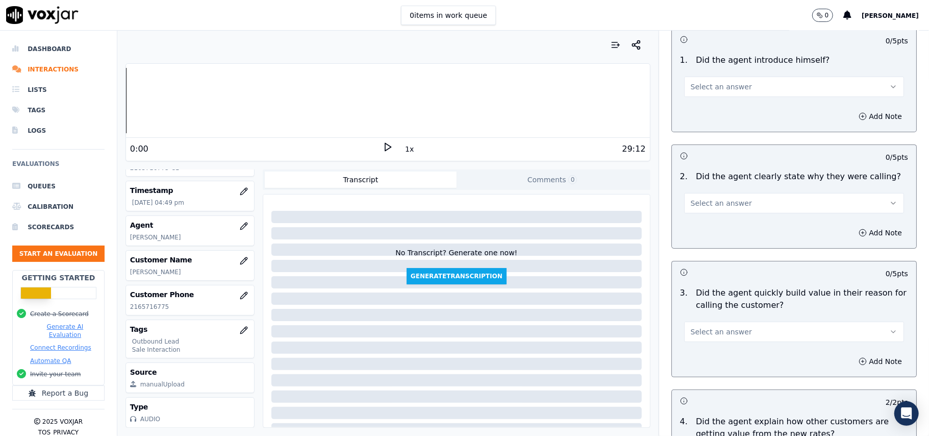
click at [696, 335] on span "Select an answer" at bounding box center [721, 332] width 61 height 10
click at [691, 364] on div "No" at bounding box center [773, 372] width 198 height 16
click at [696, 209] on button "Select an answer" at bounding box center [794, 203] width 220 height 20
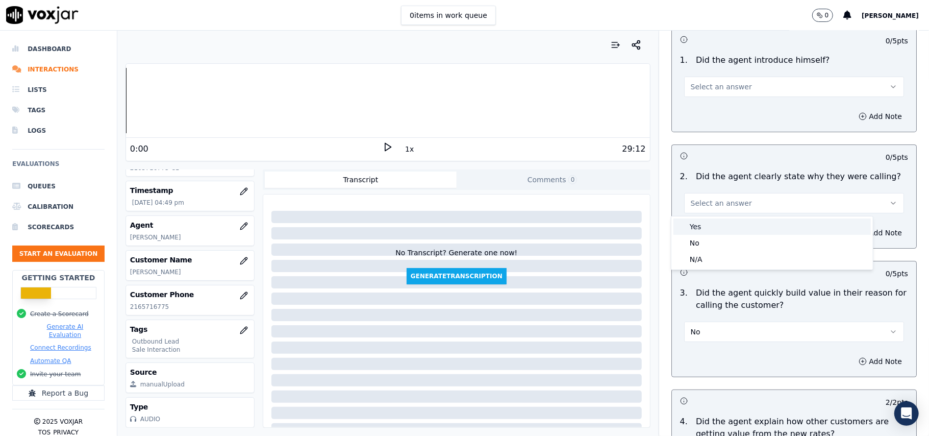
click at [696, 229] on div "Yes" at bounding box center [773, 226] width 198 height 16
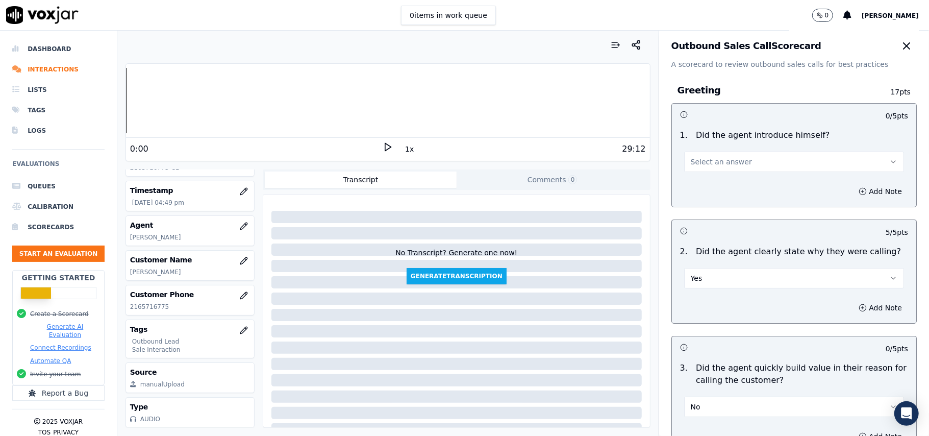
scroll to position [0, 0]
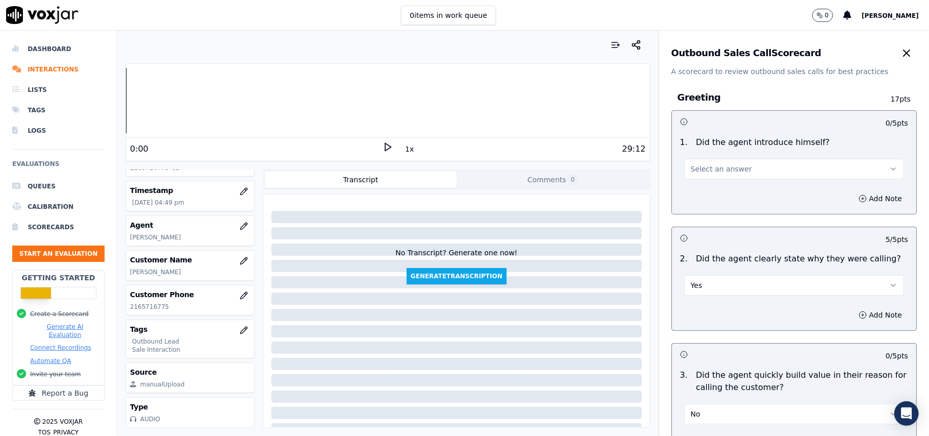
click at [701, 176] on button "Select an answer" at bounding box center [794, 169] width 220 height 20
click at [696, 190] on div "Yes" at bounding box center [773, 192] width 198 height 16
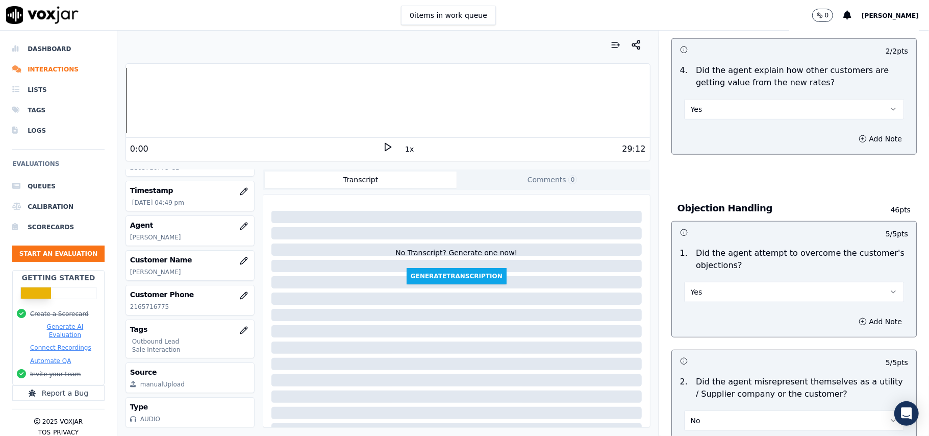
scroll to position [2600, 0]
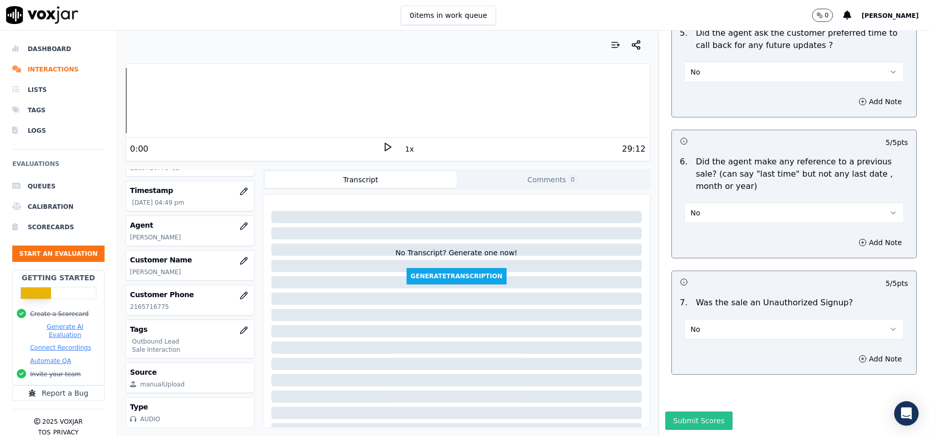
click at [666, 411] on button "Submit Scores" at bounding box center [700, 420] width 68 height 18
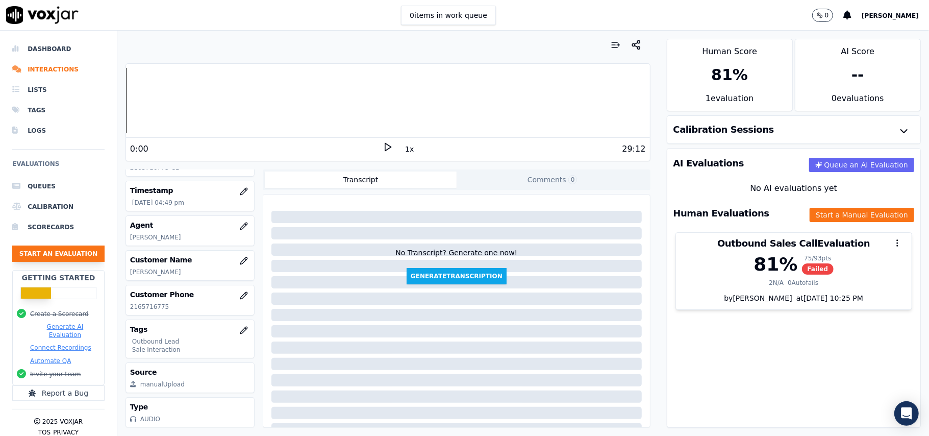
click at [61, 261] on button "Start an Evaluation" at bounding box center [58, 253] width 92 height 16
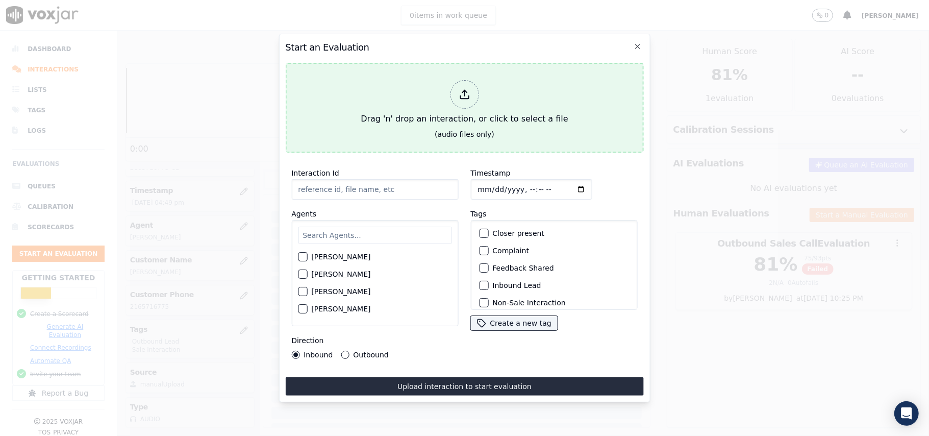
click at [466, 89] on icon at bounding box center [464, 94] width 11 height 11
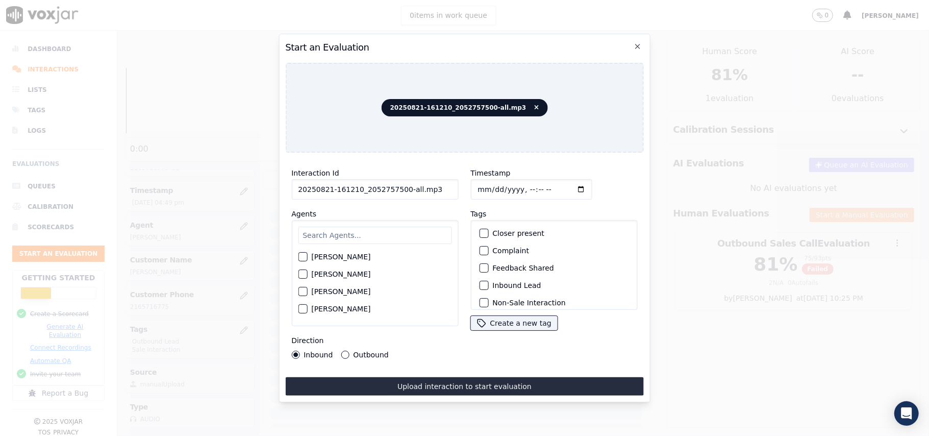
drag, startPoint x: 392, startPoint y: 186, endPoint x: 400, endPoint y: 187, distance: 8.2
click at [400, 187] on input "20250821-161210_2052757500-all.mp3" at bounding box center [374, 189] width 167 height 20
type input "20250821-161210_2052757500-C1"
click at [491, 182] on input "Timestamp" at bounding box center [531, 189] width 121 height 20
type input "[DATE]T16:56"
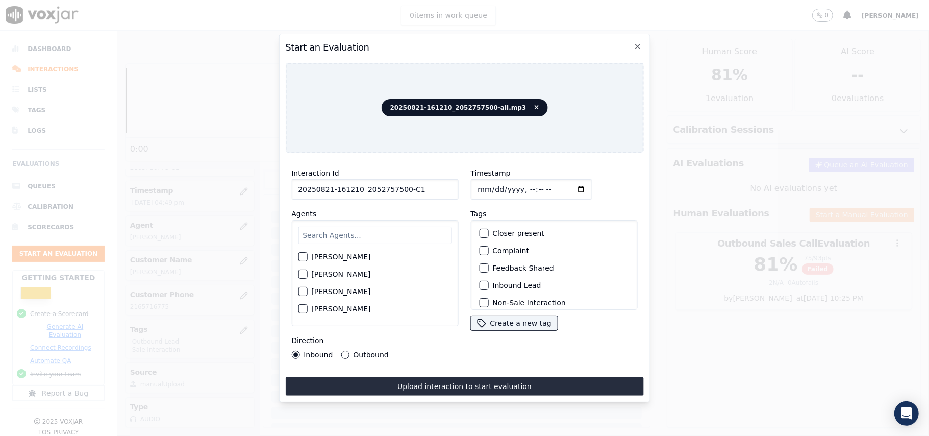
click at [329, 237] on input "text" at bounding box center [375, 235] width 154 height 17
type input "[PERSON_NAME]"
click at [301, 256] on div "button" at bounding box center [302, 259] width 7 height 7
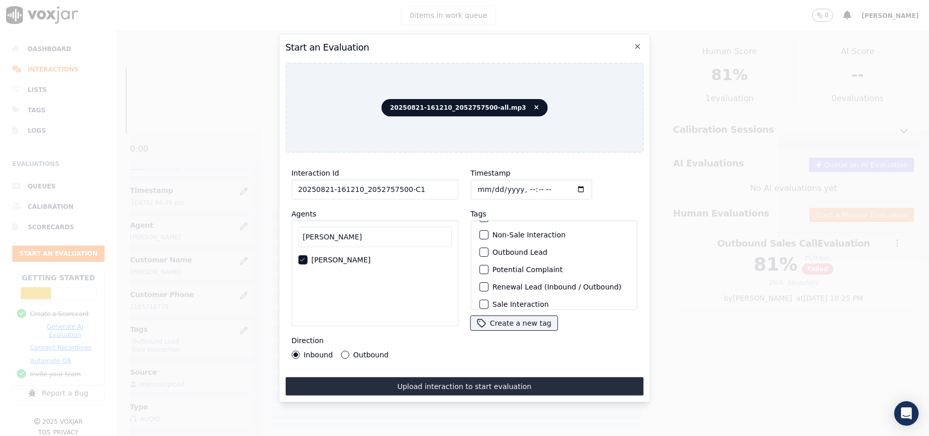
click at [482, 250] on button "Outbound Lead" at bounding box center [483, 252] width 9 height 9
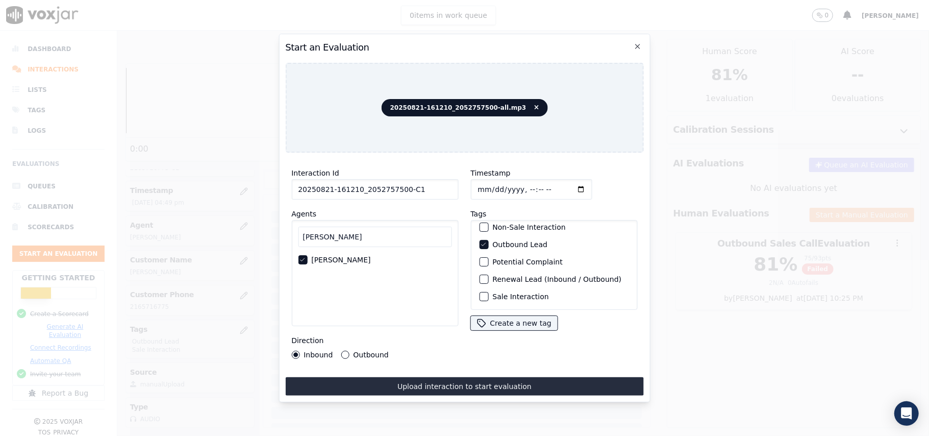
scroll to position [89, 0]
click at [492, 293] on label "Sale Interaction" at bounding box center [520, 296] width 56 height 7
click at [488, 292] on button "Sale Interaction" at bounding box center [483, 296] width 9 height 9
click at [346, 351] on button "Outbound" at bounding box center [345, 355] width 8 height 8
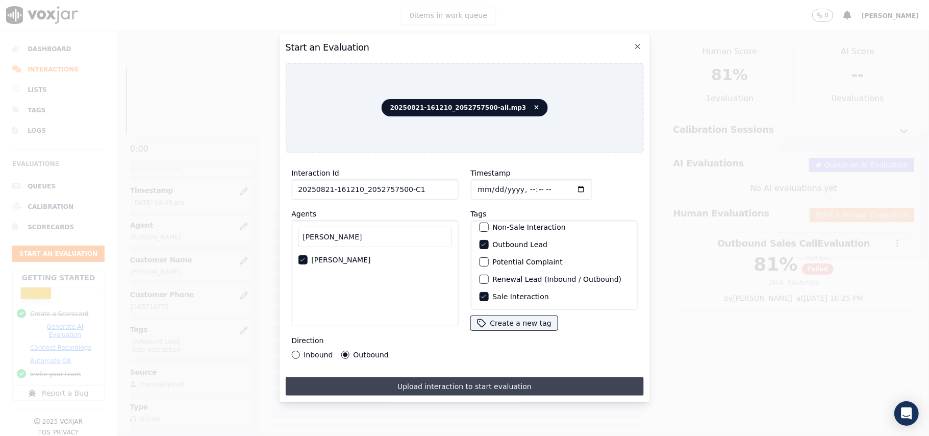
click at [420, 377] on button "Upload interaction to start evaluation" at bounding box center [464, 386] width 358 height 18
